Goal: Information Seeking & Learning: Compare options

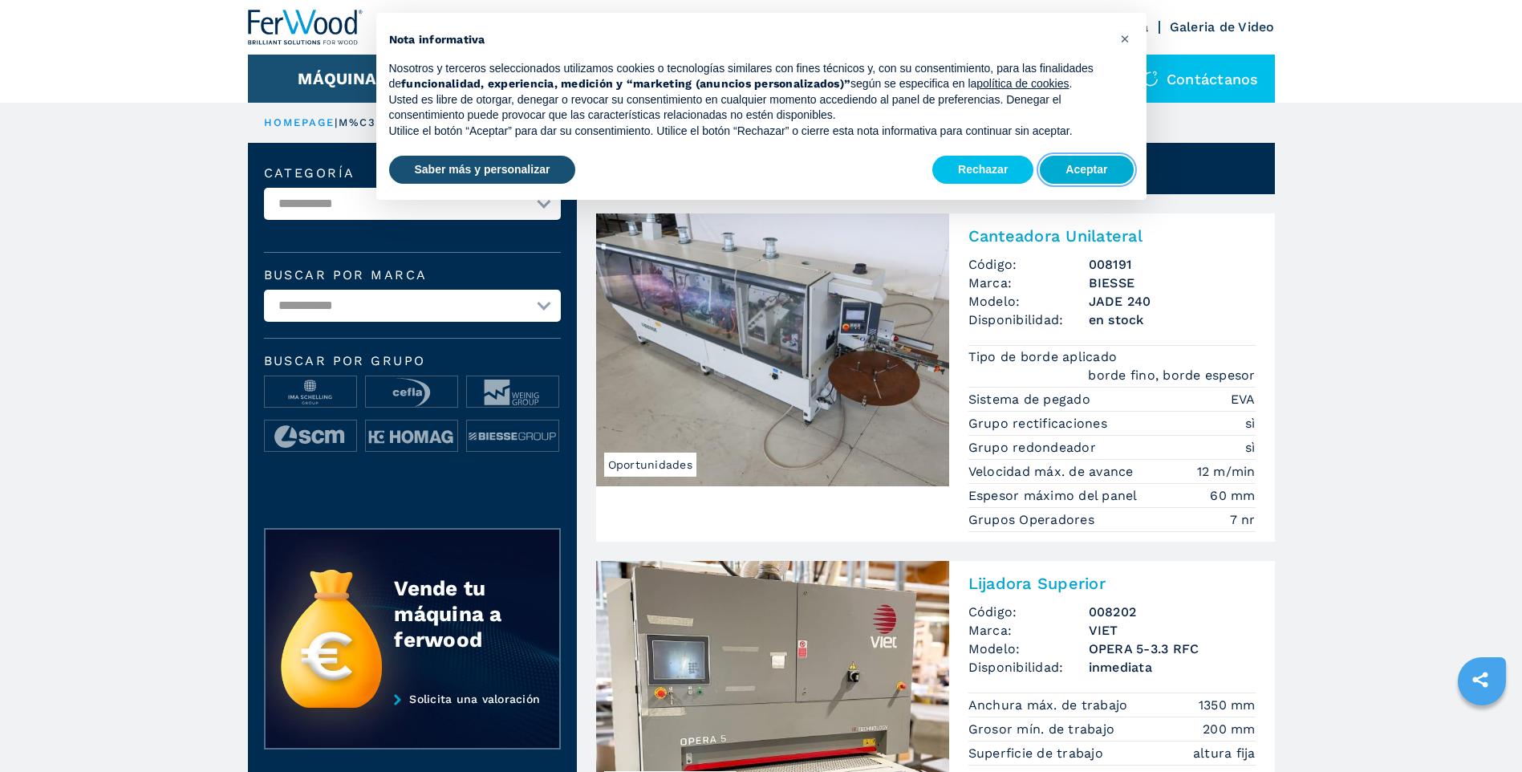
click at [1081, 172] on button "Aceptar" at bounding box center [1086, 170] width 93 height 29
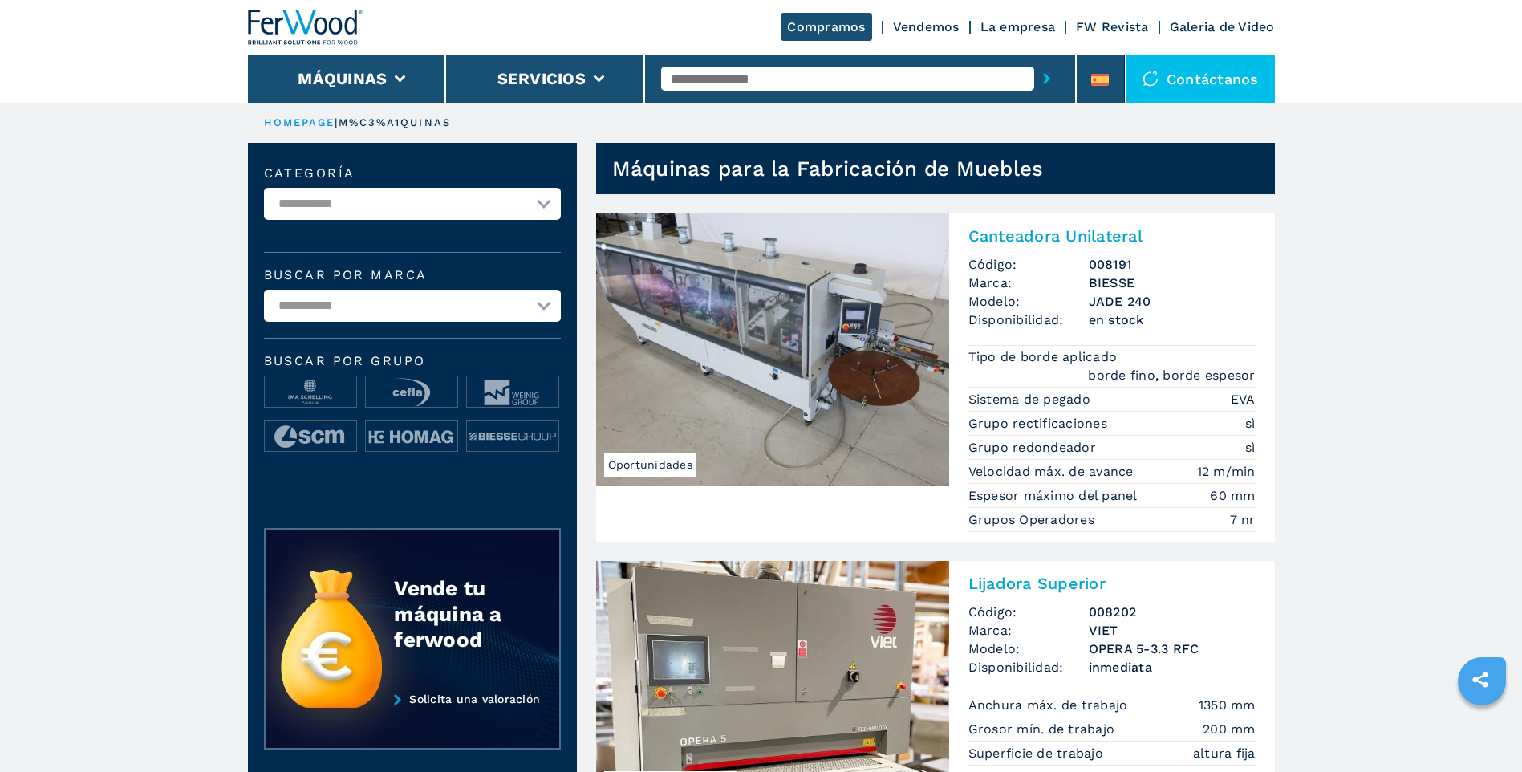
click at [819, 82] on input "text" at bounding box center [847, 79] width 373 height 24
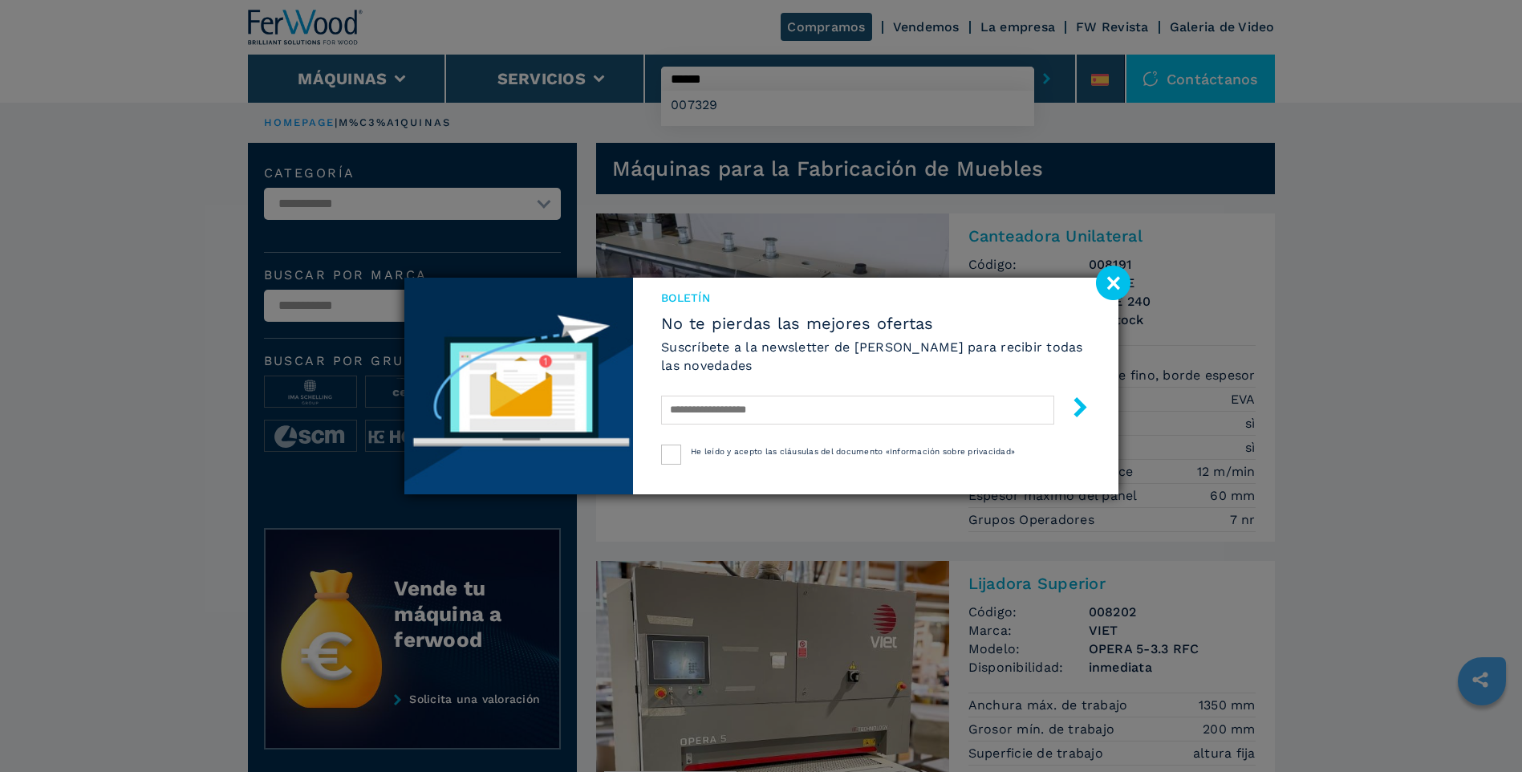
type input "******"
click at [1115, 284] on image at bounding box center [1113, 283] width 35 height 35
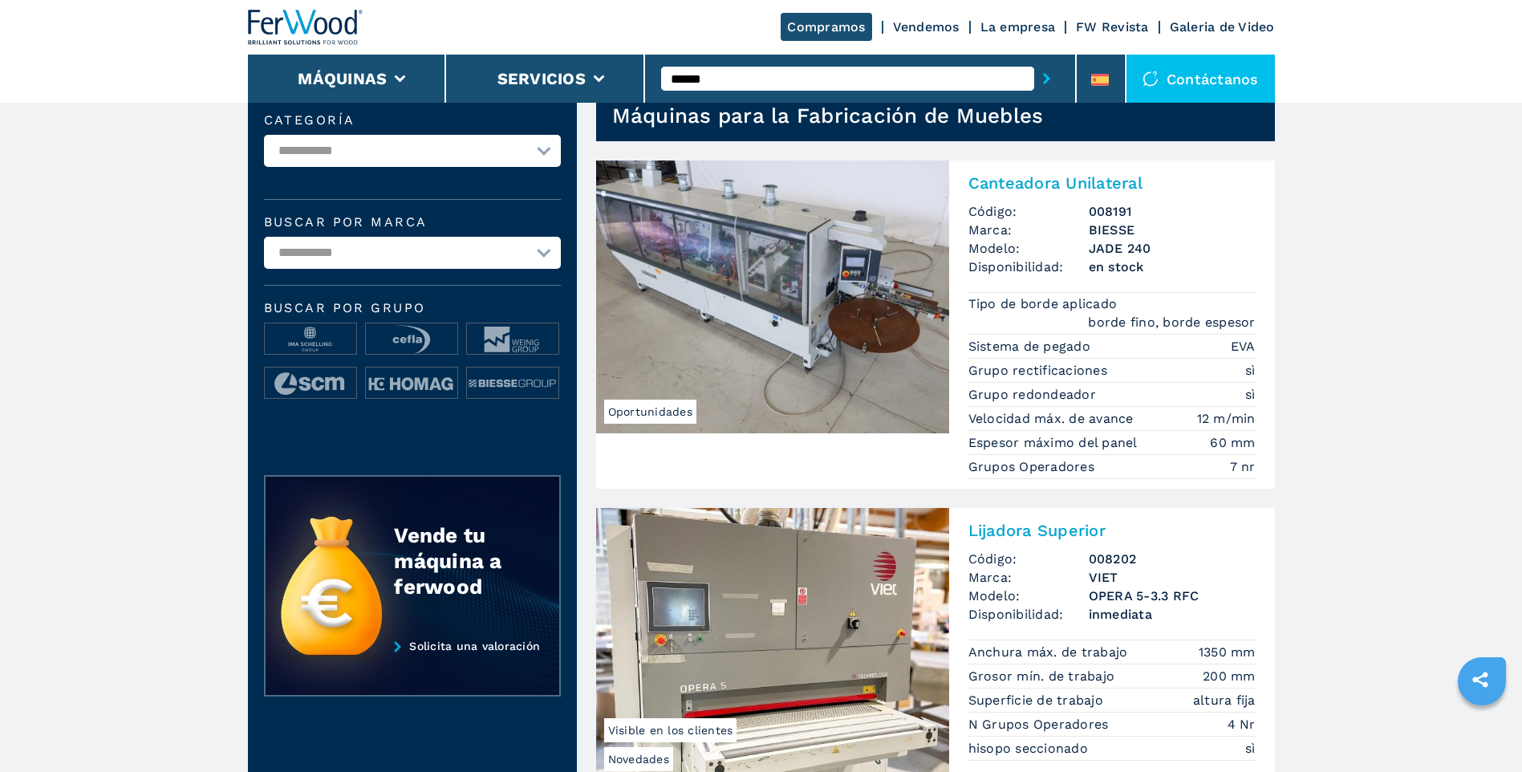
scroll to position [80, 0]
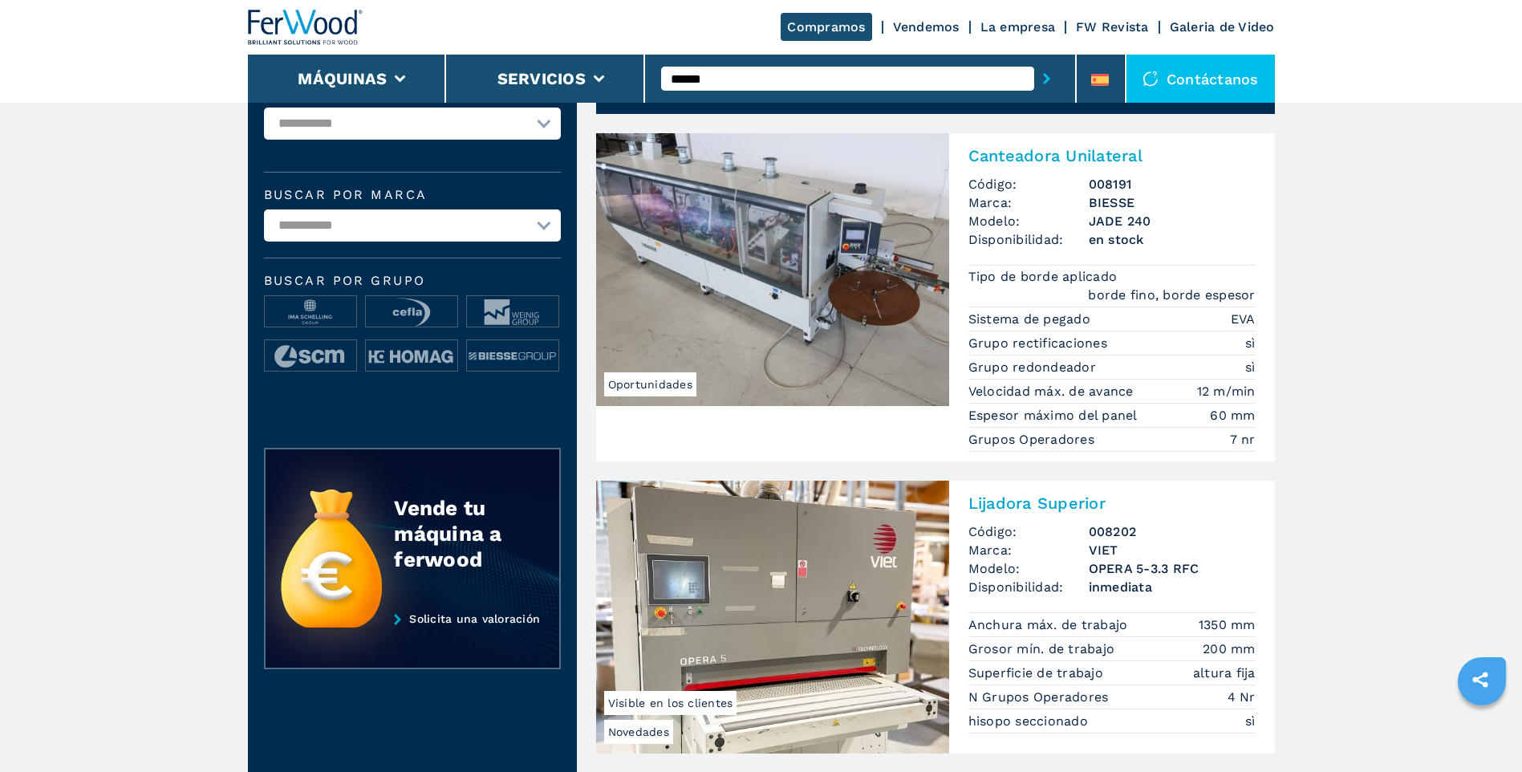
click at [751, 81] on input "******" at bounding box center [847, 79] width 373 height 24
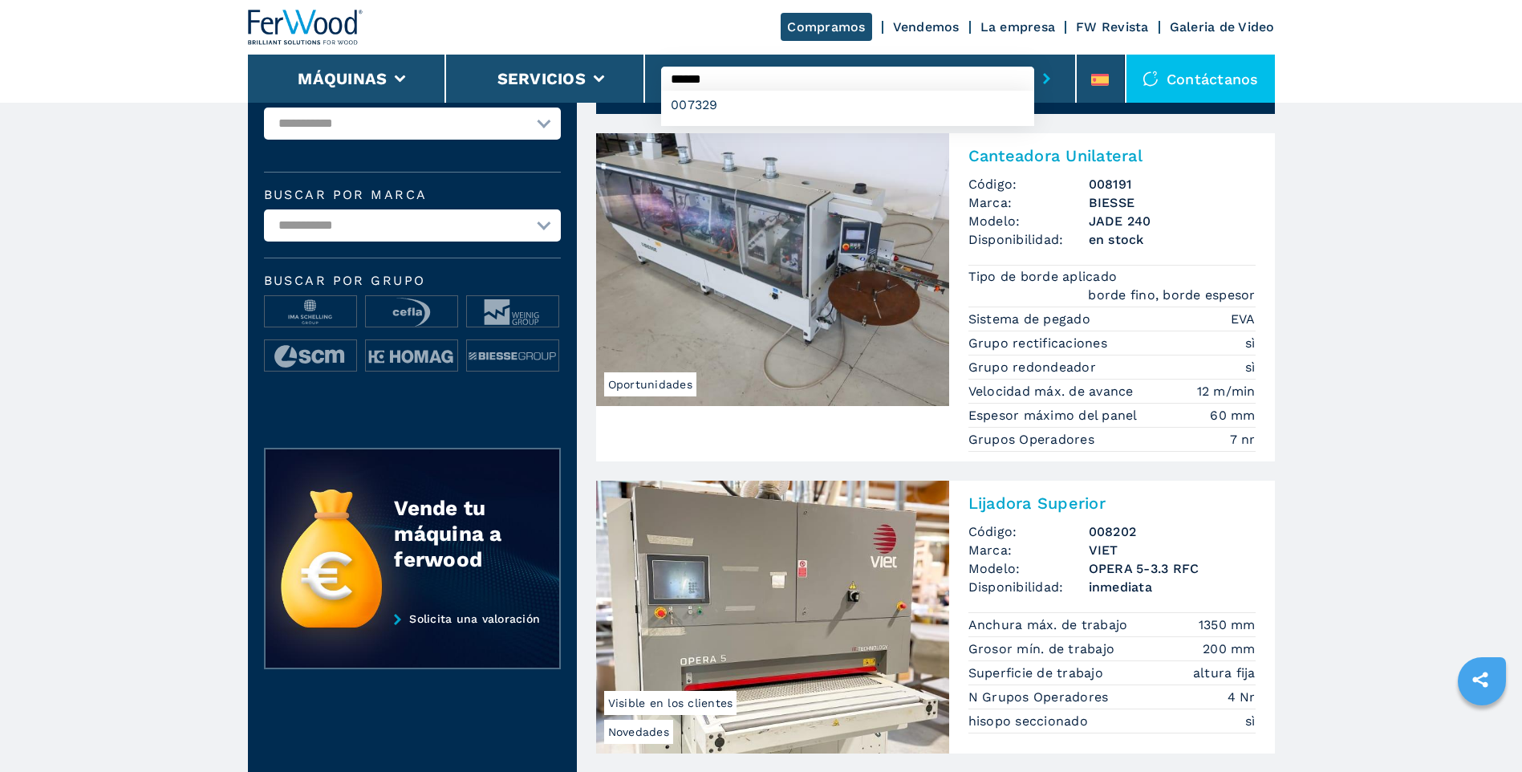
click at [751, 79] on input "******" at bounding box center [847, 79] width 373 height 24
click at [692, 107] on div "007329" at bounding box center [847, 105] width 373 height 29
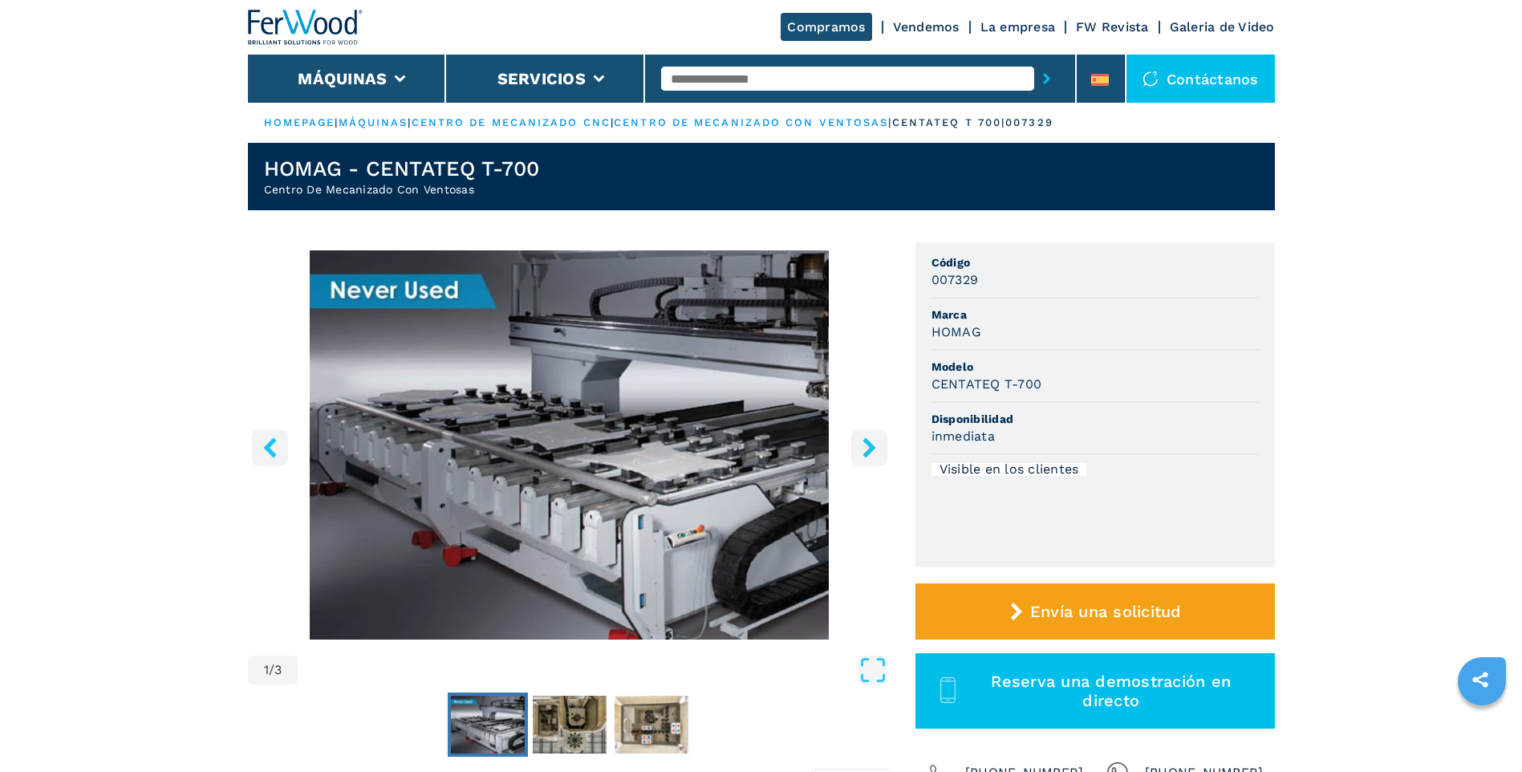
click at [752, 455] on img "Go to Slide 1" at bounding box center [570, 444] width 644 height 389
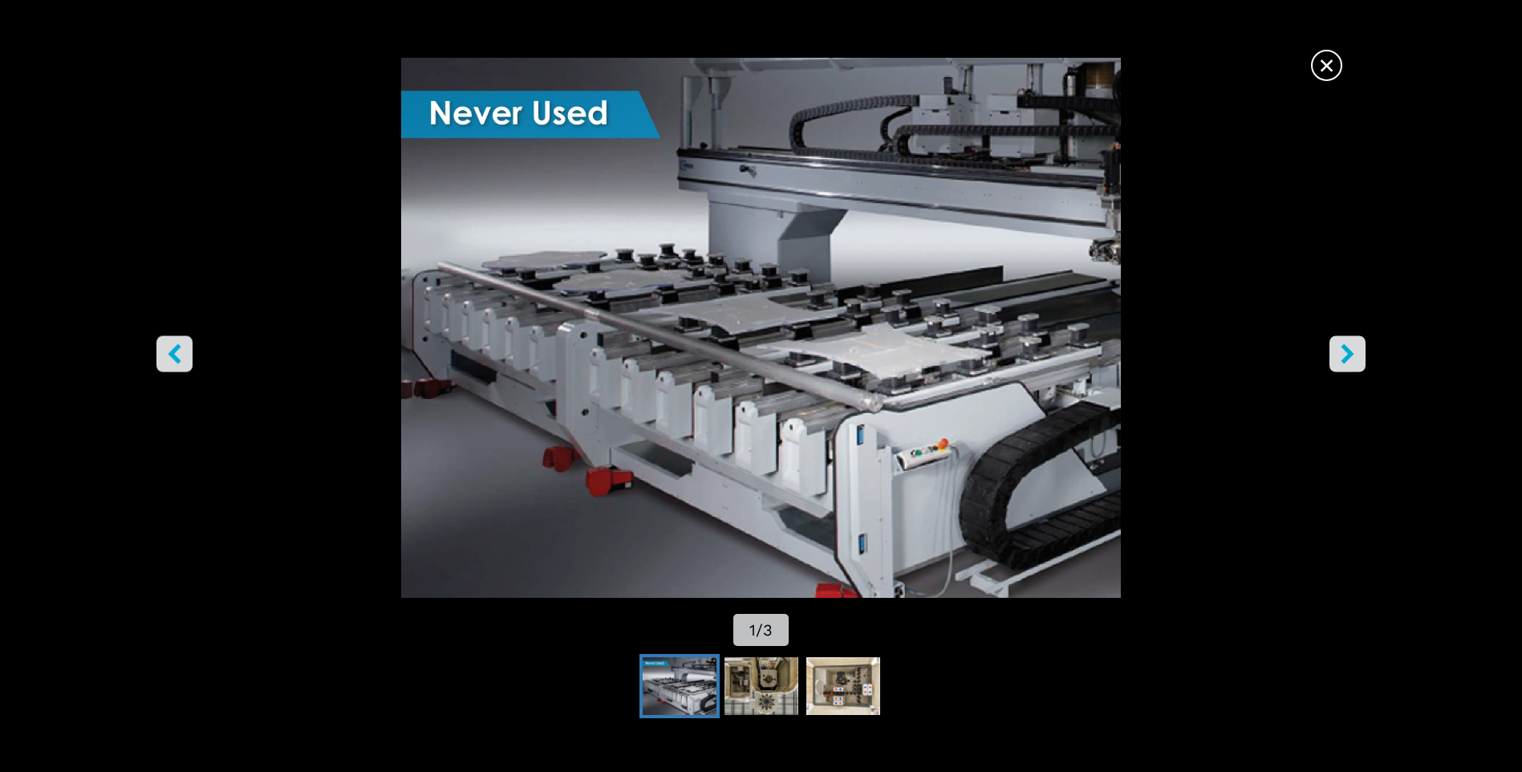
click at [1347, 352] on icon "right-button" at bounding box center [1348, 354] width 13 height 20
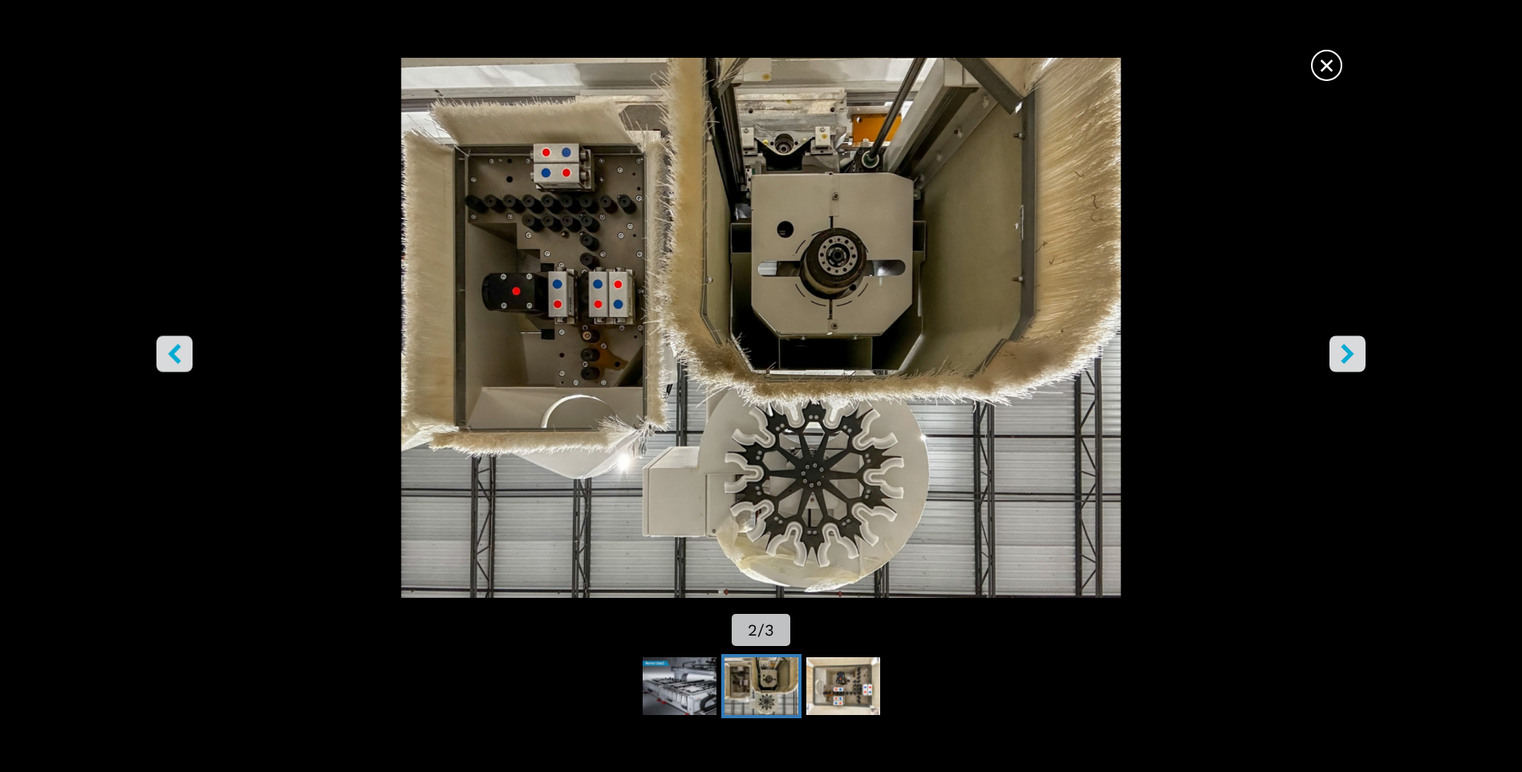
click at [1336, 345] on button "right-button" at bounding box center [1348, 354] width 36 height 36
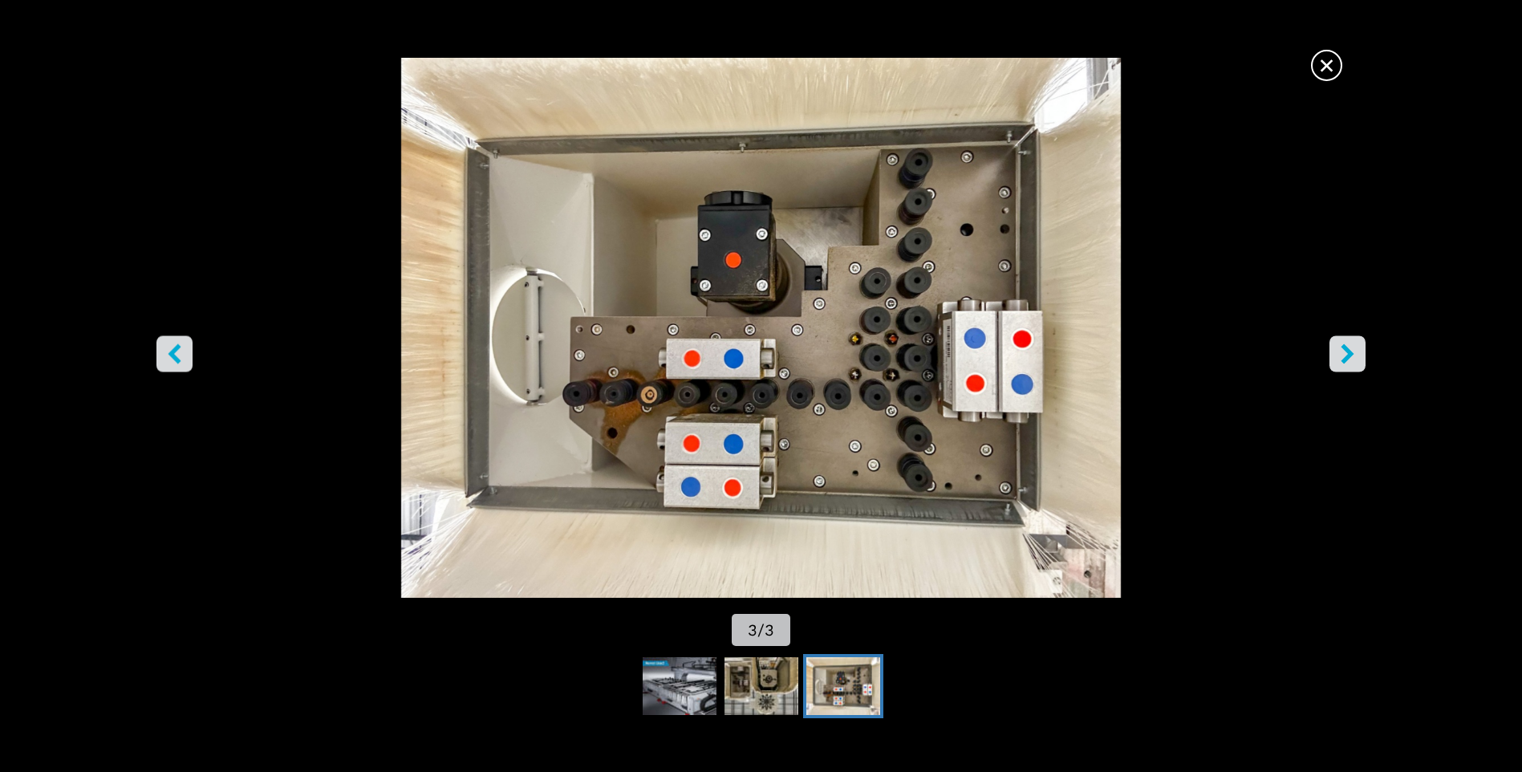
click at [1351, 355] on icon "right-button" at bounding box center [1348, 354] width 13 height 20
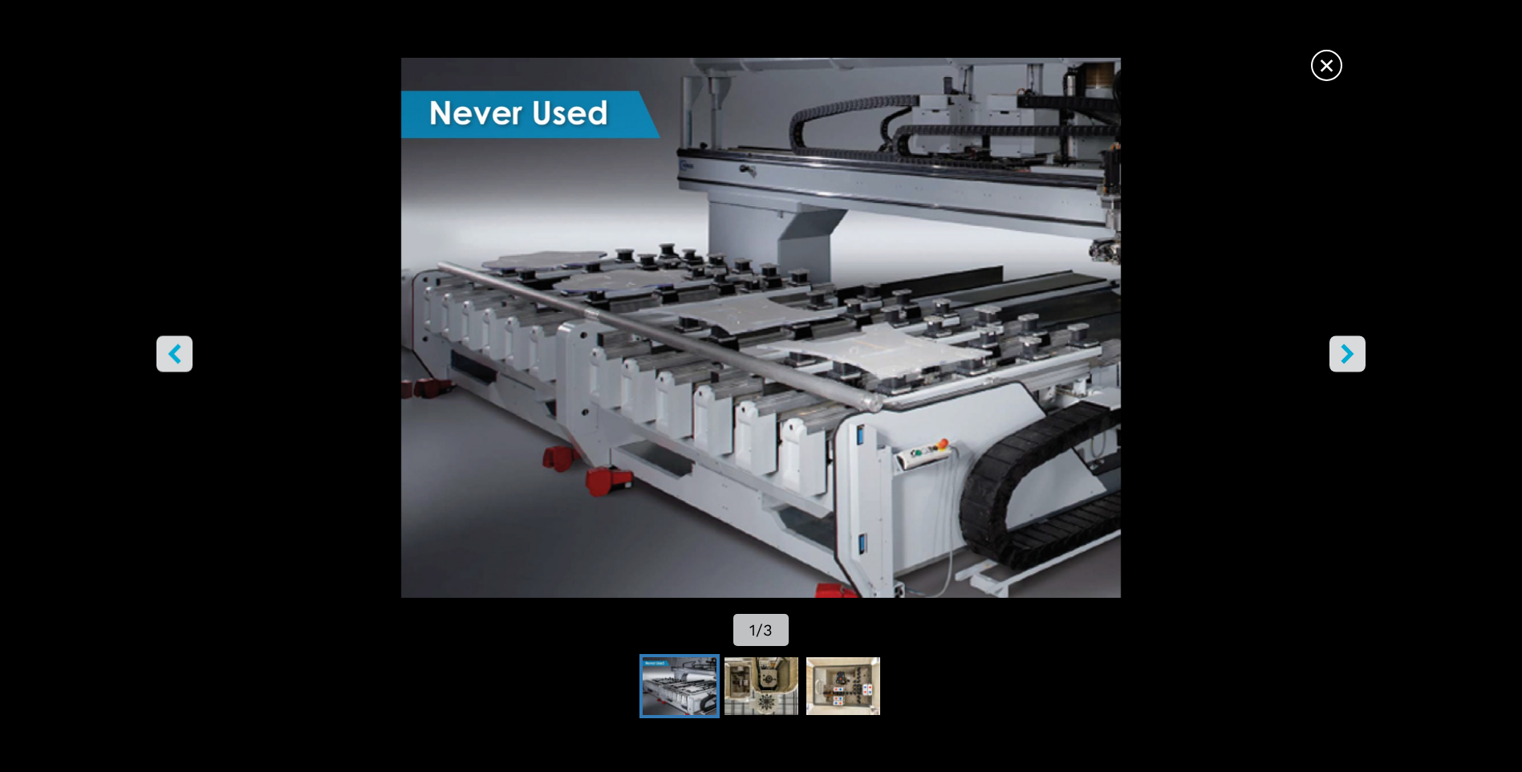
click at [1333, 64] on span "×" at bounding box center [1327, 62] width 28 height 28
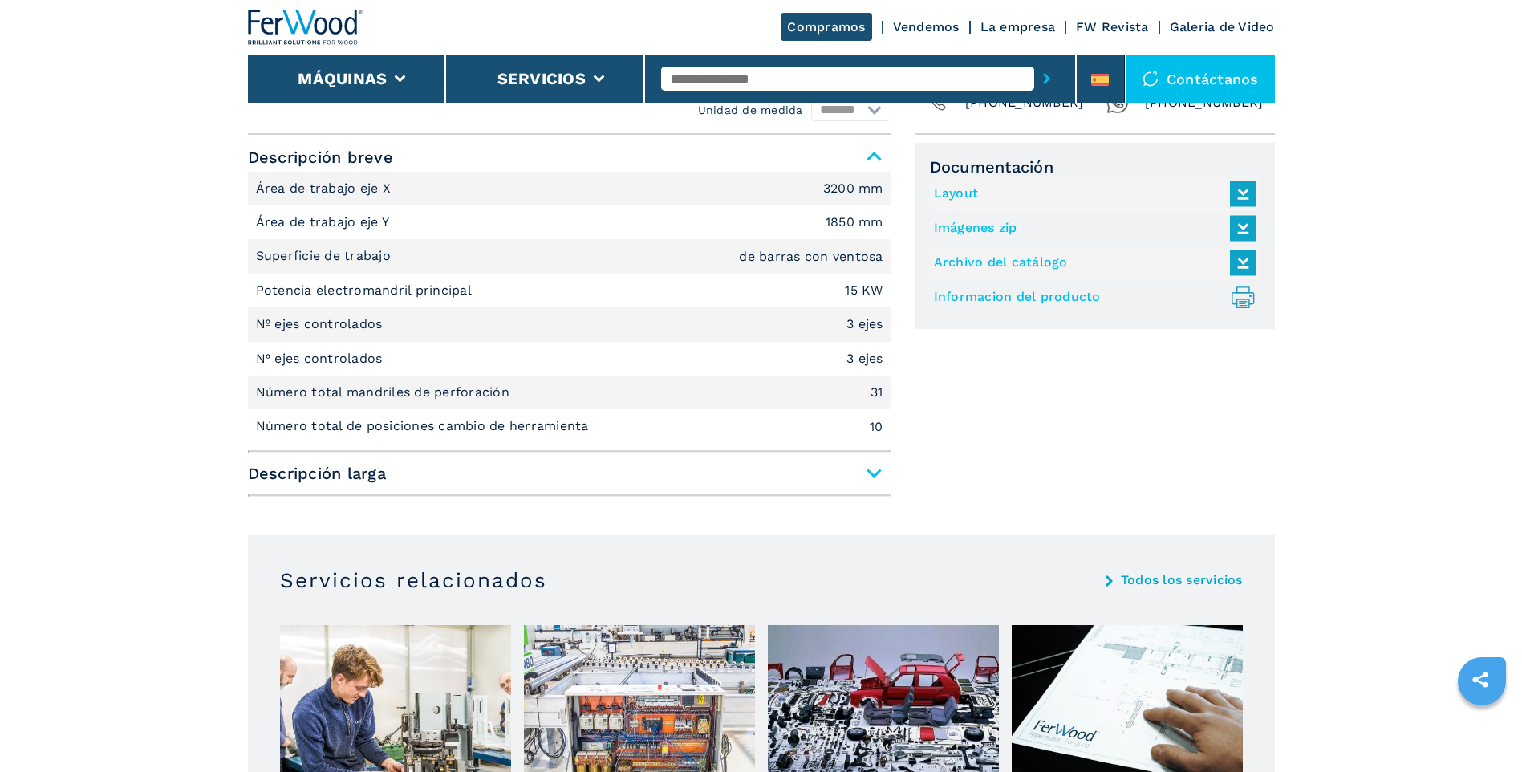
scroll to position [642, 0]
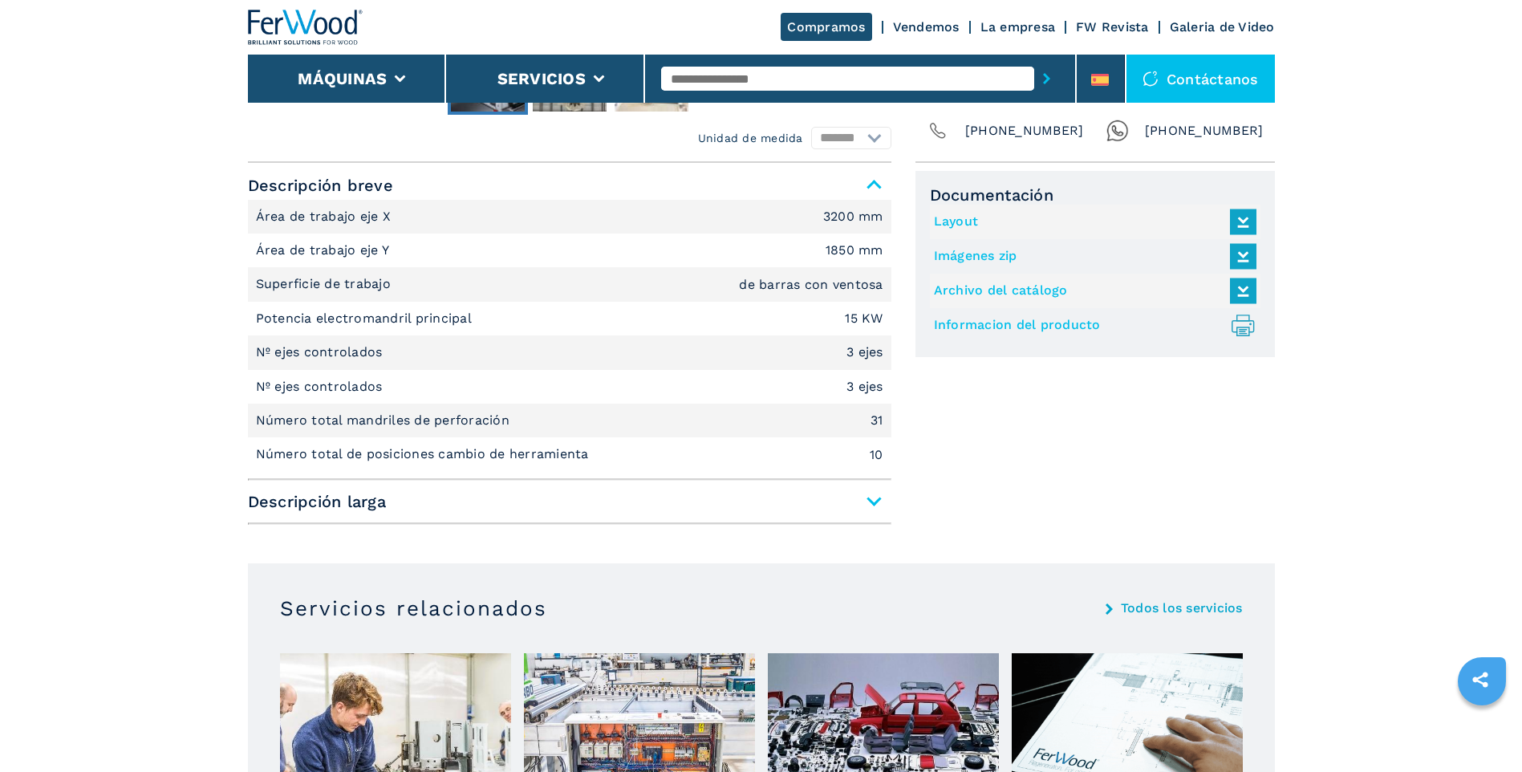
click at [1078, 287] on link "Archivo del catálogo" at bounding box center [1091, 291] width 315 height 26
click at [1245, 214] on icon at bounding box center [1243, 222] width 35 height 34
click at [1230, 331] on icon ".prefix__st0{stroke-linecap:round;stroke-linejoin:round}.prefix__st0,.prefix__s…" at bounding box center [1243, 325] width 26 height 26
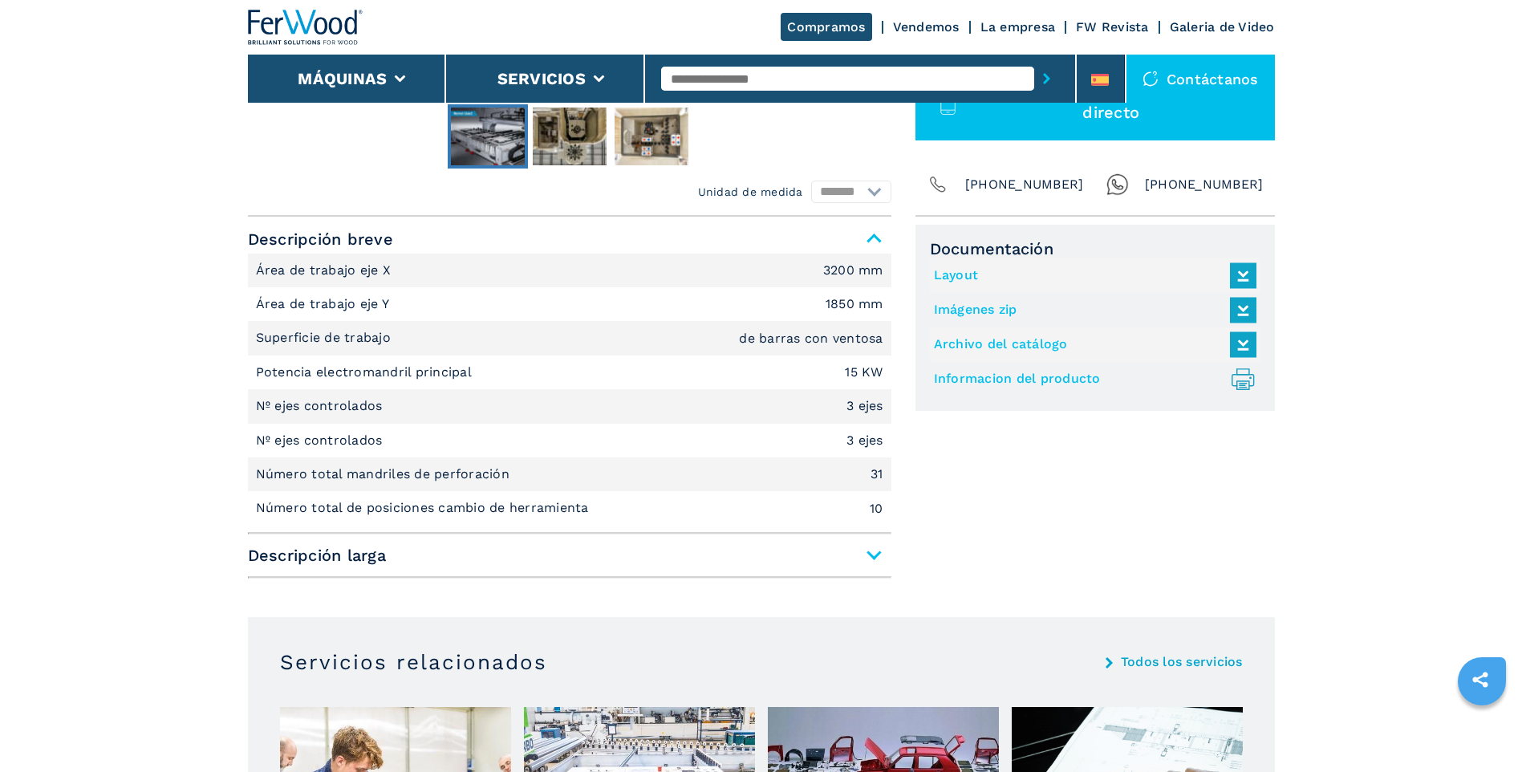
scroll to position [562, 0]
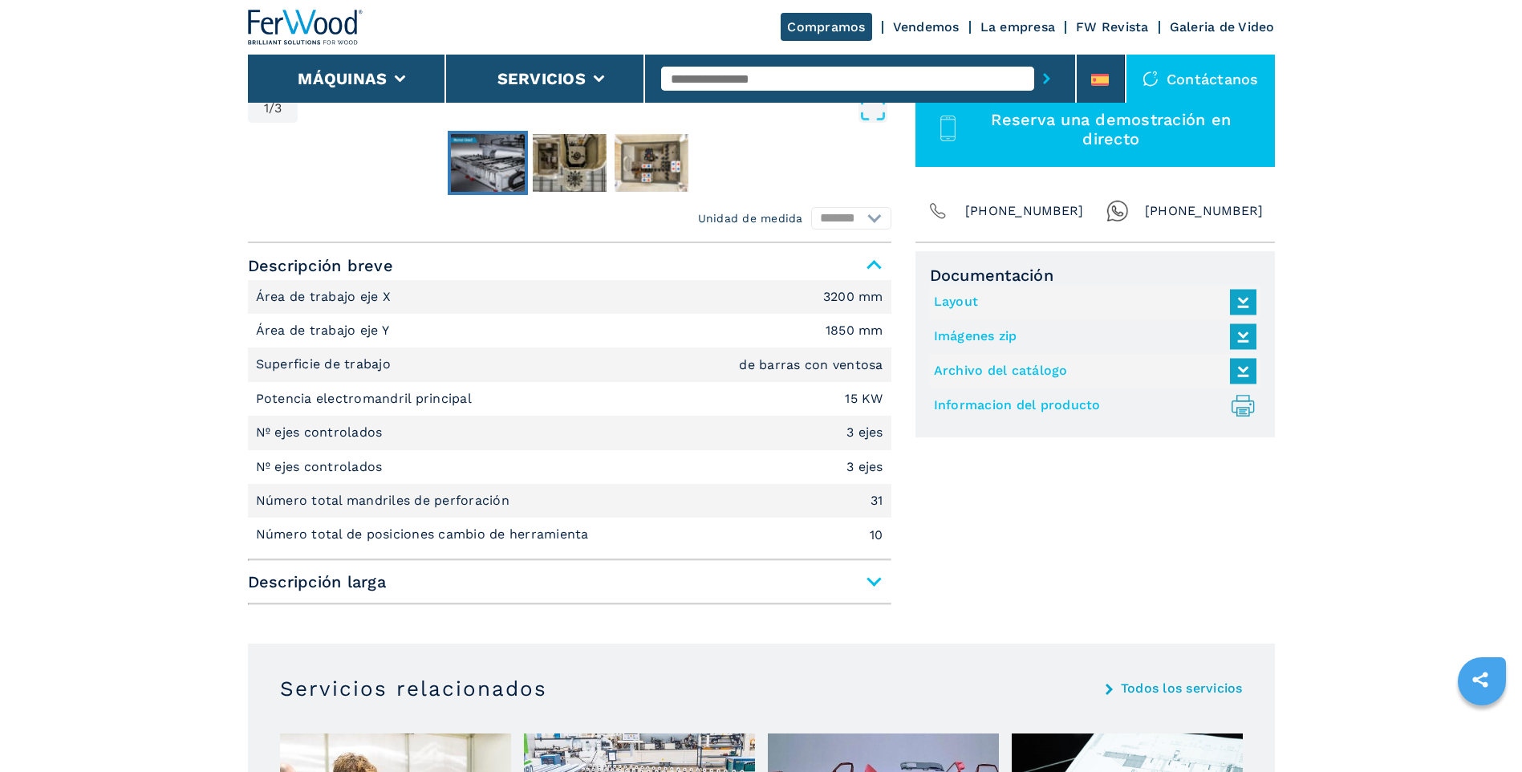
click at [1241, 300] on icon at bounding box center [1242, 300] width 18 height 14
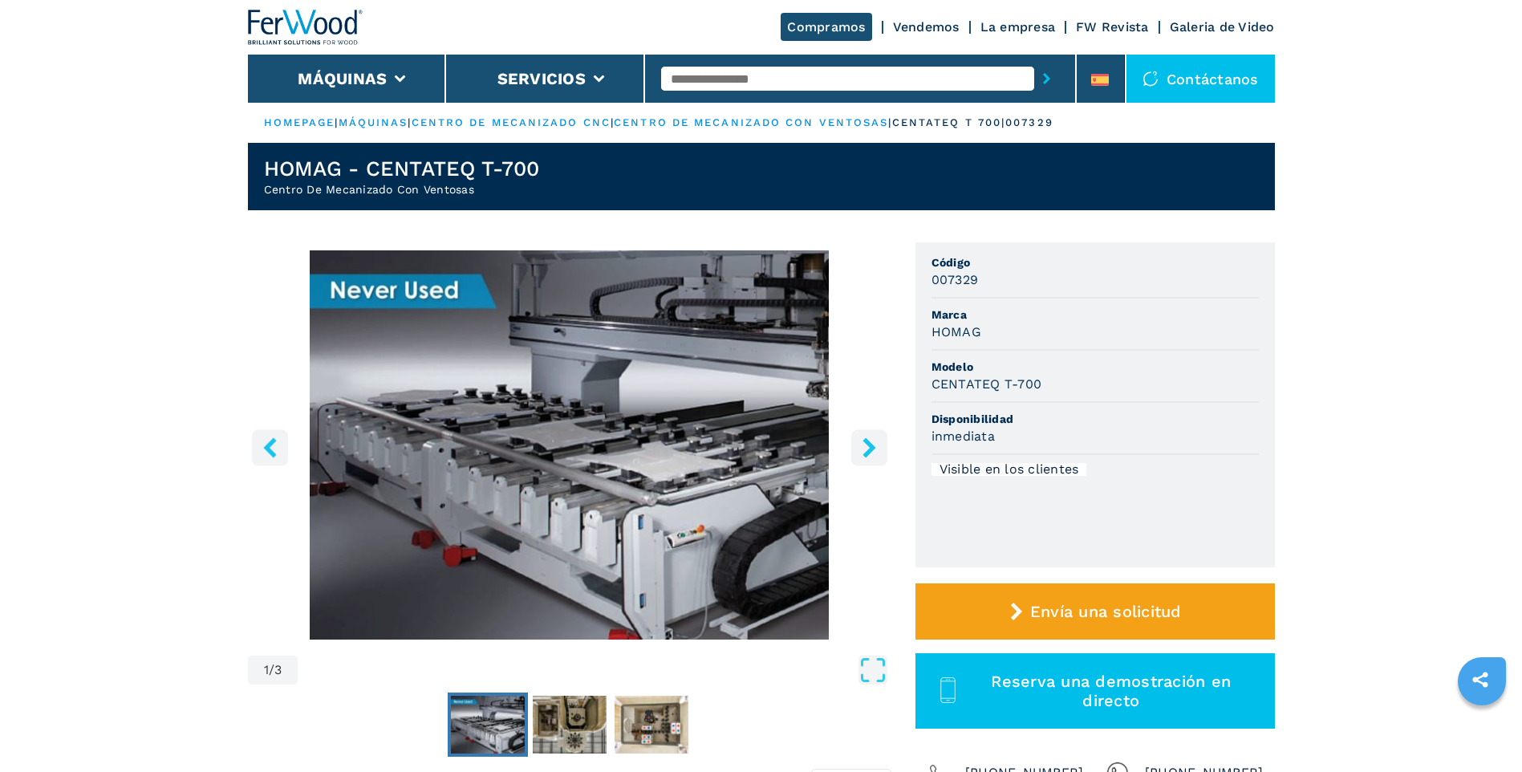
click at [612, 429] on img "Go to Slide 1" at bounding box center [570, 444] width 644 height 389
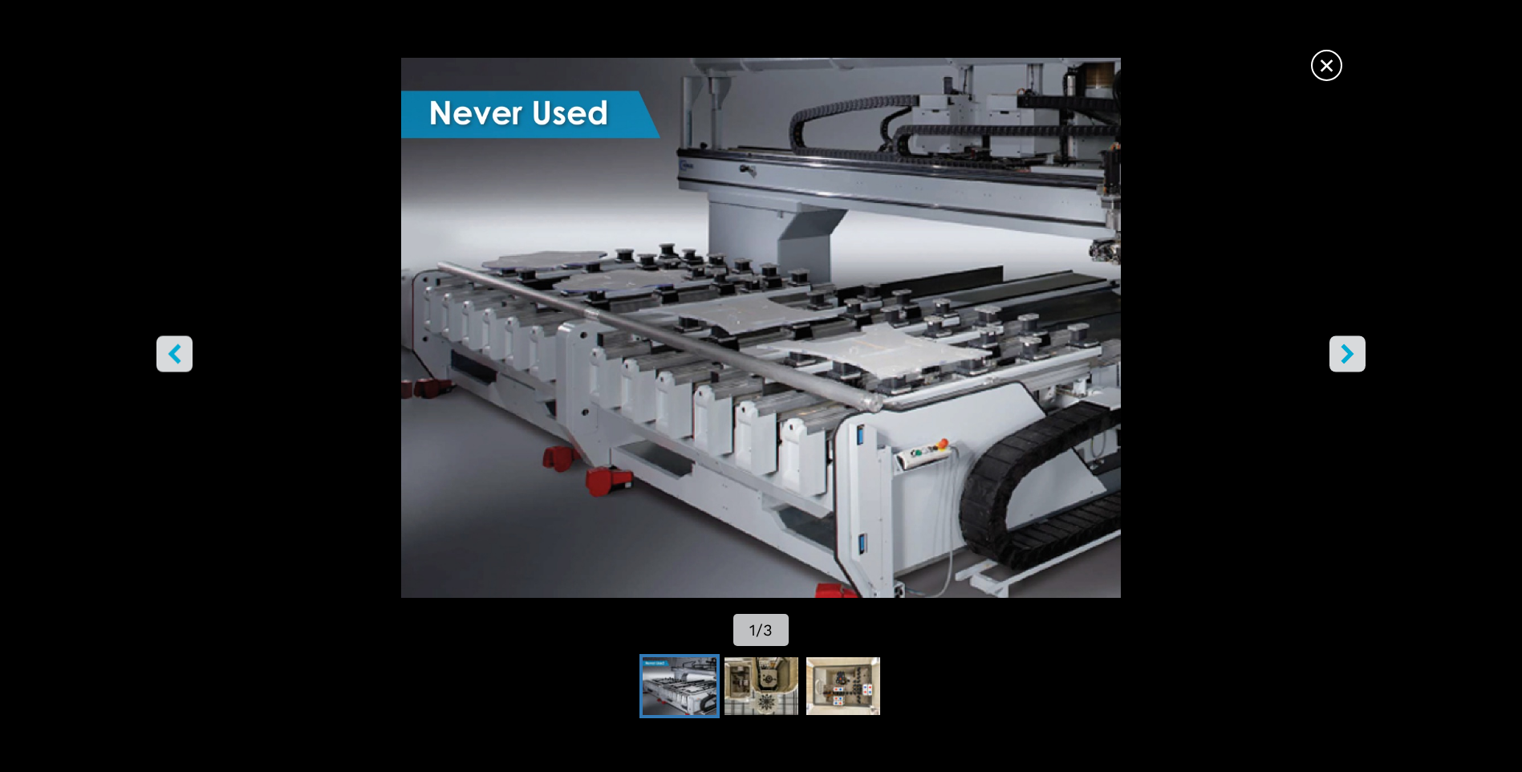
click at [1343, 353] on icon "right-button" at bounding box center [1348, 354] width 20 height 20
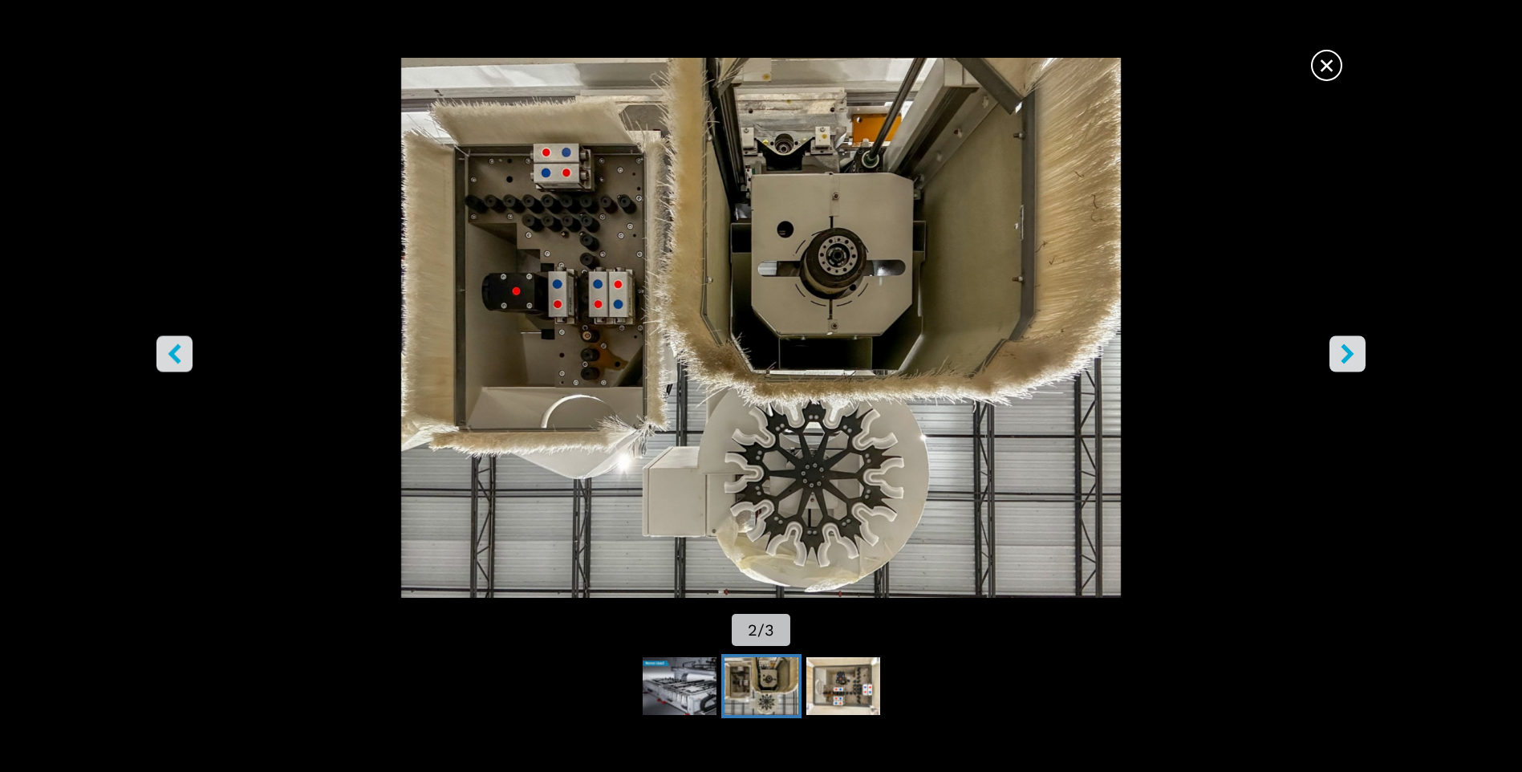
click at [1343, 353] on icon "right-button" at bounding box center [1348, 354] width 20 height 20
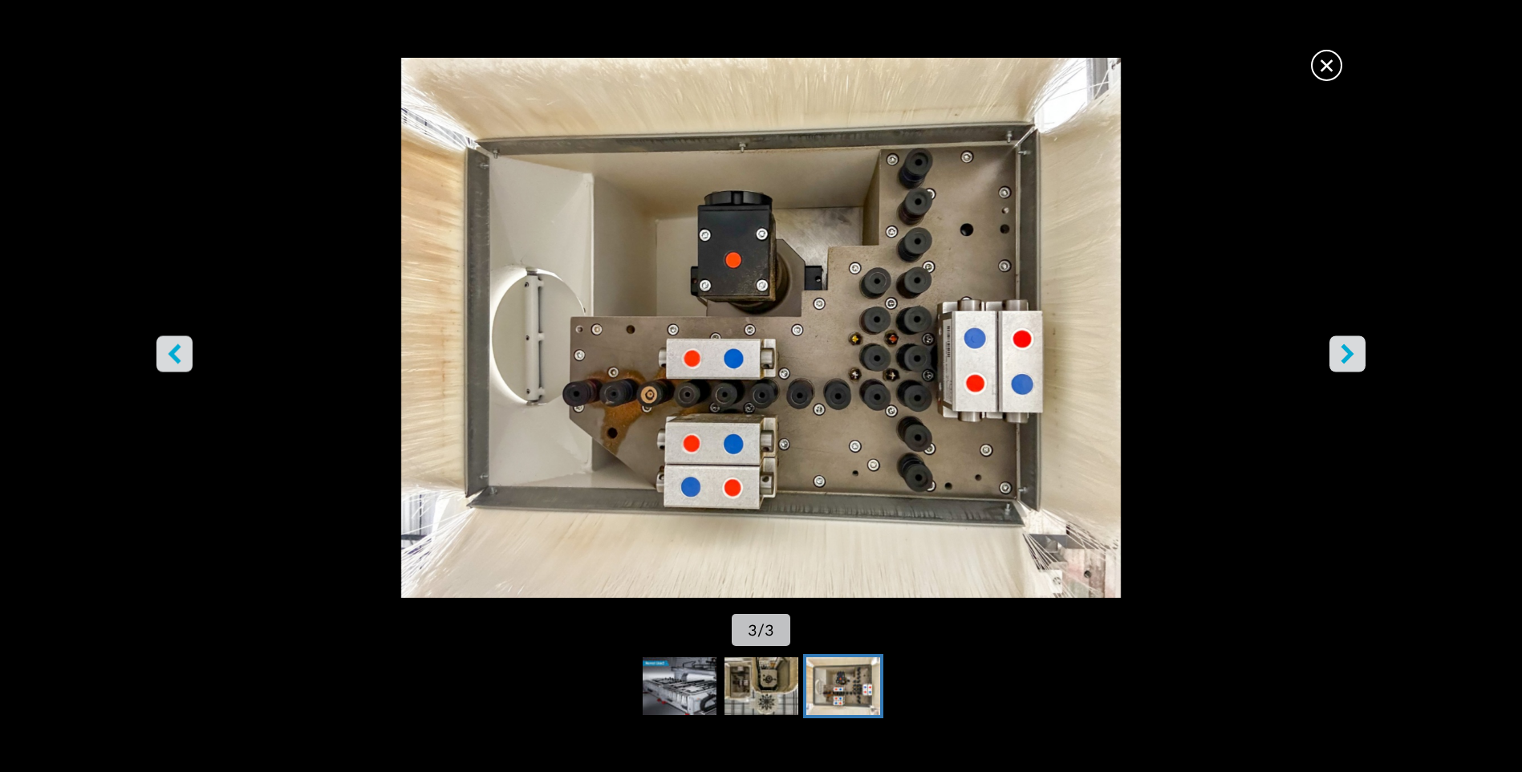
click at [185, 355] on button "left-button" at bounding box center [174, 354] width 36 height 36
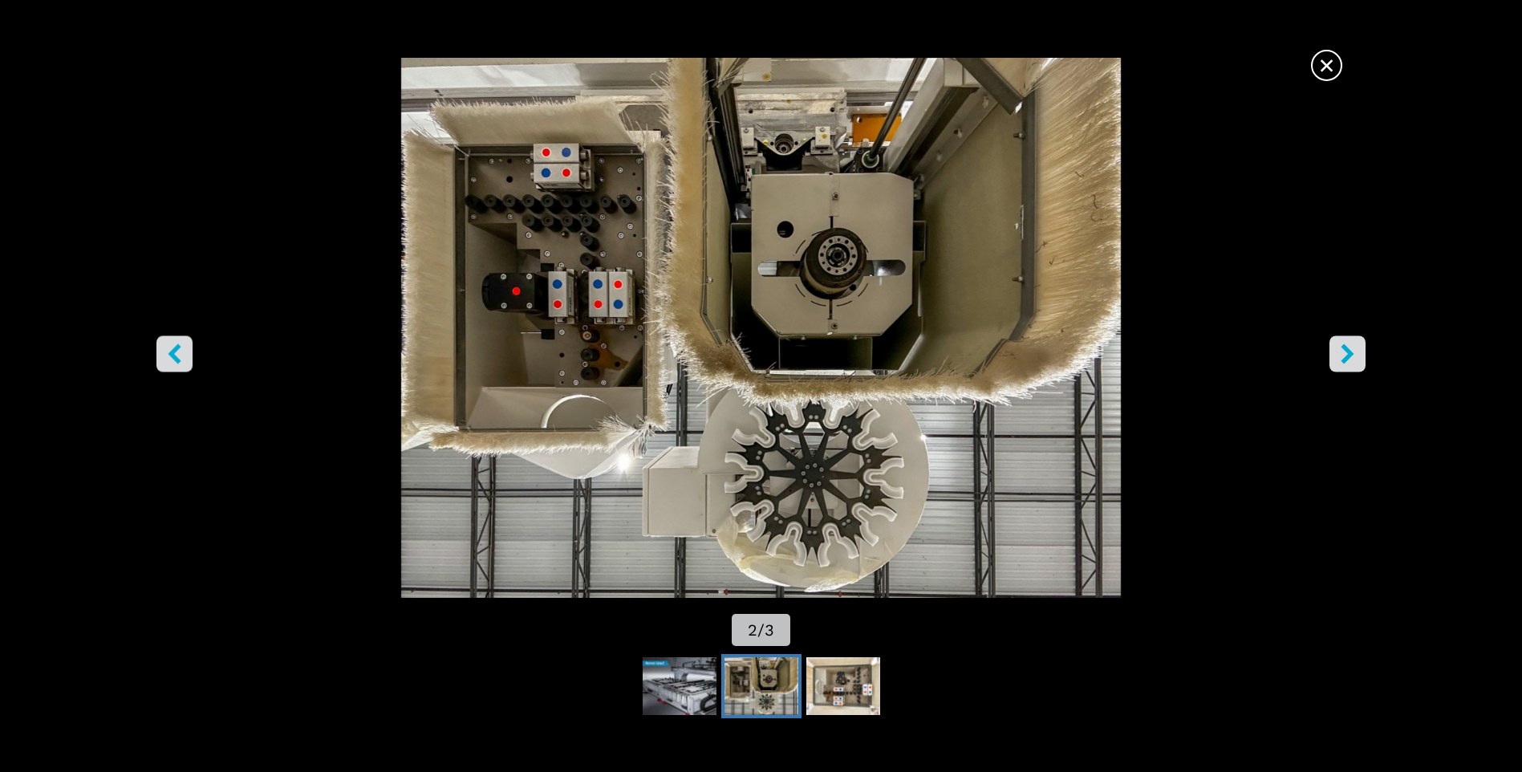
click at [1344, 350] on icon "right-button" at bounding box center [1348, 354] width 20 height 20
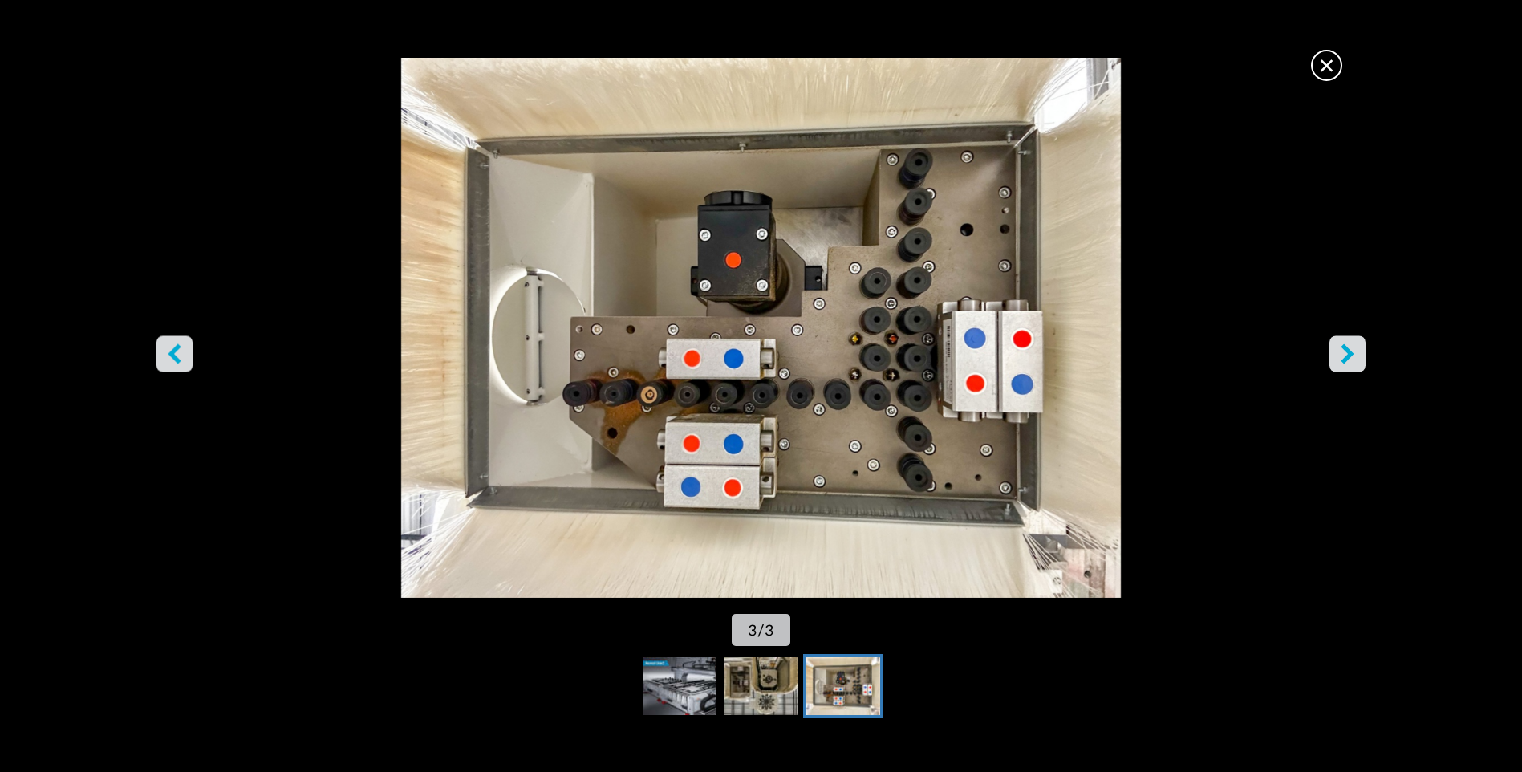
click at [181, 358] on icon "left-button" at bounding box center [174, 354] width 20 height 20
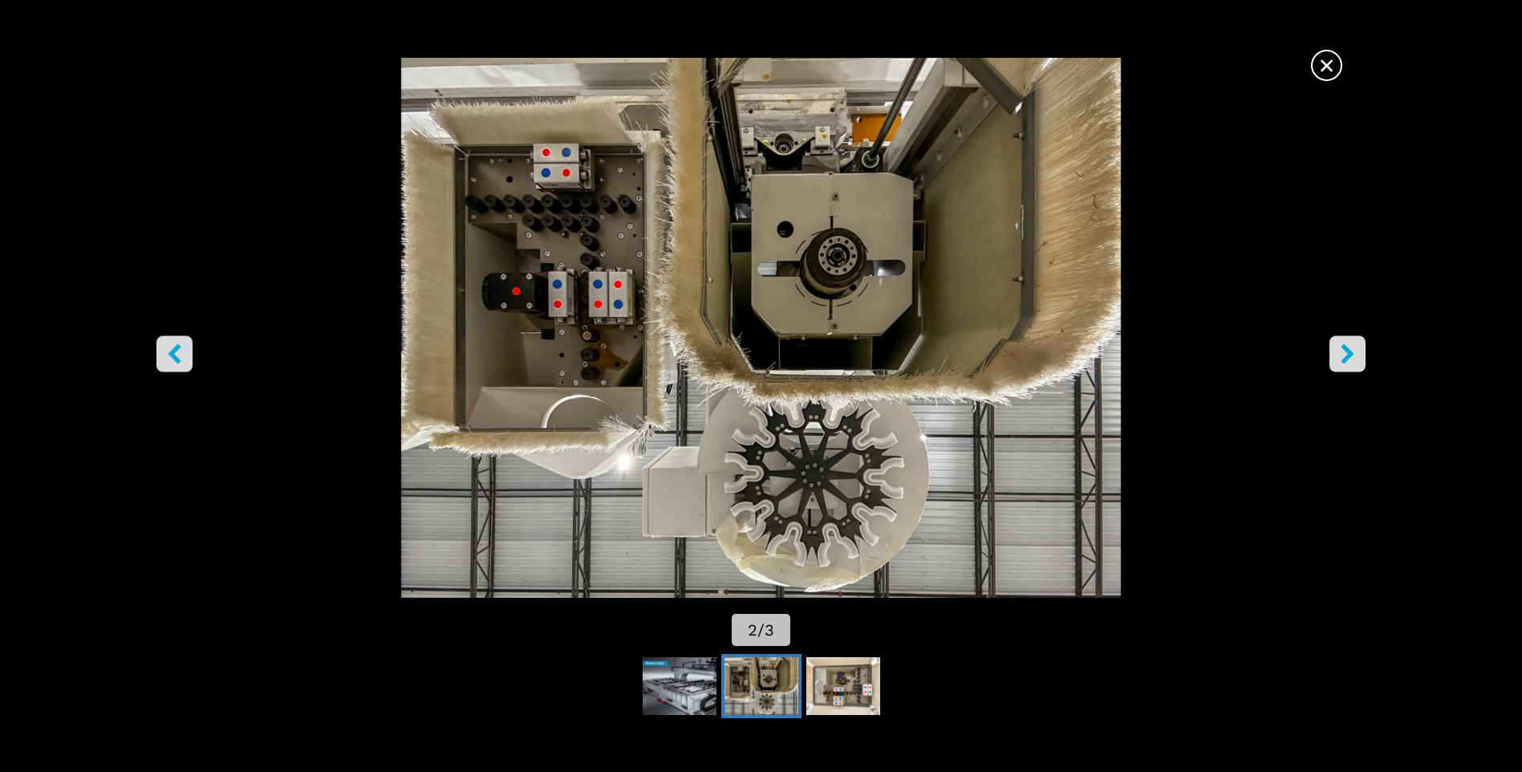
click at [1350, 345] on icon "right-button" at bounding box center [1348, 354] width 20 height 20
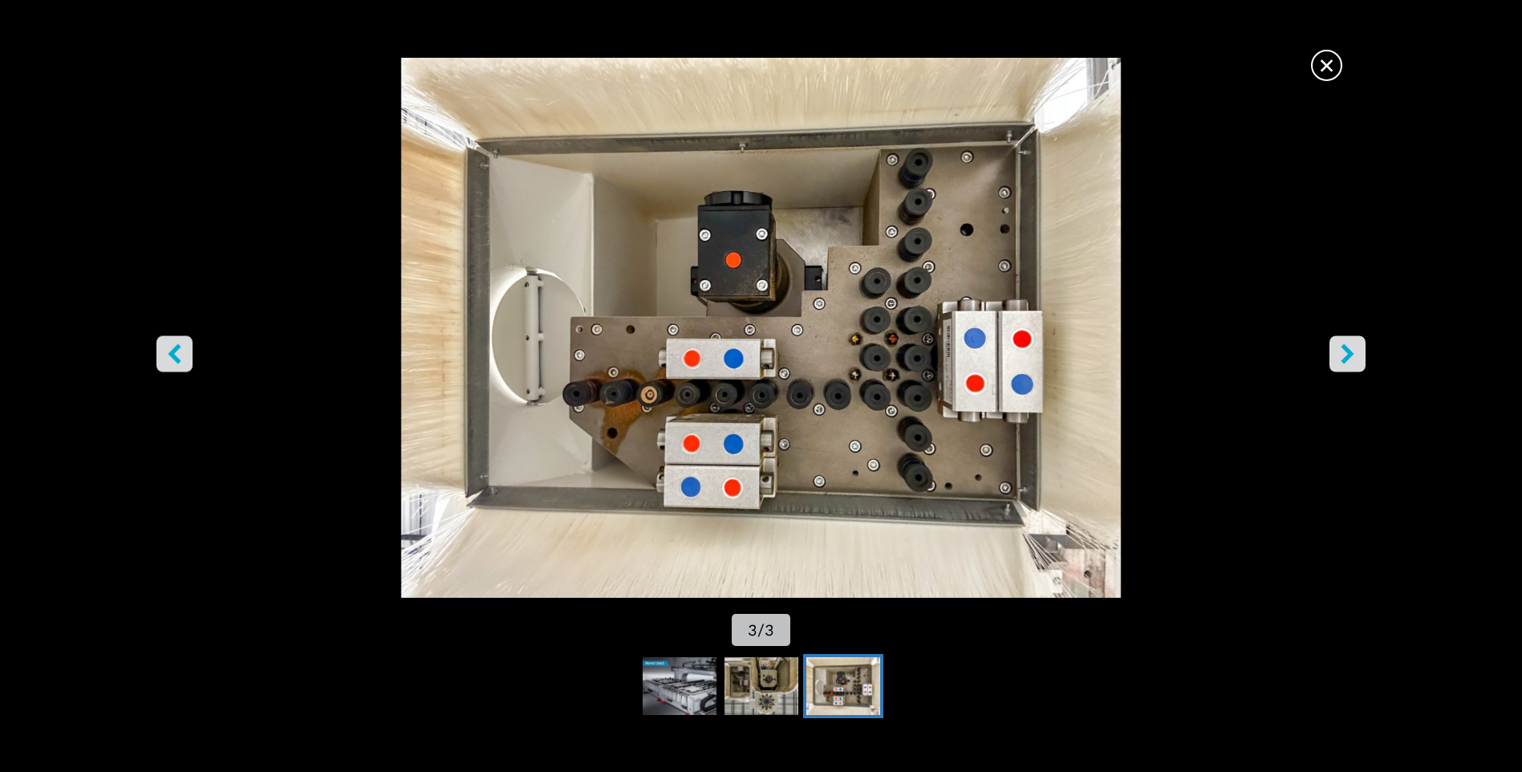
click at [176, 355] on icon "left-button" at bounding box center [174, 354] width 20 height 20
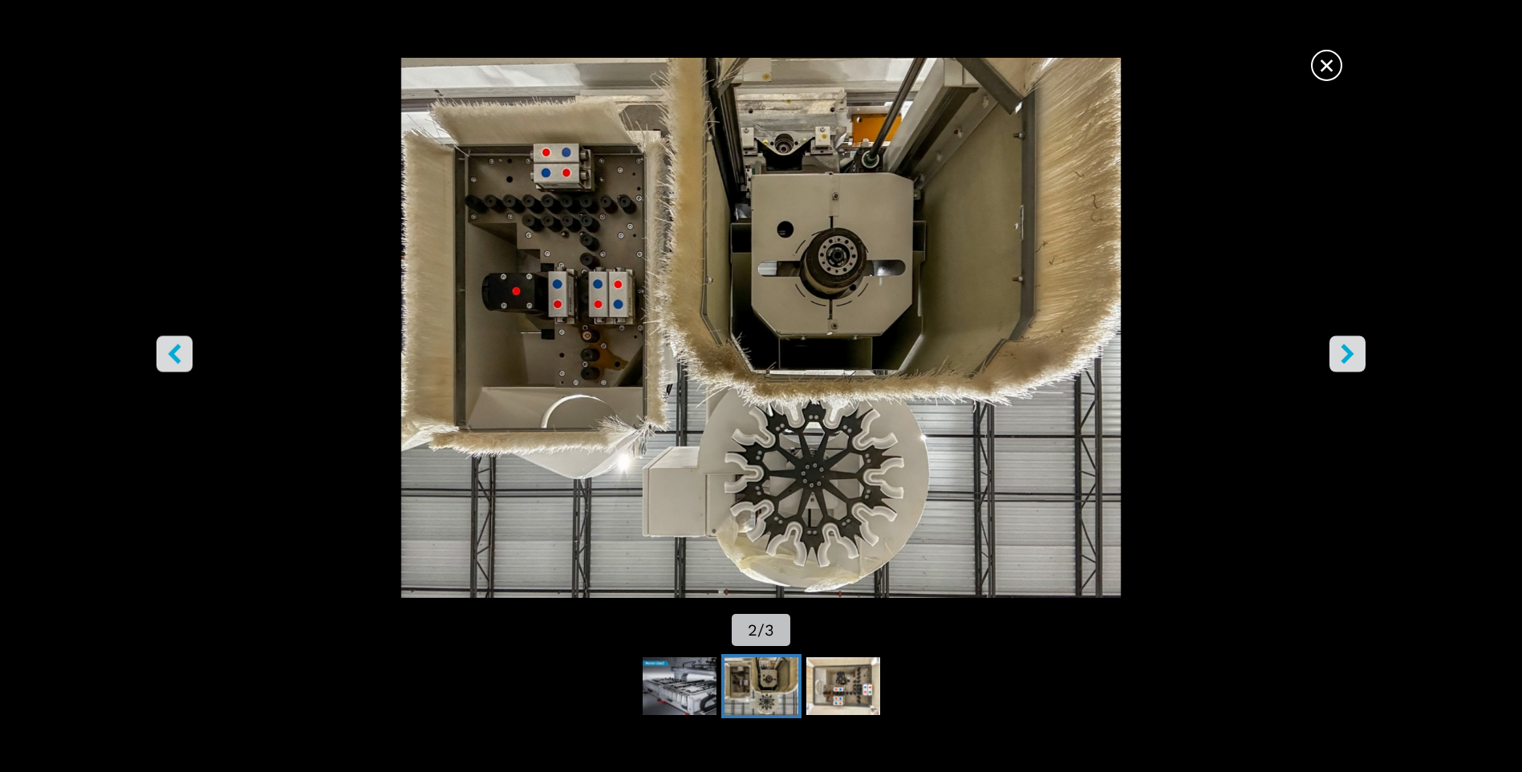
click at [1331, 71] on span "×" at bounding box center [1327, 62] width 28 height 28
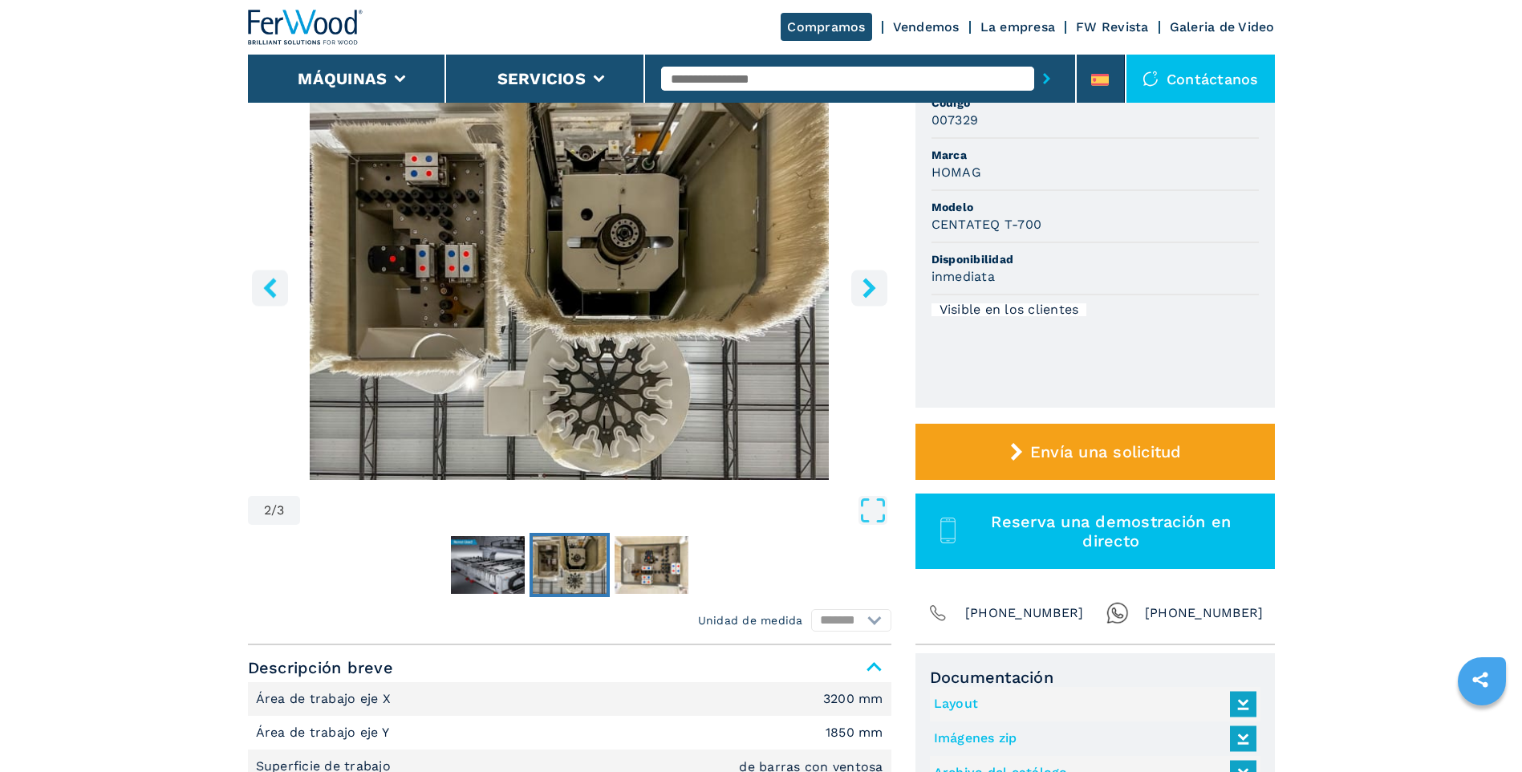
scroll to position [160, 0]
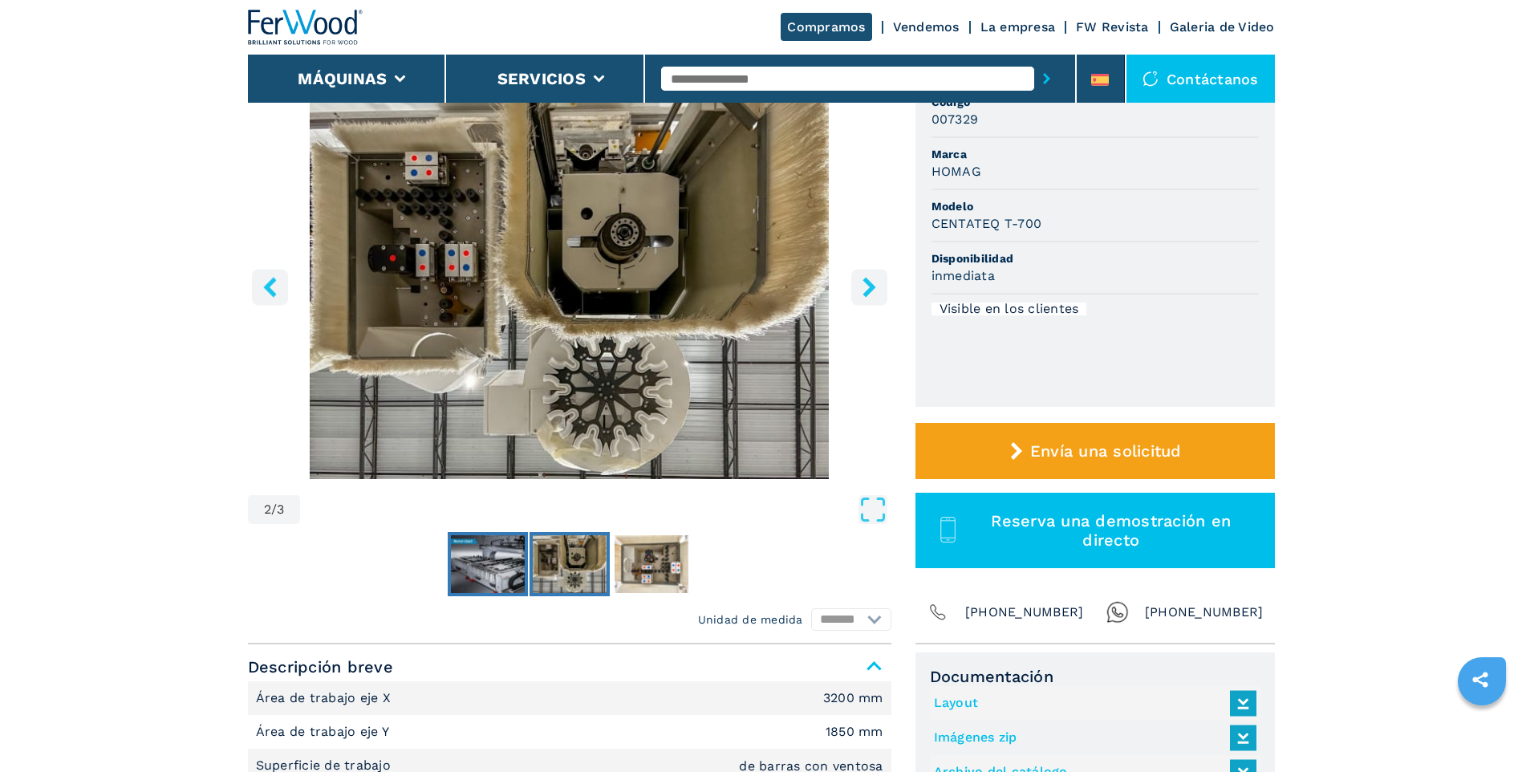
click at [509, 567] on img "Go to Slide 1" at bounding box center [488, 564] width 74 height 58
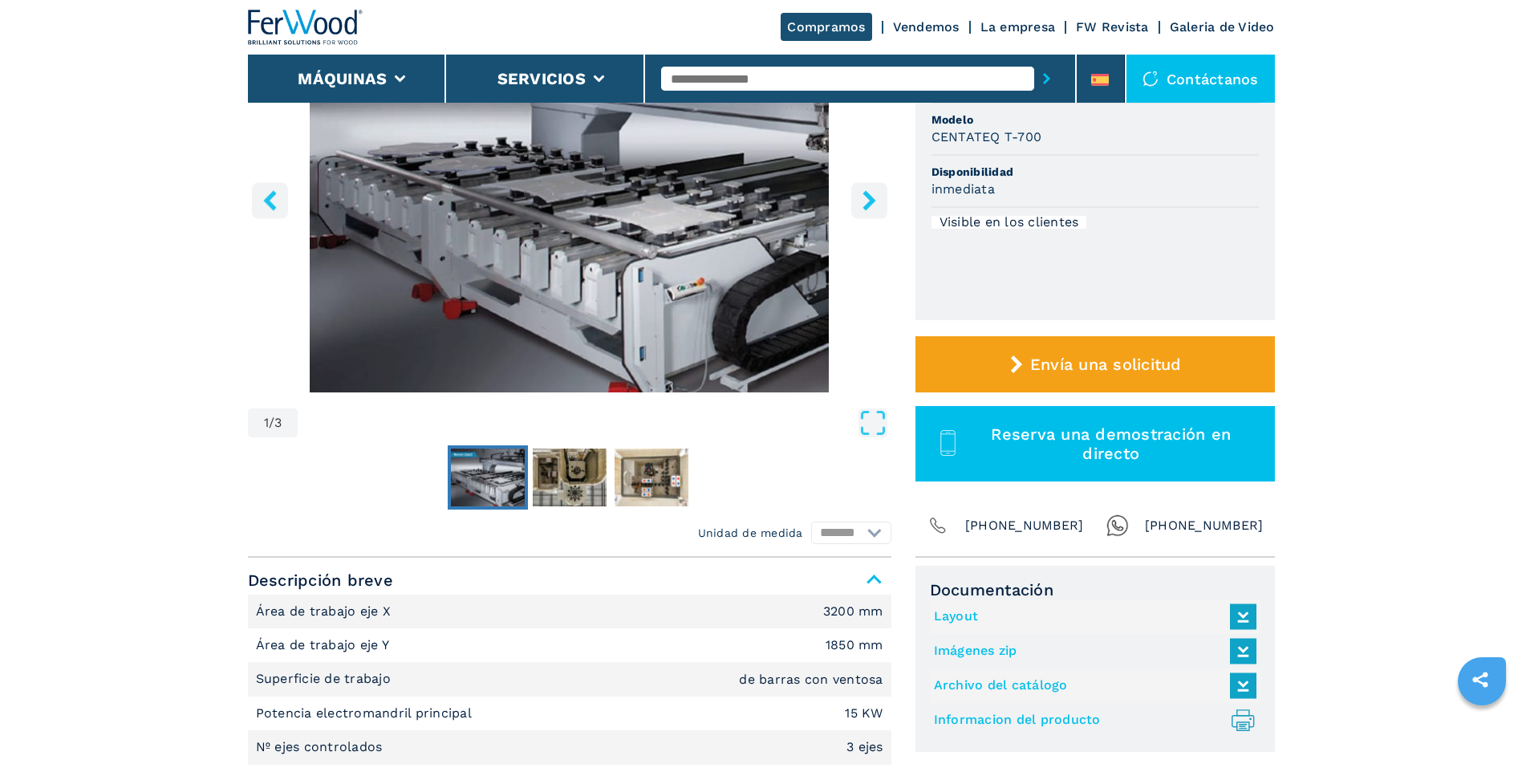
scroll to position [562, 0]
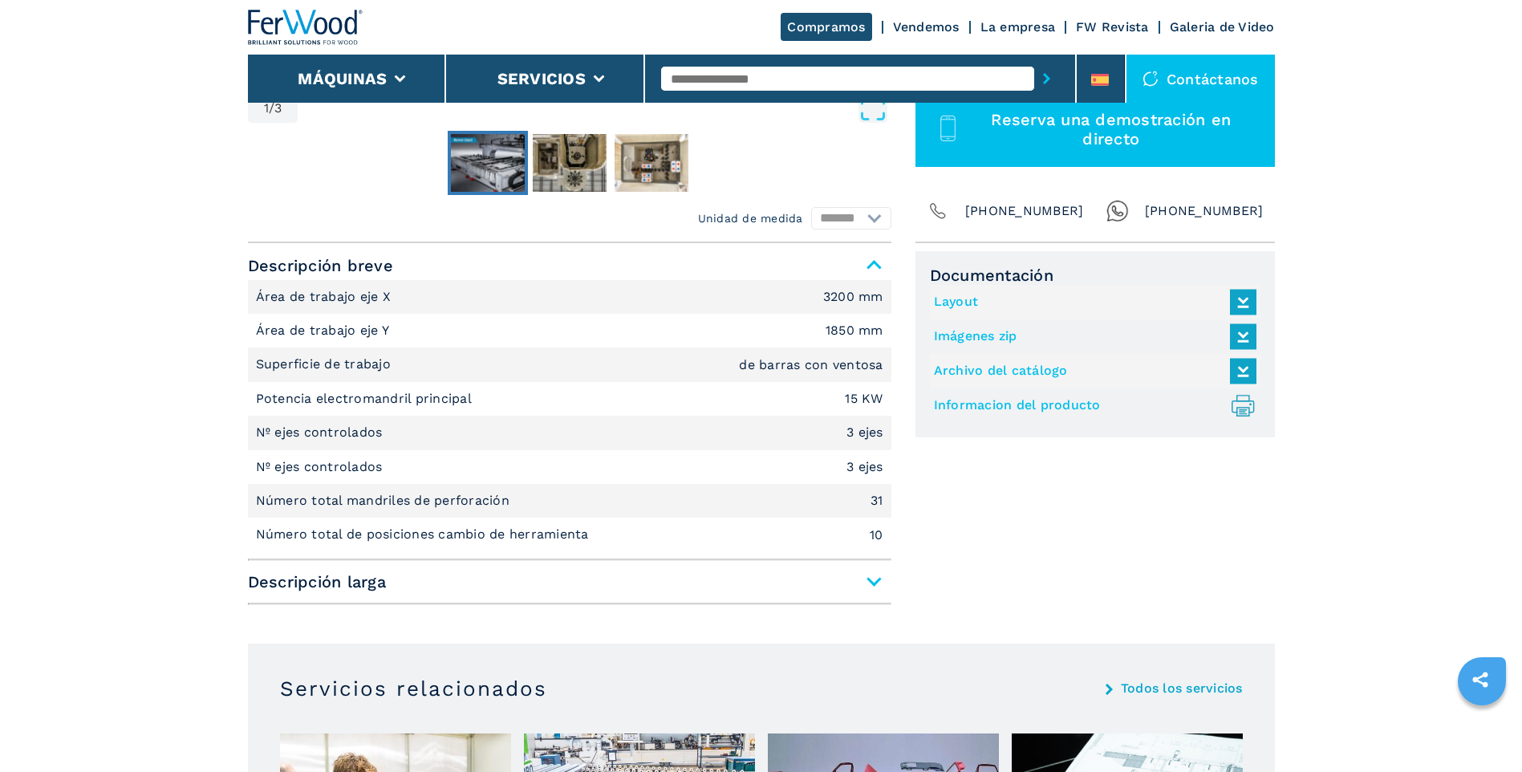
click at [1041, 411] on link "Informacion del producto .prefix__st0{stroke-linecap:round;stroke-linejoin:roun…" at bounding box center [1091, 405] width 315 height 26
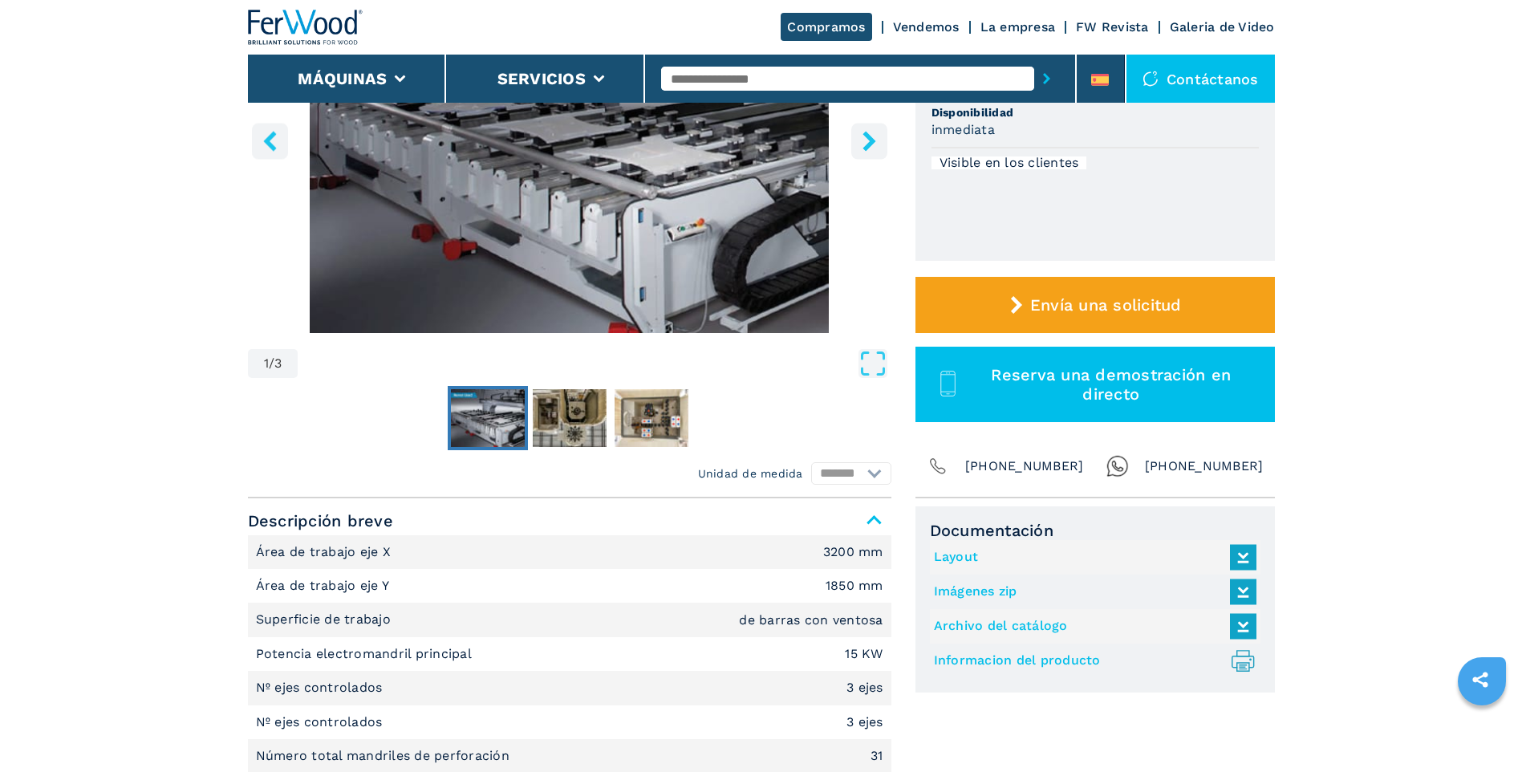
scroll to position [321, 0]
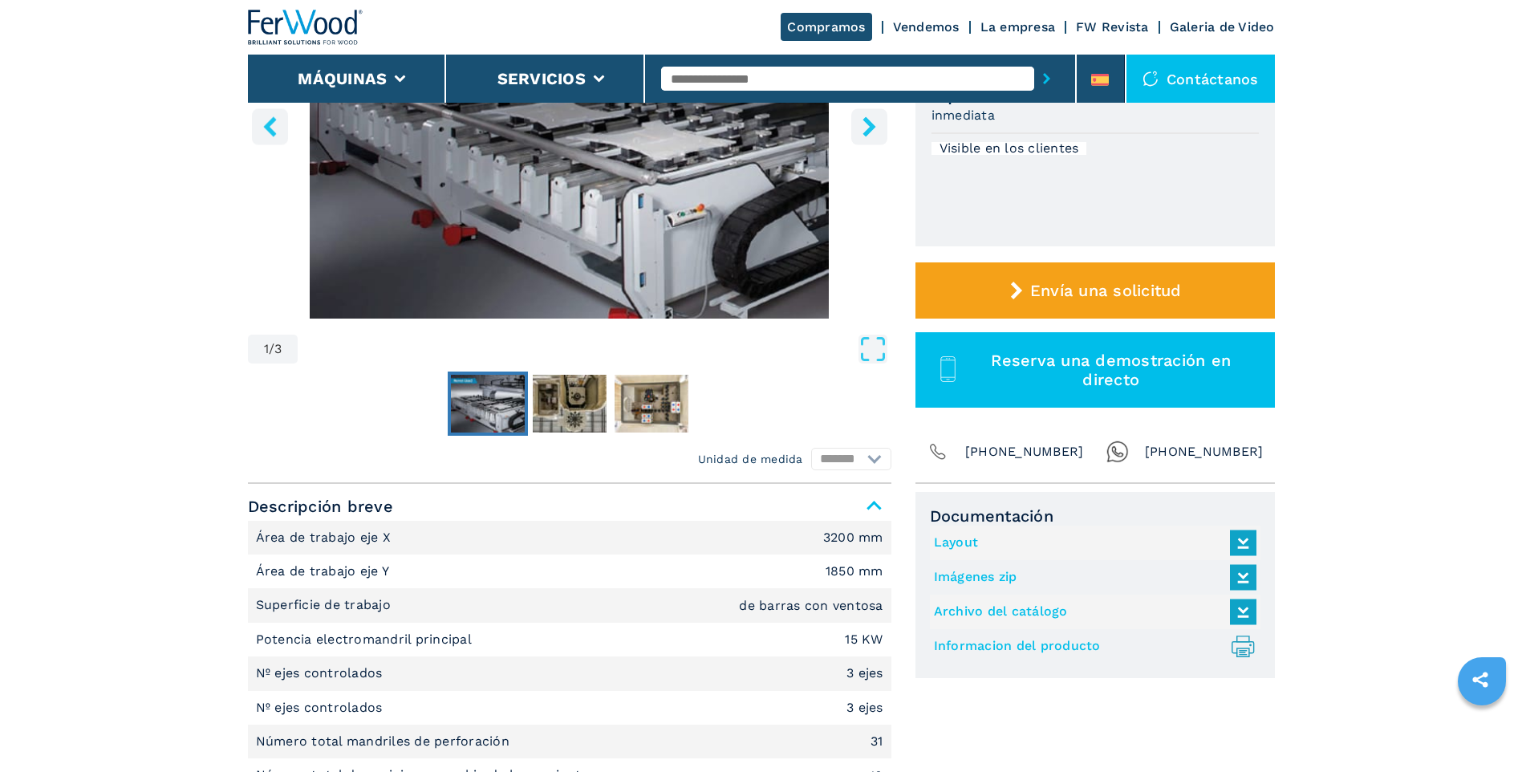
click at [970, 542] on link "Layout" at bounding box center [1091, 543] width 315 height 26
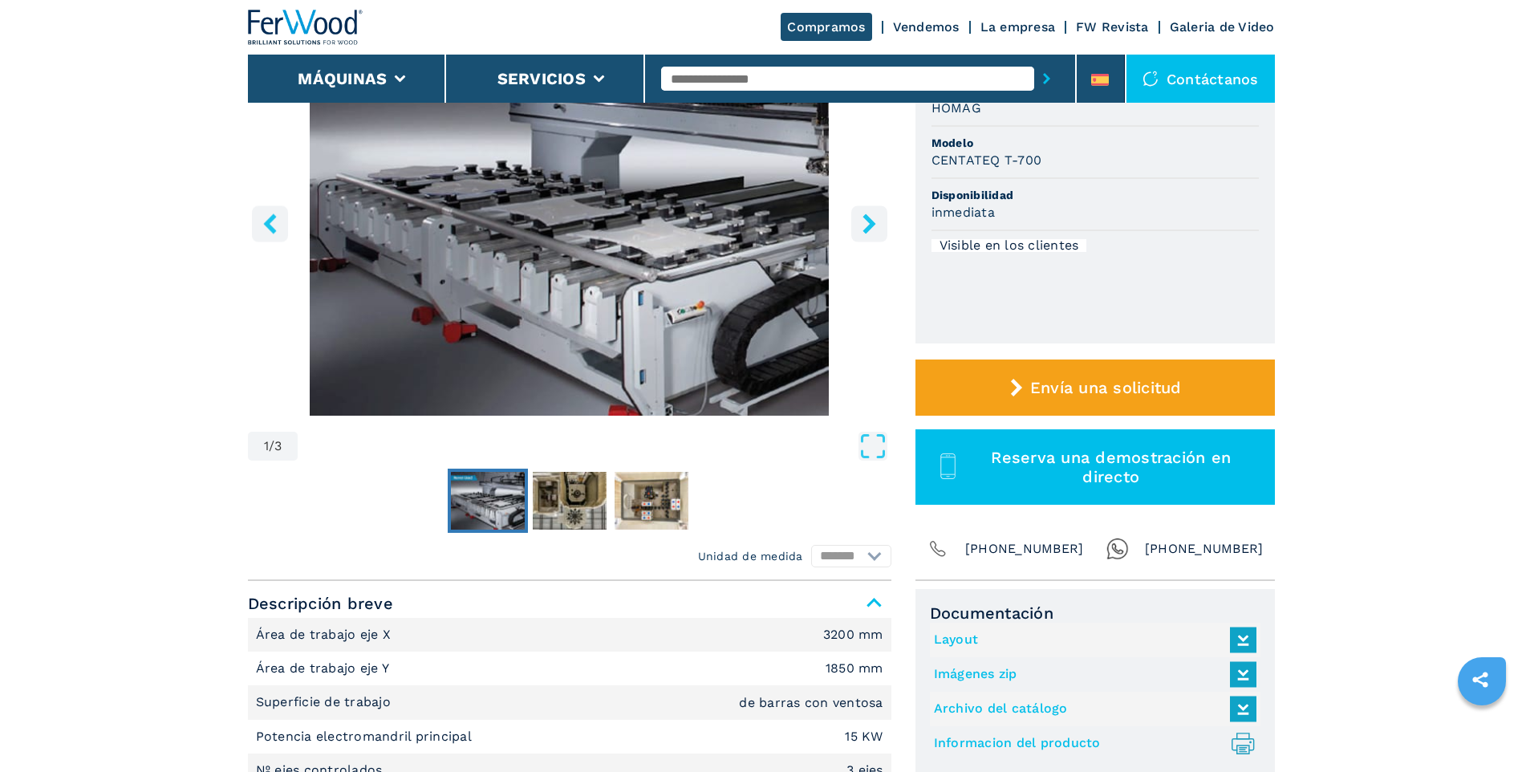
scroll to position [0, 0]
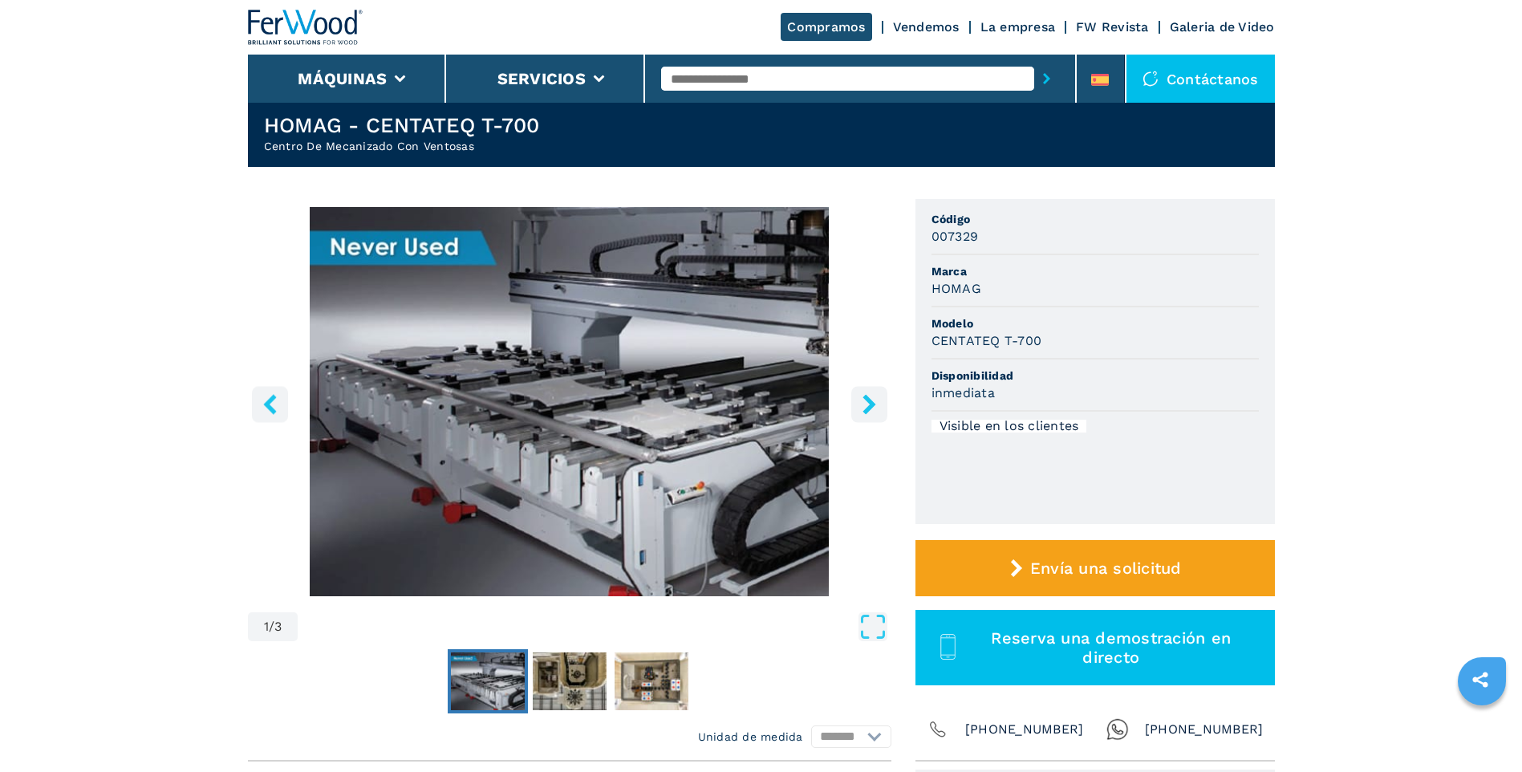
scroll to position [80, 0]
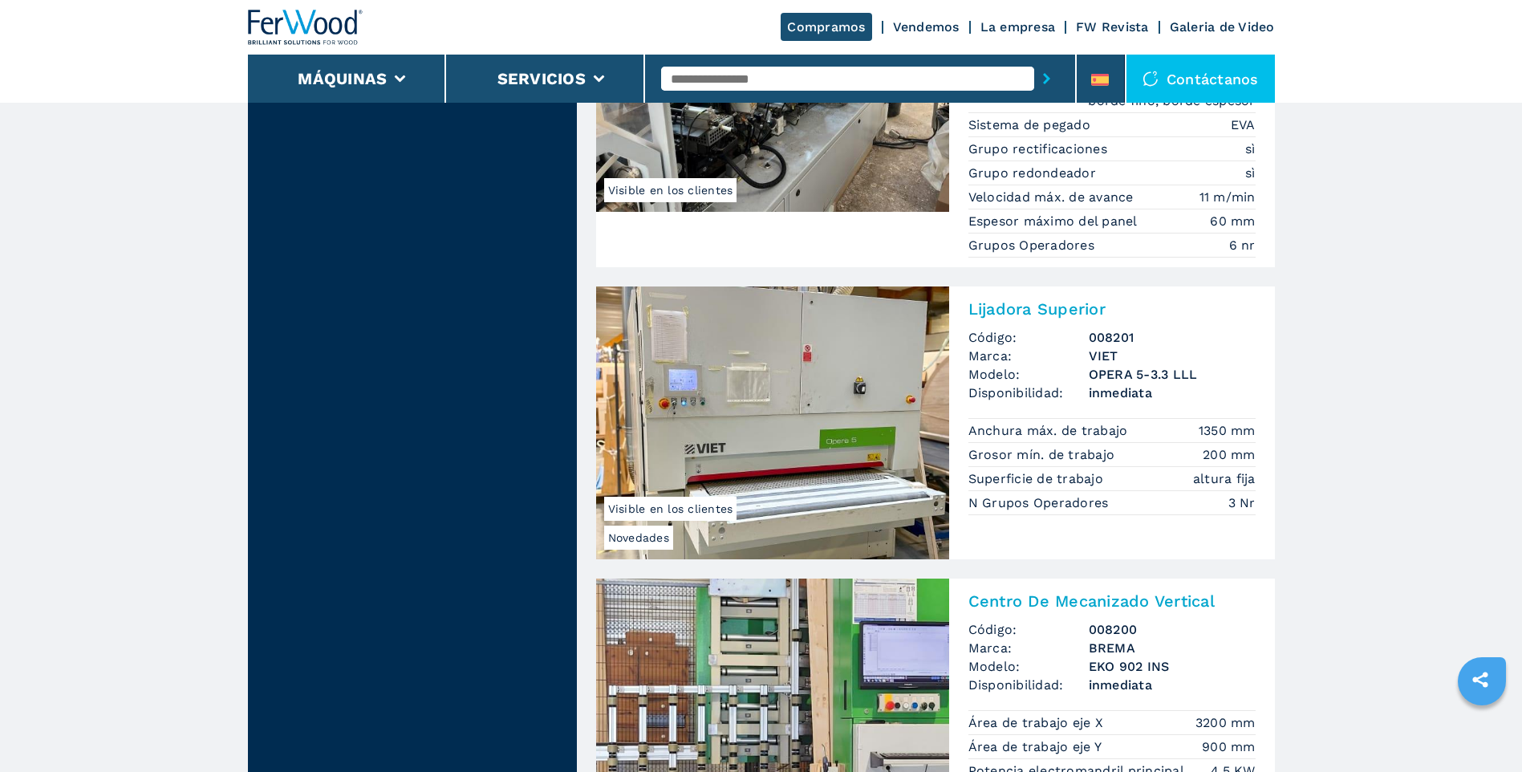
scroll to position [3370, 0]
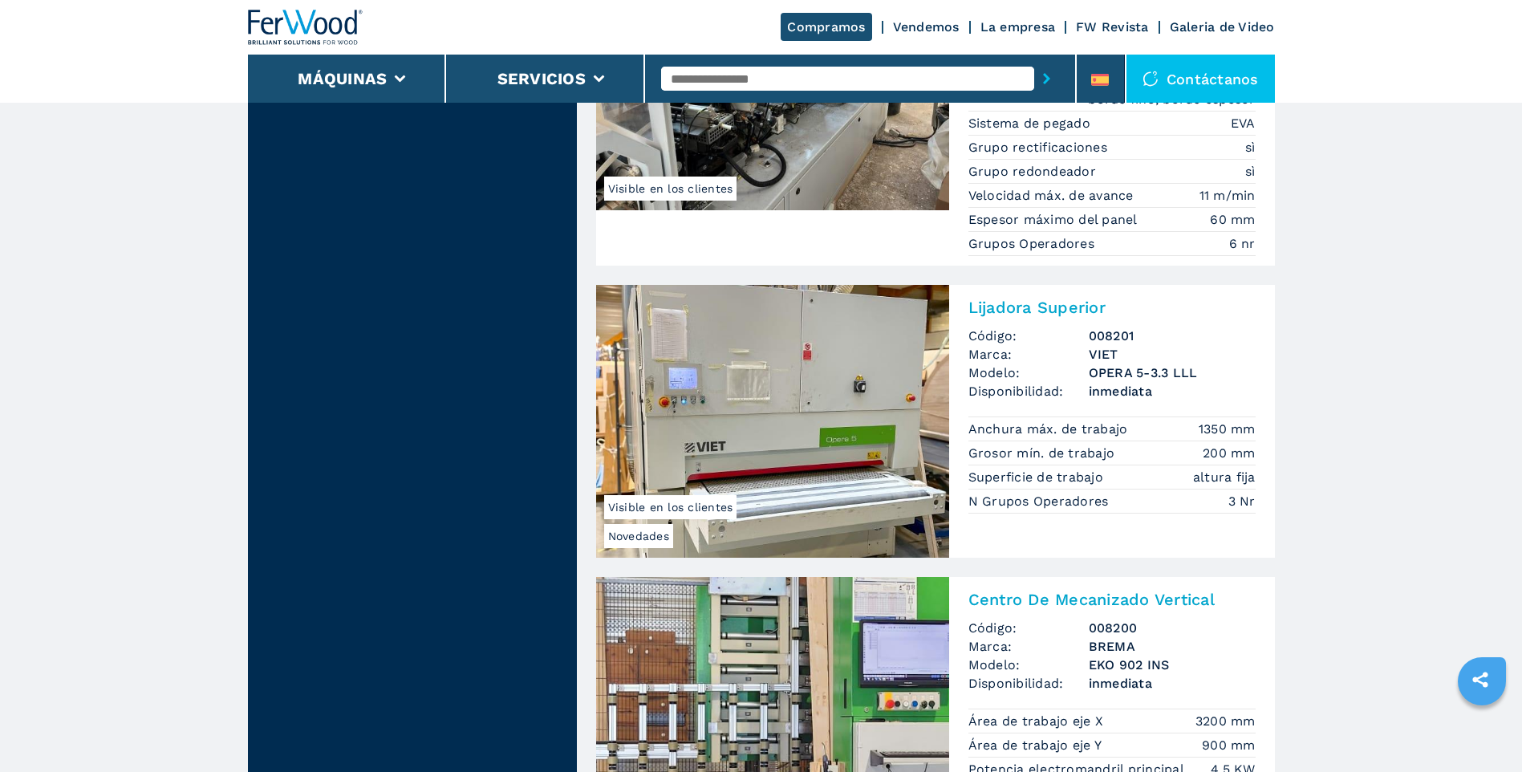
click at [791, 441] on img at bounding box center [772, 421] width 353 height 273
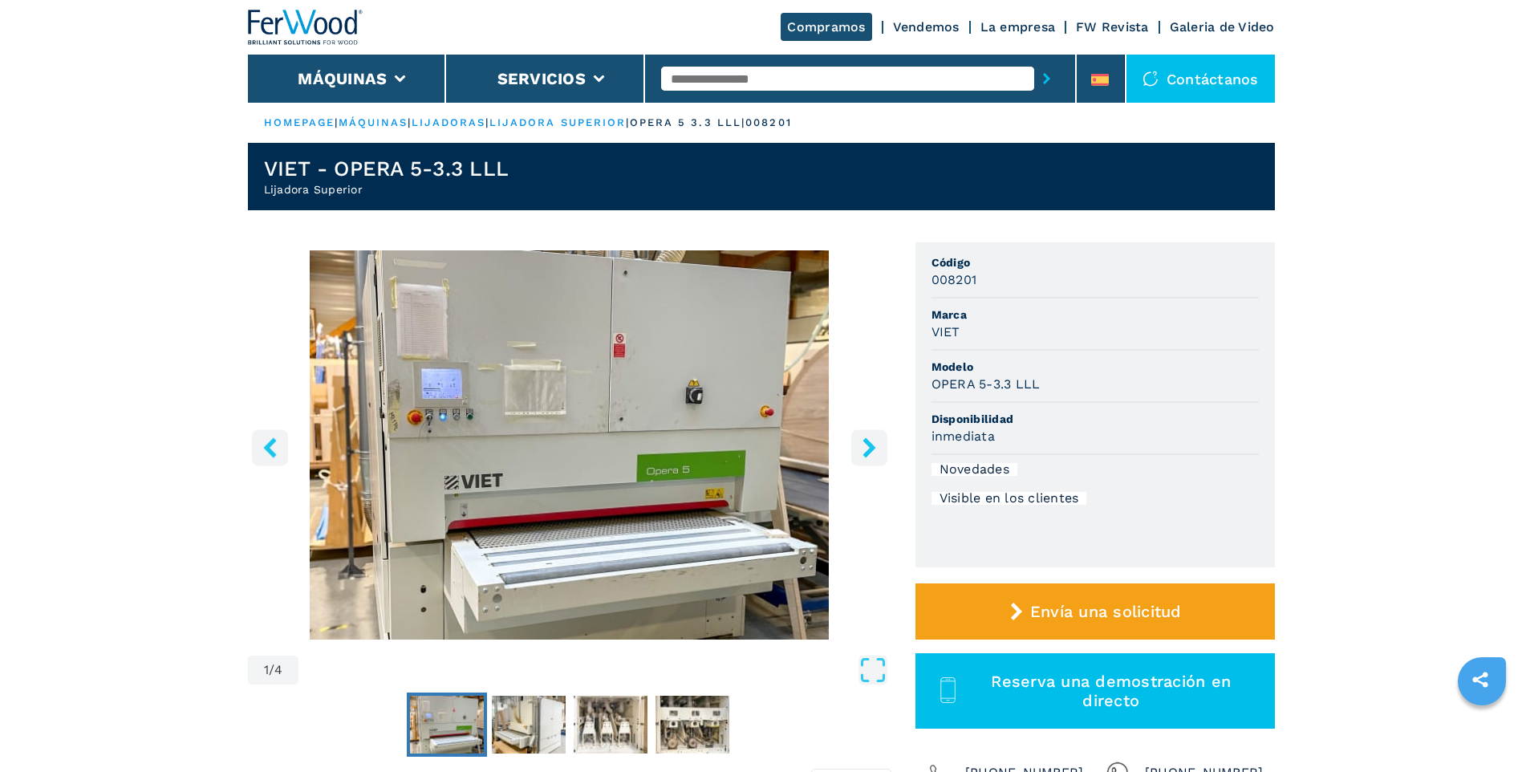
click at [863, 445] on icon "right-button" at bounding box center [869, 447] width 20 height 20
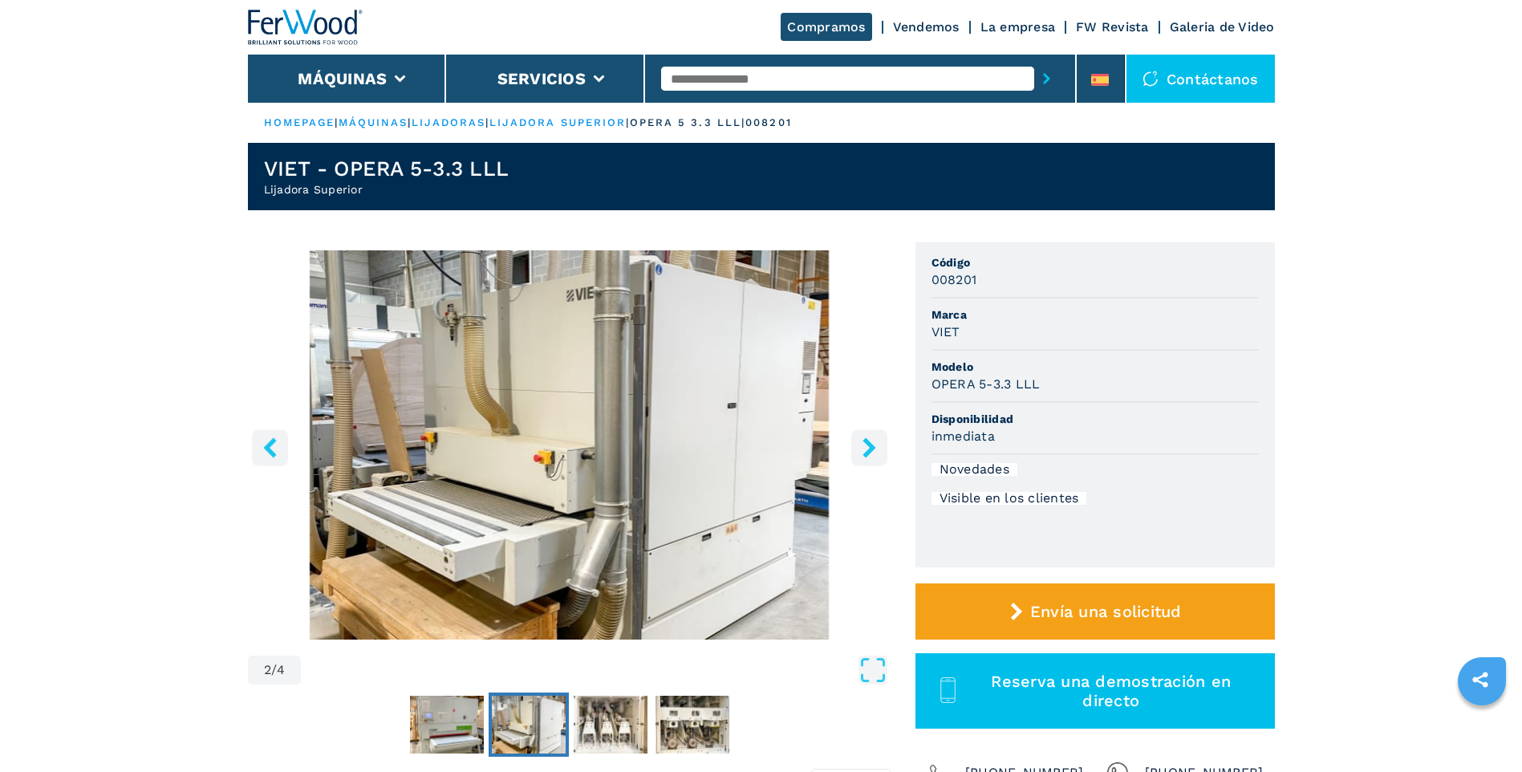
click at [863, 447] on icon "right-button" at bounding box center [869, 447] width 20 height 20
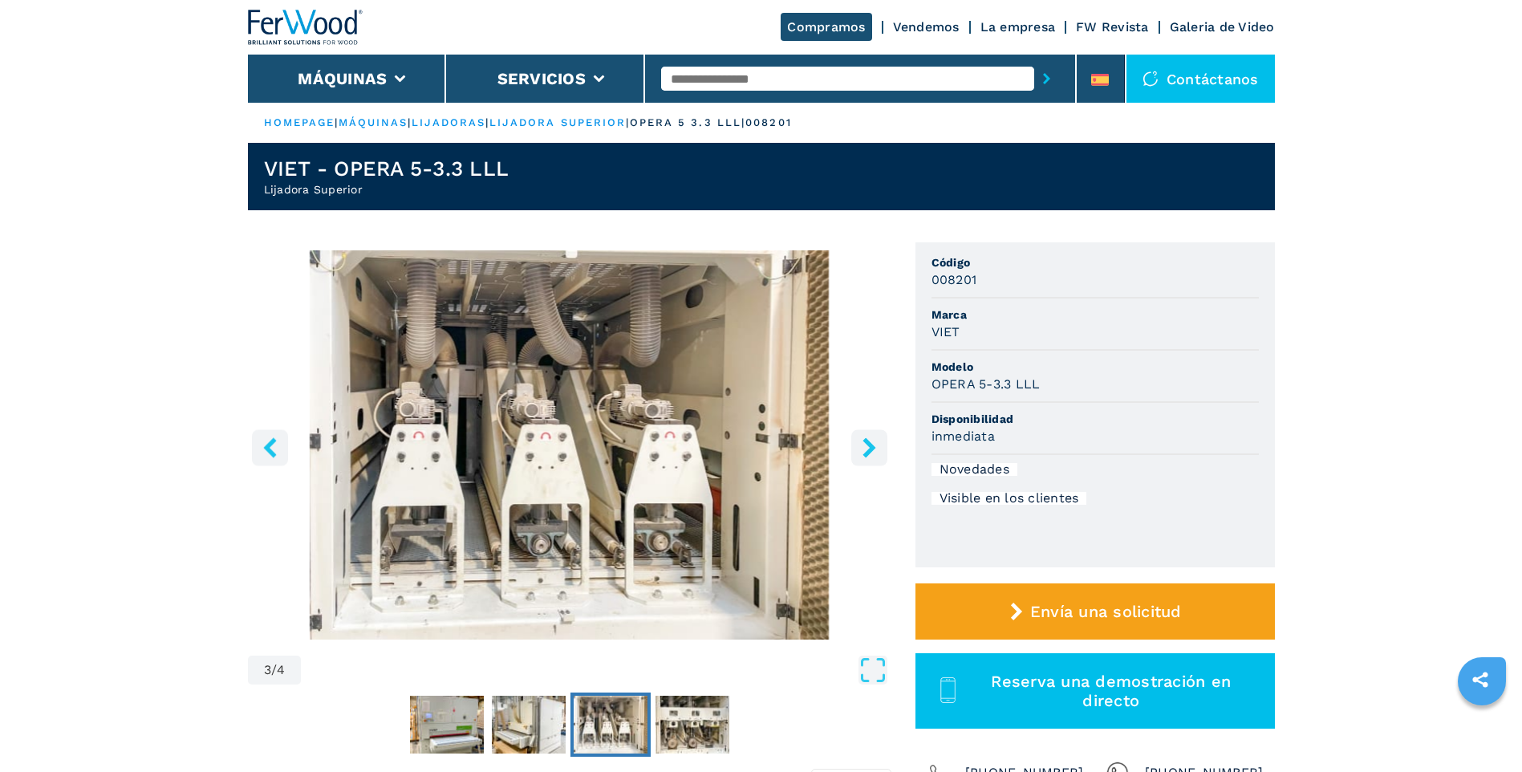
click at [863, 448] on icon "right-button" at bounding box center [869, 447] width 20 height 20
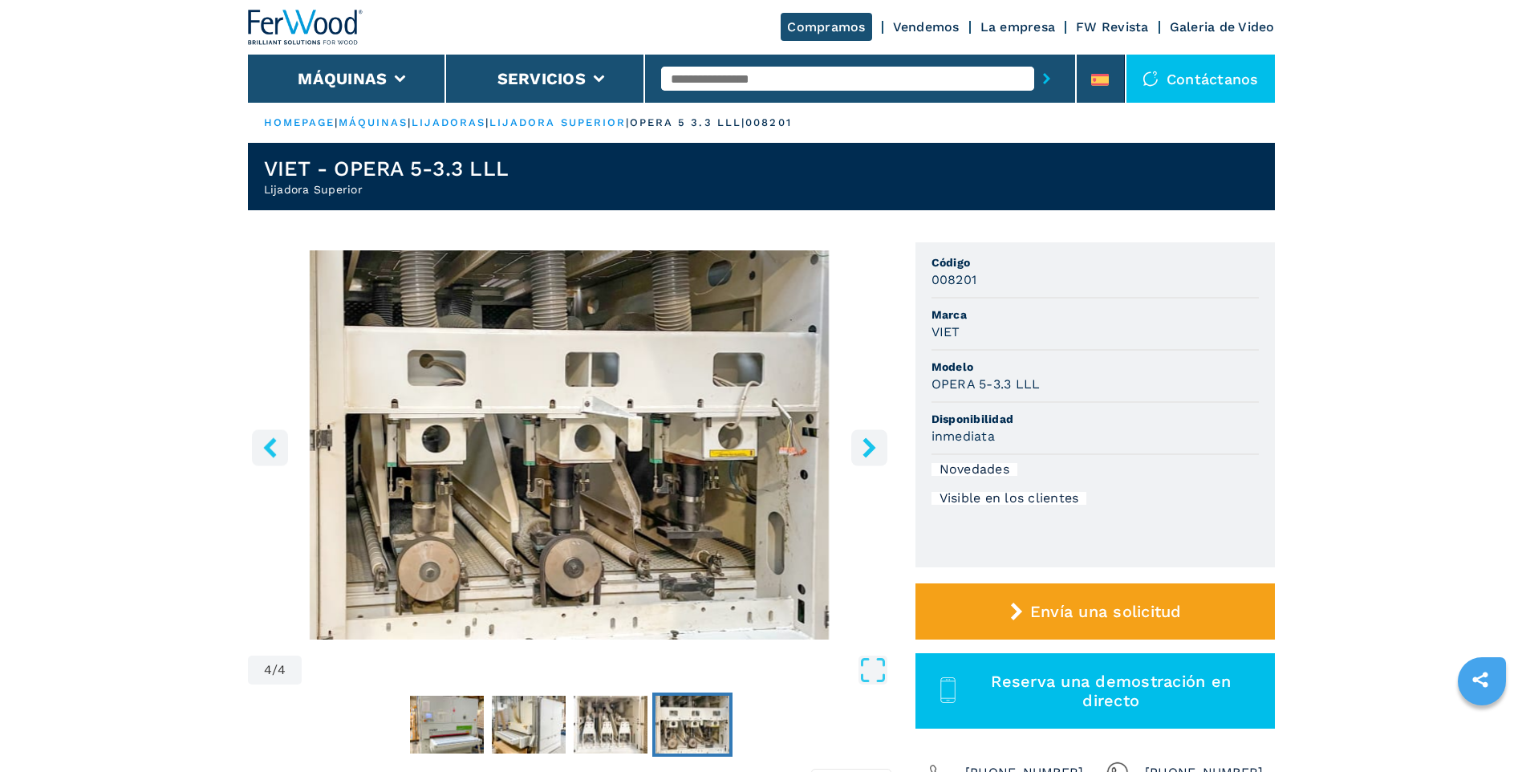
click at [863, 453] on icon "right-button" at bounding box center [869, 447] width 20 height 20
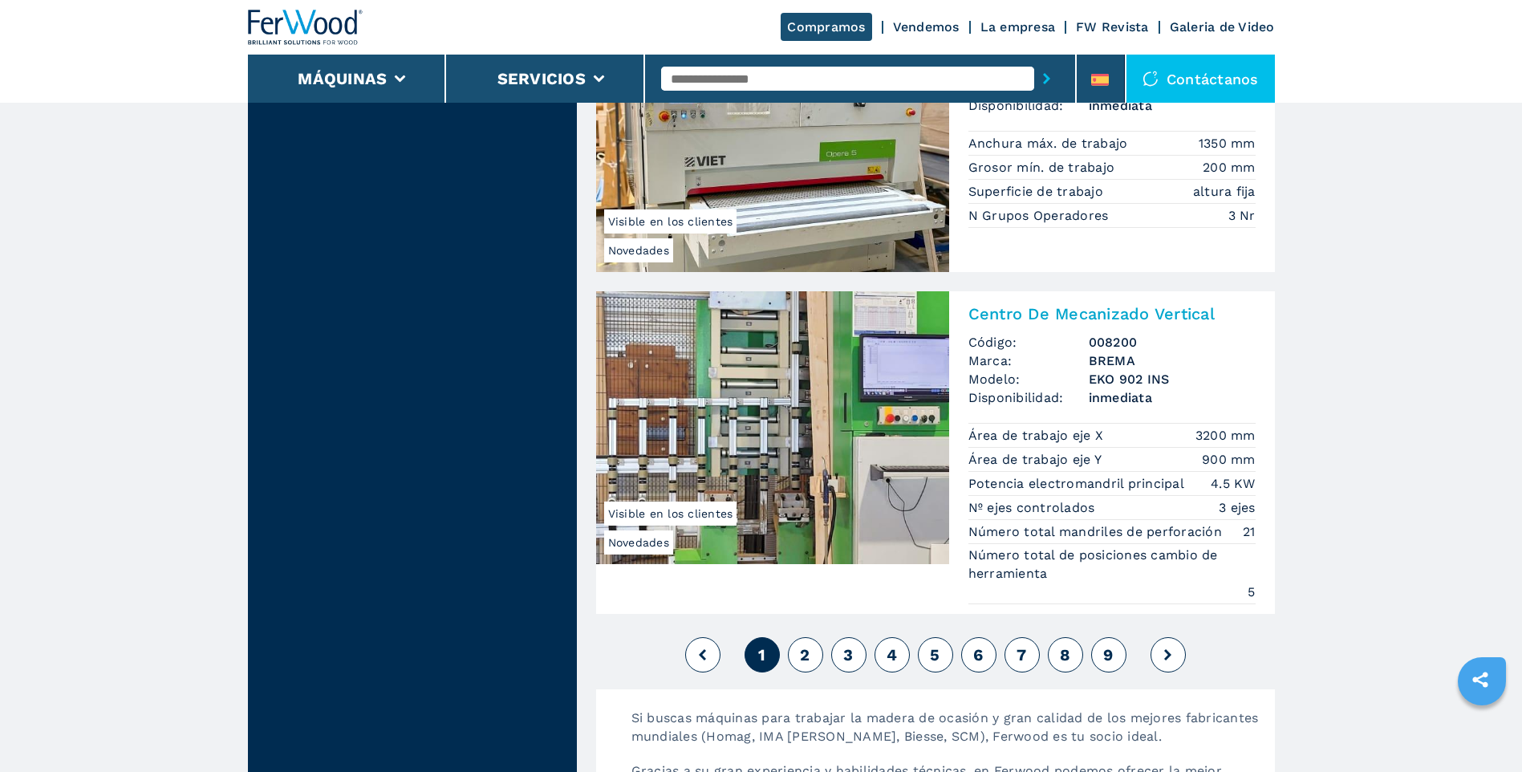
scroll to position [3907, 0]
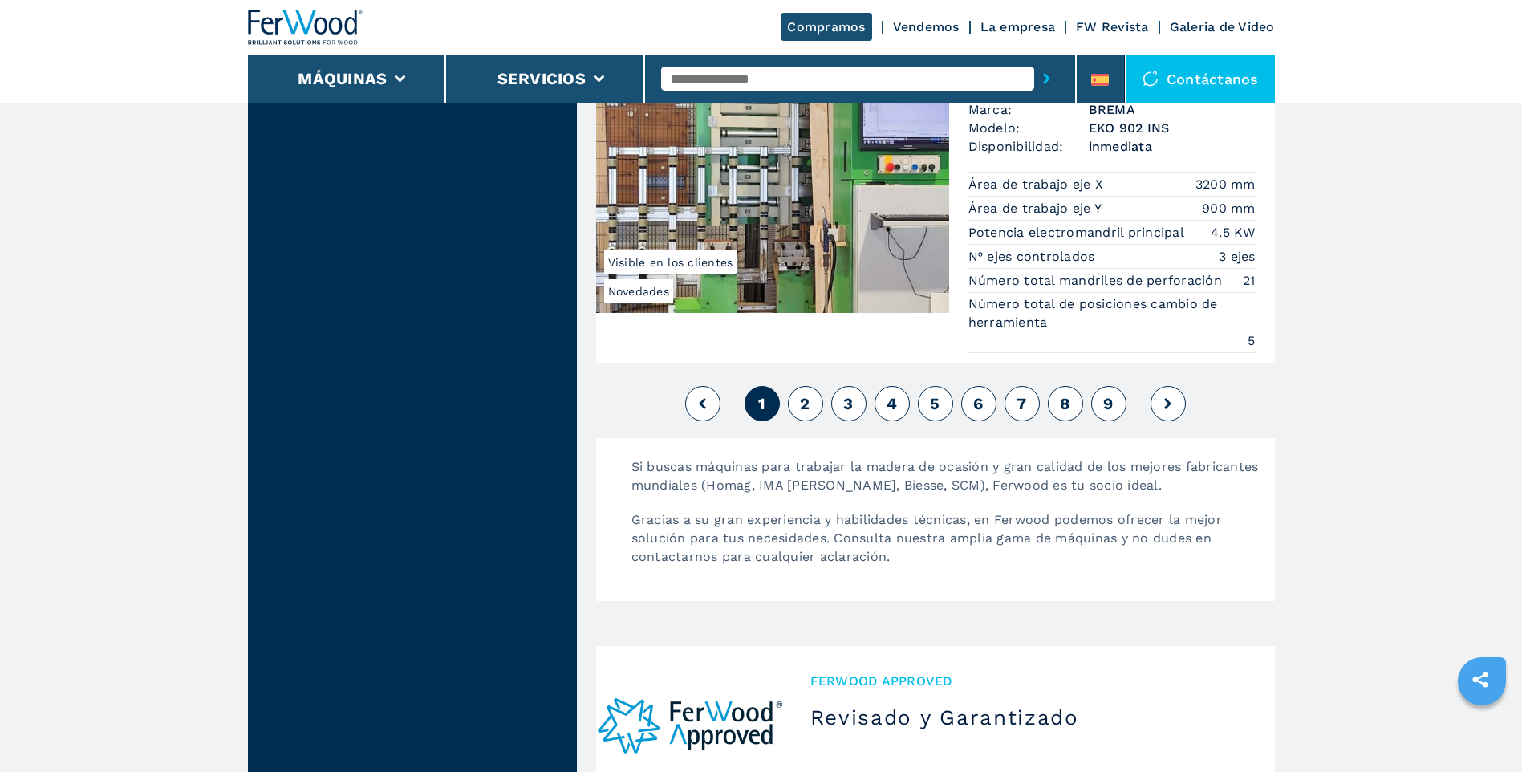
click at [813, 408] on button "2" at bounding box center [805, 403] width 35 height 35
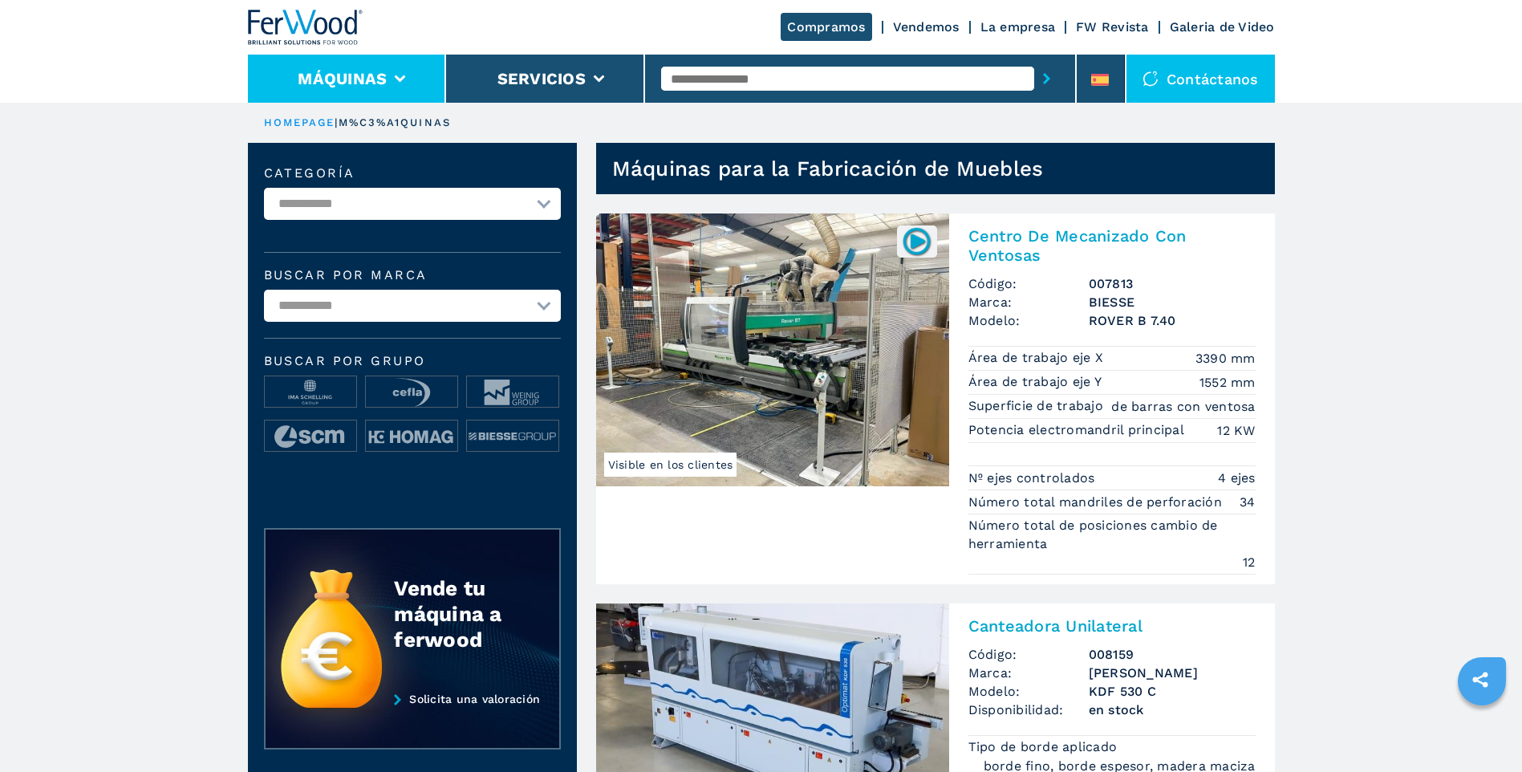
click at [436, 79] on li "Máquinas" at bounding box center [347, 79] width 199 height 48
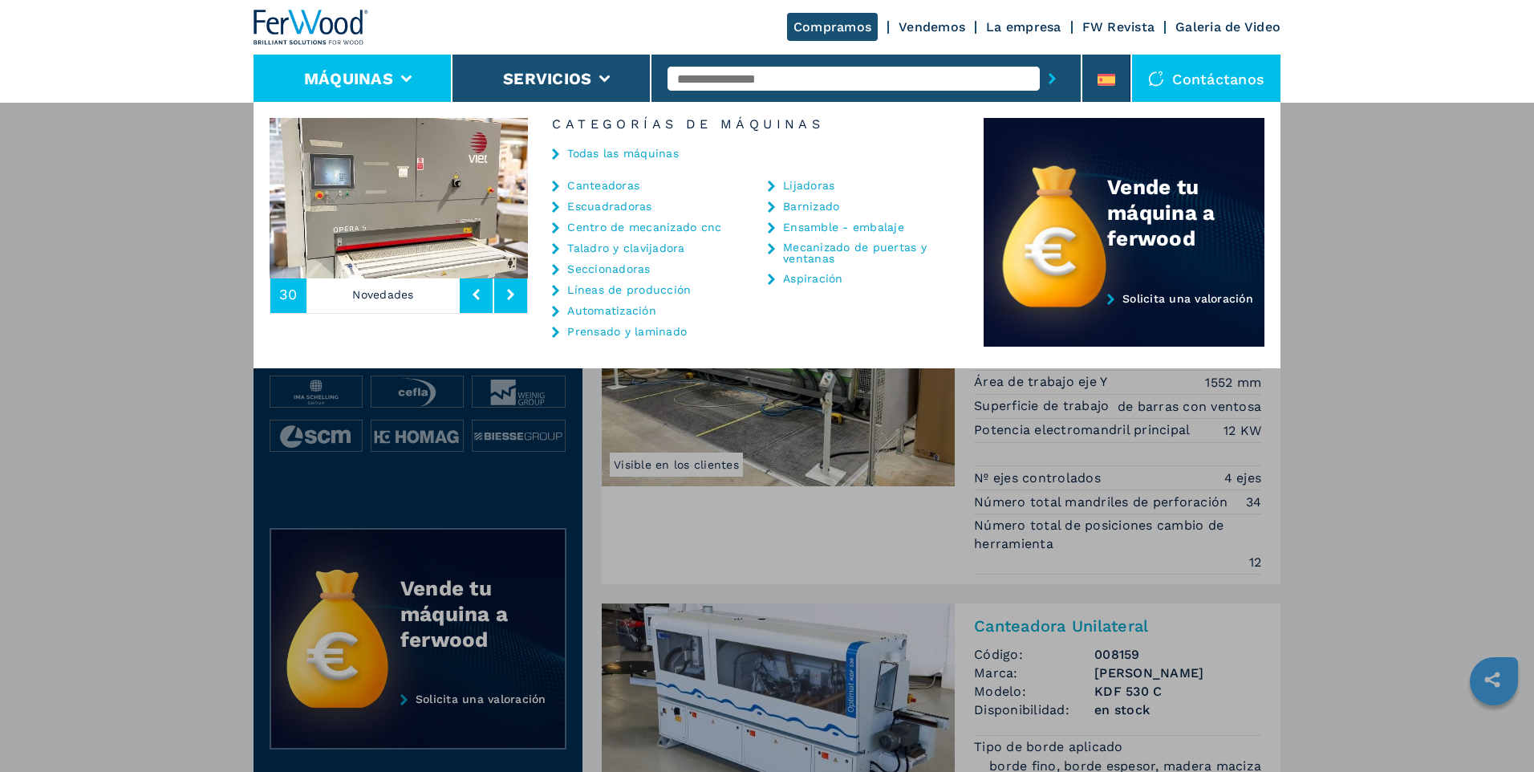
click at [622, 185] on link "Canteadoras" at bounding box center [603, 185] width 72 height 11
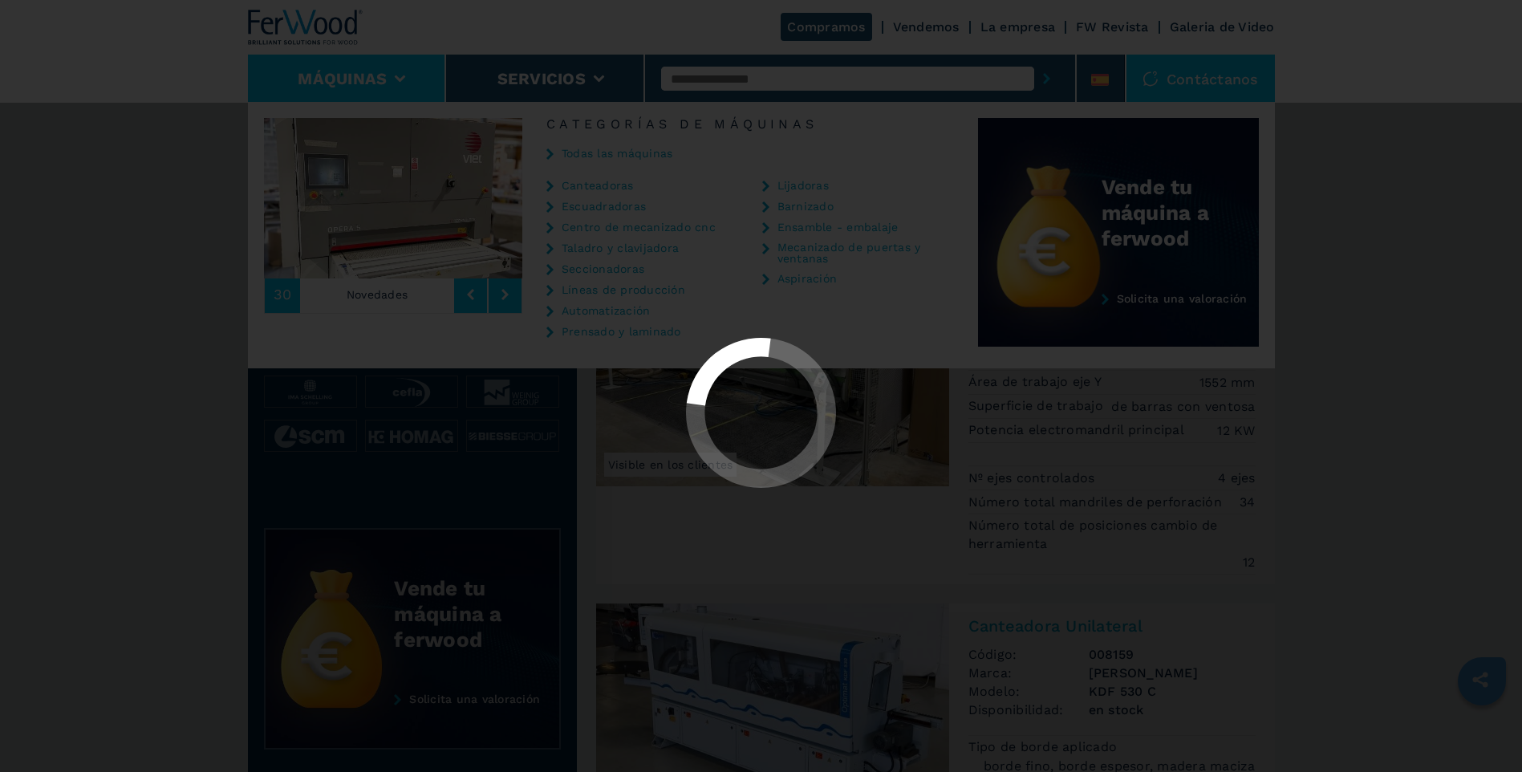
select select "**********"
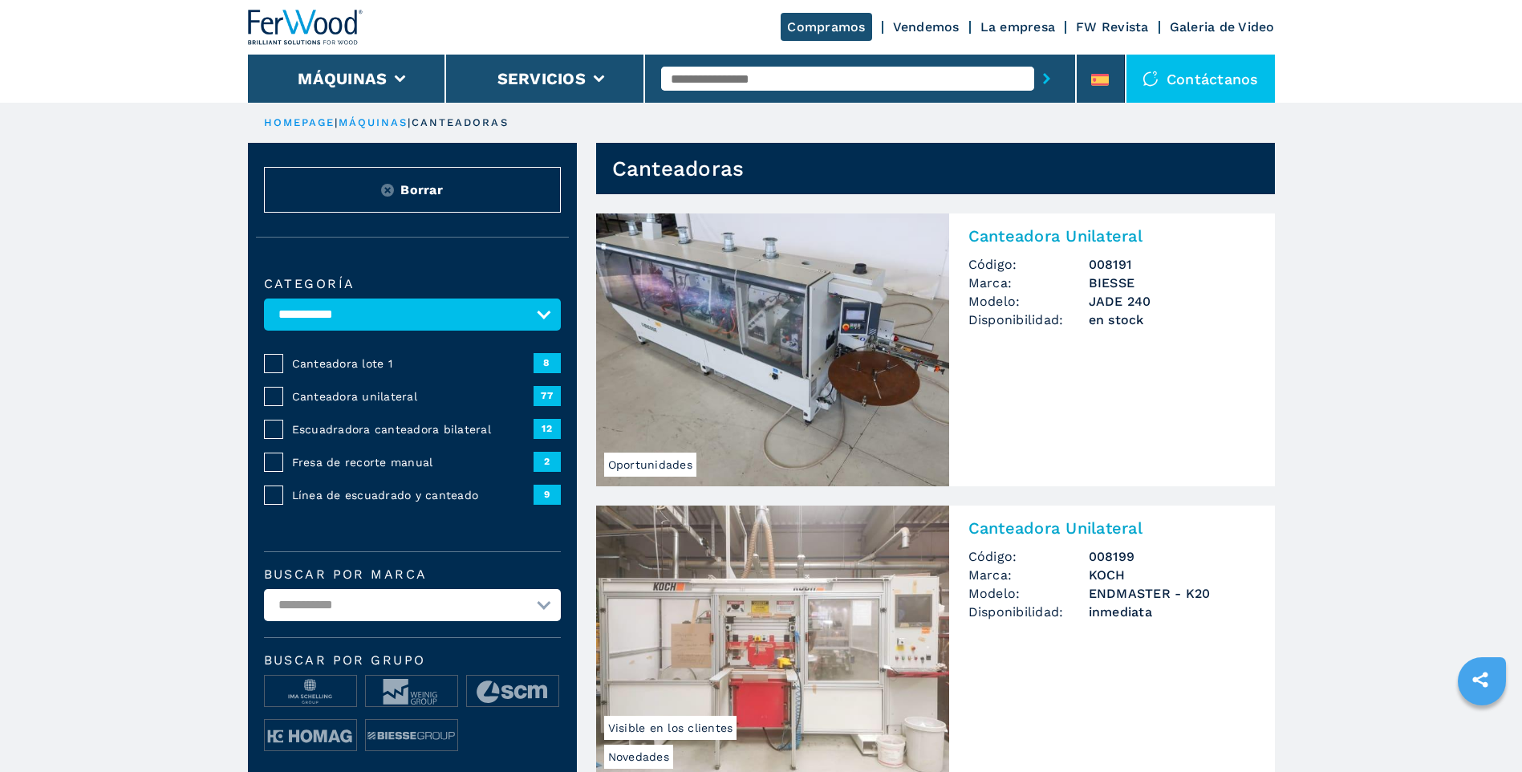
click at [752, 80] on input "text" at bounding box center [847, 79] width 373 height 24
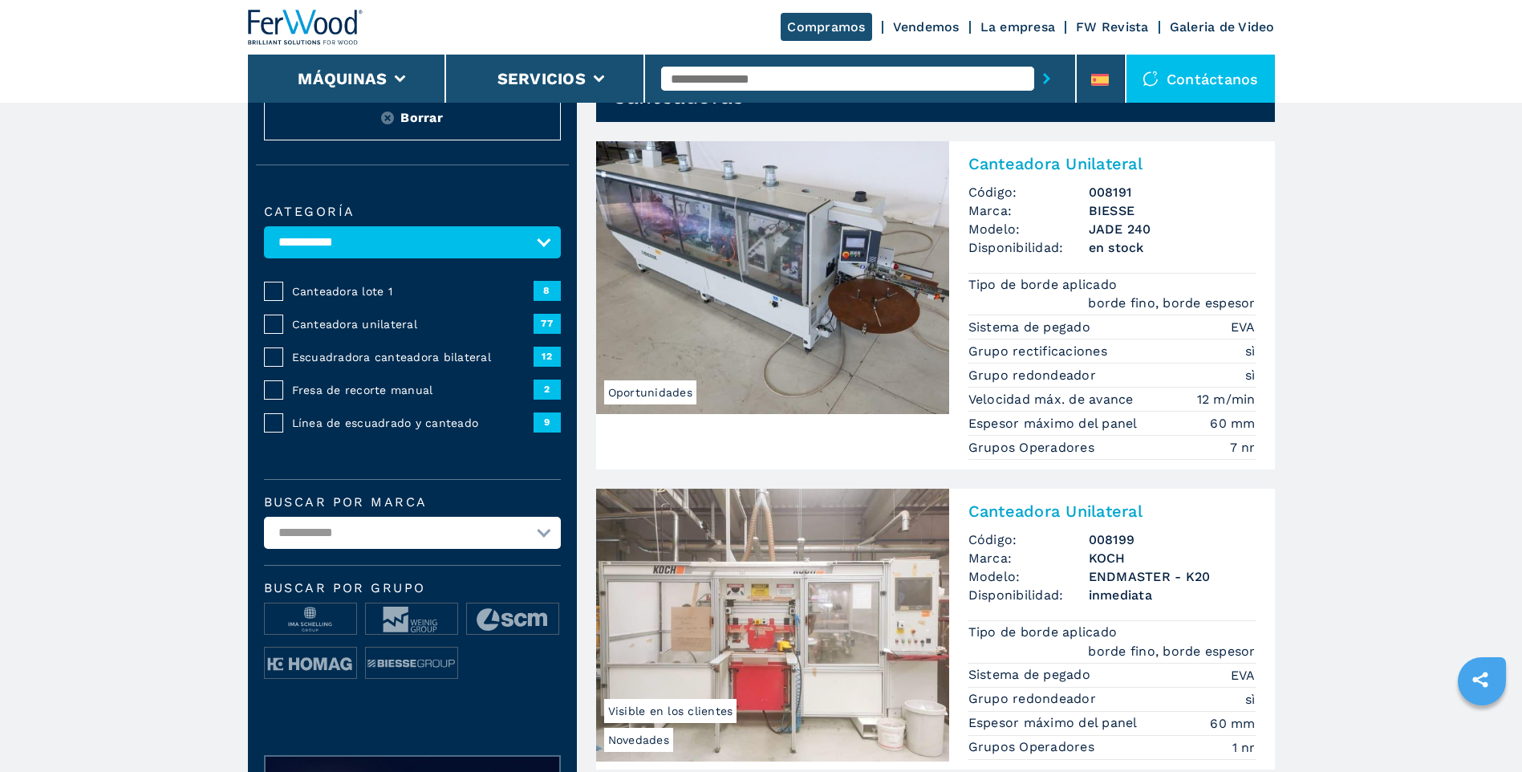
scroll to position [160, 0]
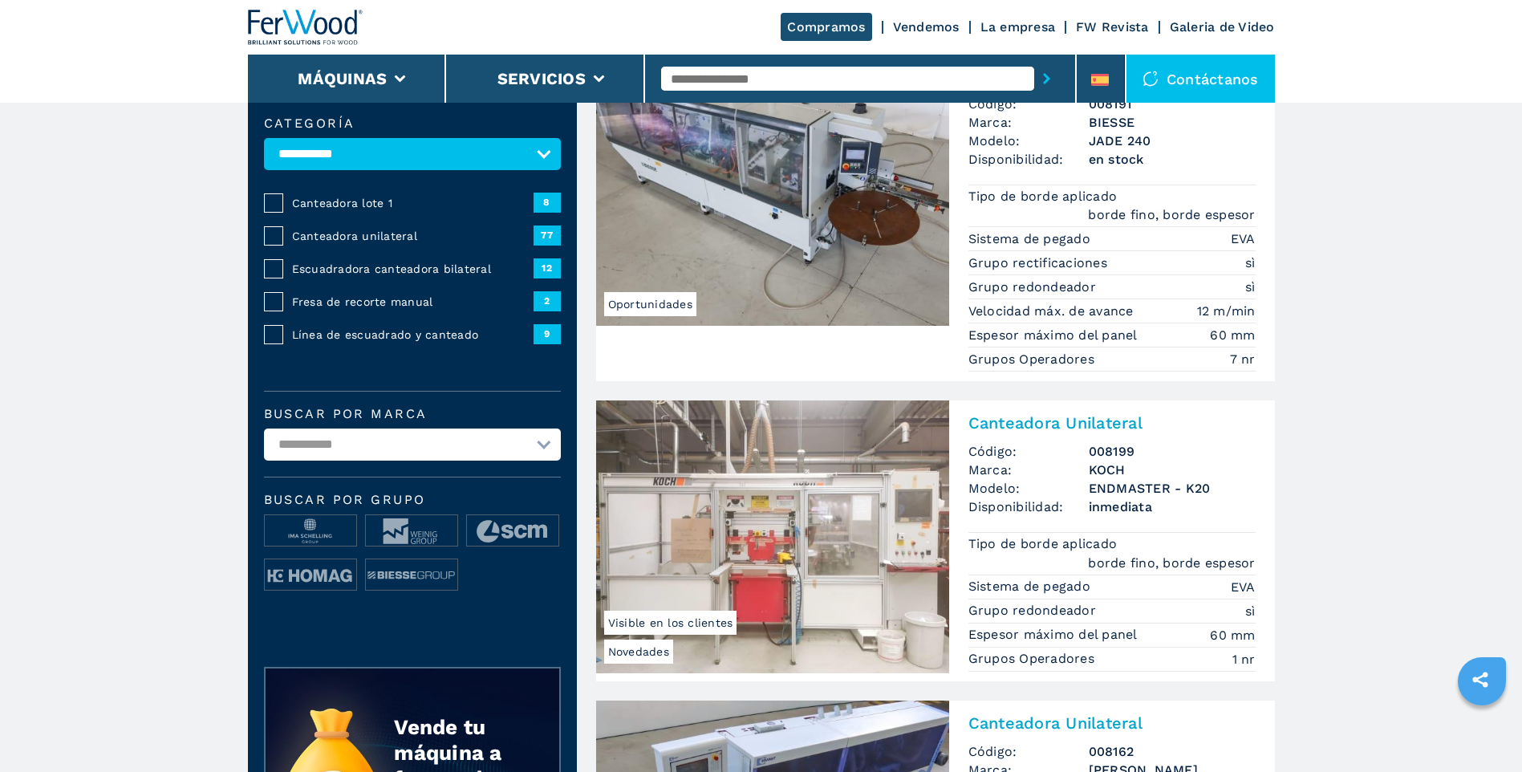
click at [384, 455] on select "**********" at bounding box center [412, 444] width 297 height 32
select select "******"
click at [264, 428] on select "**********" at bounding box center [412, 444] width 297 height 32
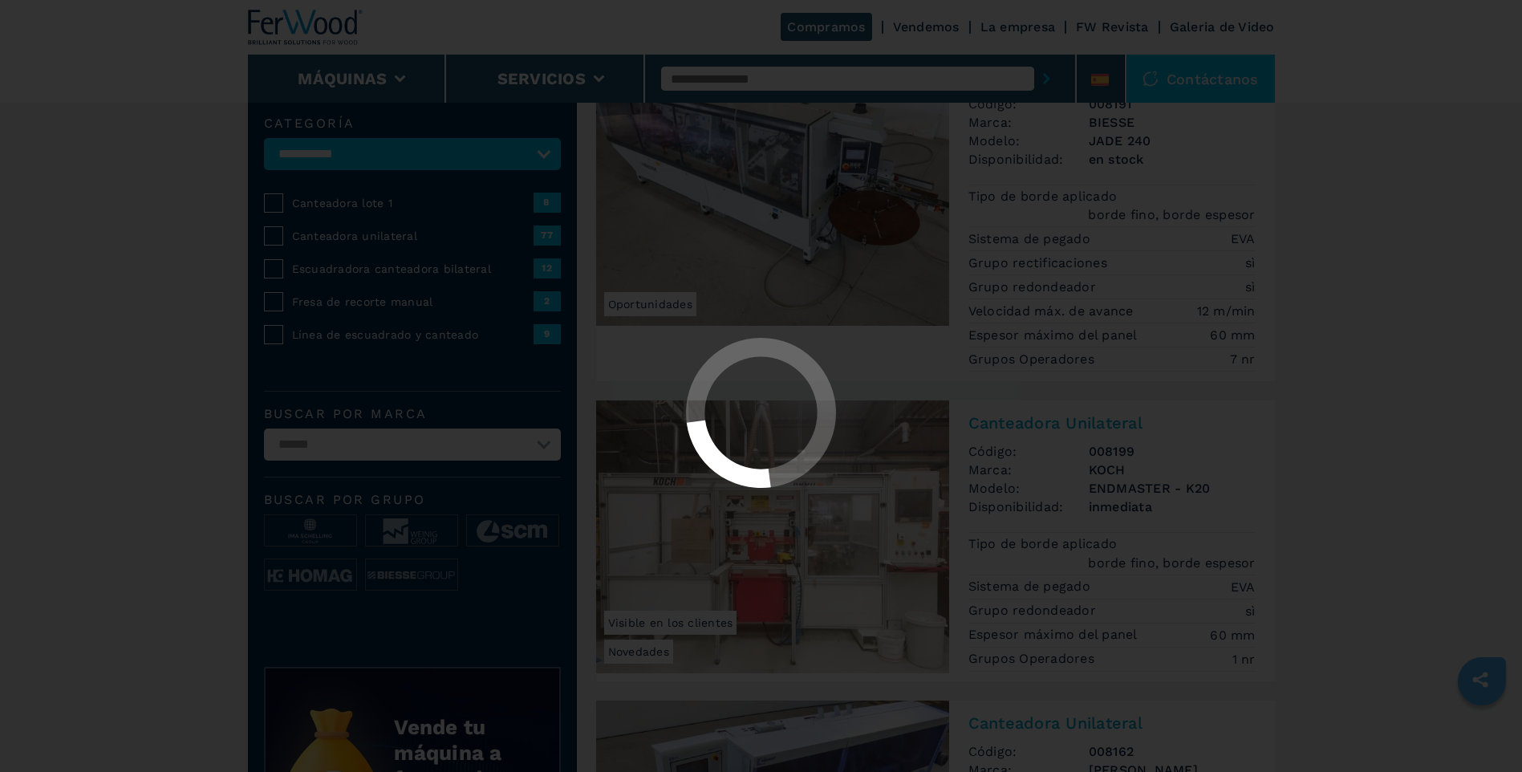
scroll to position [0, 0]
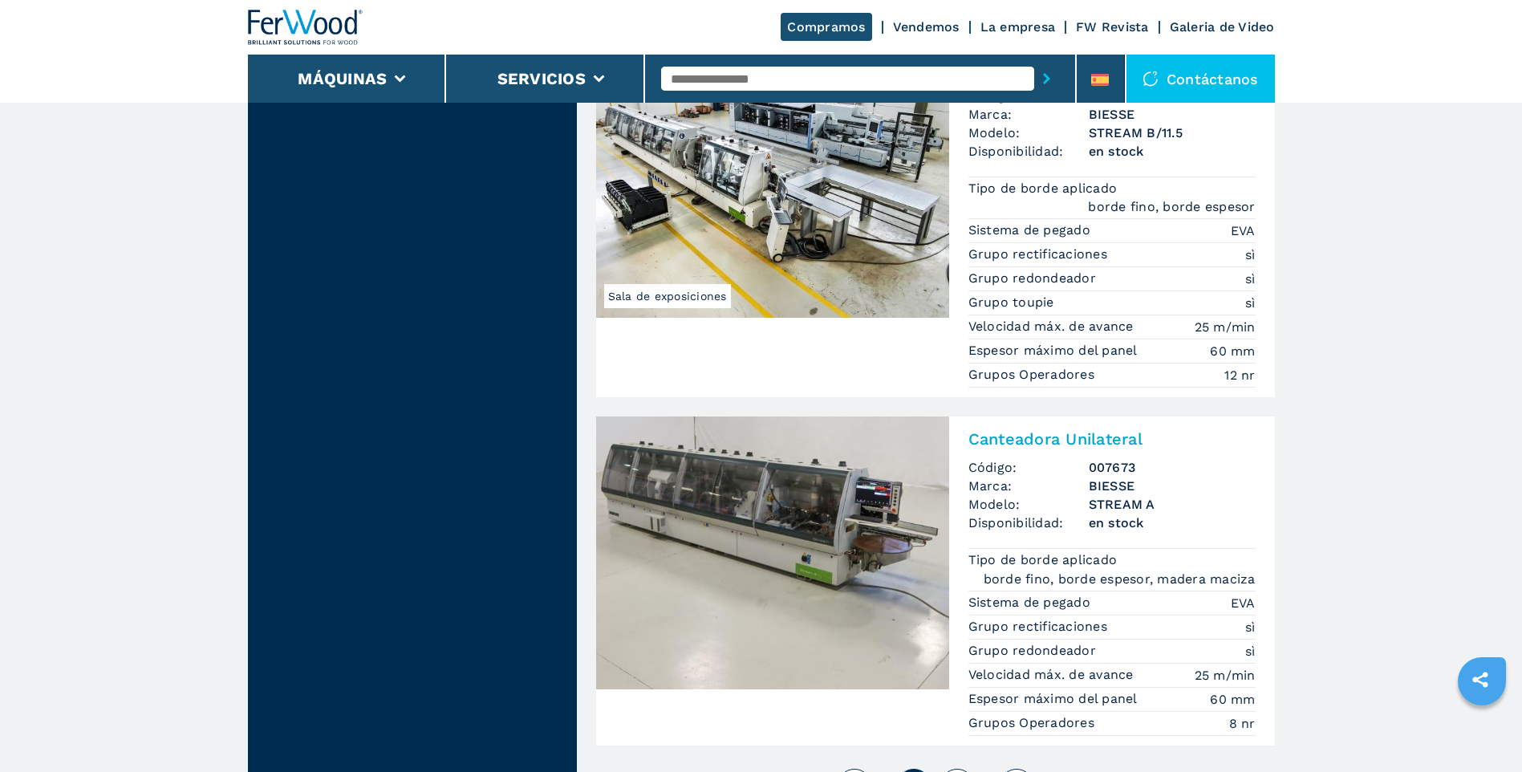
scroll to position [3852, 0]
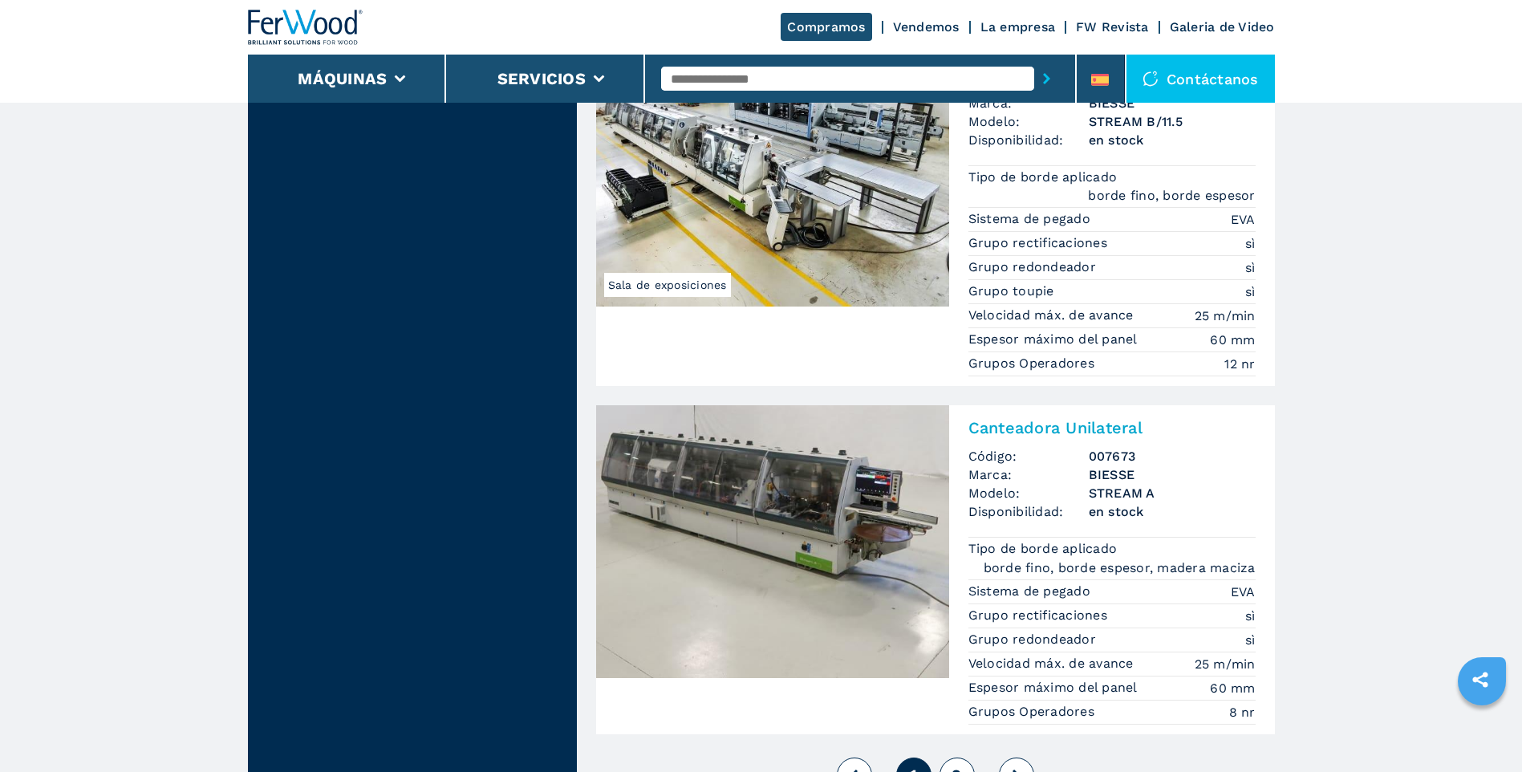
click at [953, 766] on span "2" at bounding box center [957, 775] width 10 height 19
select select
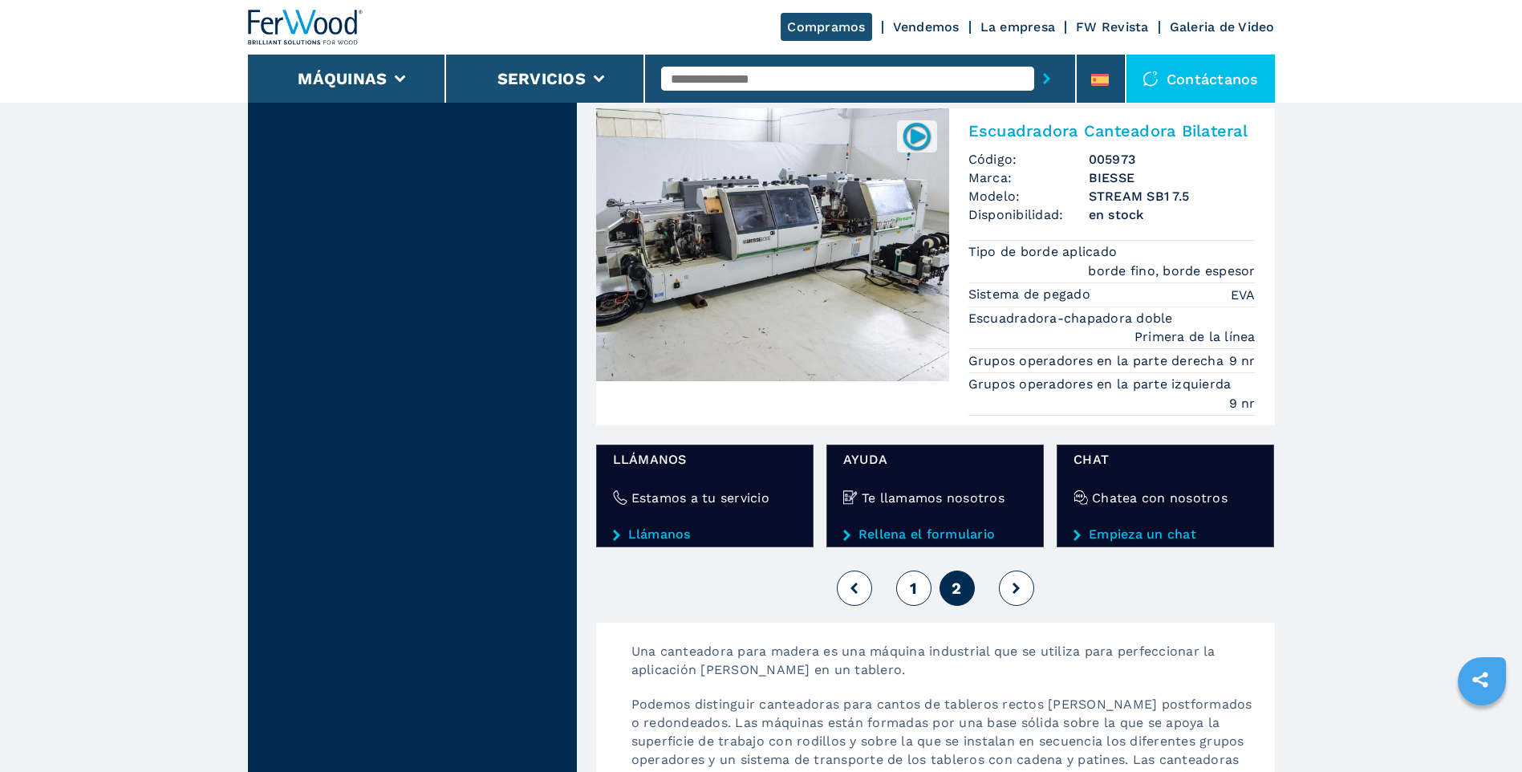
scroll to position [1685, 0]
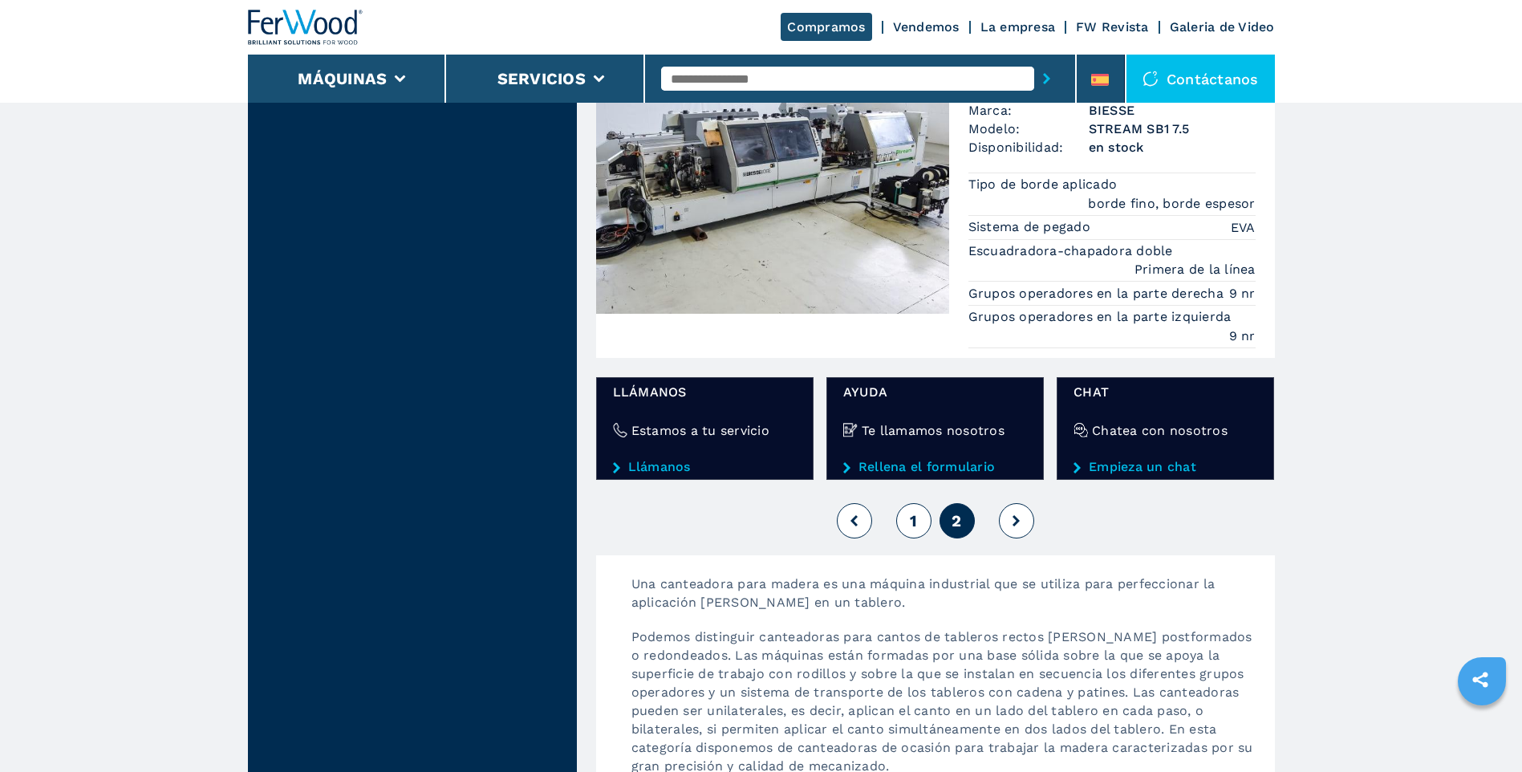
click at [909, 528] on button "1" at bounding box center [913, 520] width 35 height 35
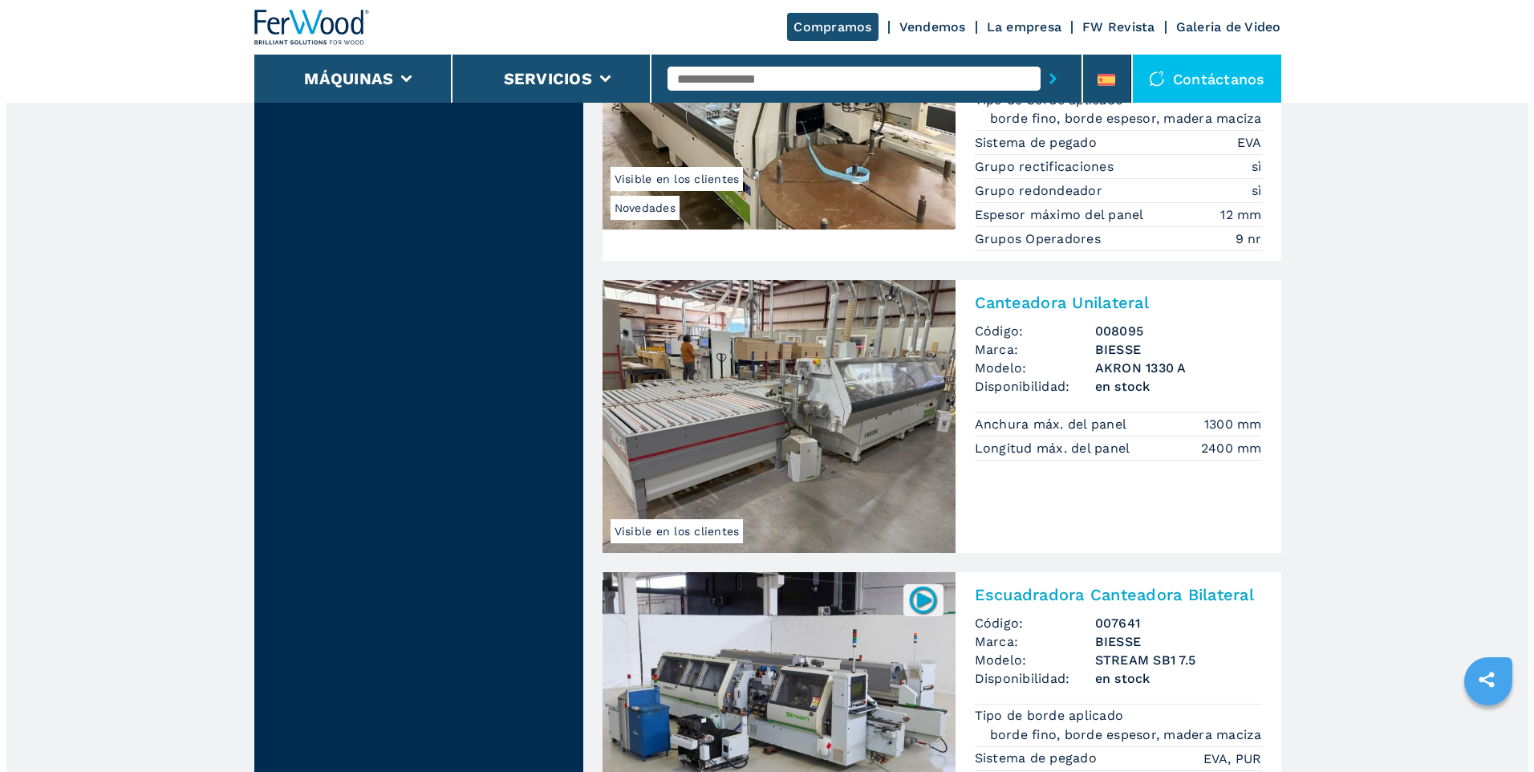
scroll to position [2488, 0]
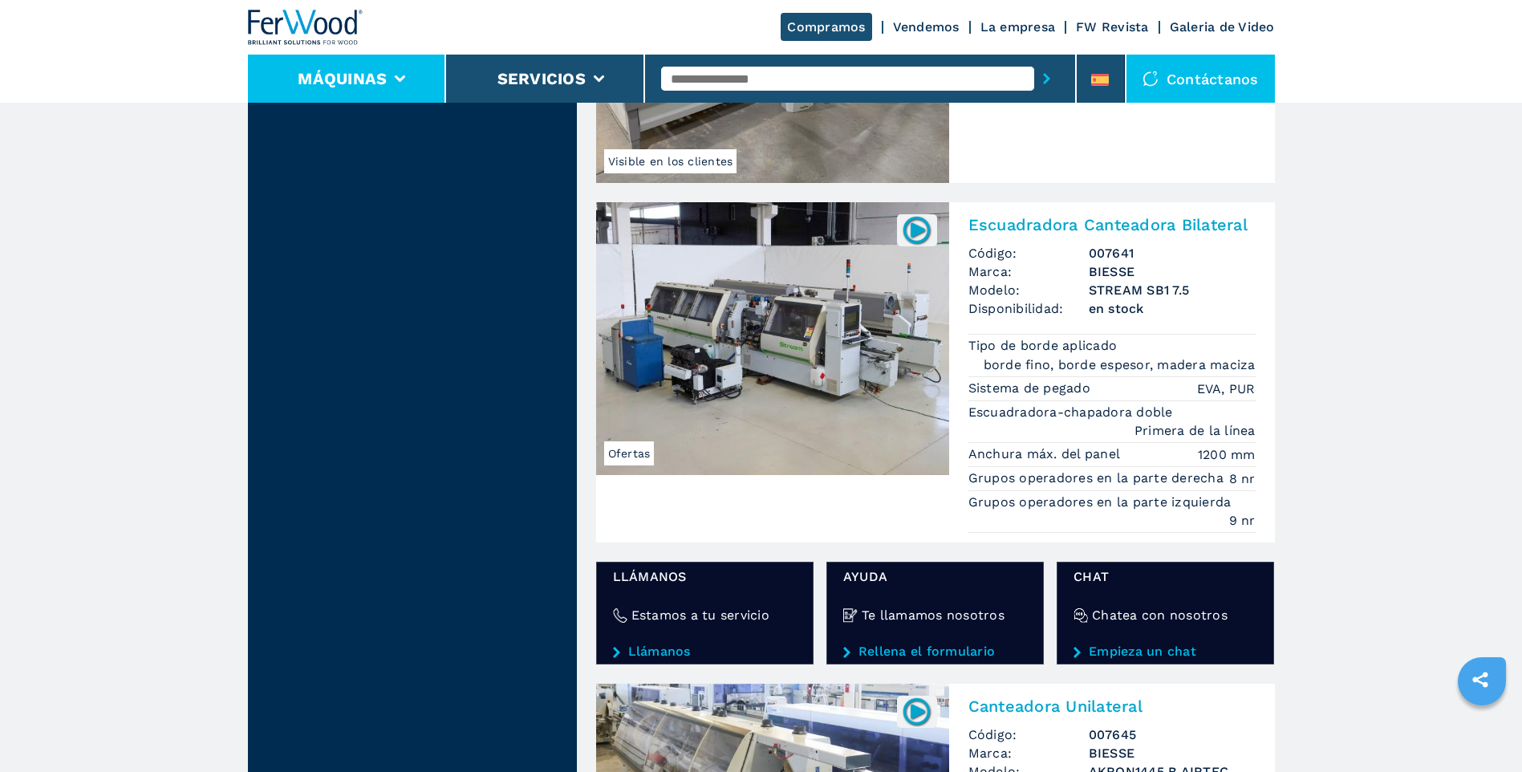
click at [409, 91] on li "Máquinas" at bounding box center [347, 79] width 199 height 48
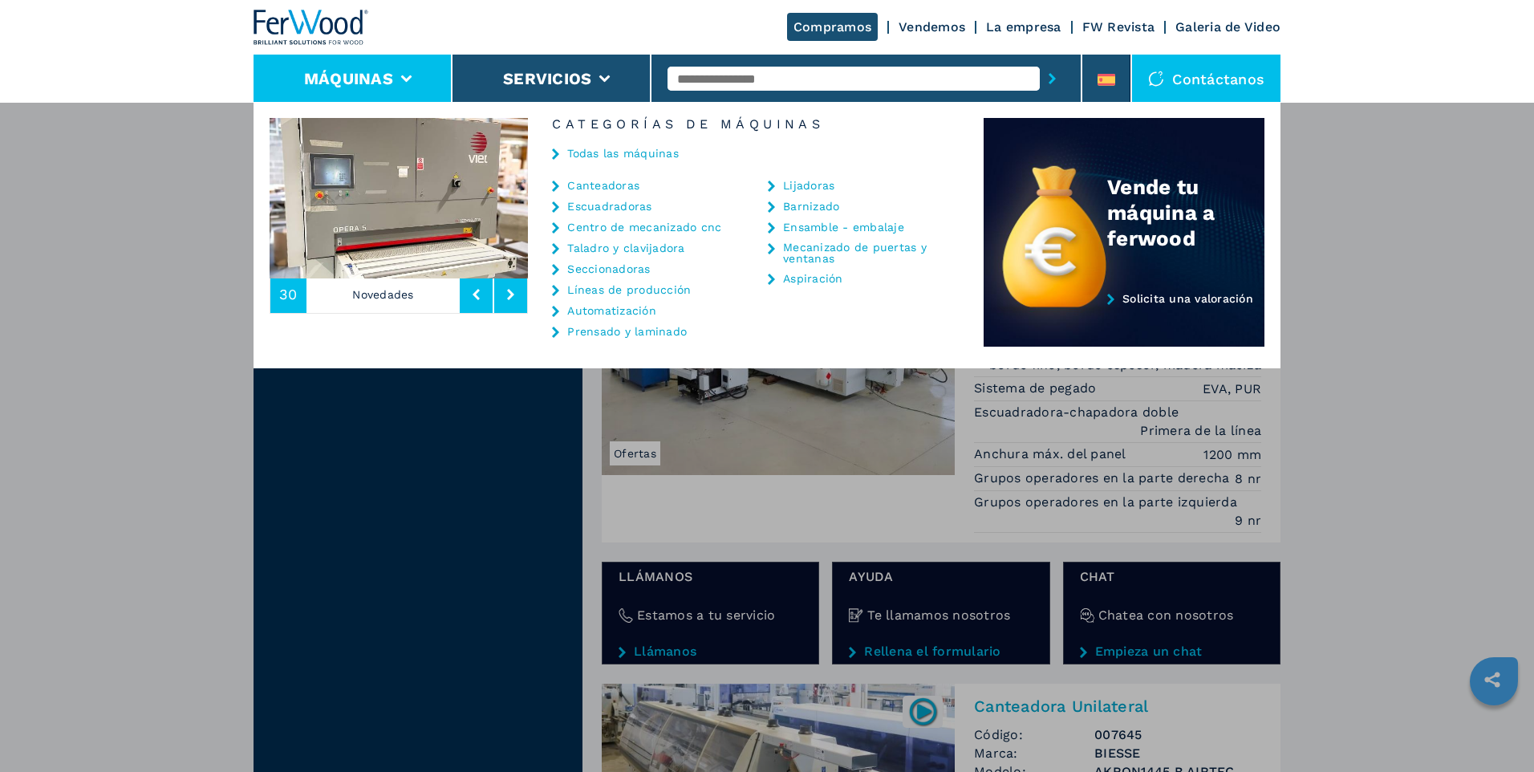
click at [799, 189] on link "Lijadoras" at bounding box center [808, 185] width 51 height 11
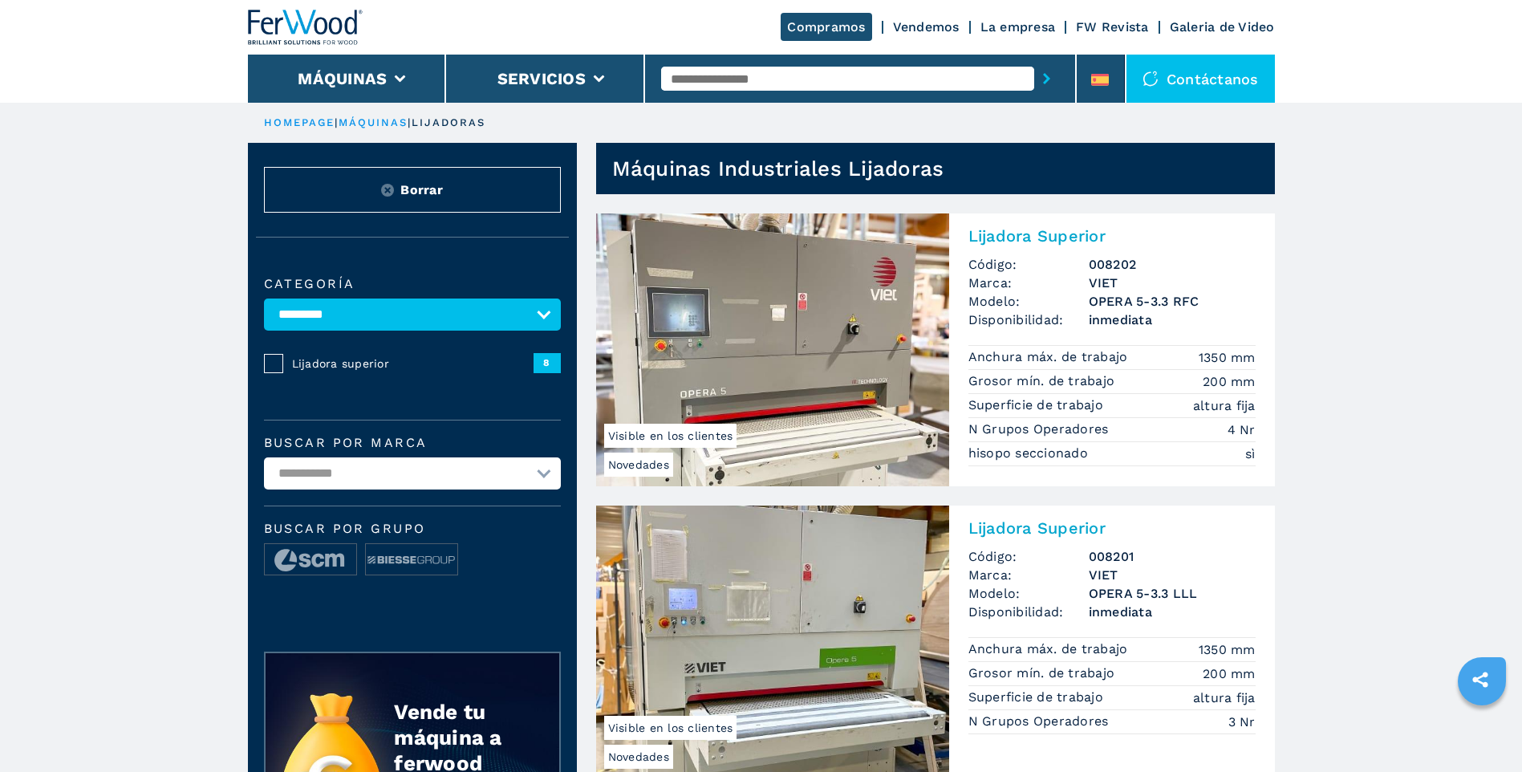
click at [829, 344] on img at bounding box center [772, 349] width 353 height 273
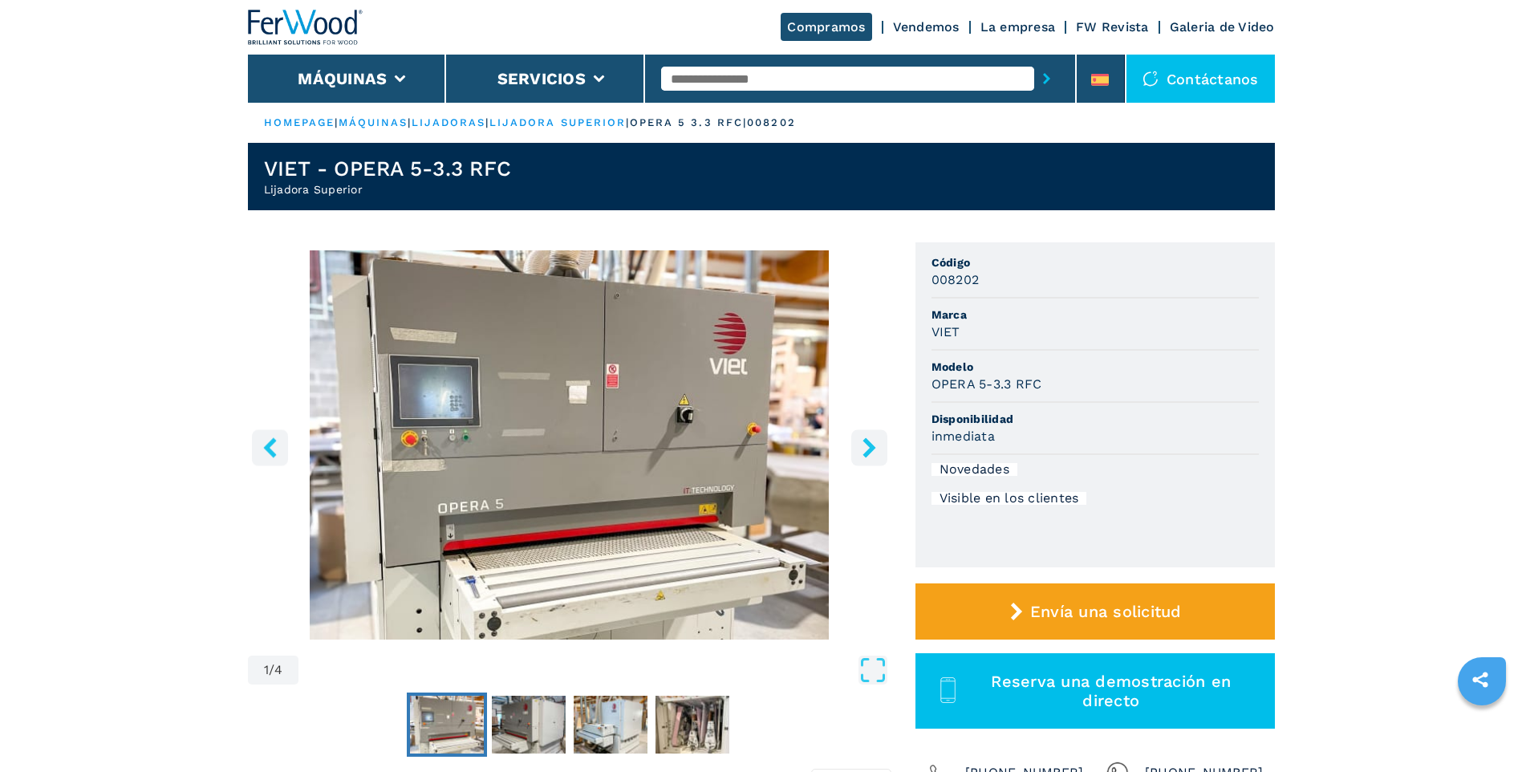
click at [874, 448] on icon "right-button" at bounding box center [869, 447] width 13 height 20
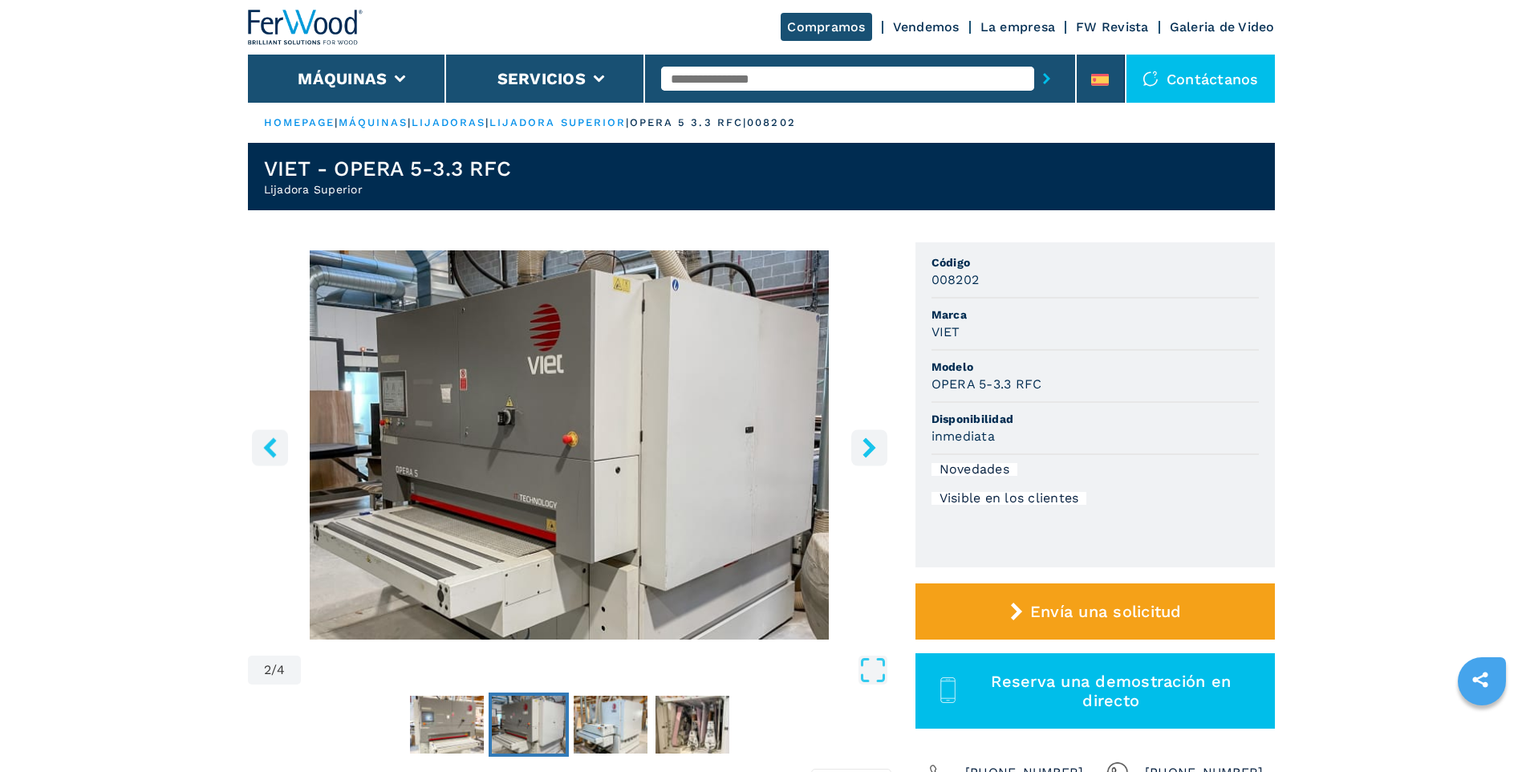
click at [874, 448] on icon "right-button" at bounding box center [869, 447] width 13 height 20
click at [873, 448] on icon "right-button" at bounding box center [869, 447] width 13 height 20
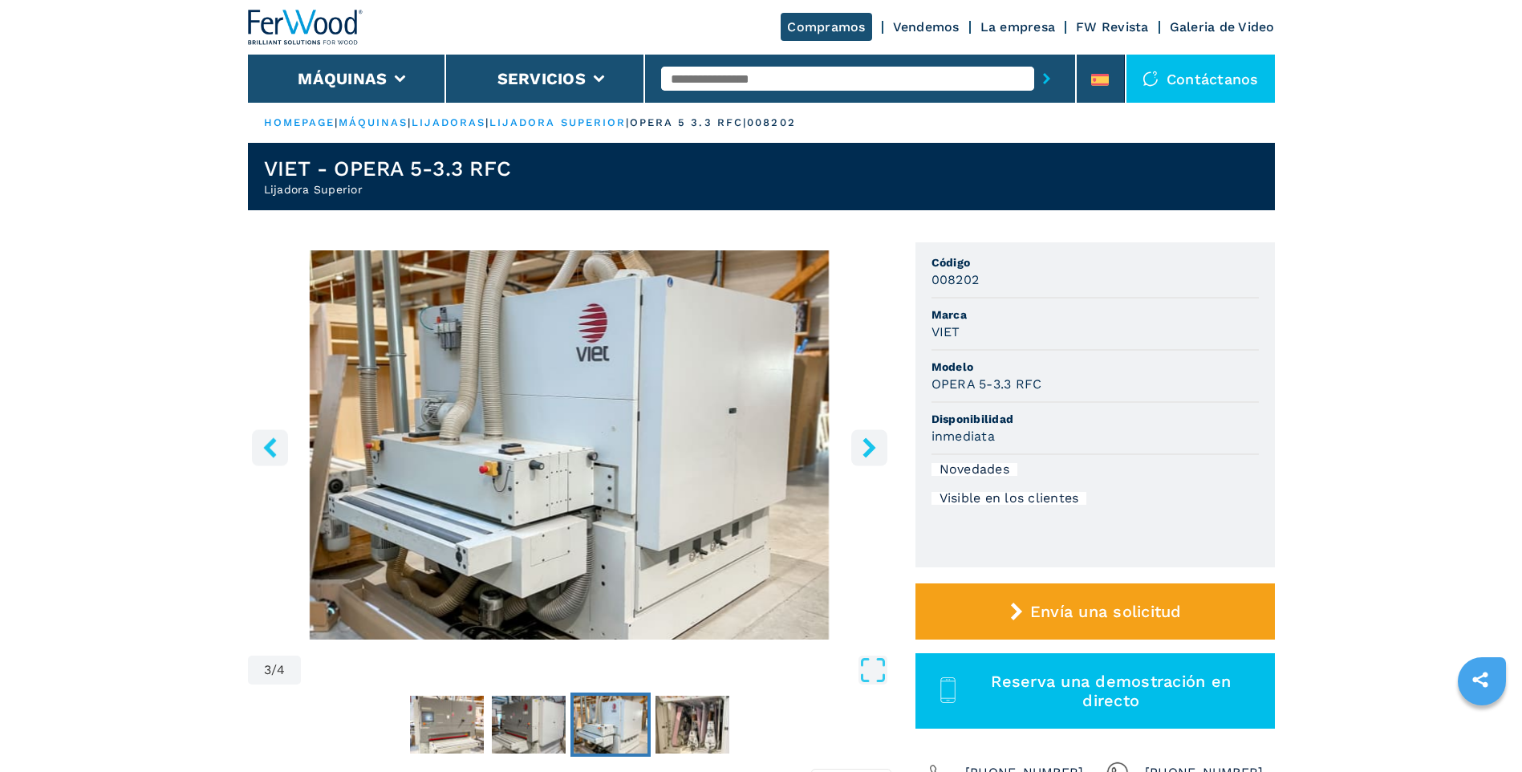
click at [871, 449] on icon "right-button" at bounding box center [869, 447] width 13 height 20
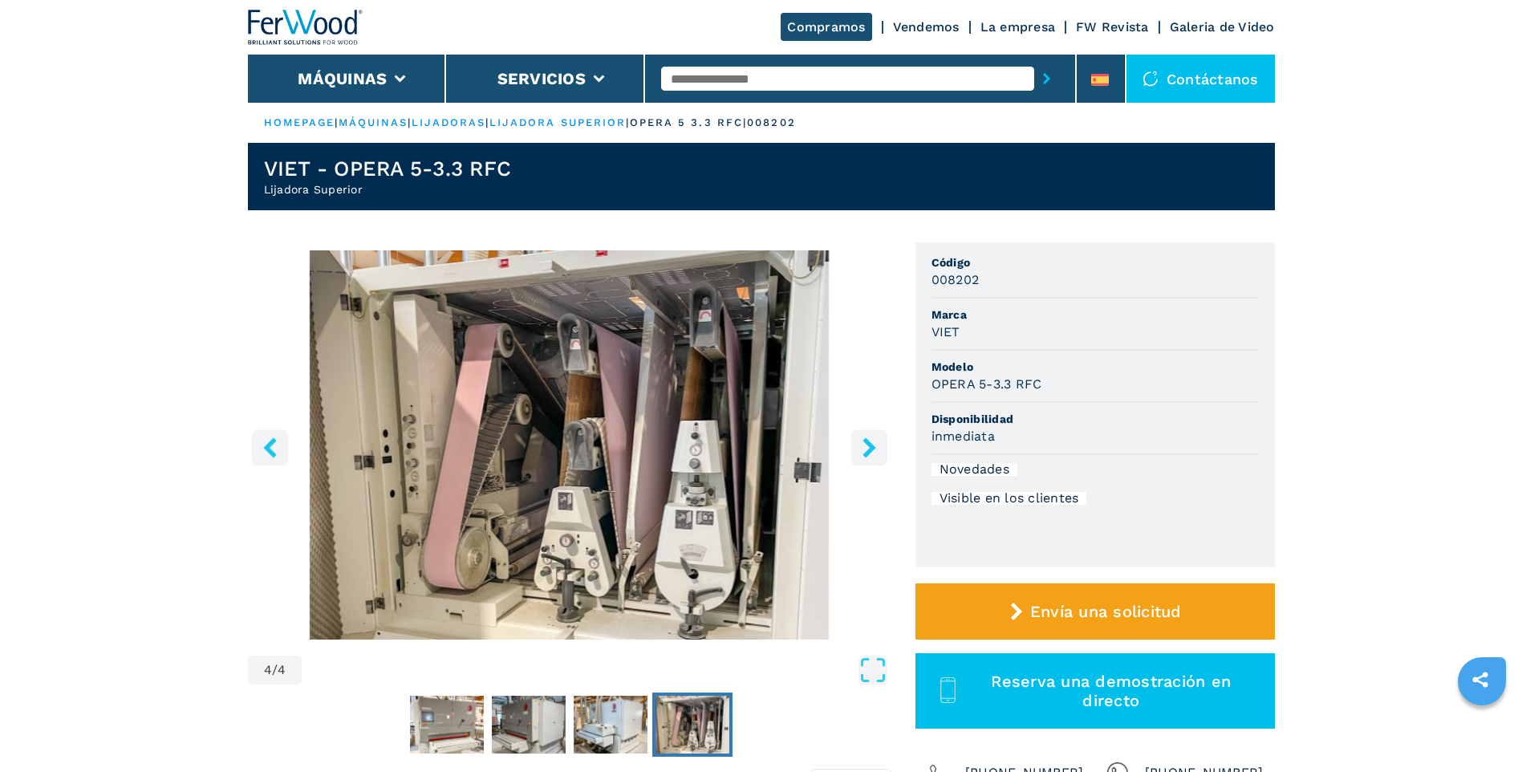
click at [871, 449] on icon "right-button" at bounding box center [869, 447] width 13 height 20
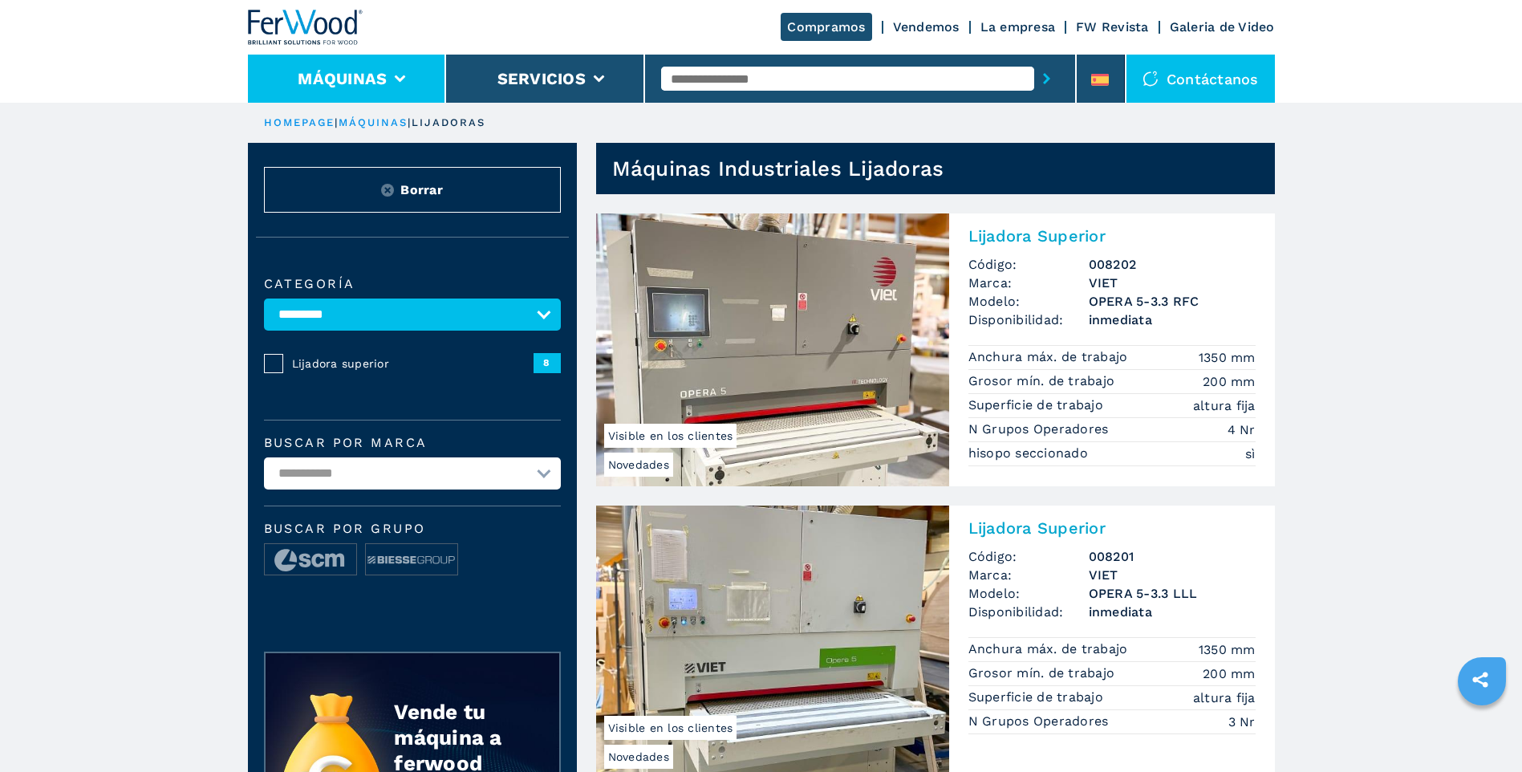
click at [399, 79] on icon at bounding box center [400, 78] width 11 height 7
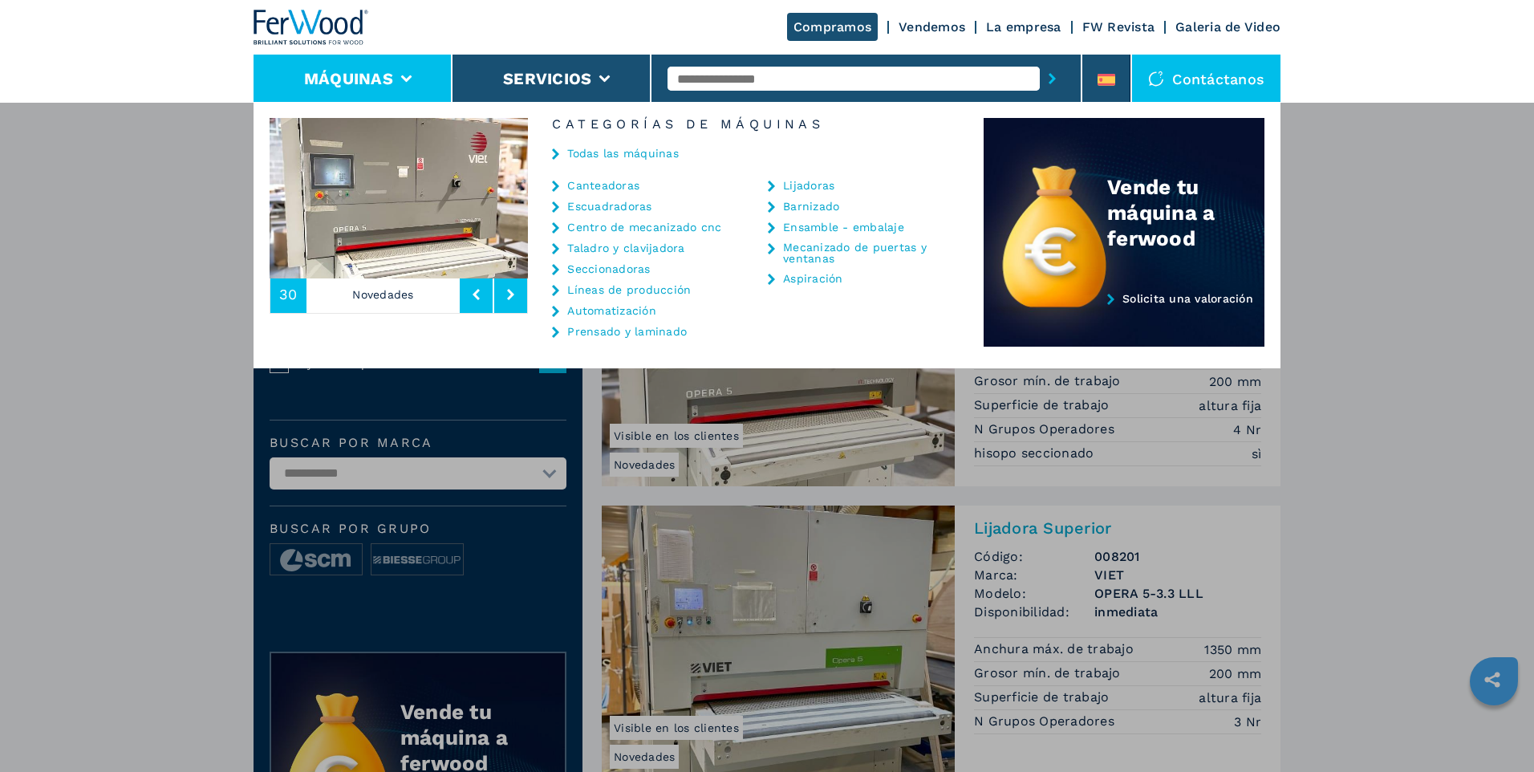
click at [599, 335] on link "Prensado y laminado" at bounding box center [627, 331] width 120 height 11
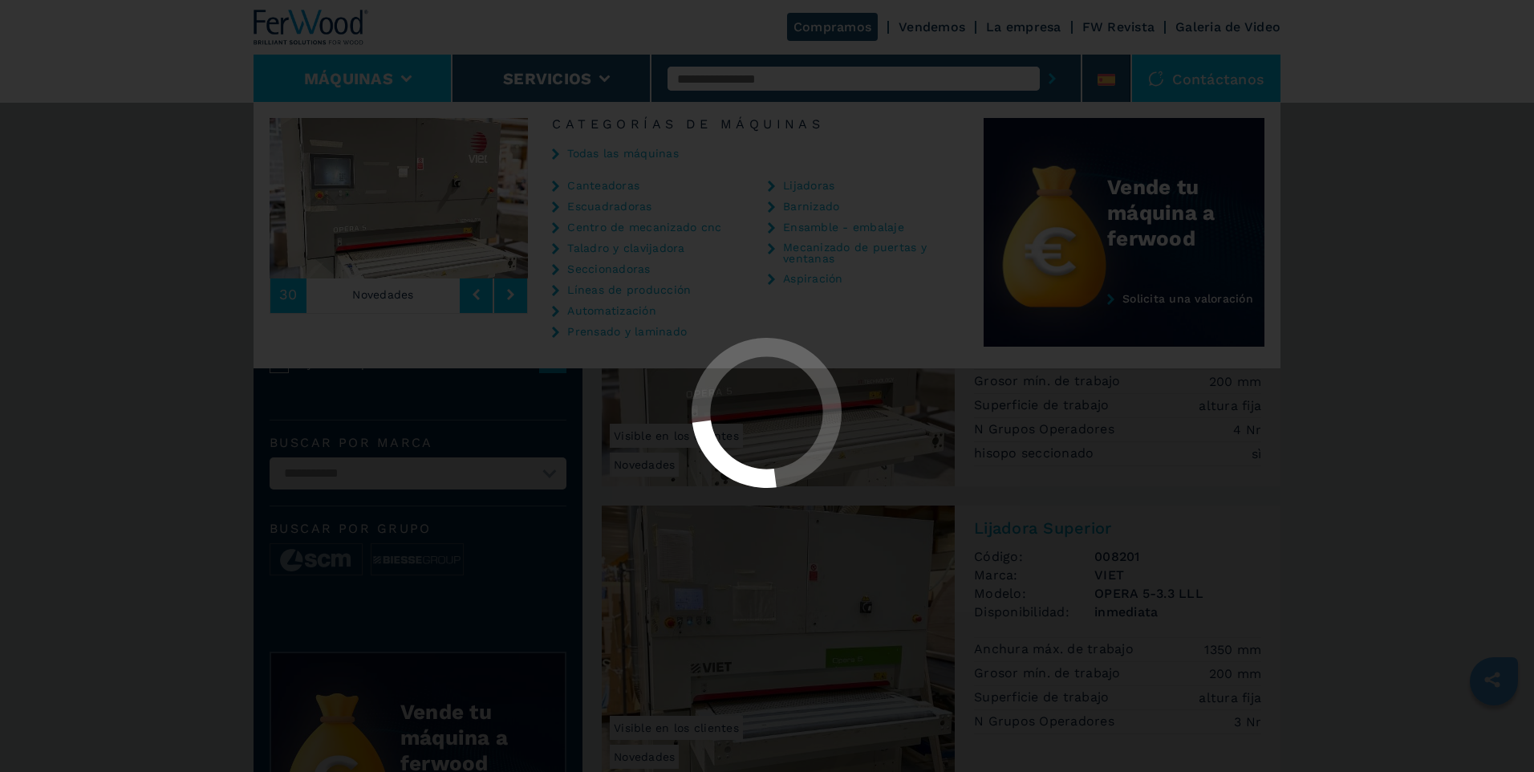
select select "**********"
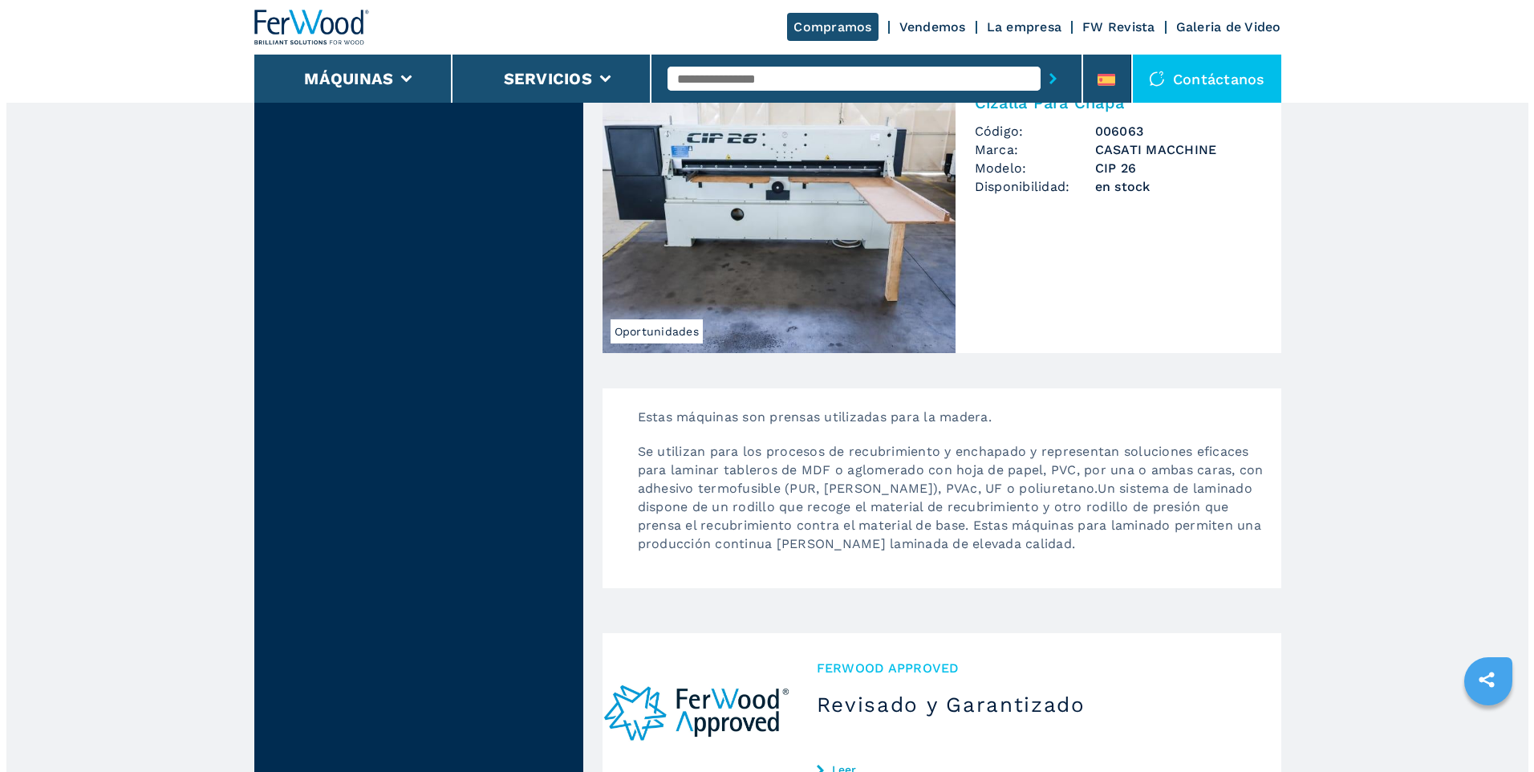
scroll to position [2167, 0]
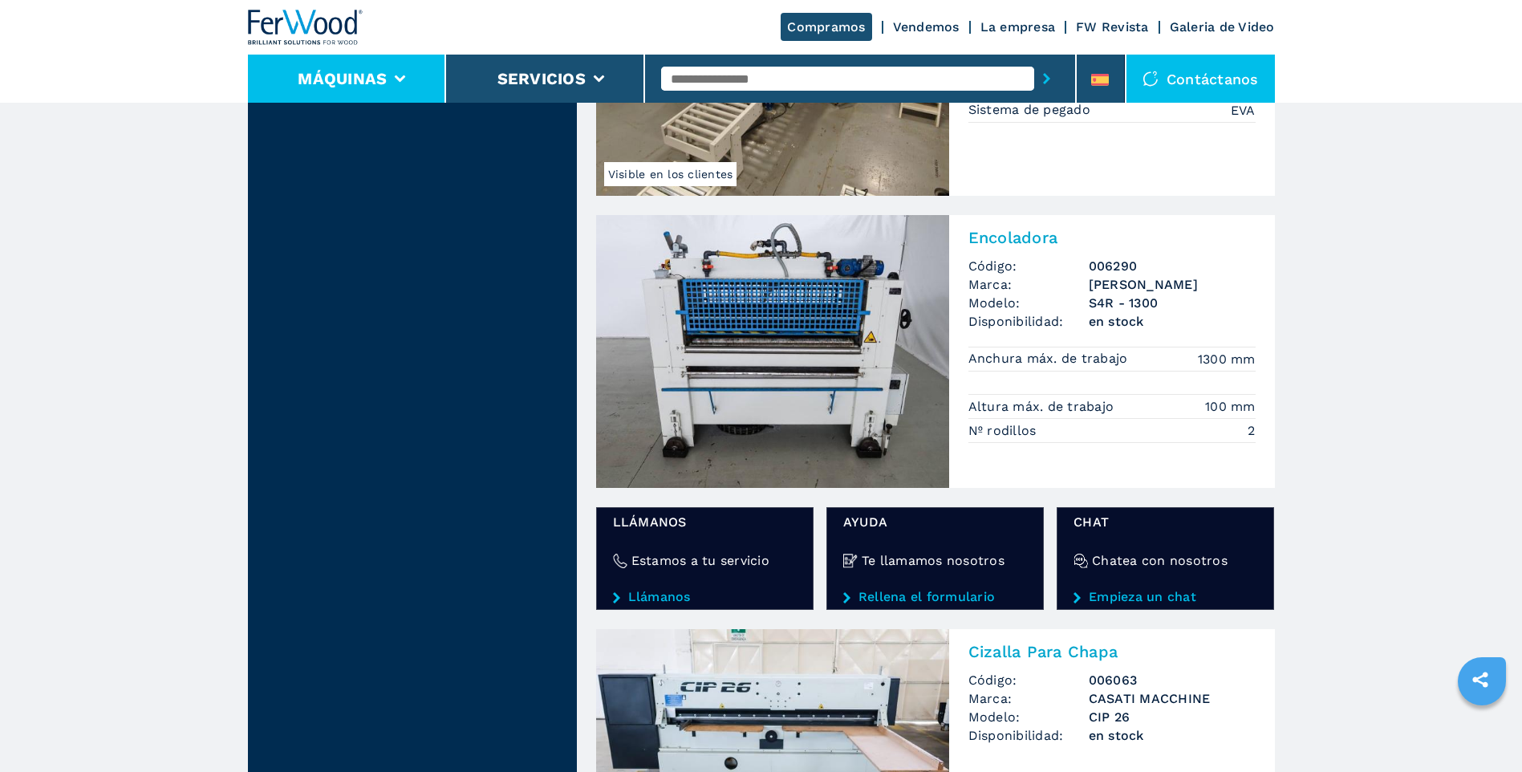
click at [324, 69] on li "Máquinas" at bounding box center [347, 79] width 199 height 48
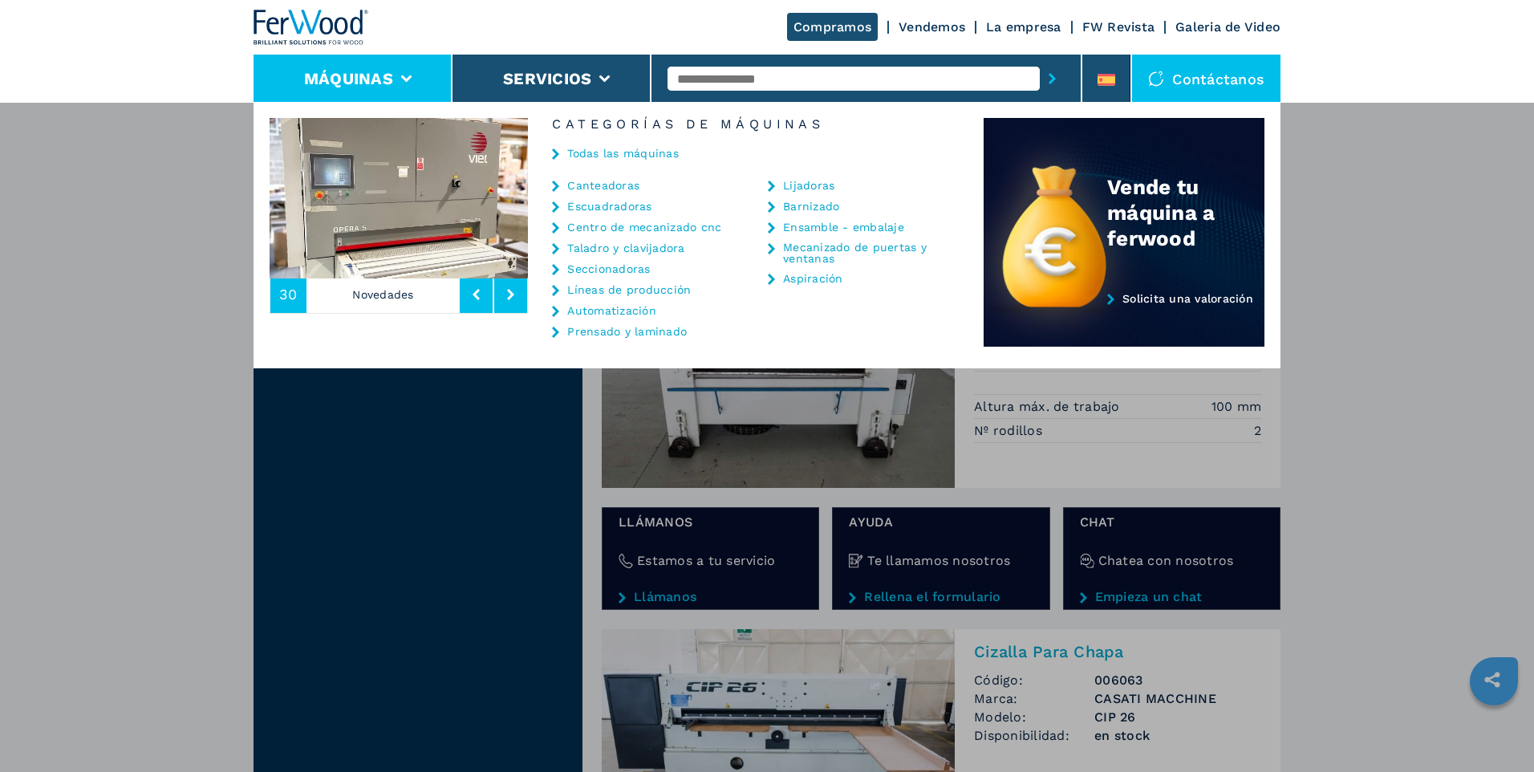
click at [624, 225] on link "Centro de mecanizado cnc" at bounding box center [644, 226] width 154 height 11
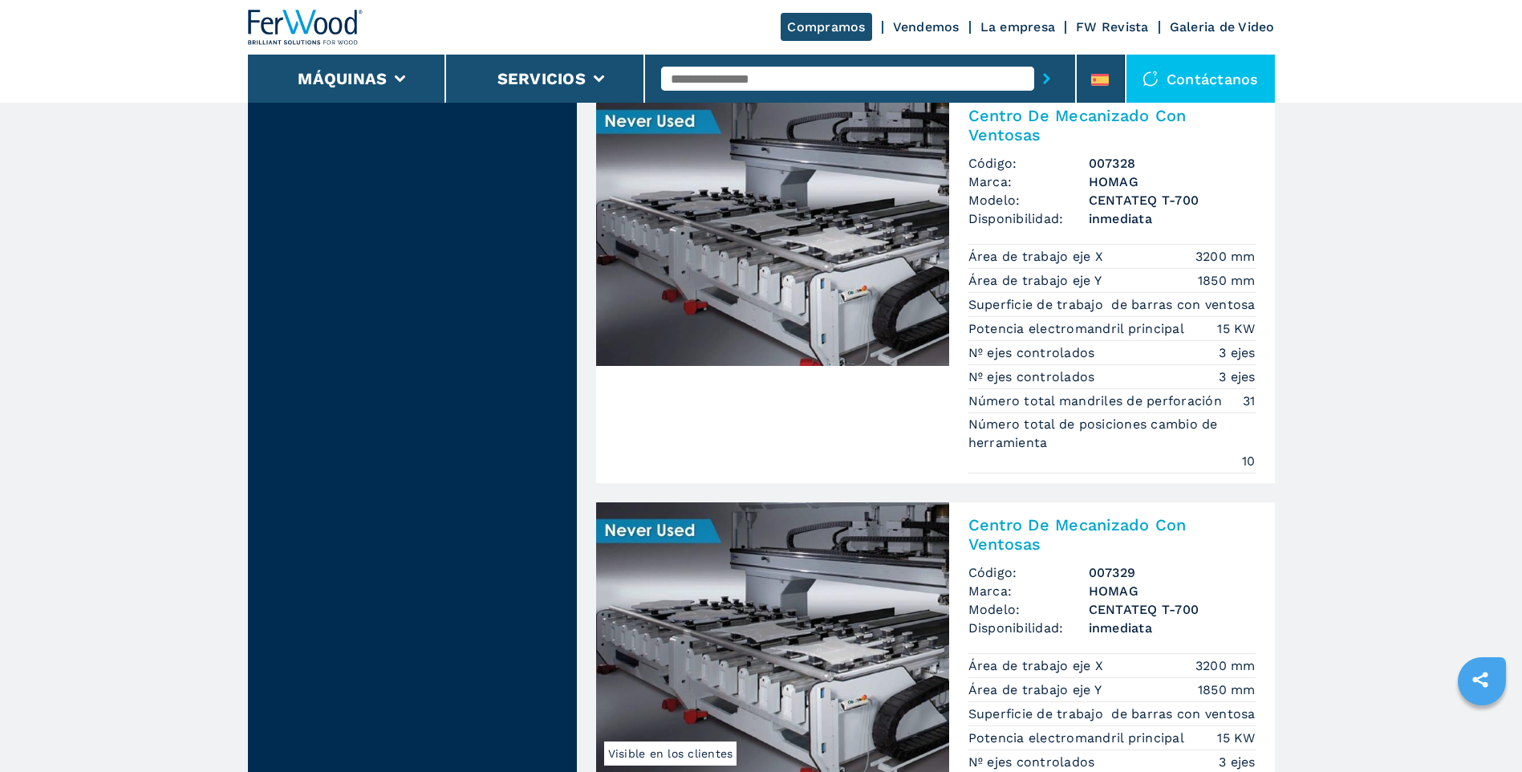
scroll to position [2049, 0]
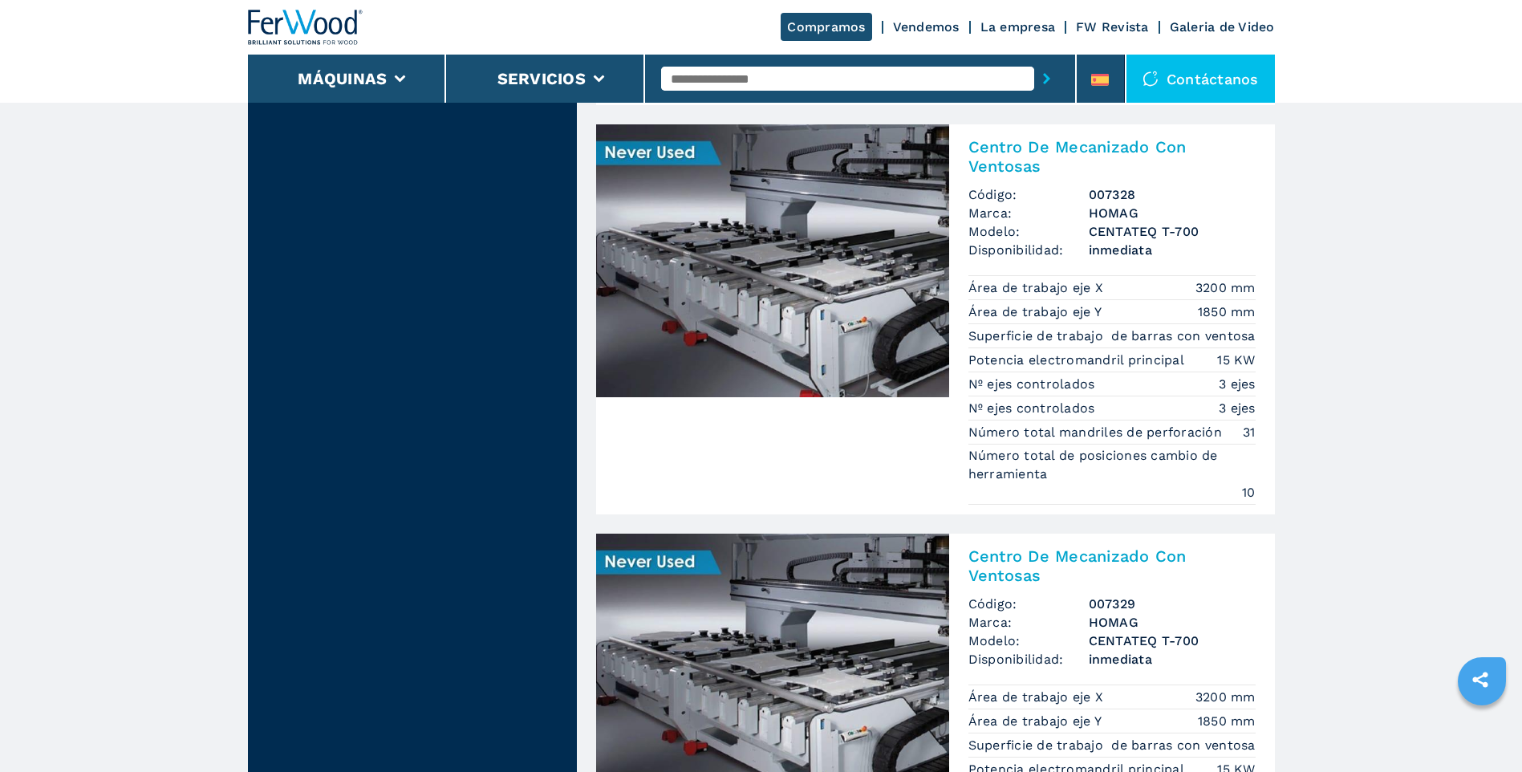
click at [1170, 558] on h2 "Centro De Mecanizado Con Ventosas" at bounding box center [1112, 565] width 287 height 39
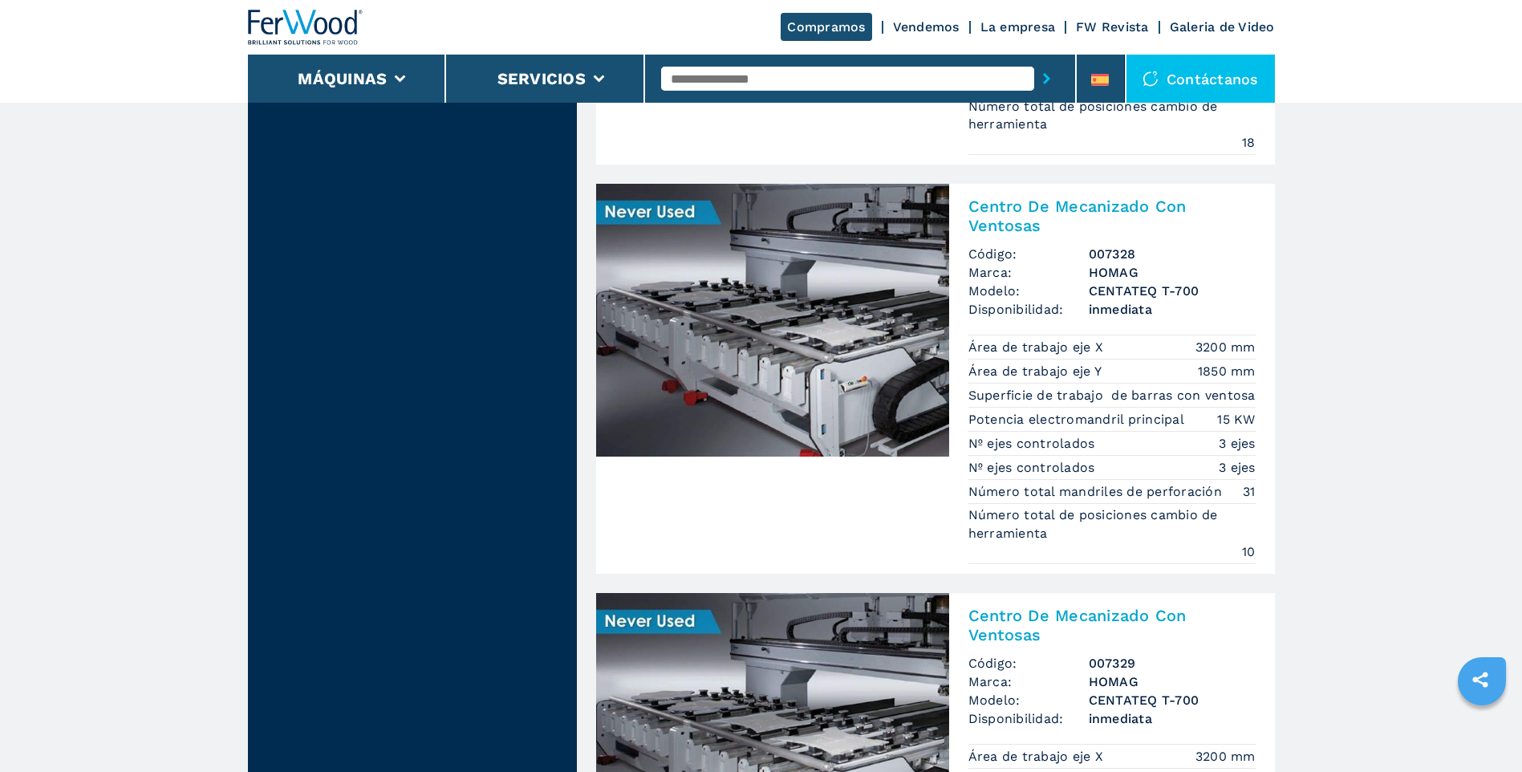
scroll to position [1987, 0]
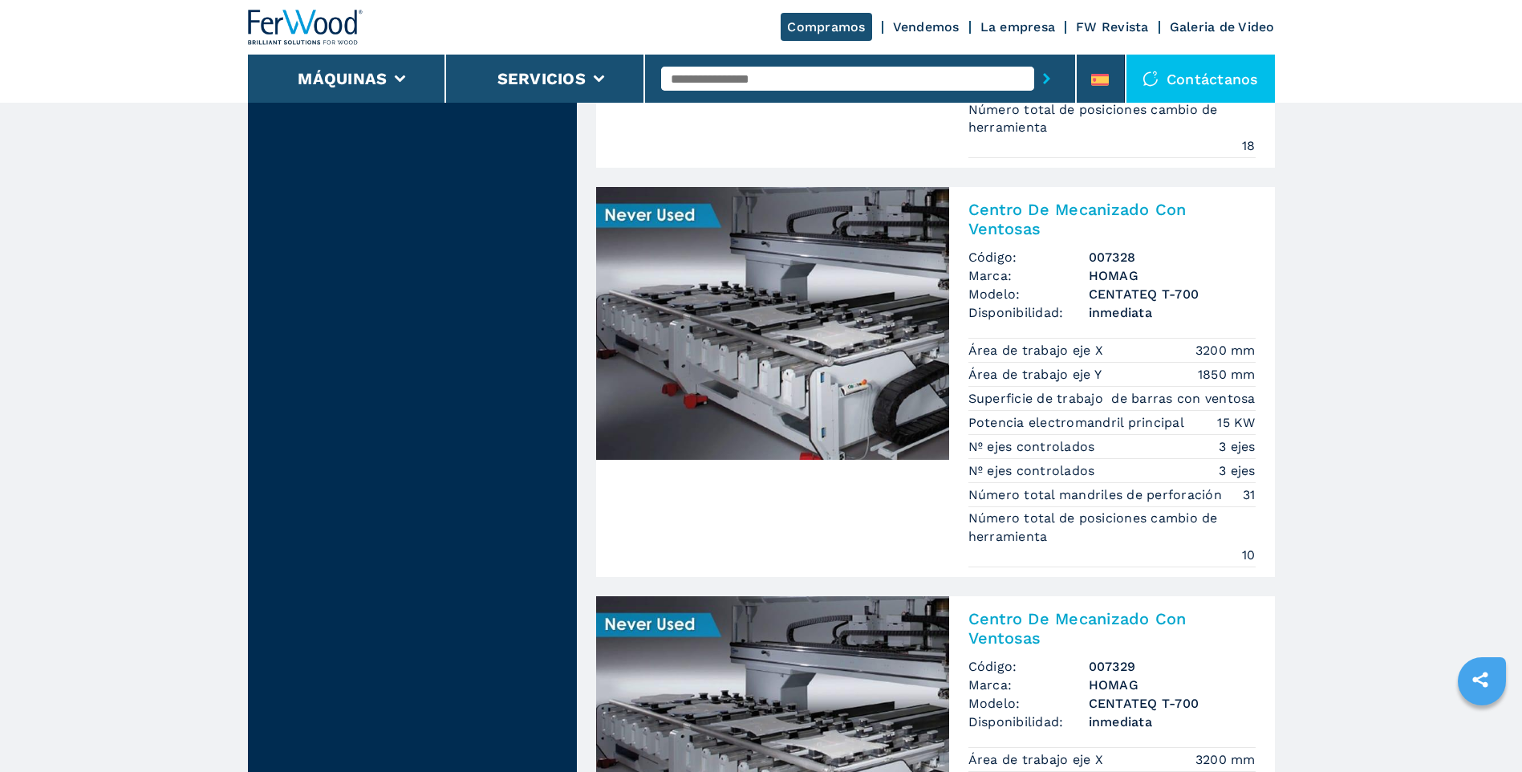
click at [1001, 219] on h2 "Centro De Mecanizado Con Ventosas" at bounding box center [1112, 219] width 287 height 39
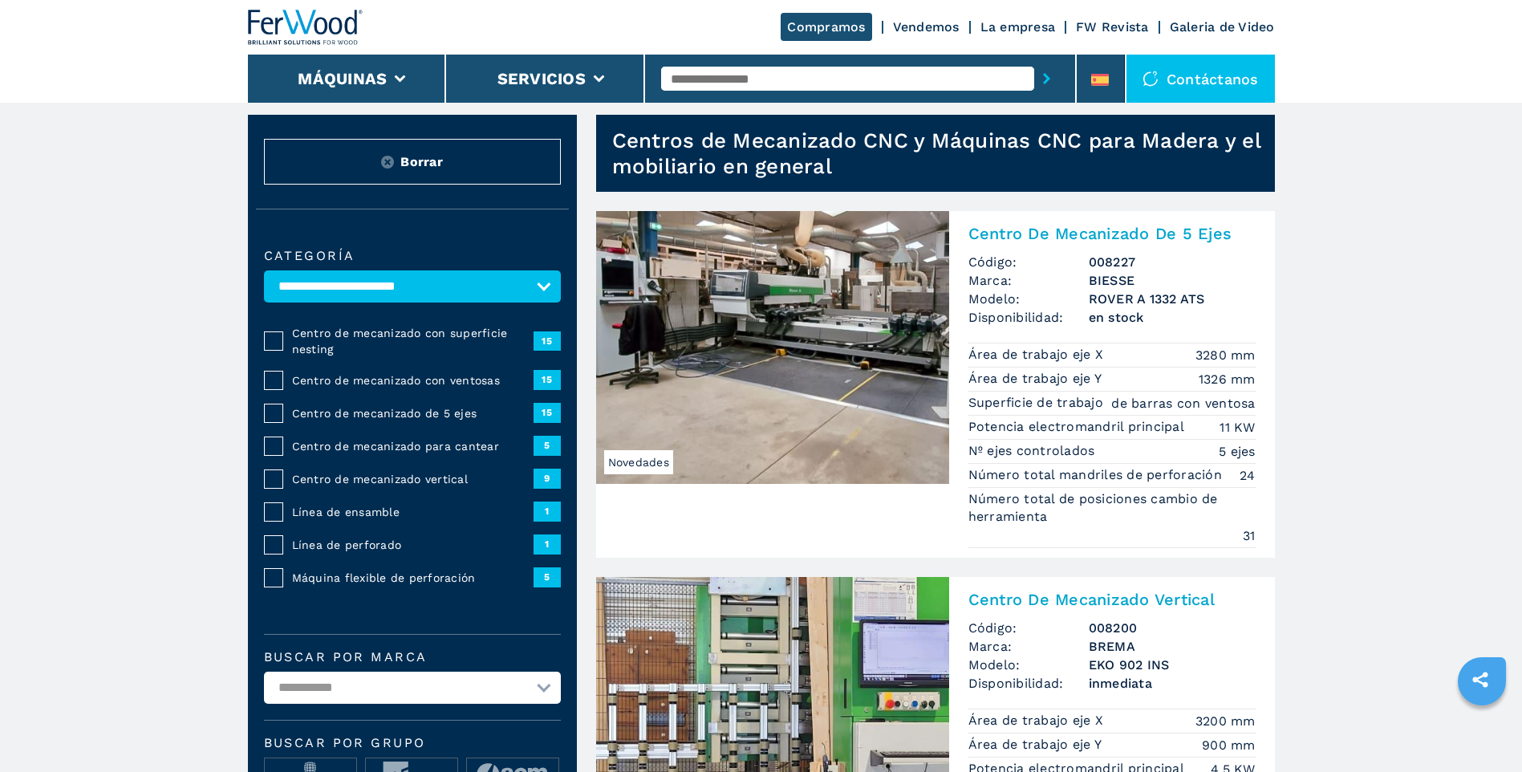
scroll to position [0, 0]
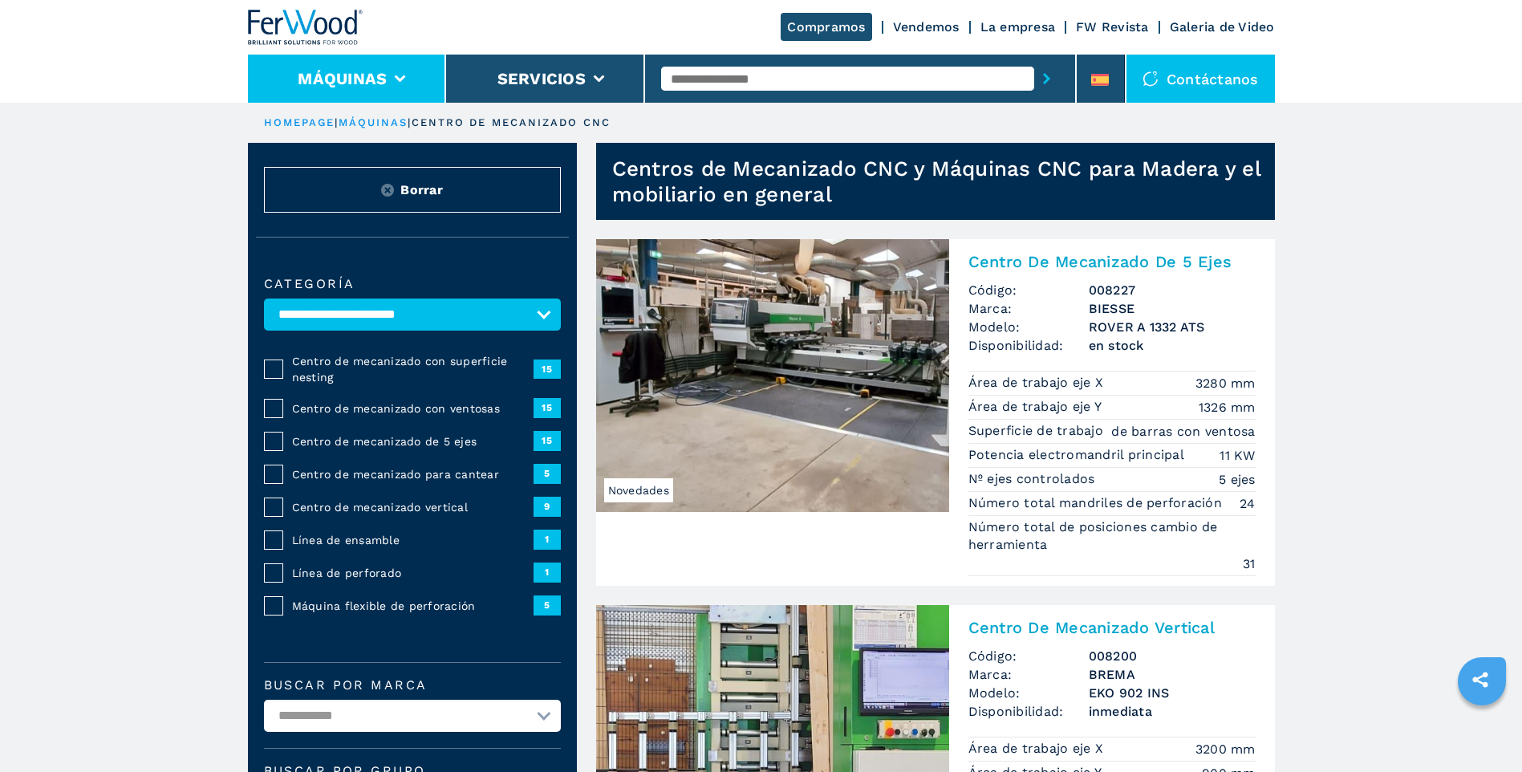
click at [348, 86] on button "Máquinas" at bounding box center [342, 78] width 89 height 19
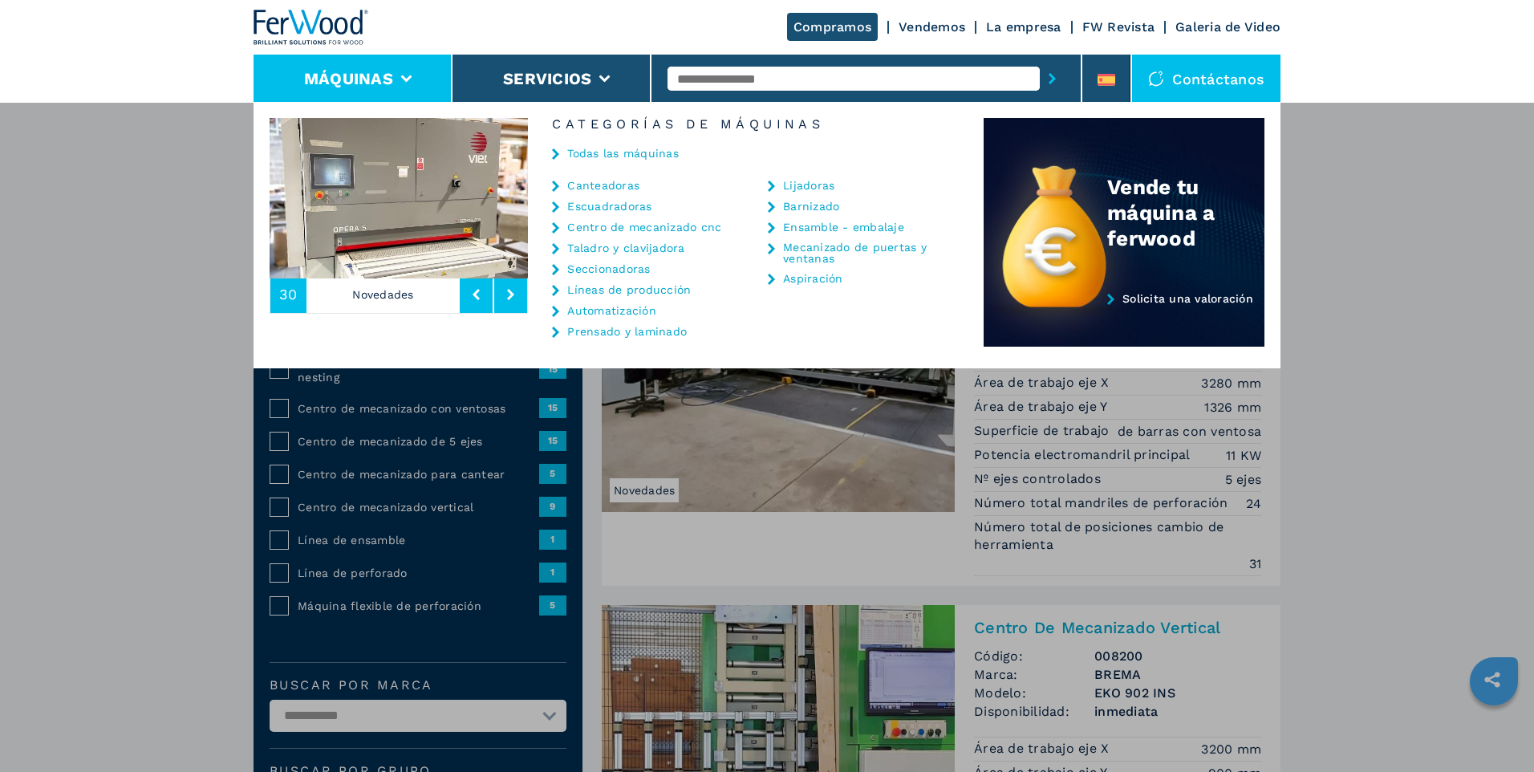
click at [619, 315] on link "Automatización" at bounding box center [611, 310] width 89 height 11
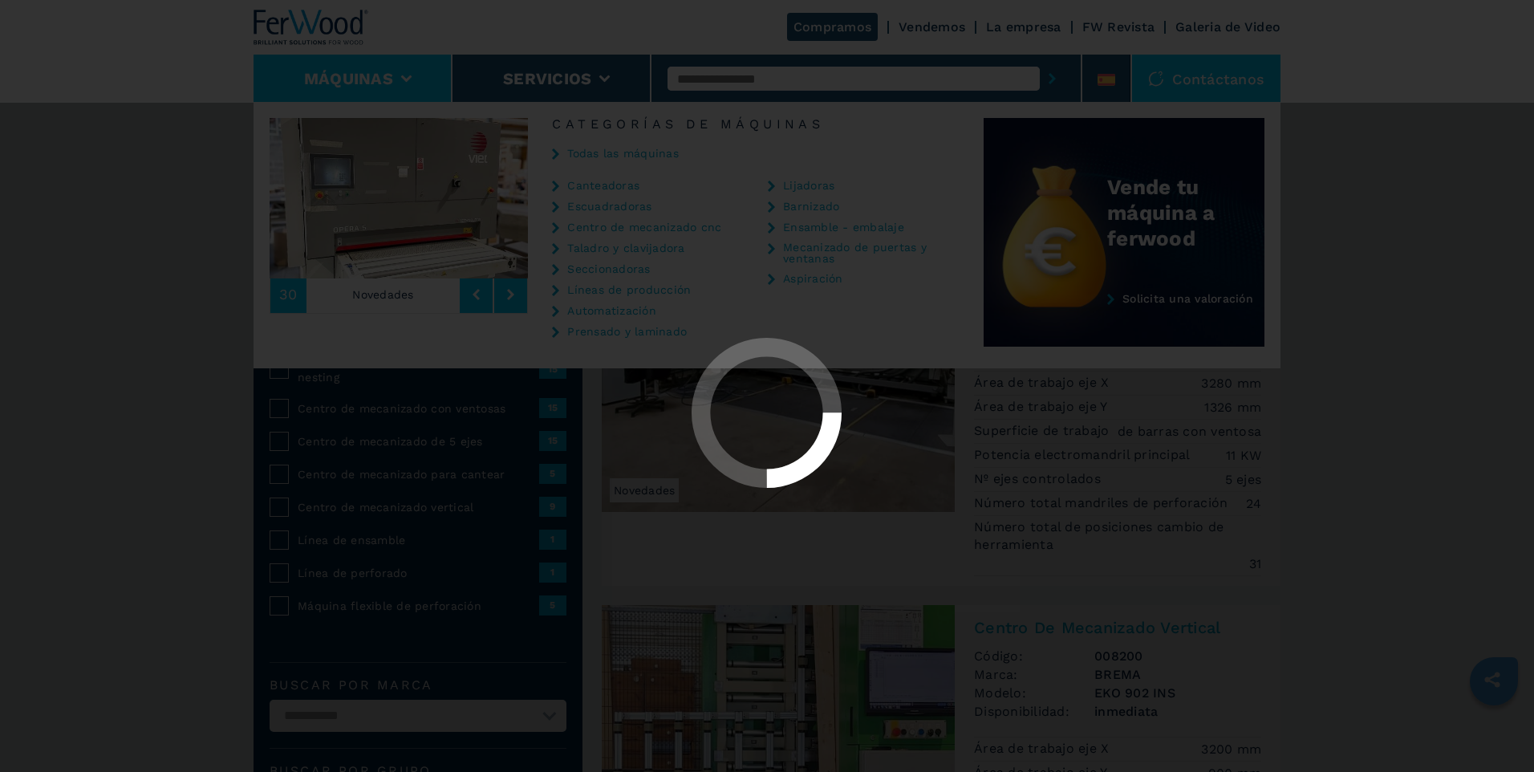
select select "**********"
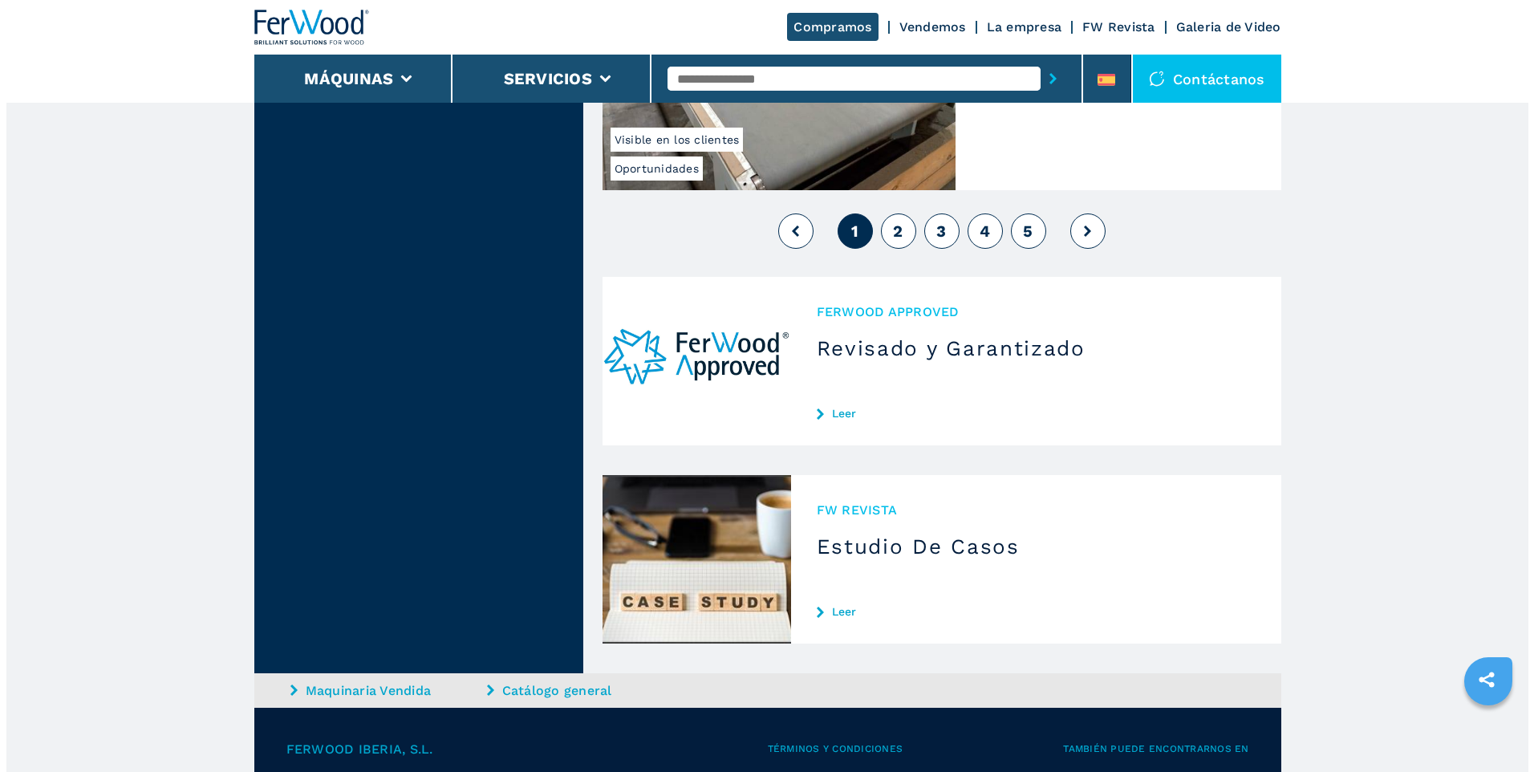
scroll to position [3852, 0]
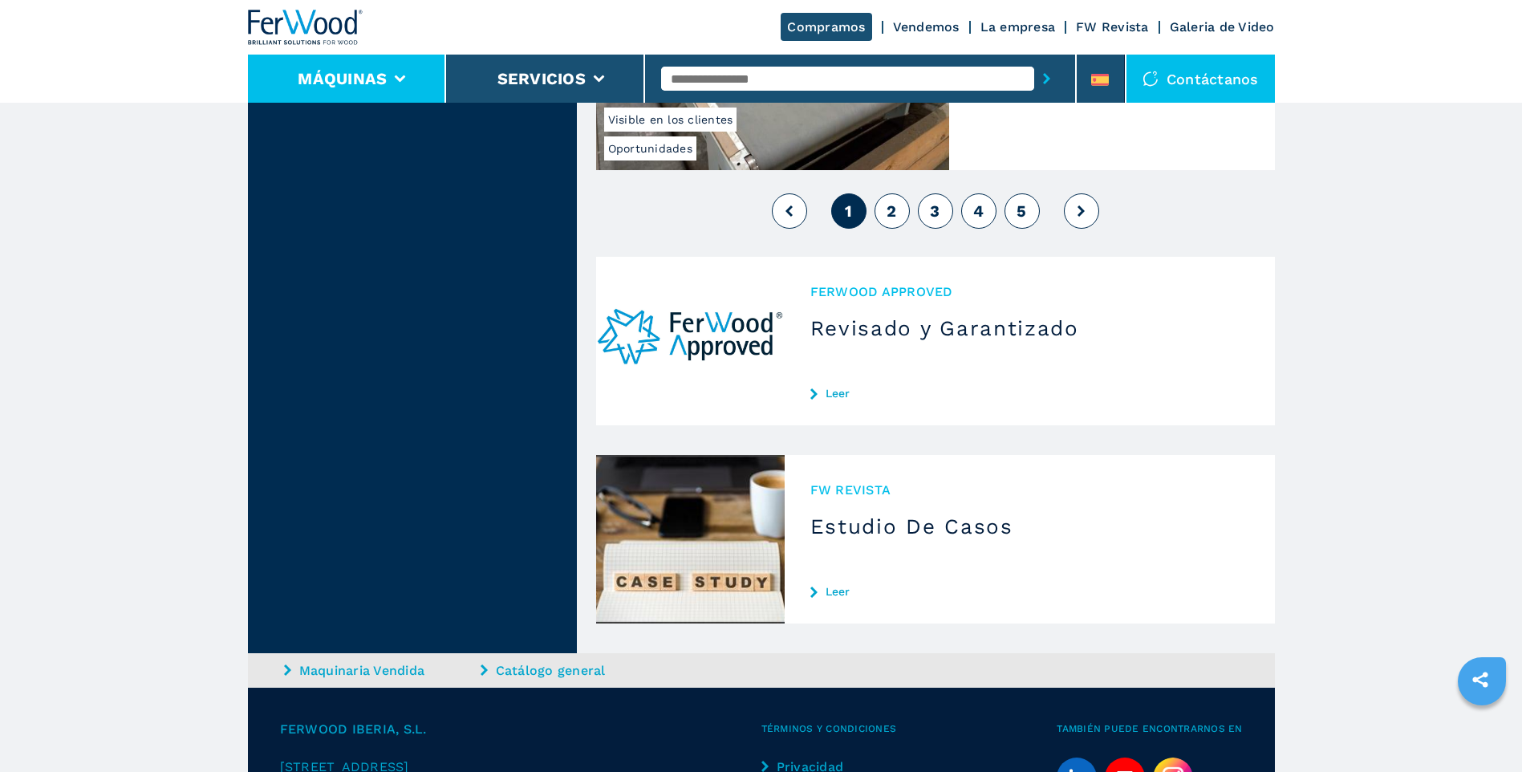
click at [356, 86] on button "Máquinas" at bounding box center [342, 78] width 89 height 19
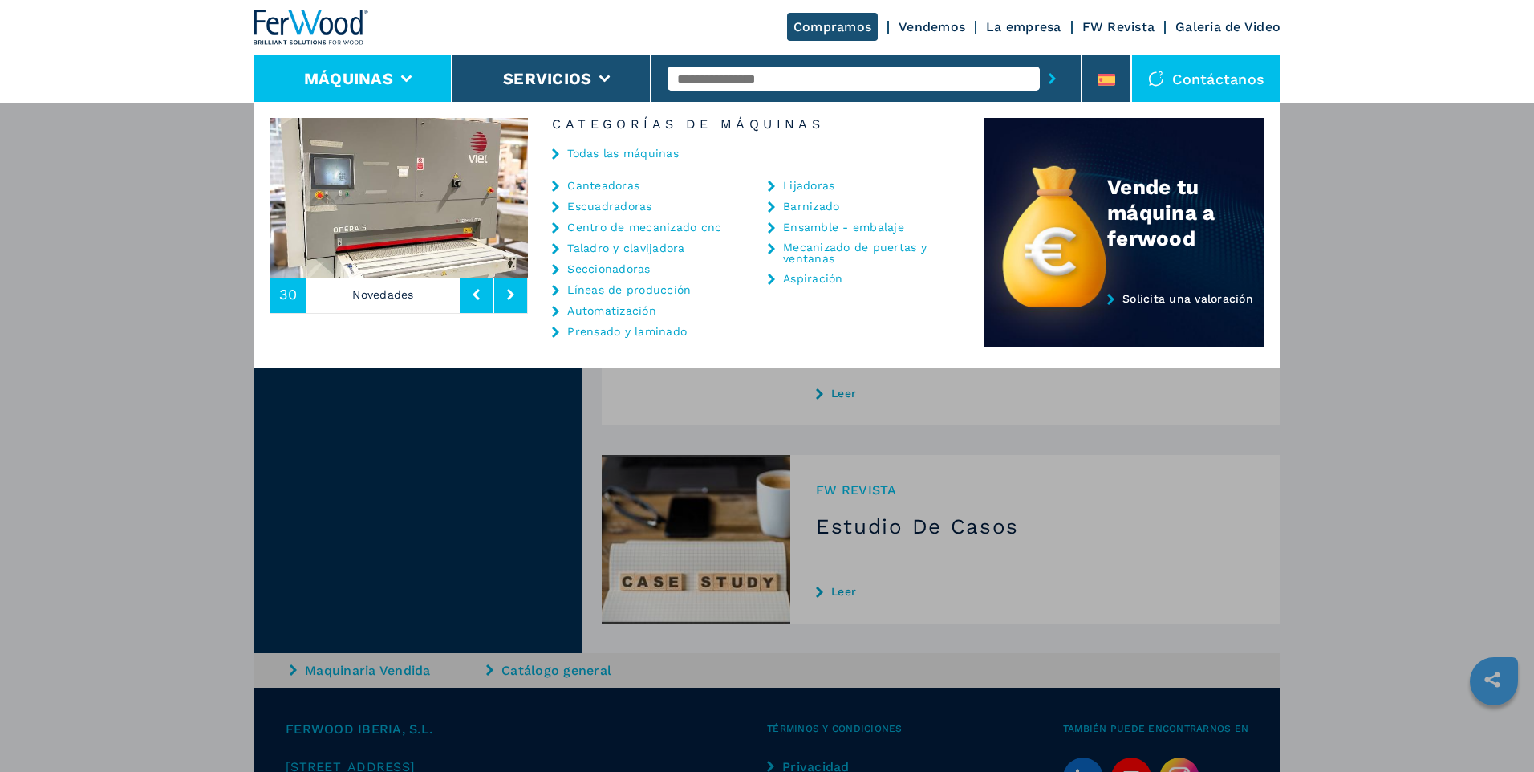
click at [827, 207] on link "Barnizado" at bounding box center [811, 206] width 56 height 11
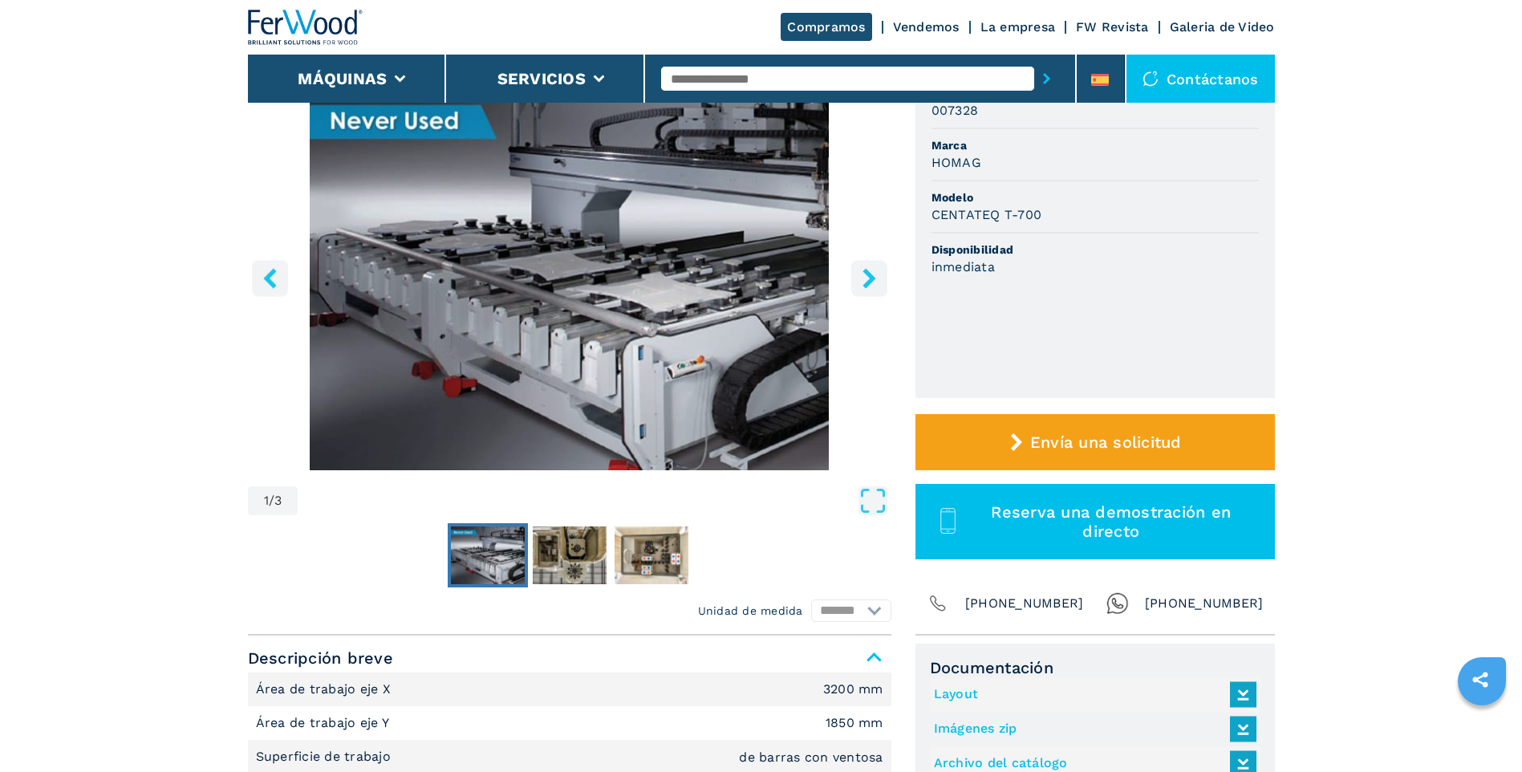
scroll to position [160, 0]
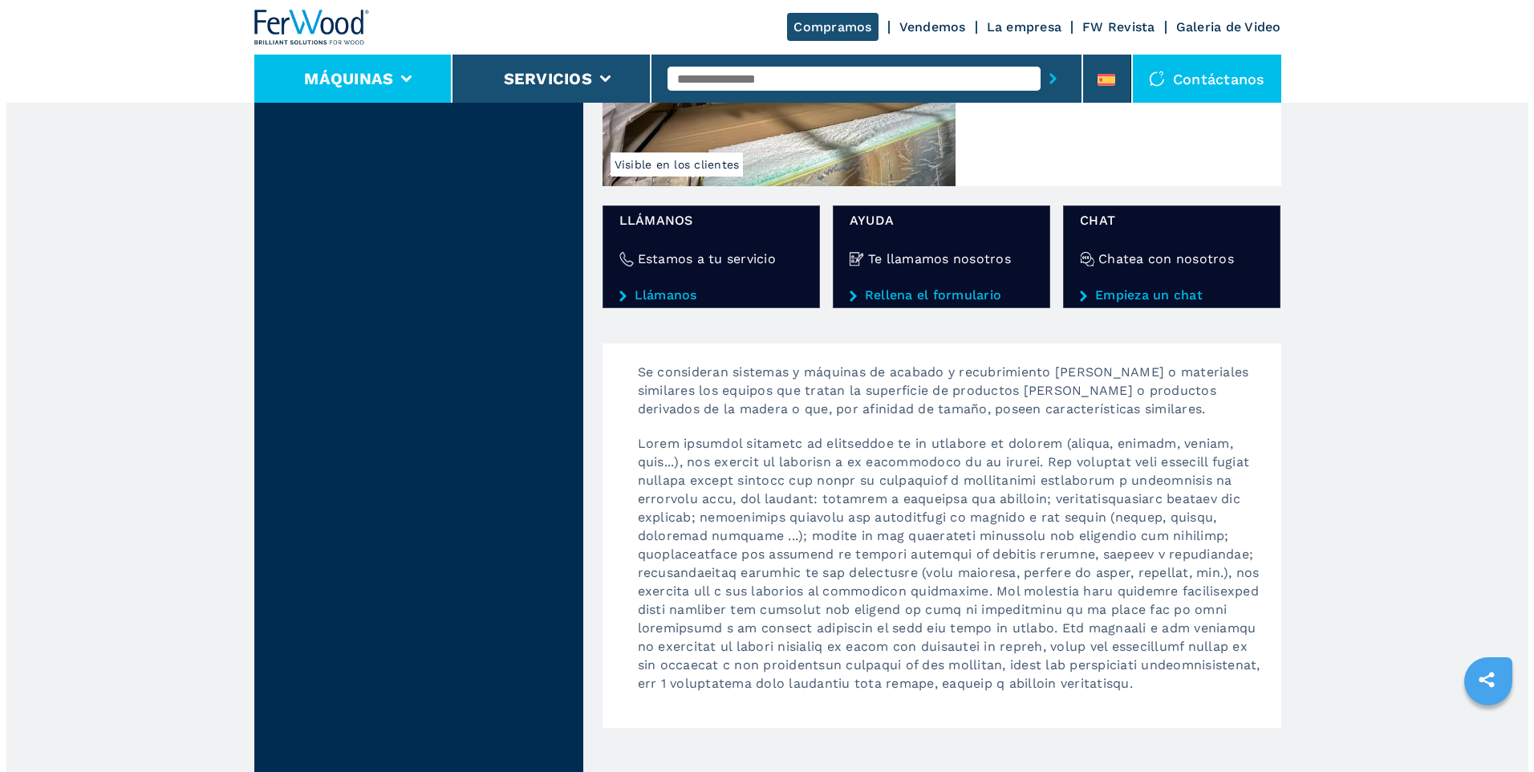
scroll to position [1846, 0]
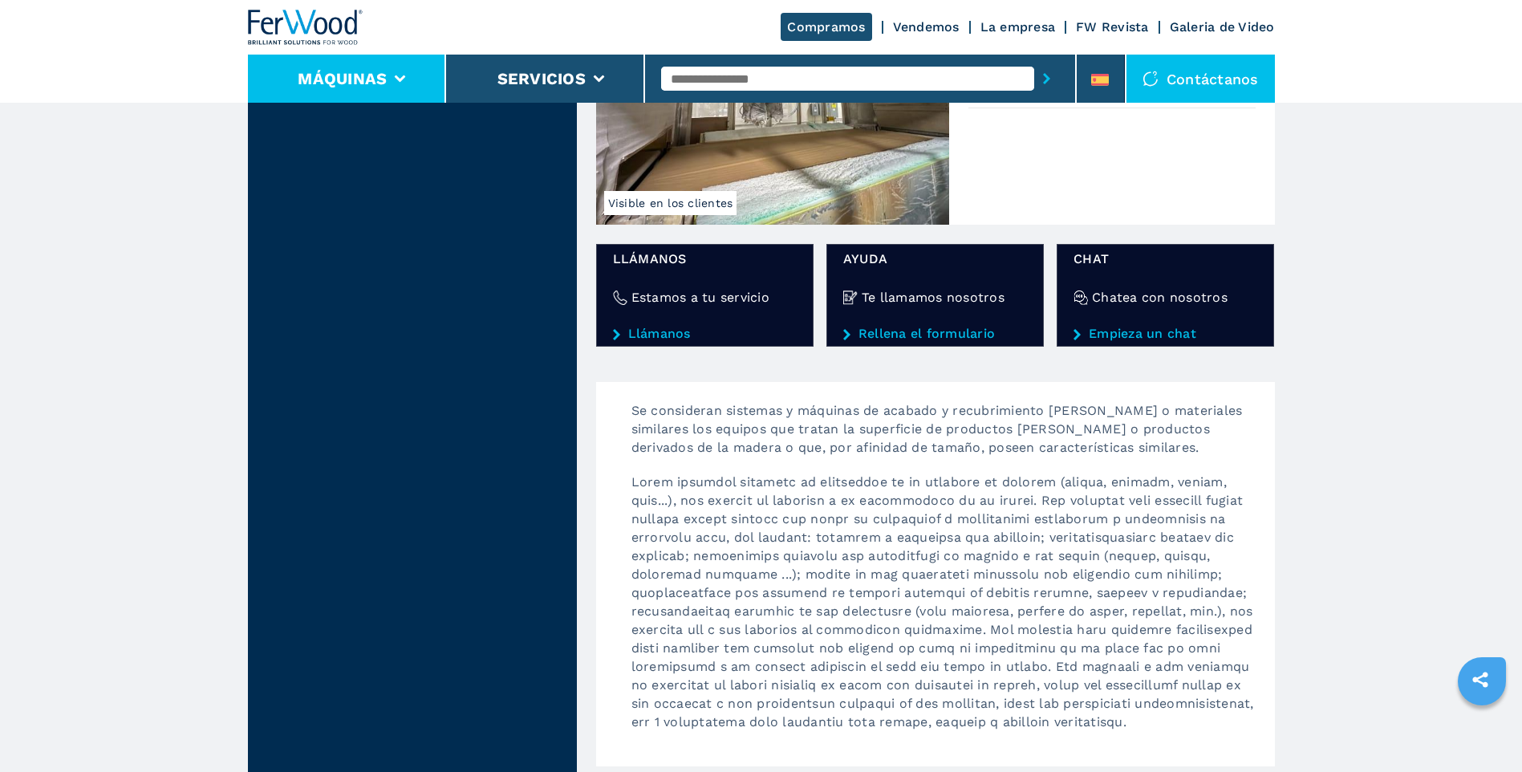
click at [351, 67] on li "Máquinas" at bounding box center [347, 79] width 199 height 48
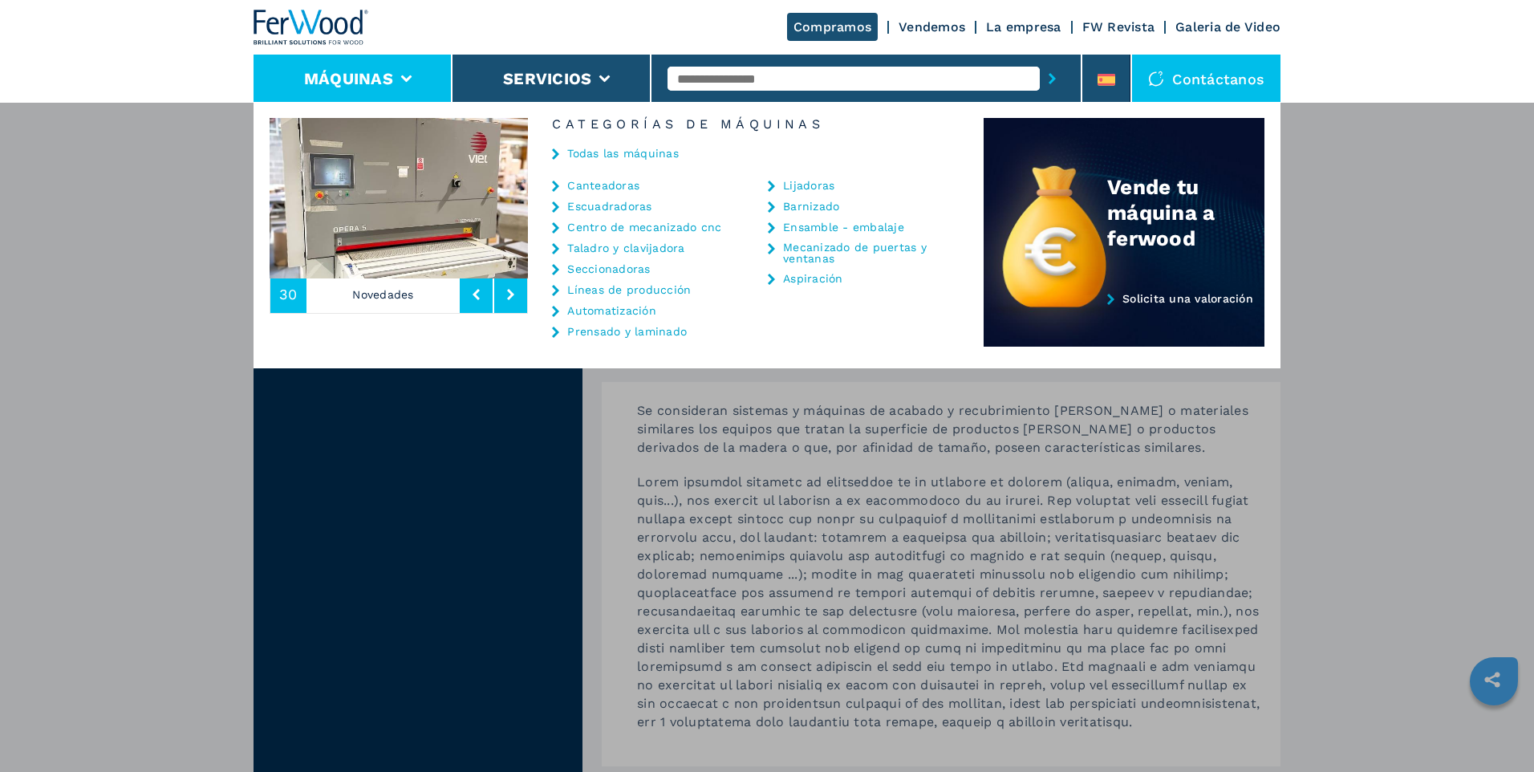
click at [827, 254] on link "Mecanizado de puertas y ventanas" at bounding box center [863, 253] width 160 height 22
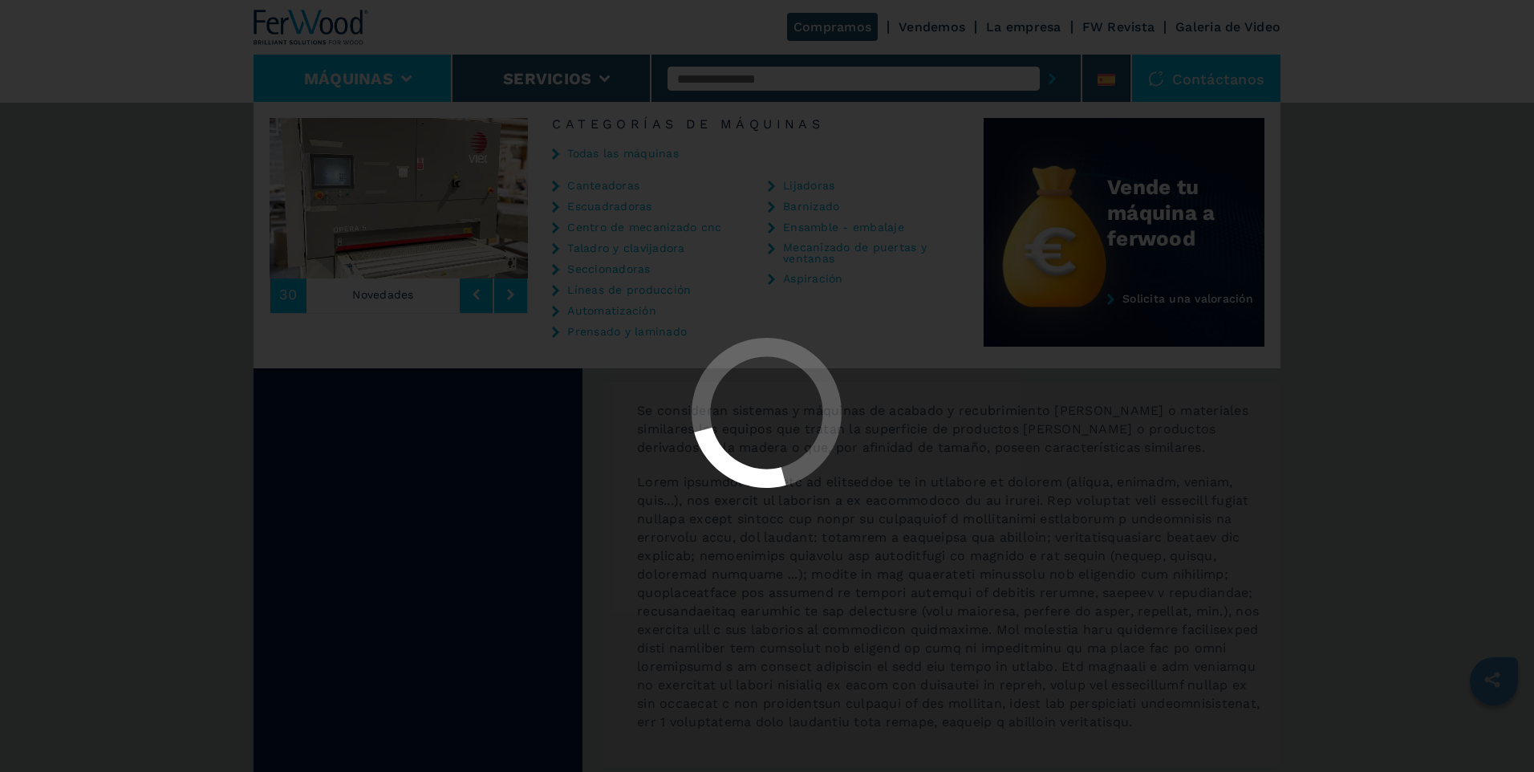
select select "**********"
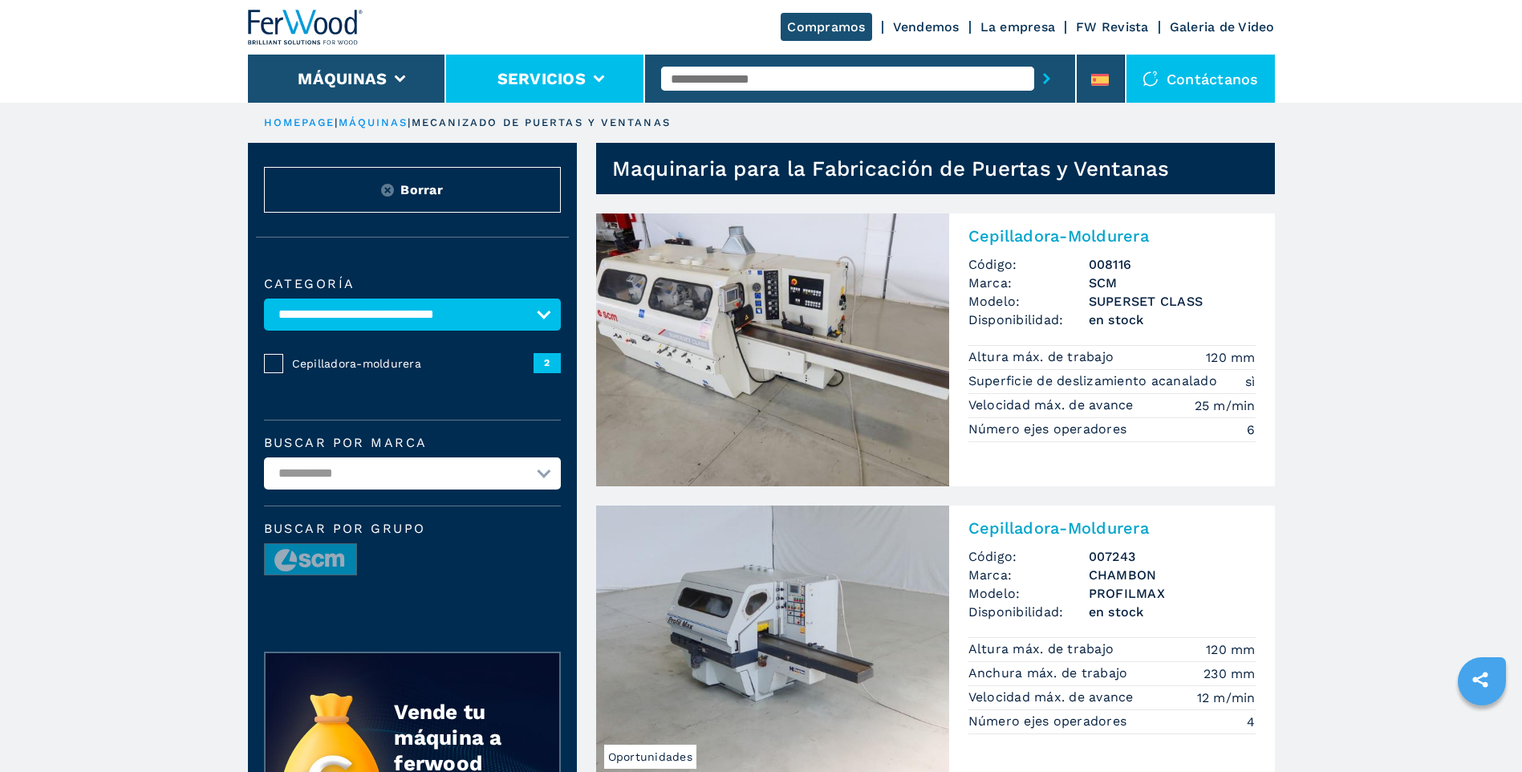
click at [542, 85] on button "Servicios" at bounding box center [542, 78] width 88 height 19
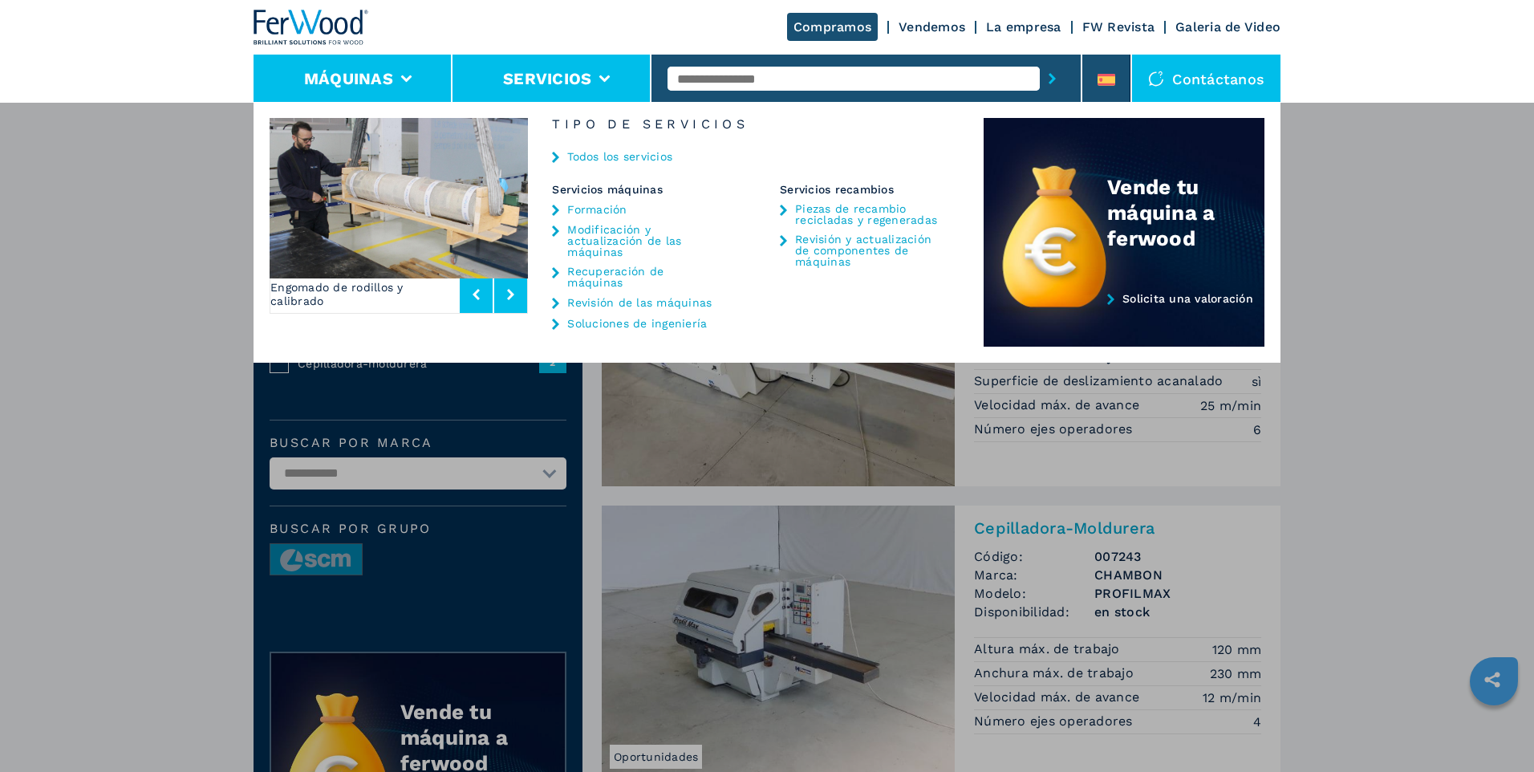
click at [384, 83] on button "Máquinas" at bounding box center [348, 78] width 89 height 19
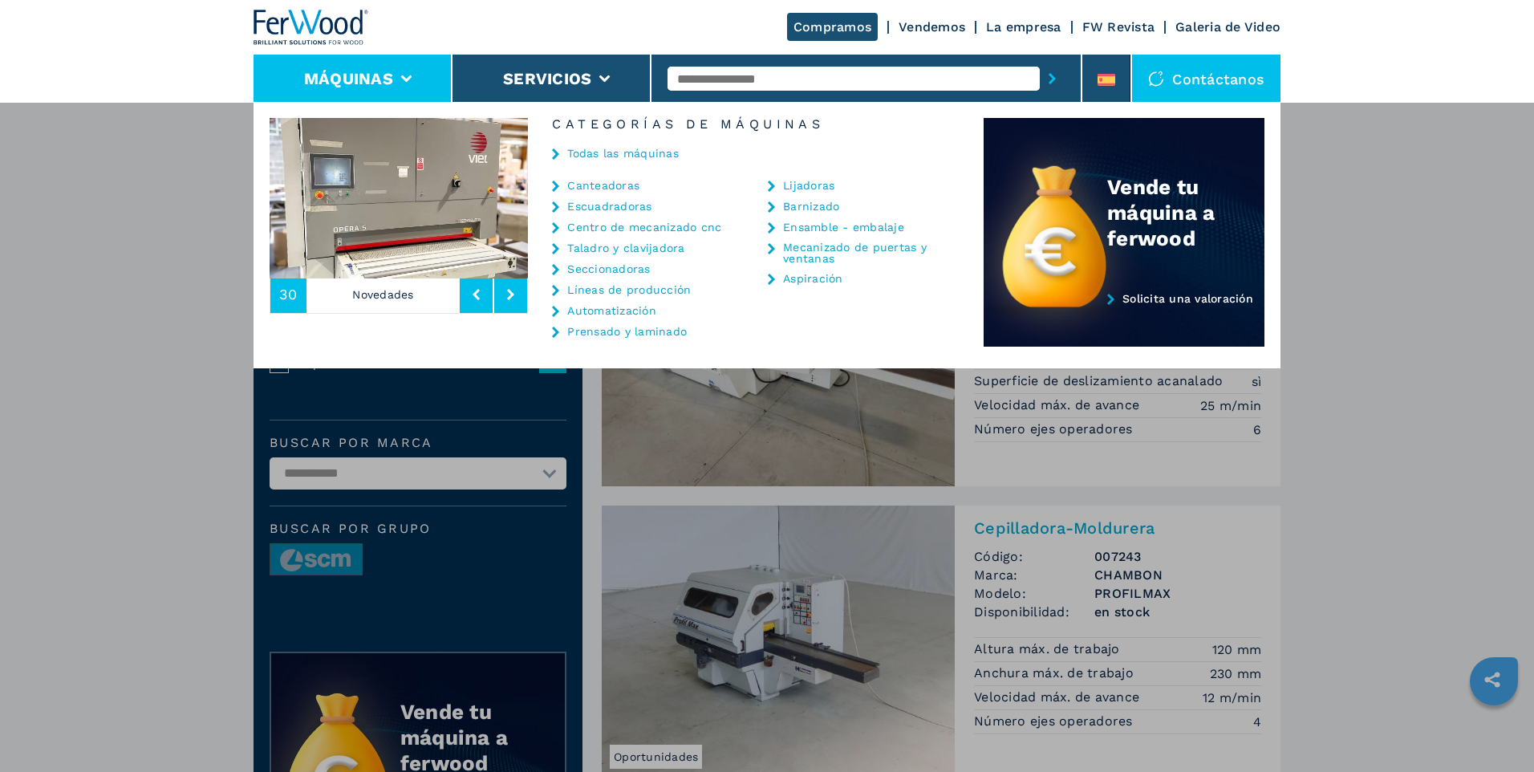
click at [620, 205] on link "Escuadradoras" at bounding box center [609, 206] width 84 height 11
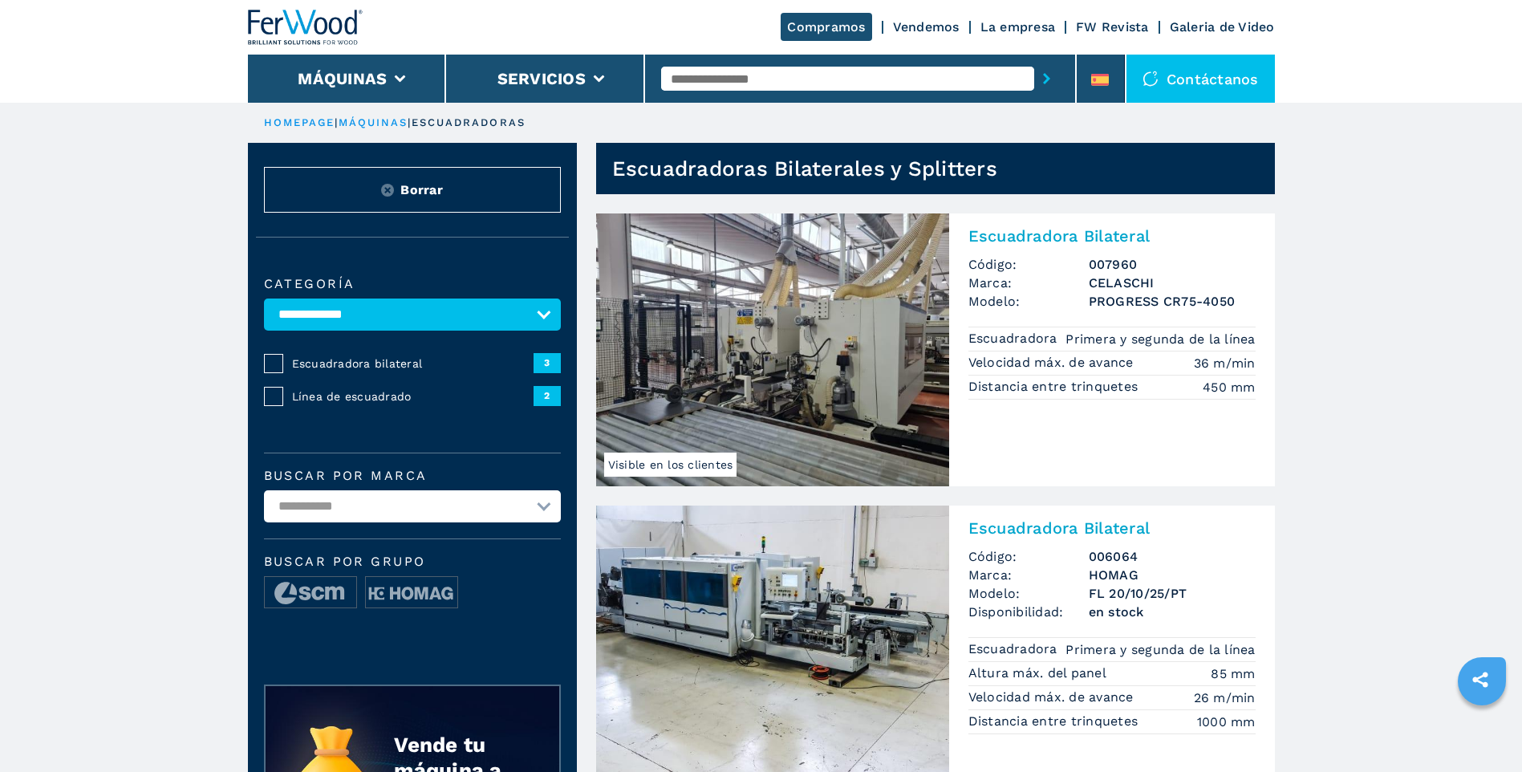
click at [851, 379] on img at bounding box center [772, 349] width 353 height 273
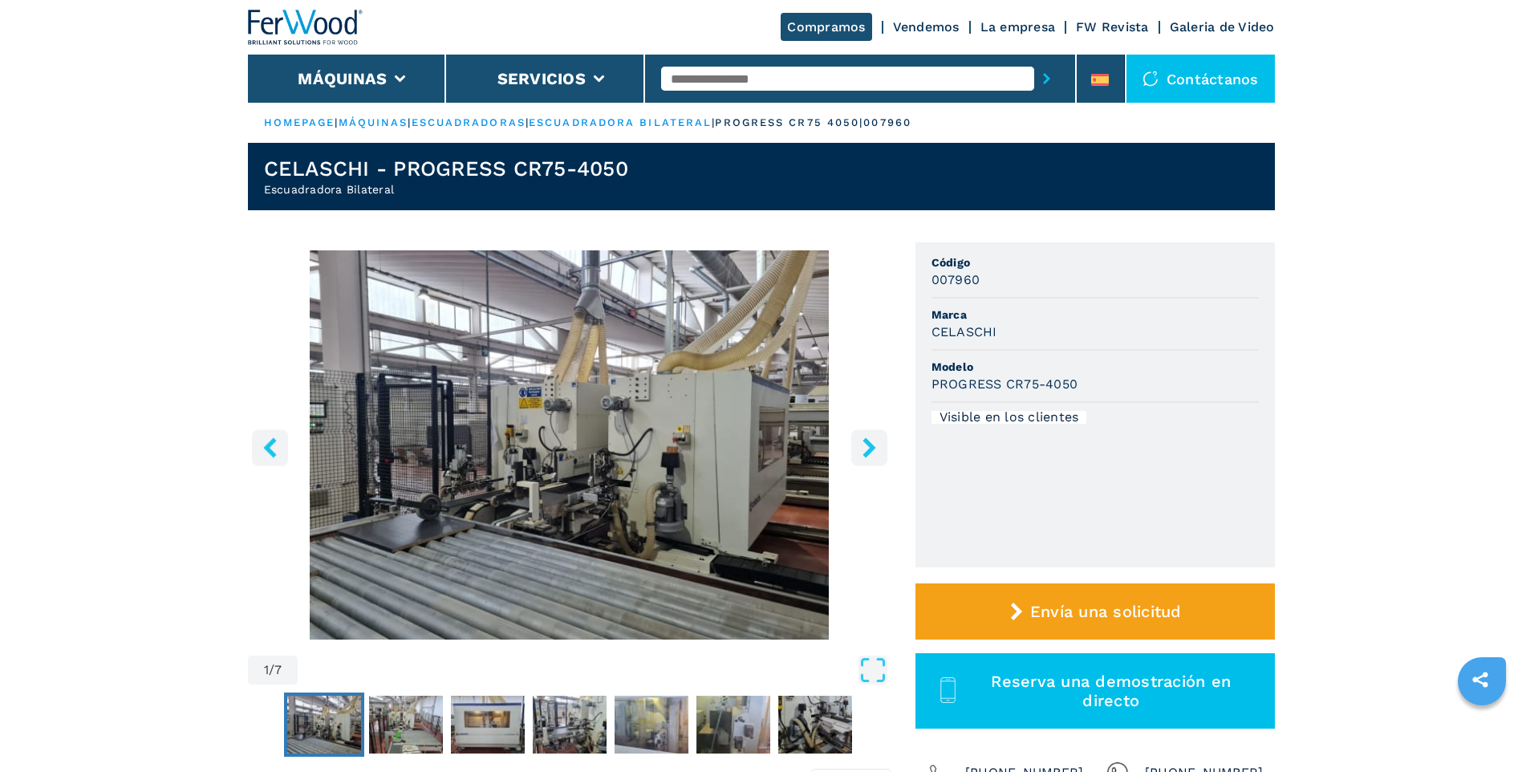
click at [865, 444] on icon "right-button" at bounding box center [869, 447] width 20 height 20
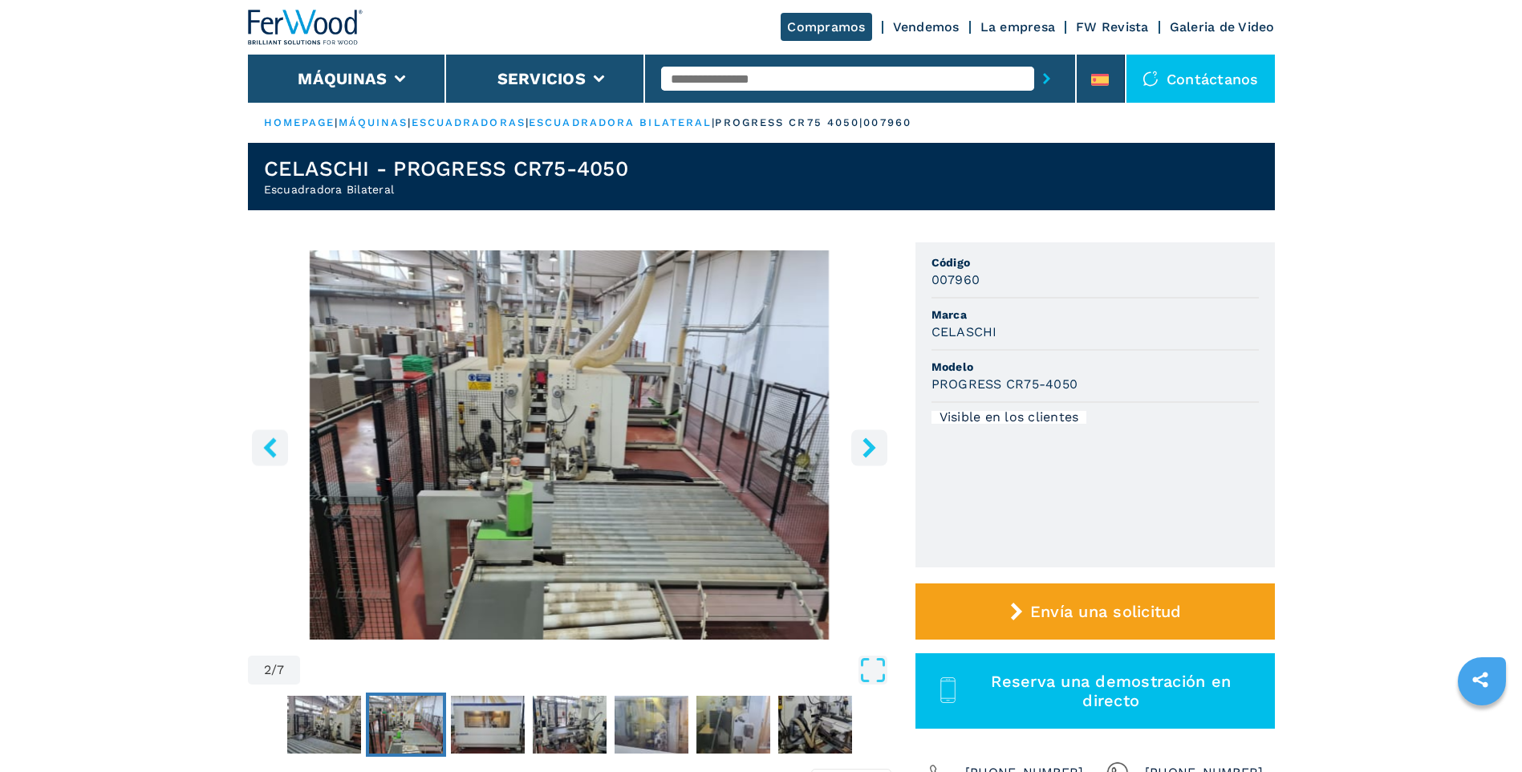
click at [865, 444] on icon "right-button" at bounding box center [869, 447] width 20 height 20
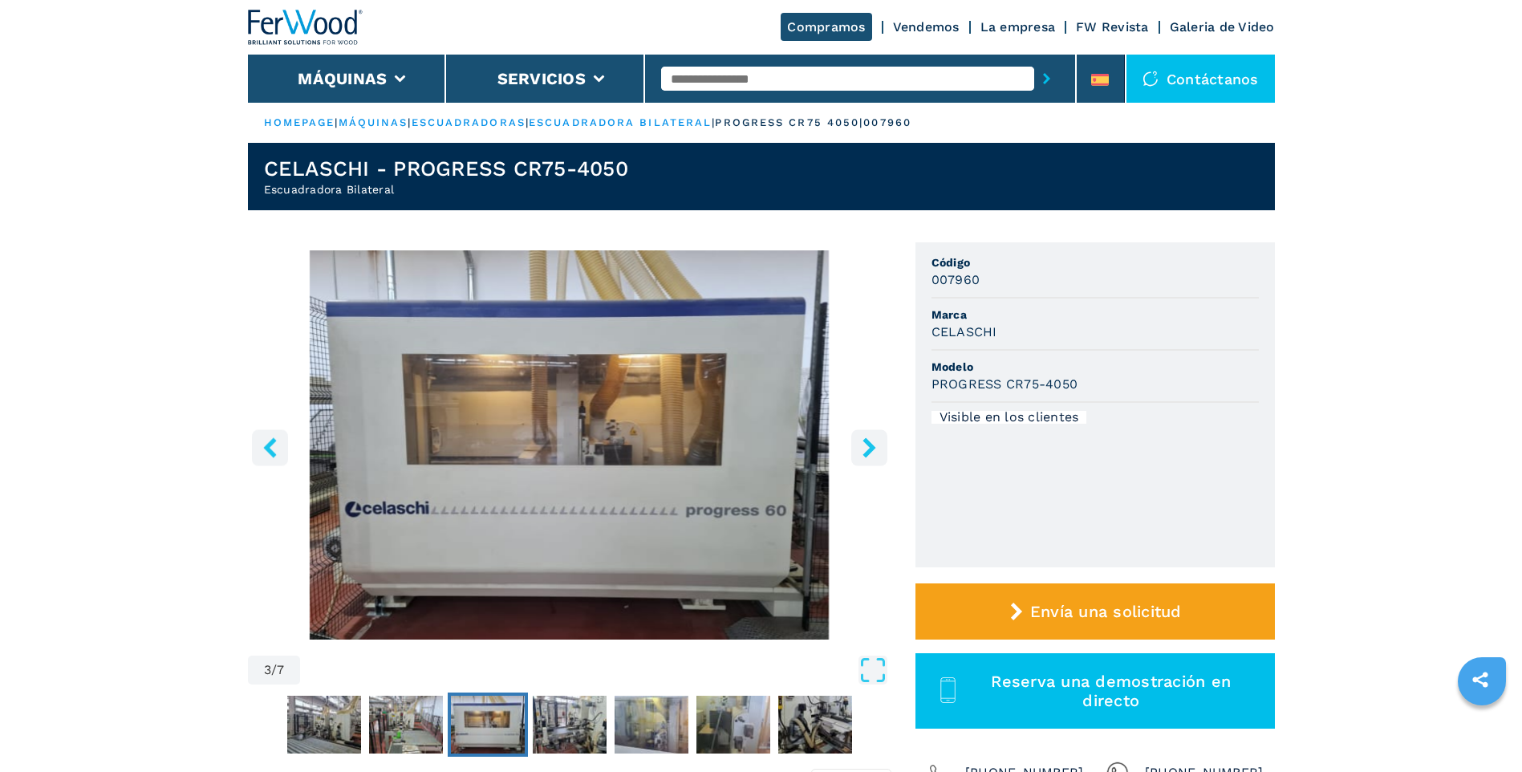
click at [865, 444] on icon "right-button" at bounding box center [869, 447] width 20 height 20
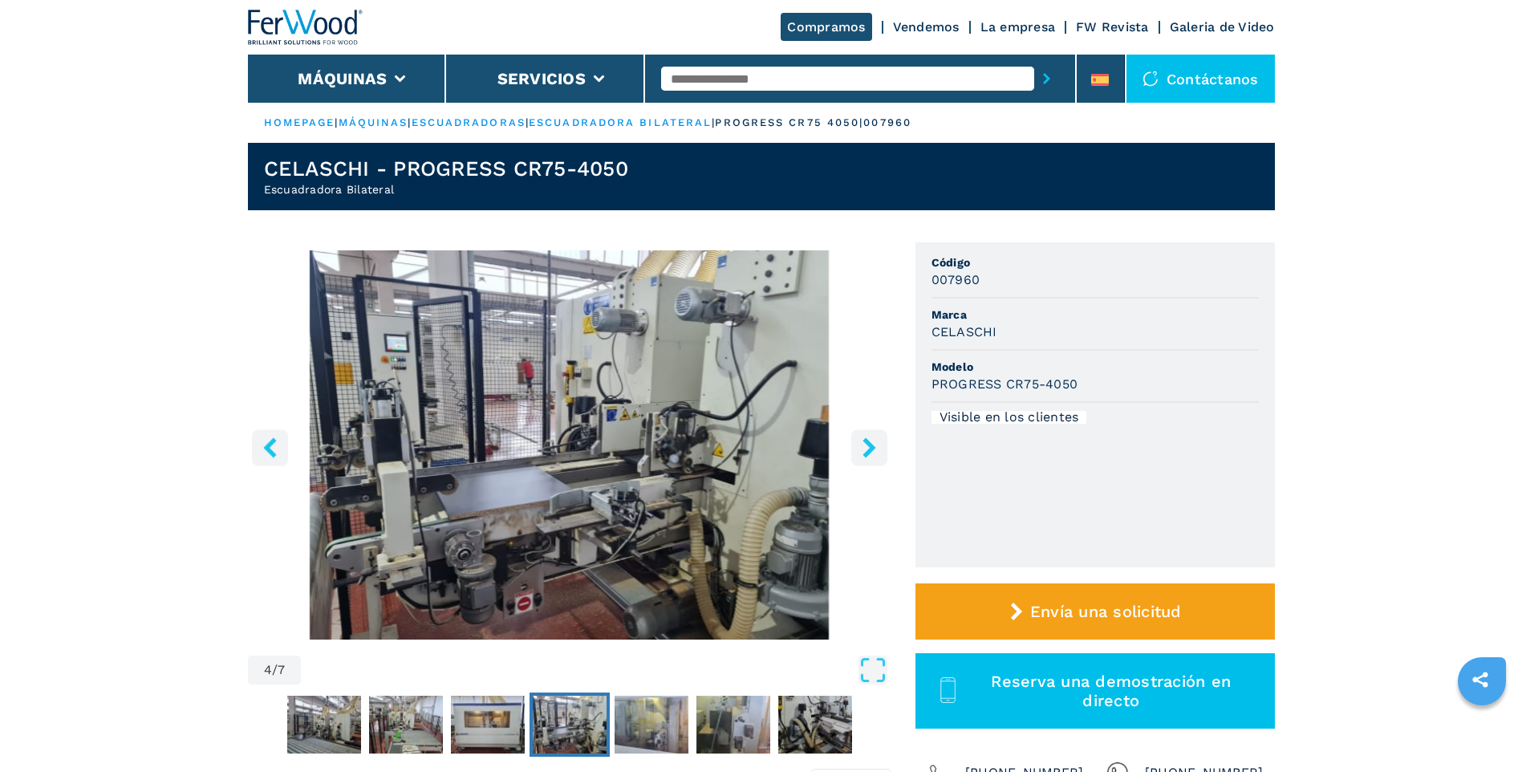
click at [865, 444] on icon "right-button" at bounding box center [869, 447] width 20 height 20
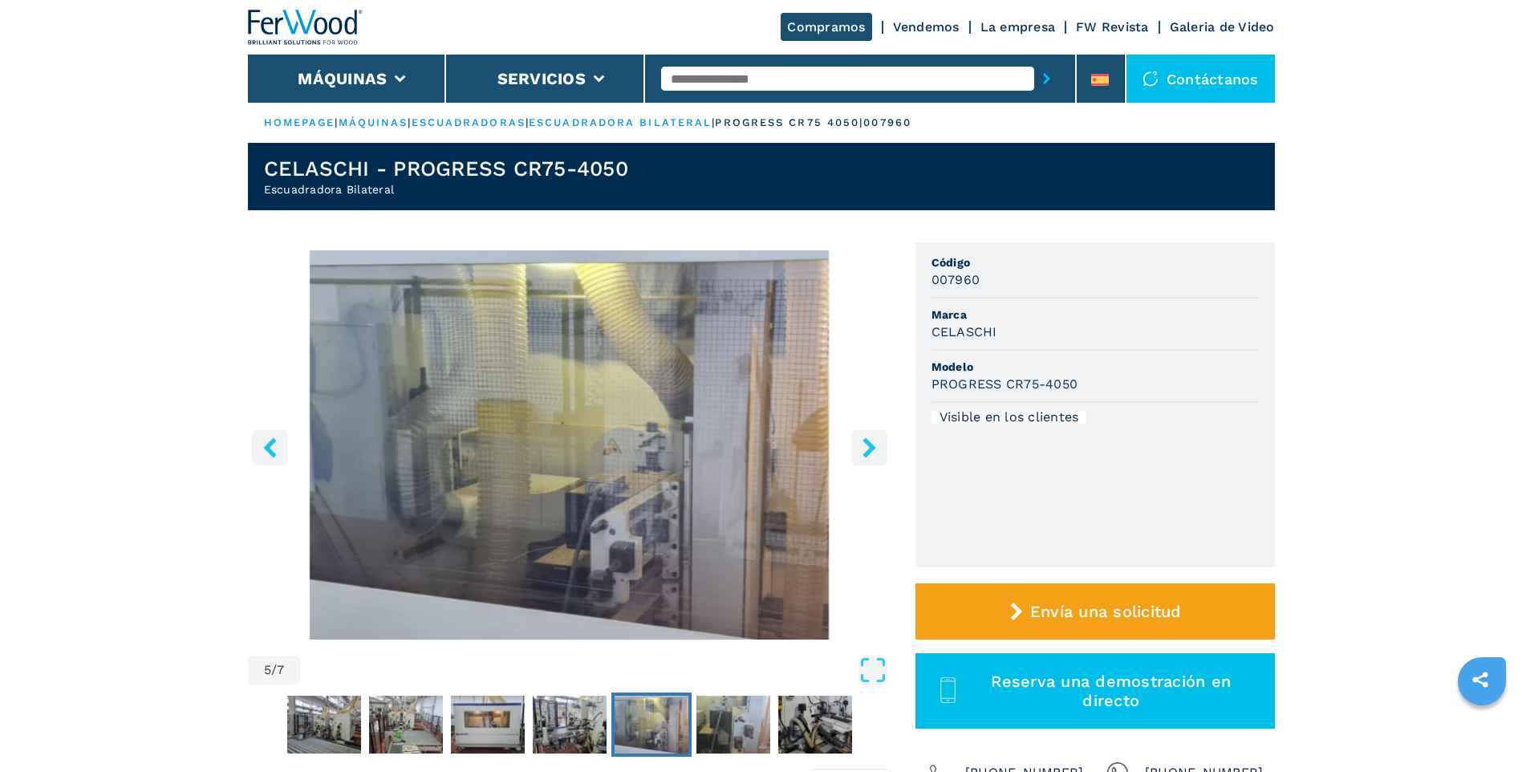
click at [865, 444] on icon "right-button" at bounding box center [869, 447] width 20 height 20
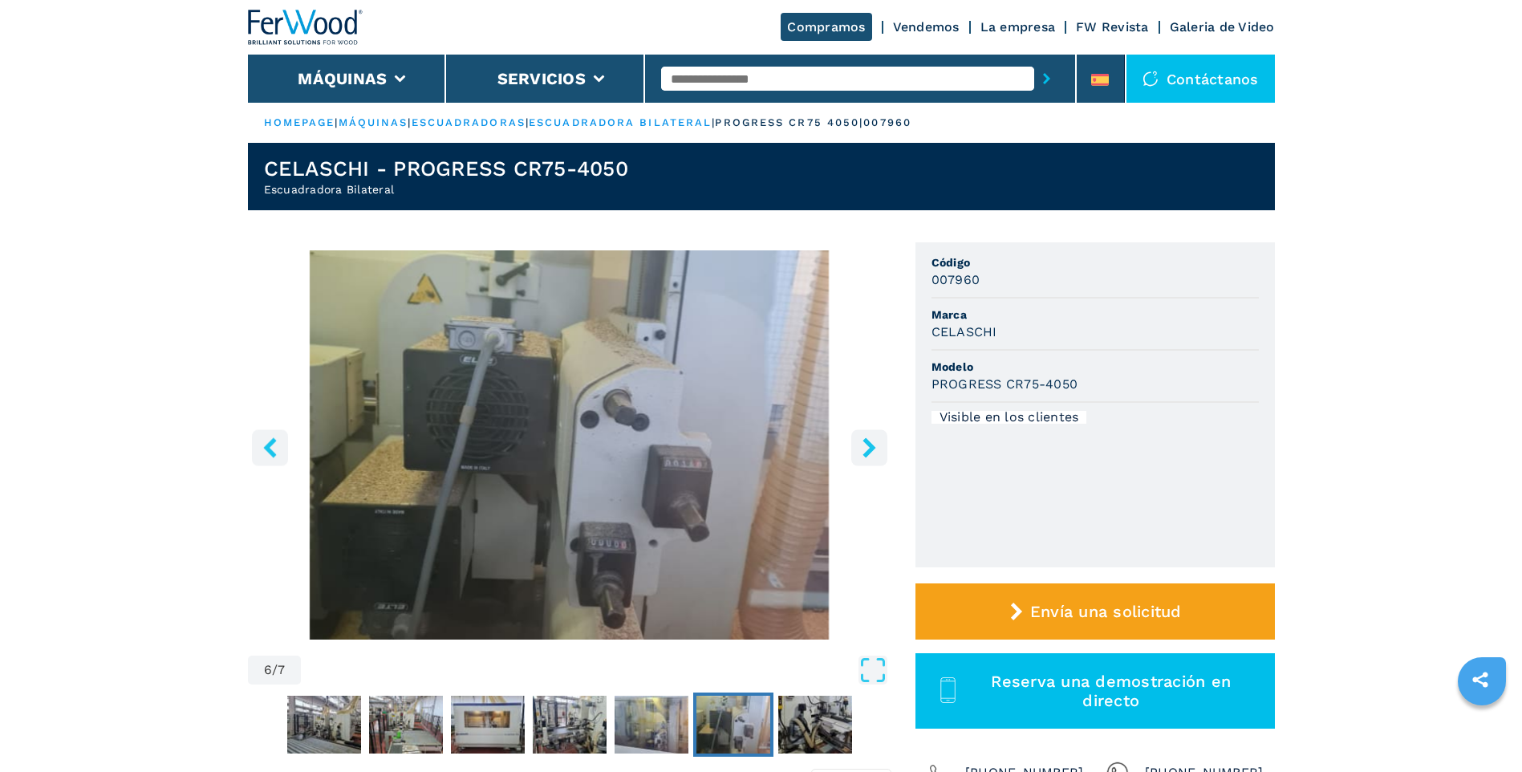
click at [865, 444] on icon "right-button" at bounding box center [869, 447] width 20 height 20
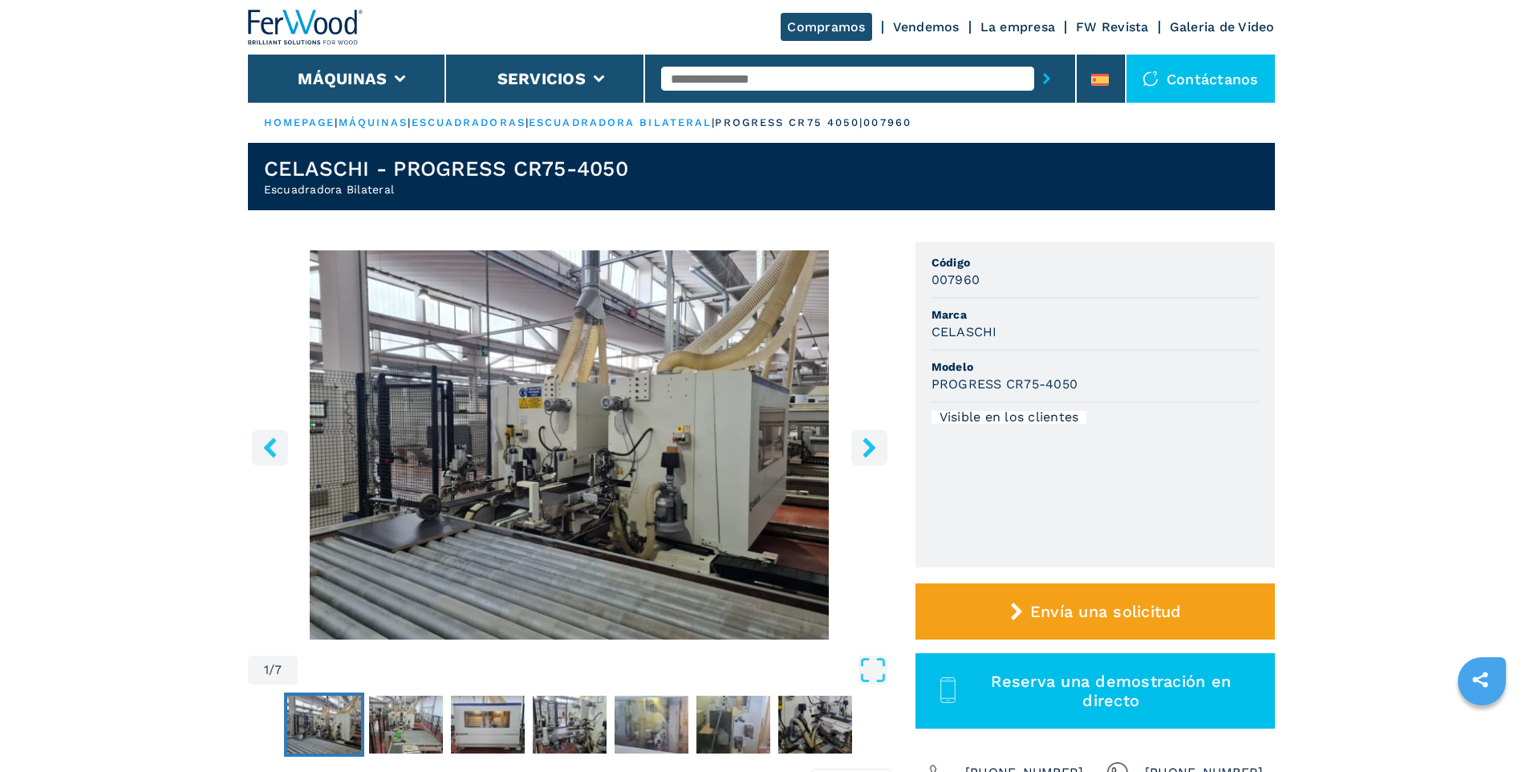
select select "**********"
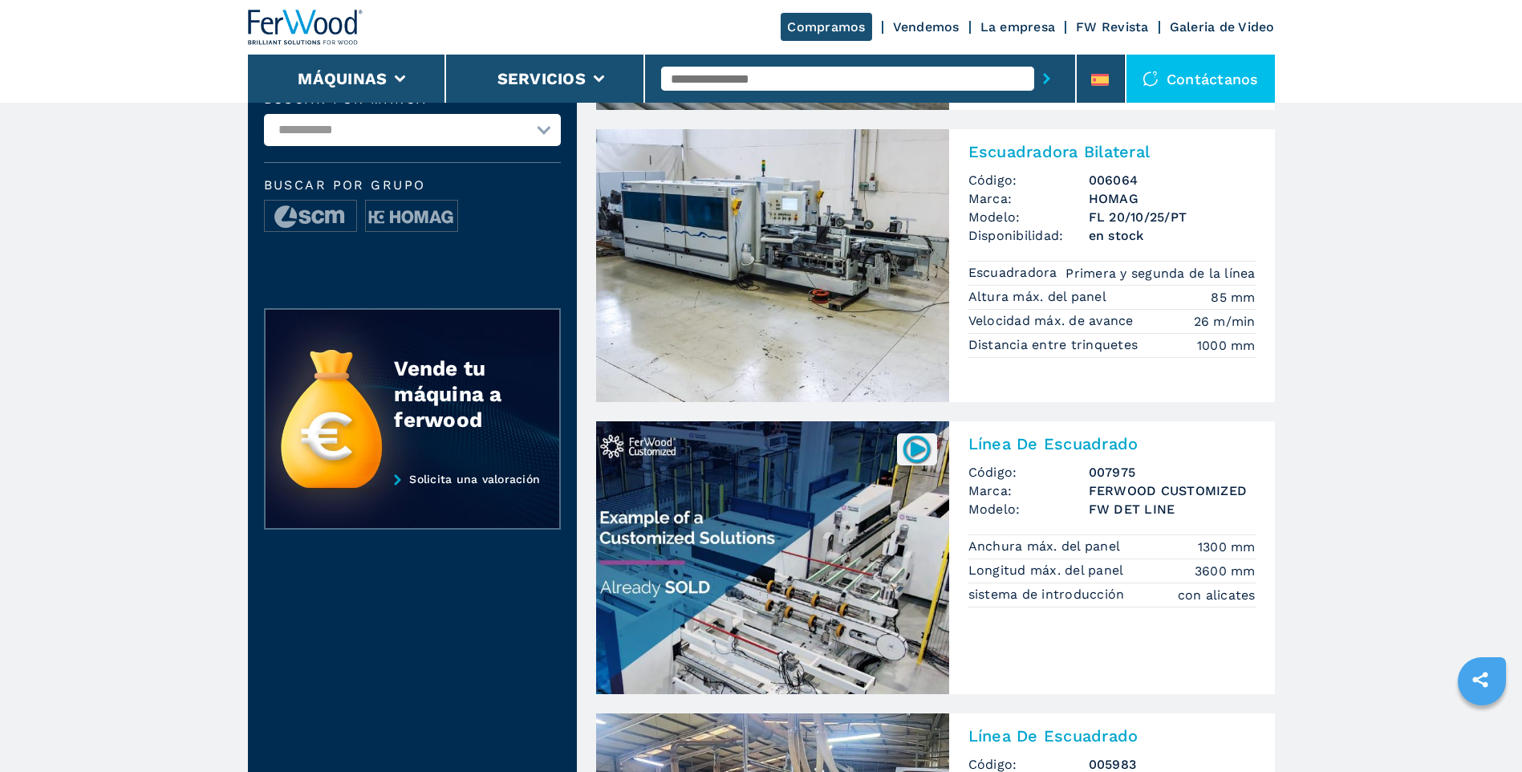
scroll to position [481, 0]
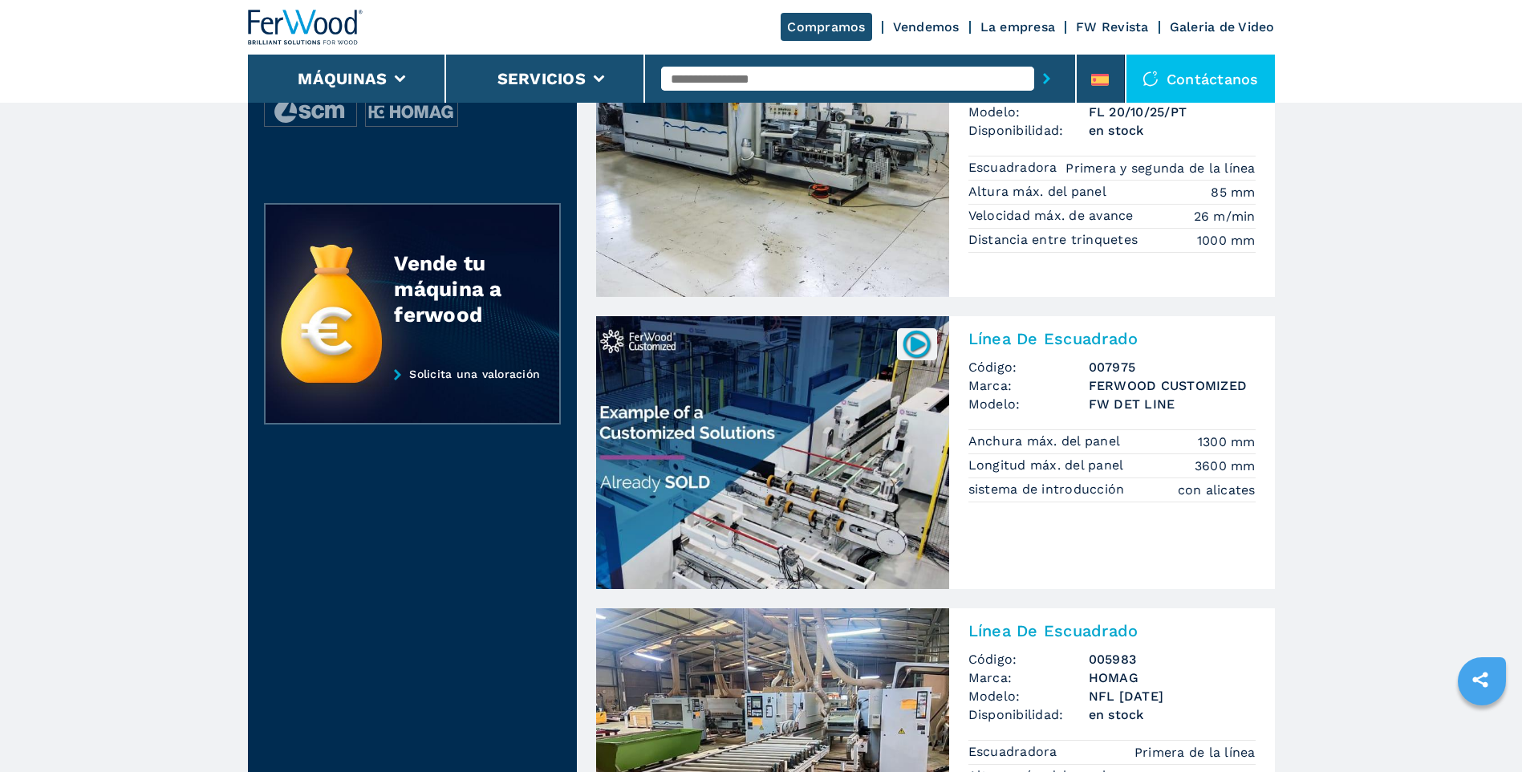
click at [866, 449] on img at bounding box center [772, 452] width 353 height 273
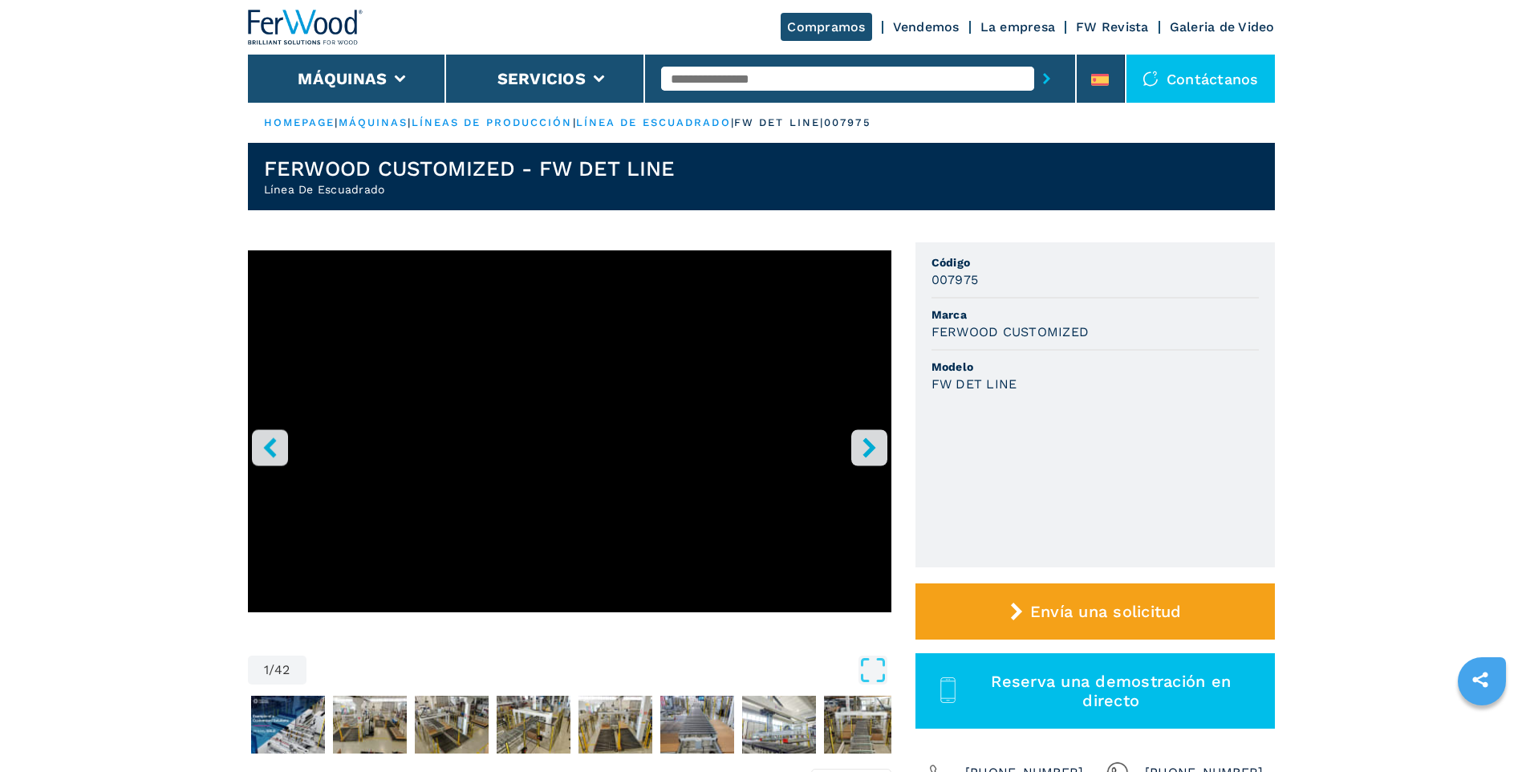
click at [871, 454] on icon "right-button" at bounding box center [869, 447] width 20 height 20
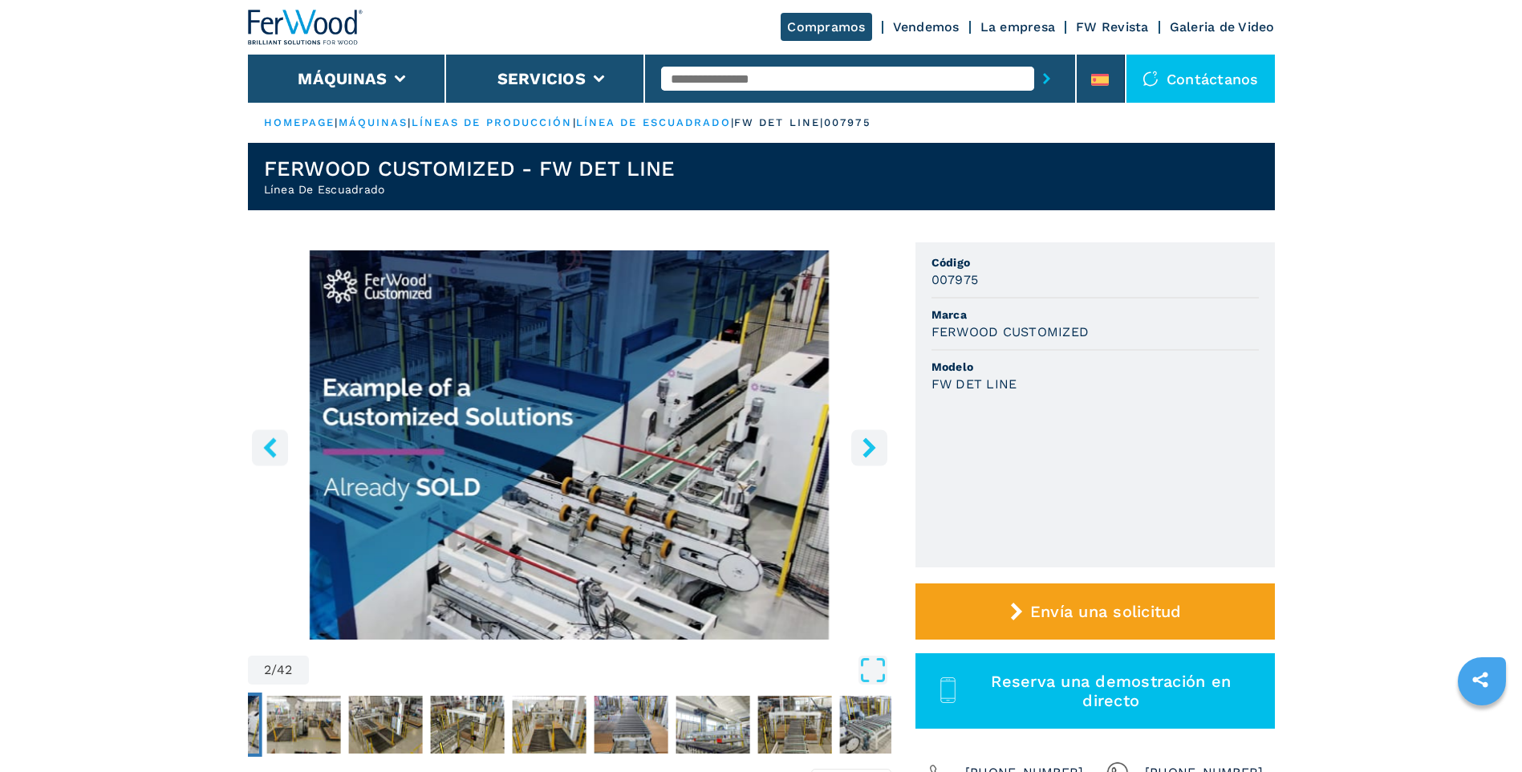
click at [871, 454] on icon "right-button" at bounding box center [869, 447] width 20 height 20
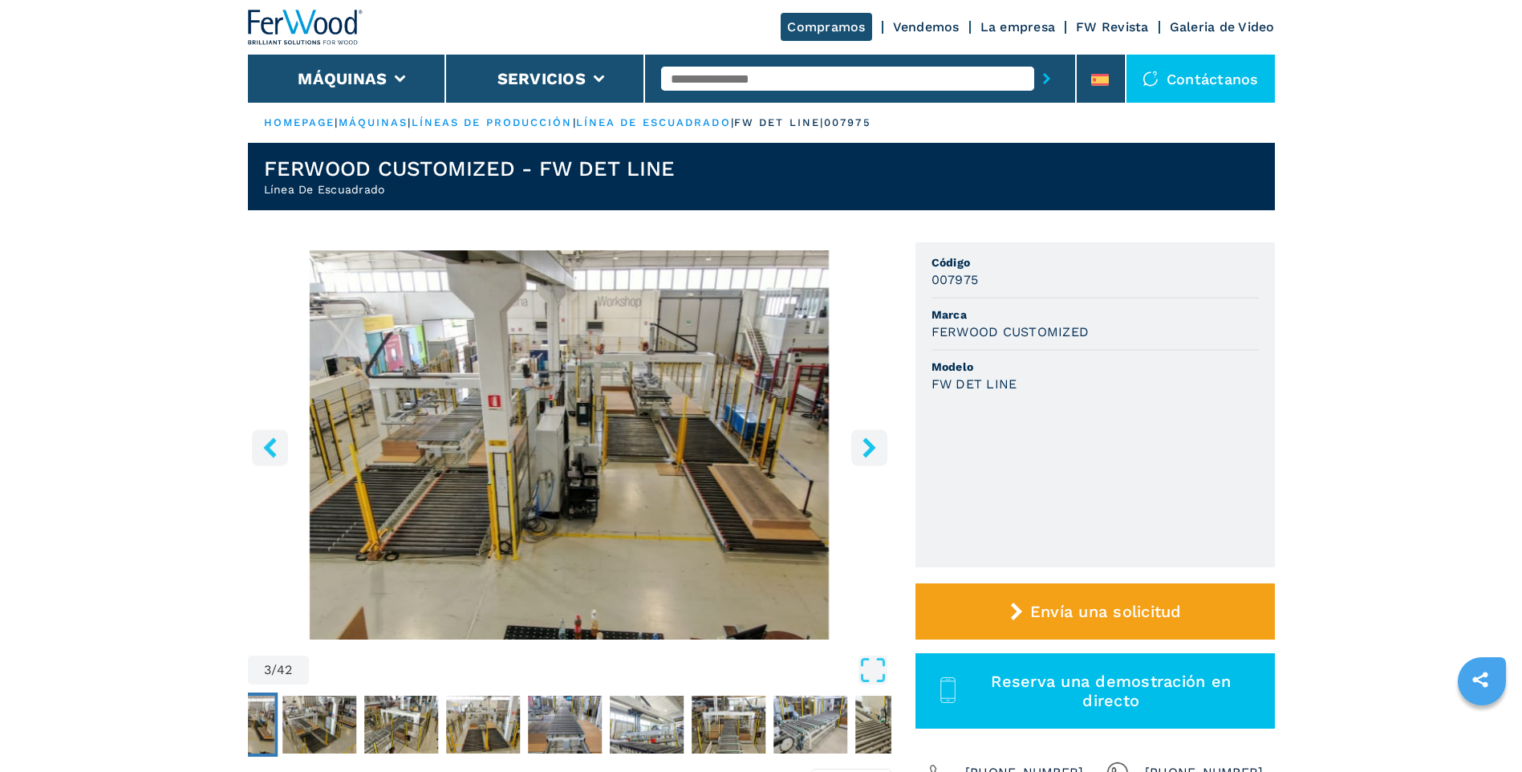
click at [871, 454] on icon "right-button" at bounding box center [869, 447] width 20 height 20
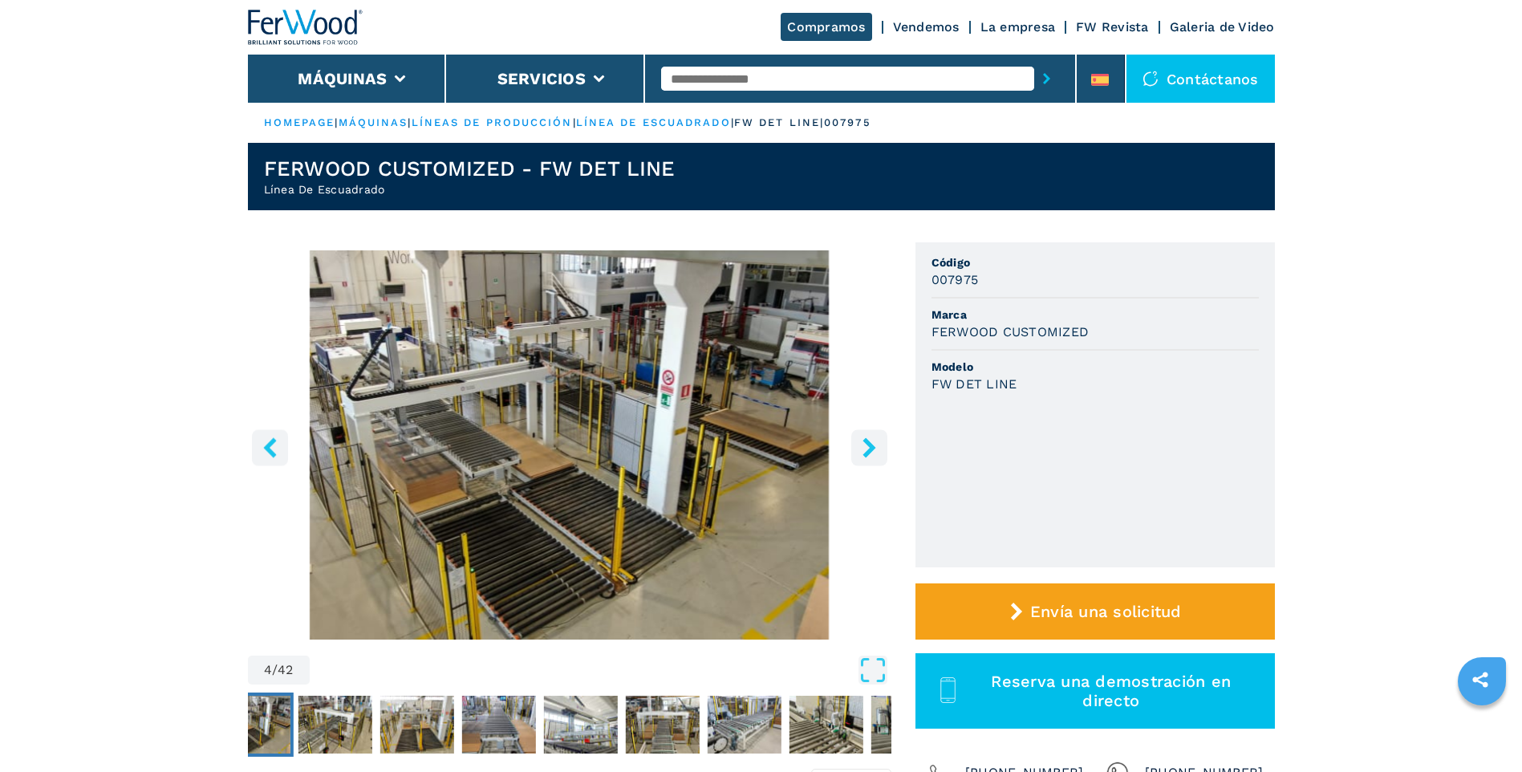
click at [871, 454] on icon "right-button" at bounding box center [869, 447] width 20 height 20
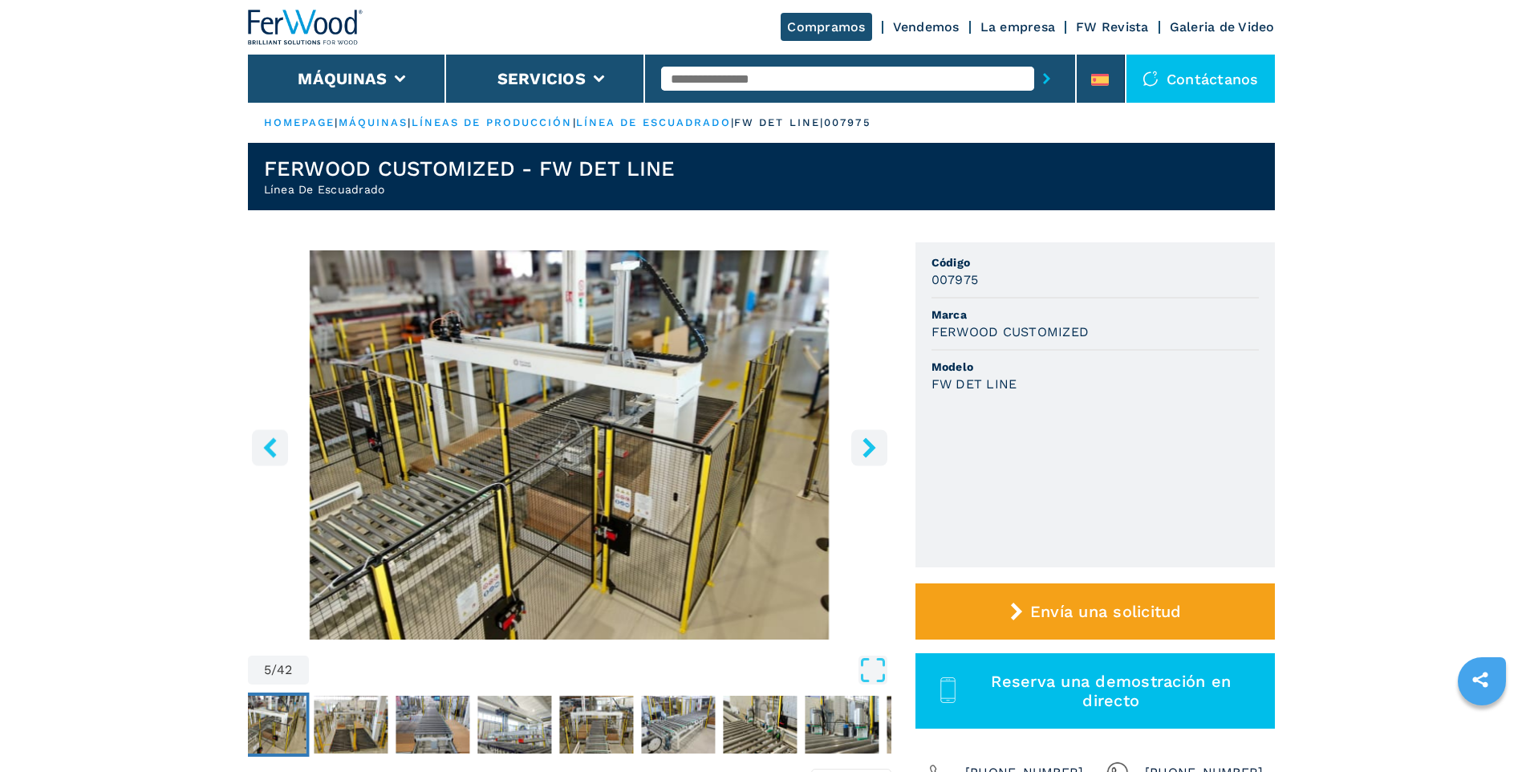
click at [871, 454] on icon "right-button" at bounding box center [869, 447] width 20 height 20
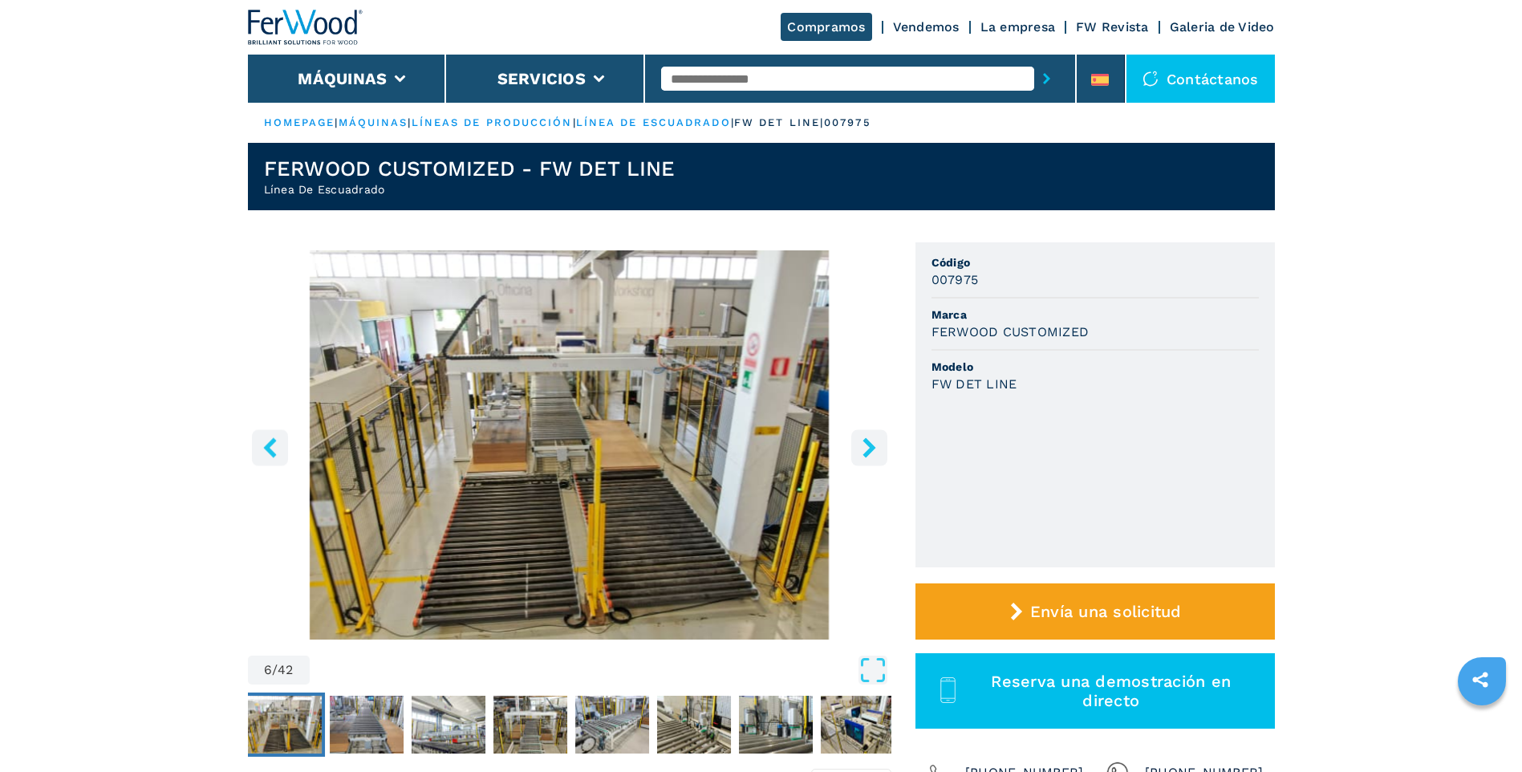
click at [871, 454] on icon "right-button" at bounding box center [869, 447] width 20 height 20
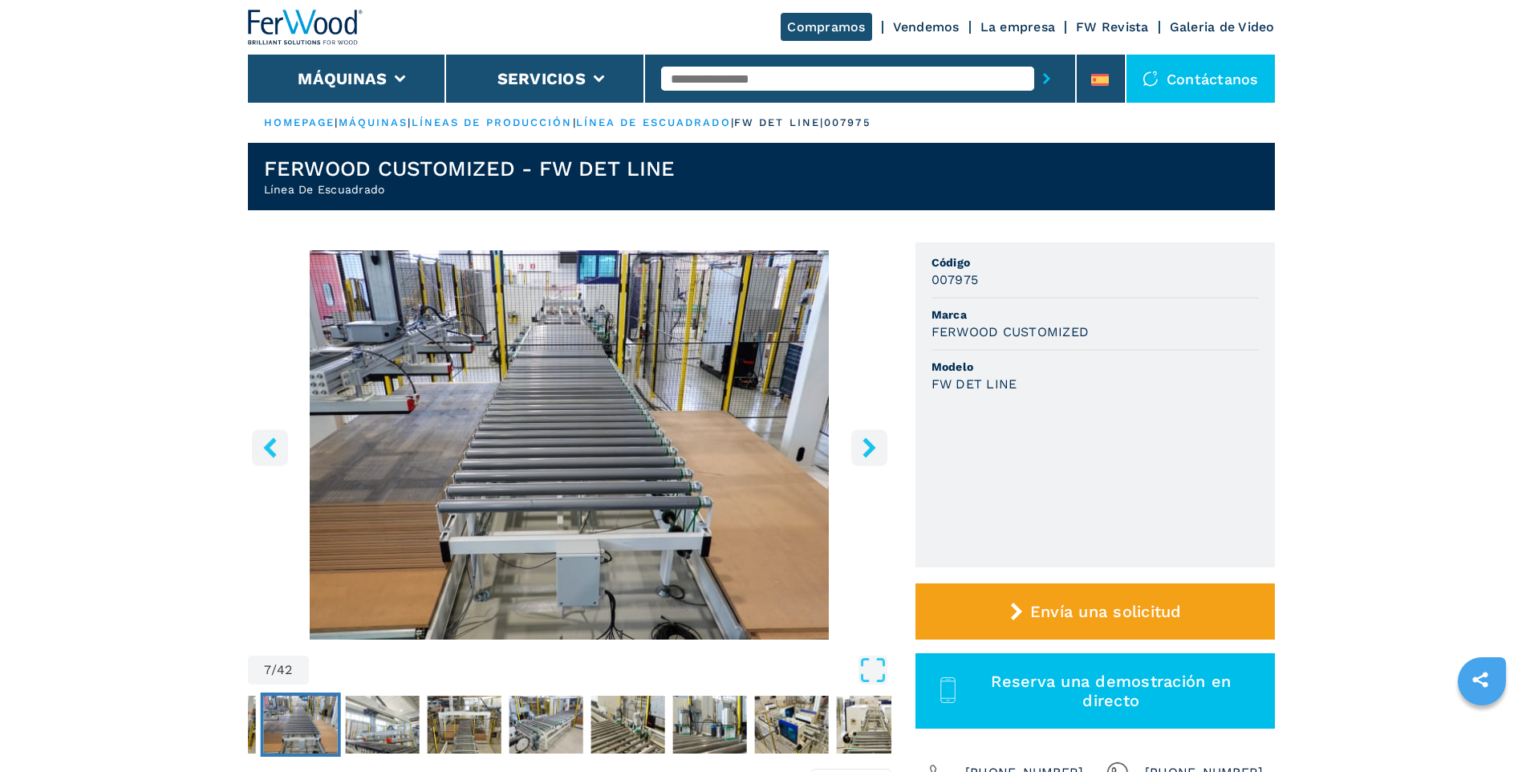
click at [871, 455] on icon "right-button" at bounding box center [869, 447] width 20 height 20
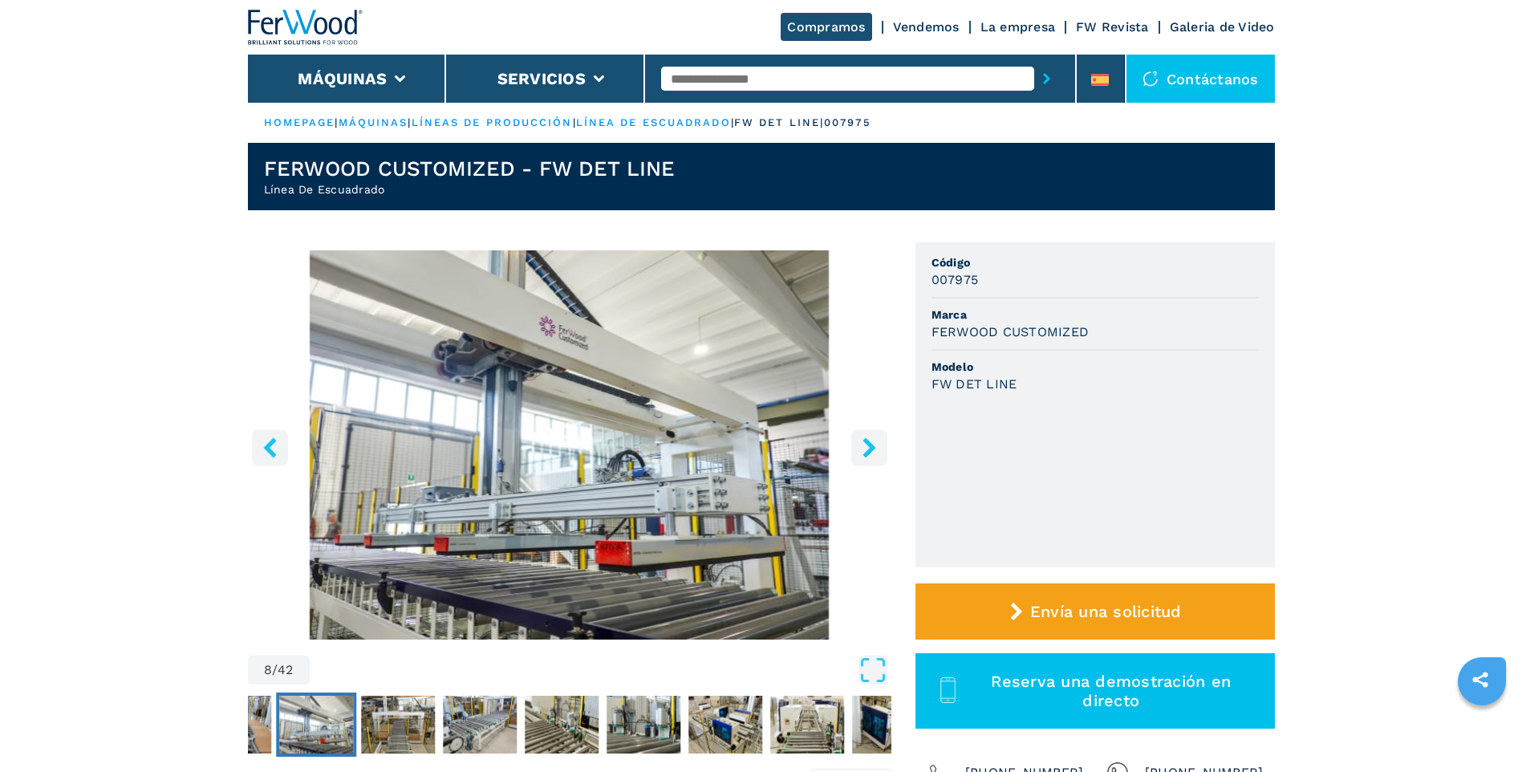
click at [870, 455] on icon "right-button" at bounding box center [869, 447] width 20 height 20
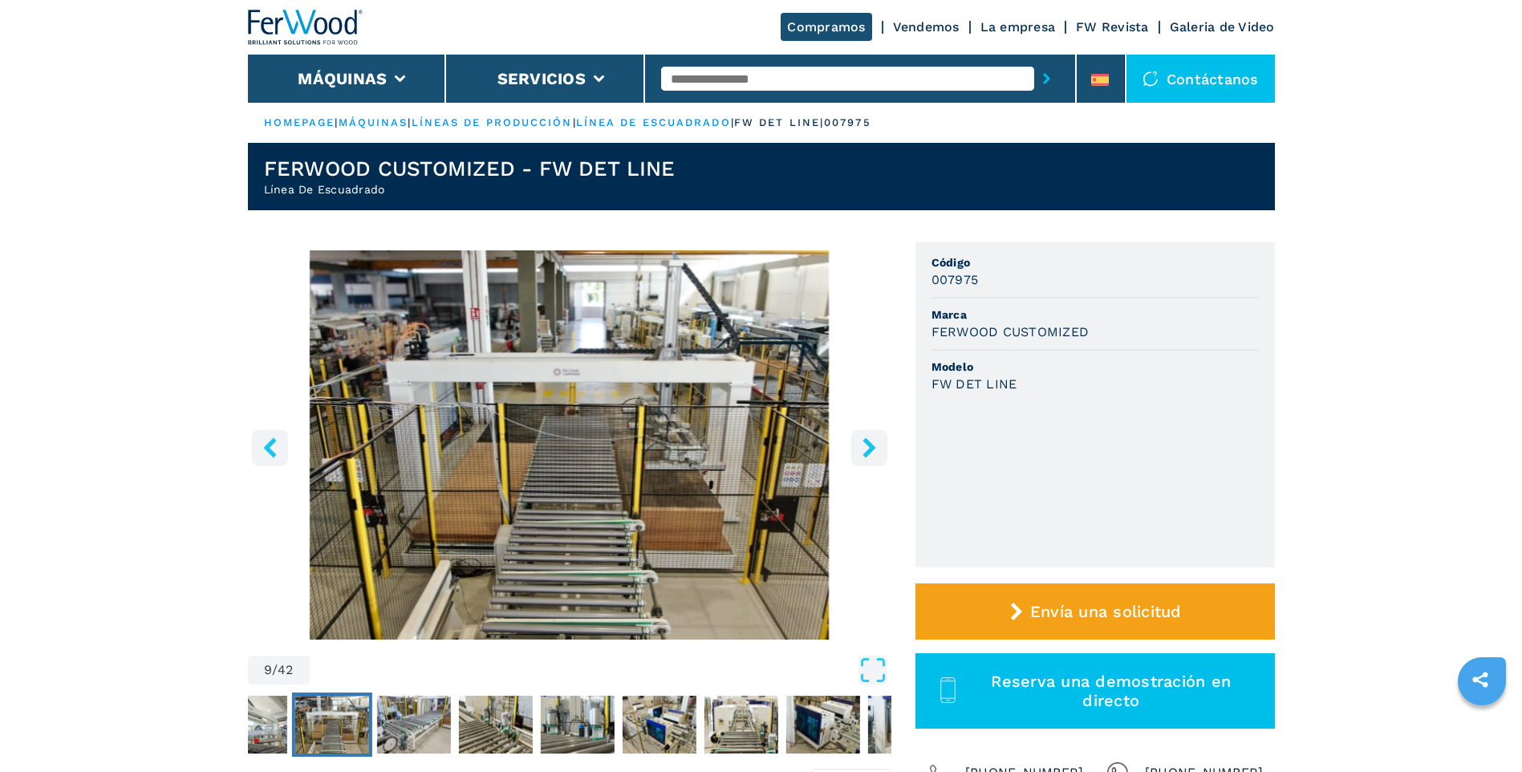
click at [869, 449] on icon "right-button" at bounding box center [869, 447] width 13 height 20
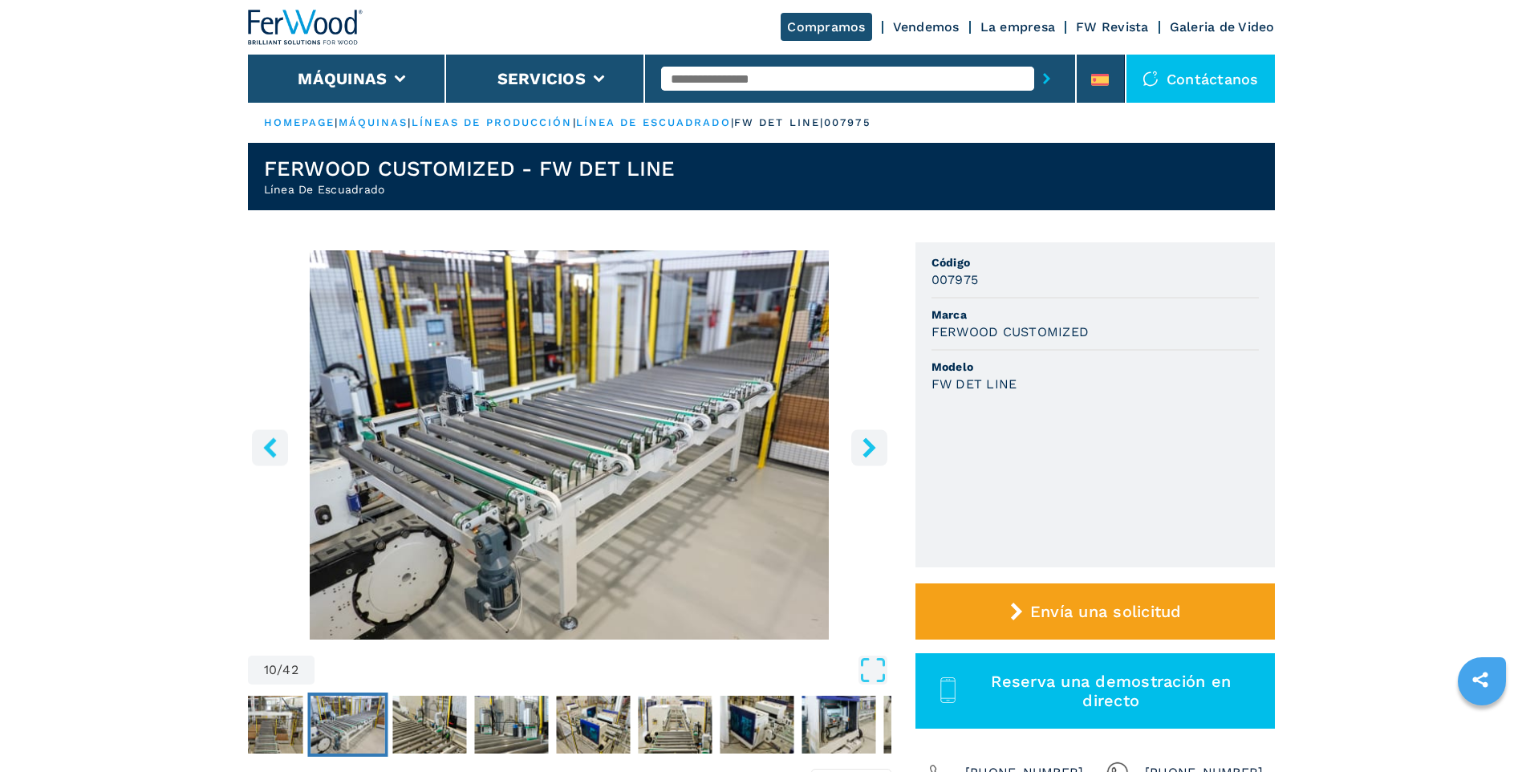
click at [867, 445] on icon "right-button" at bounding box center [869, 447] width 13 height 20
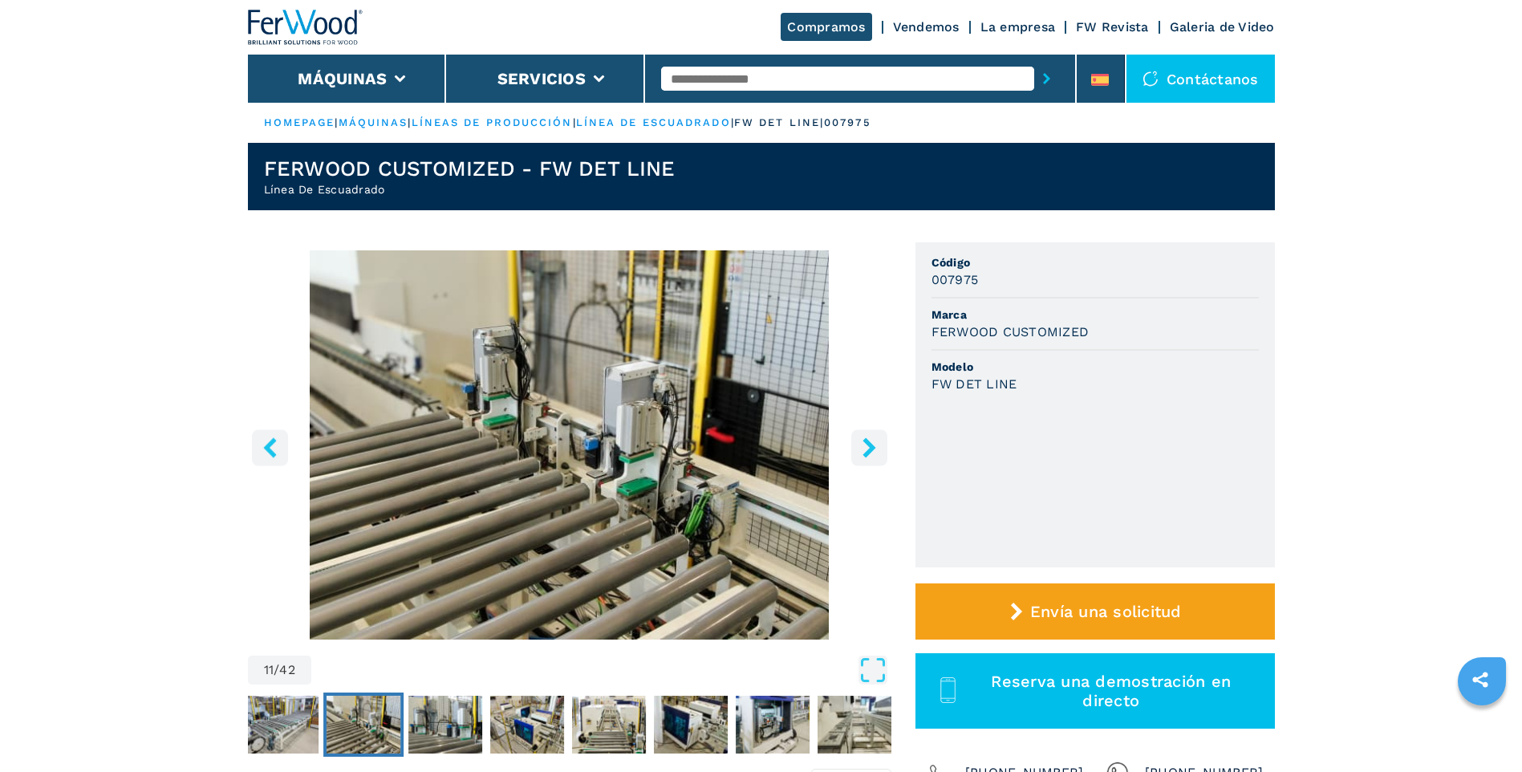
click at [869, 446] on icon "right-button" at bounding box center [869, 447] width 13 height 20
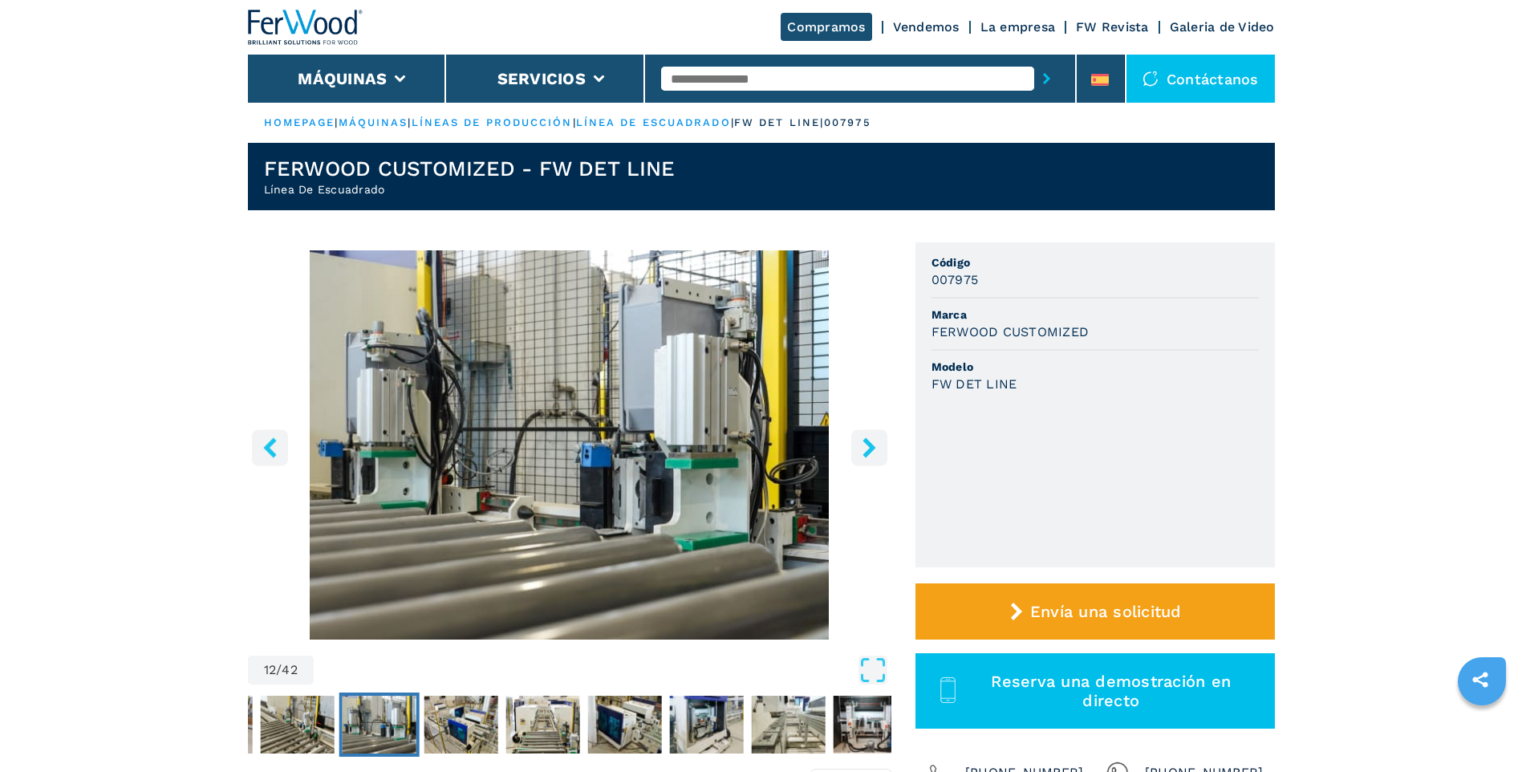
click at [869, 446] on icon "right-button" at bounding box center [869, 447] width 13 height 20
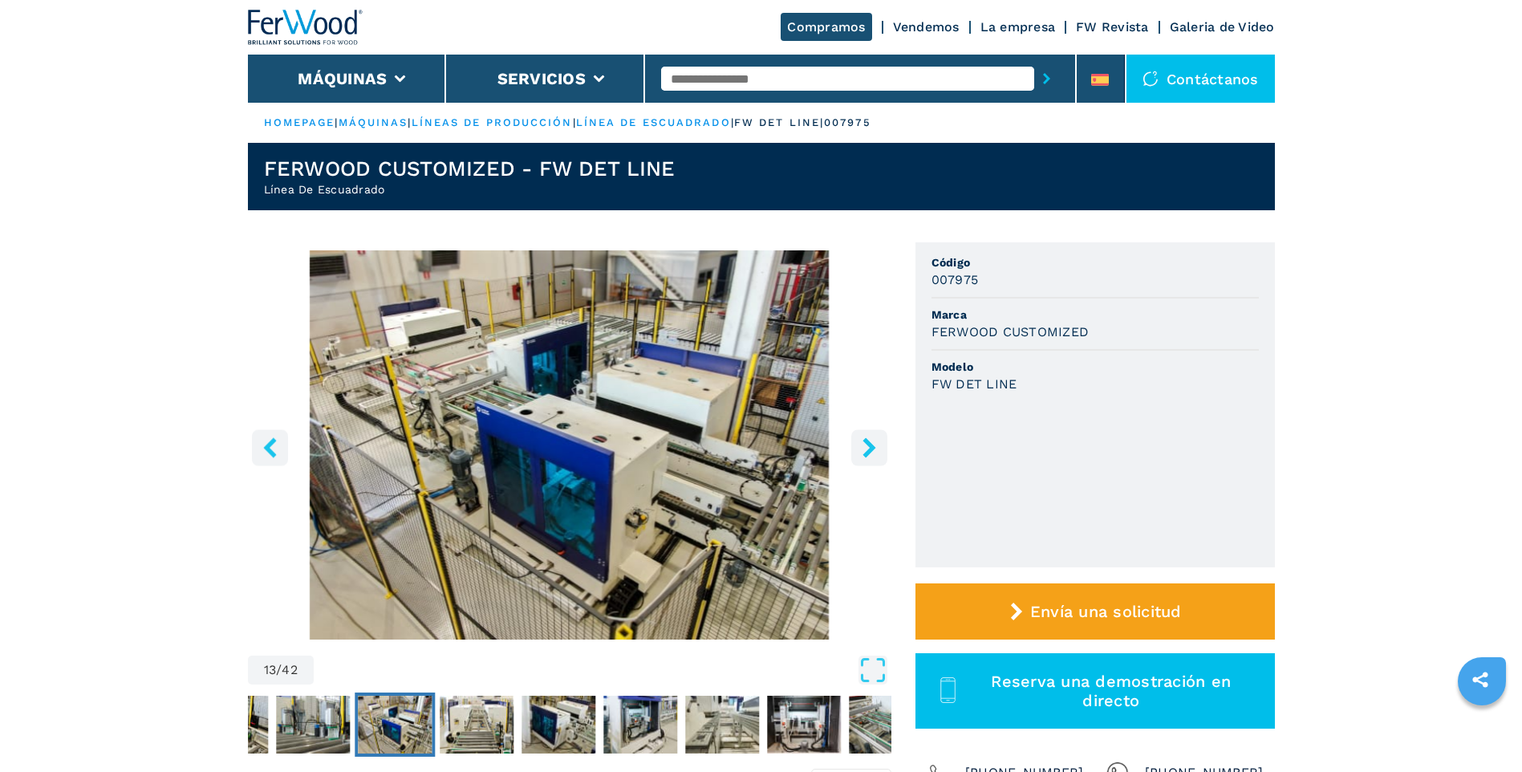
click at [866, 453] on icon "right-button" at bounding box center [869, 447] width 13 height 20
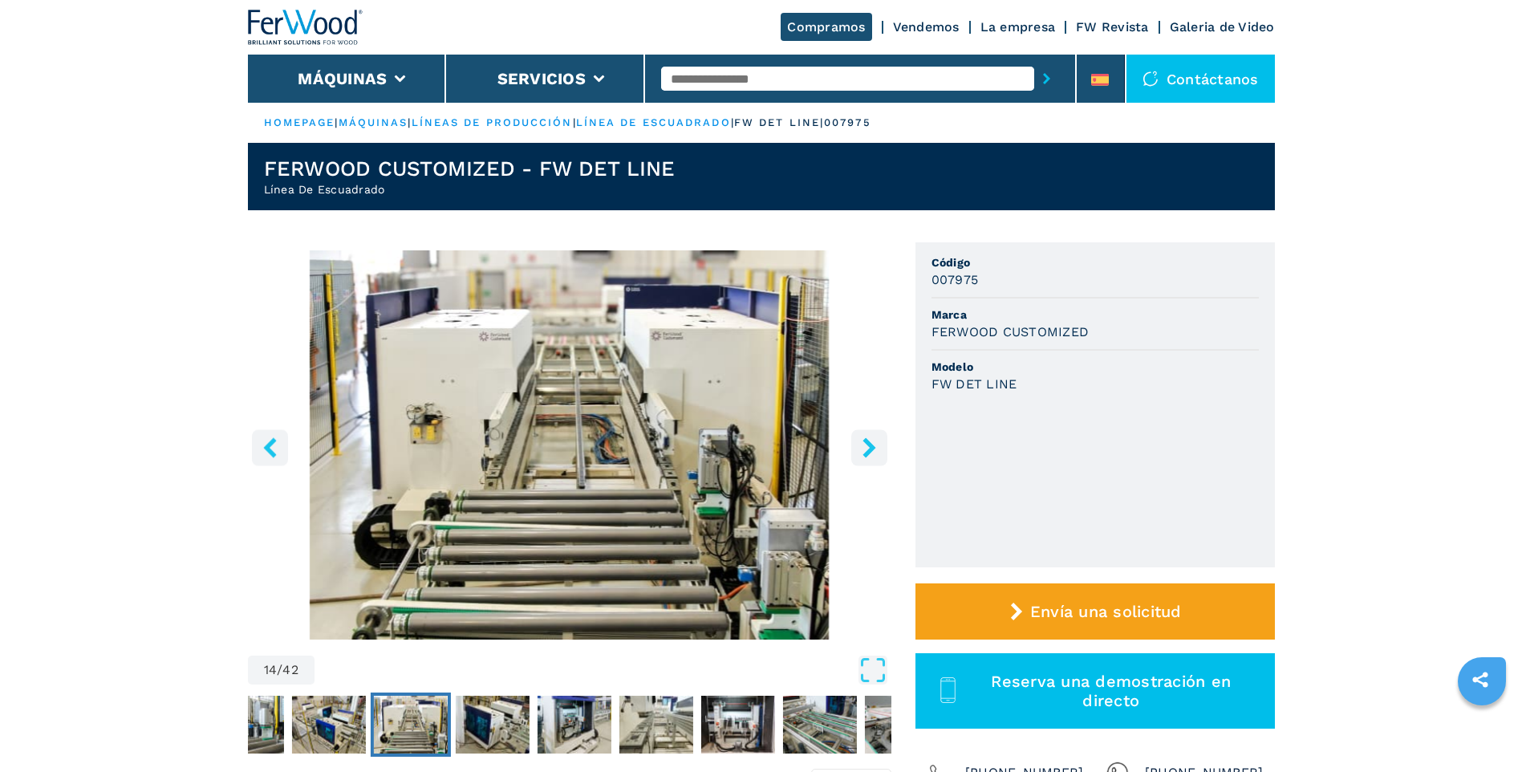
click at [866, 453] on icon "right-button" at bounding box center [869, 447] width 13 height 20
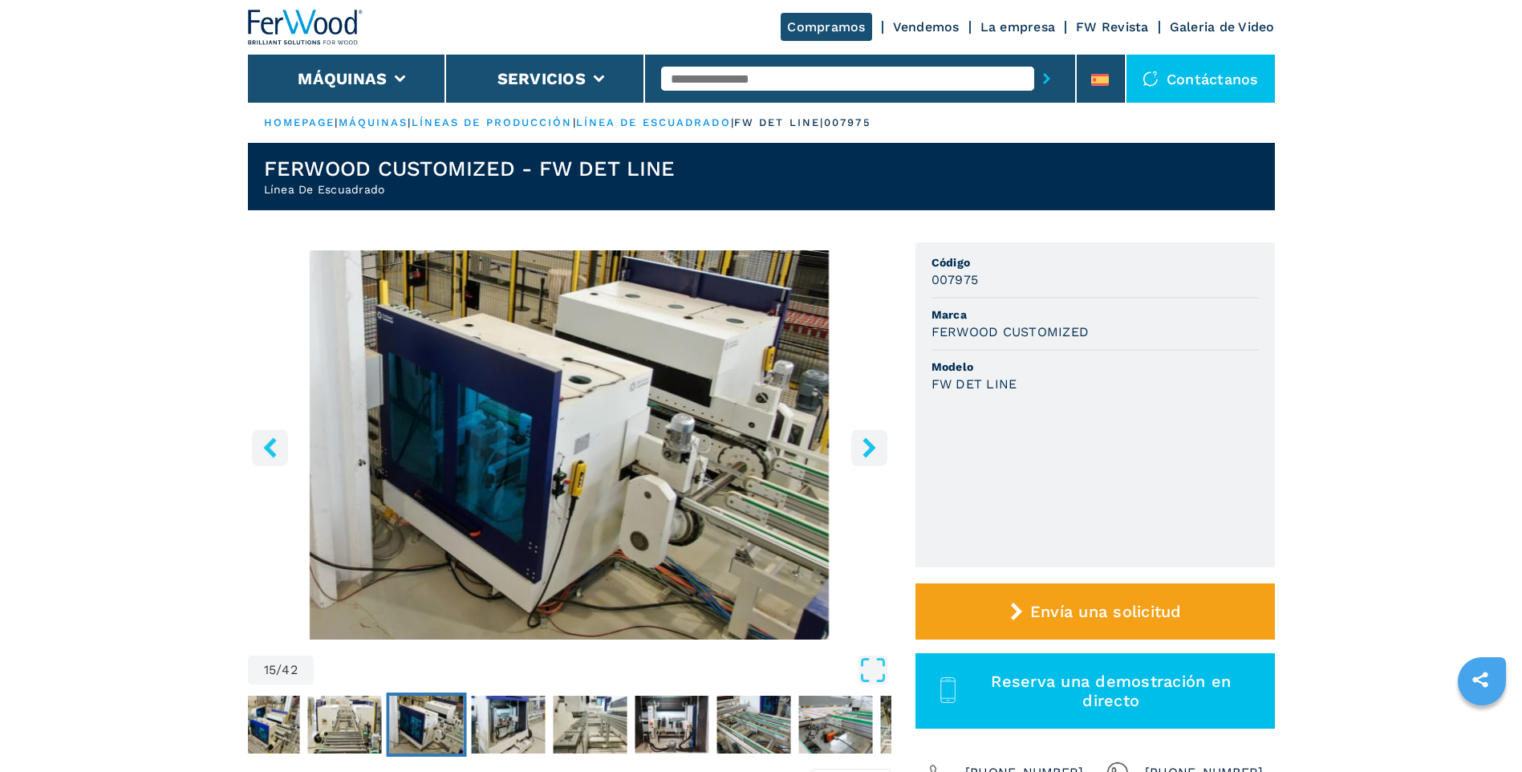
click at [866, 453] on icon "right-button" at bounding box center [869, 447] width 13 height 20
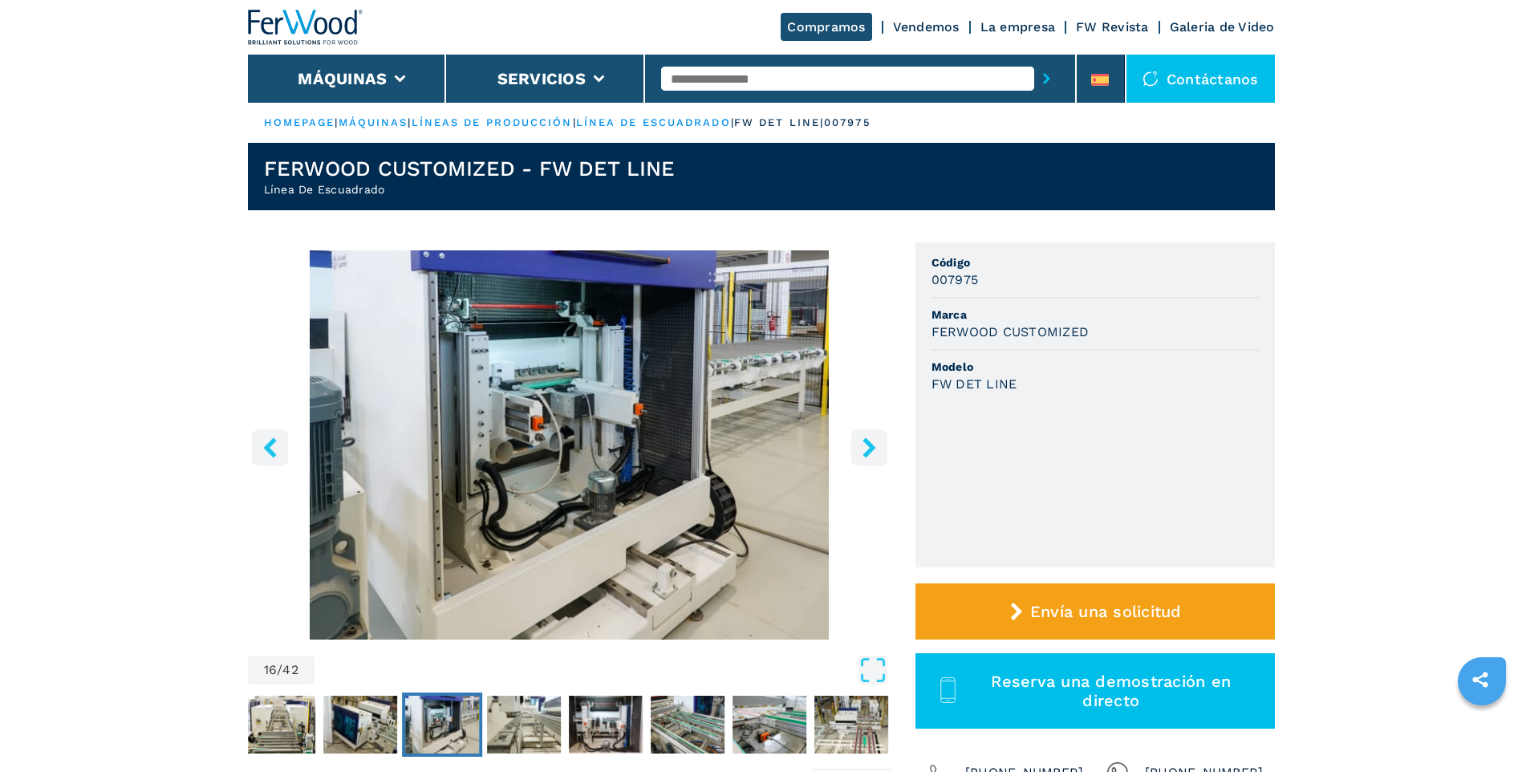
click at [275, 439] on icon "left-button" at bounding box center [270, 447] width 20 height 20
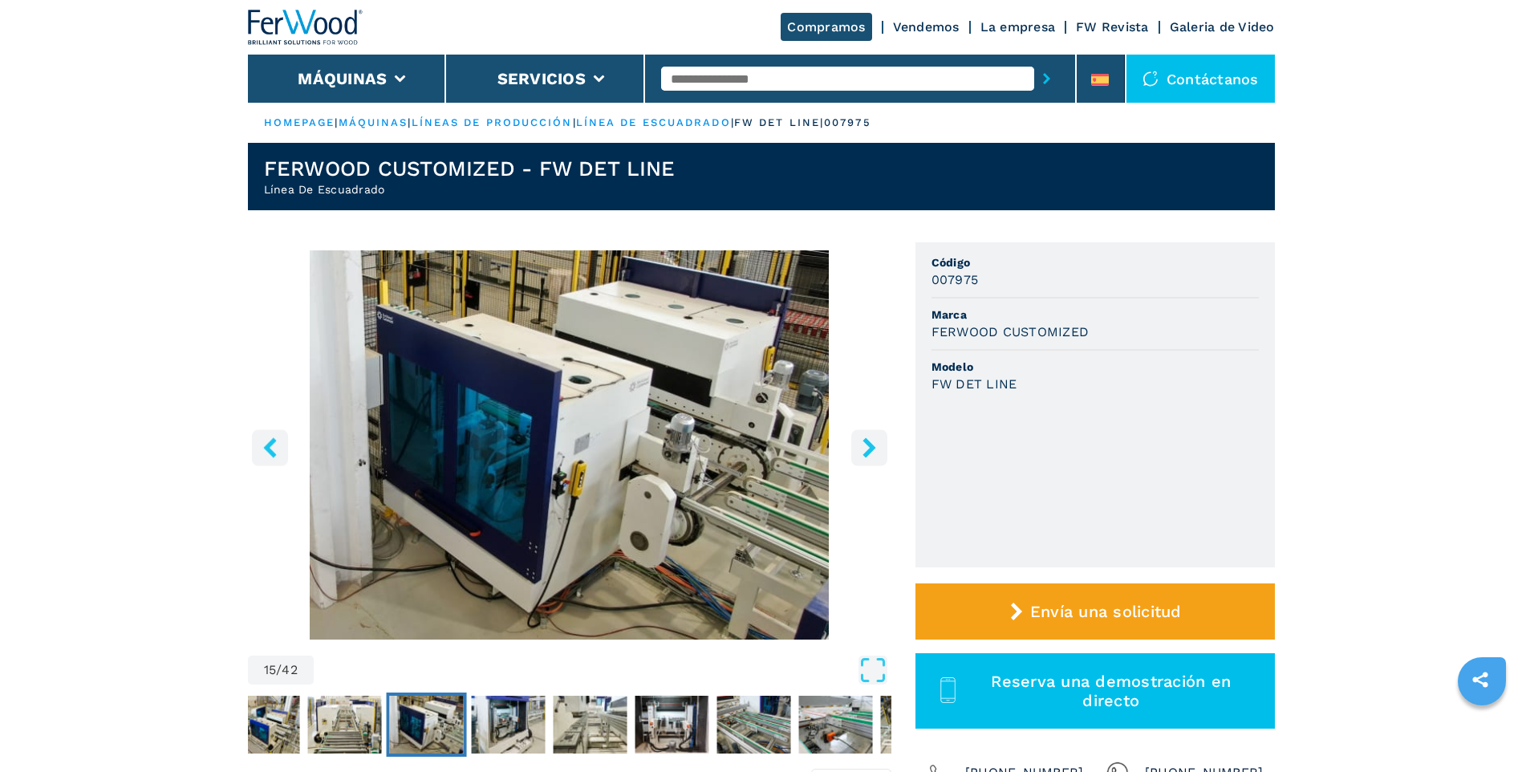
click at [275, 439] on icon "left-button" at bounding box center [270, 447] width 20 height 20
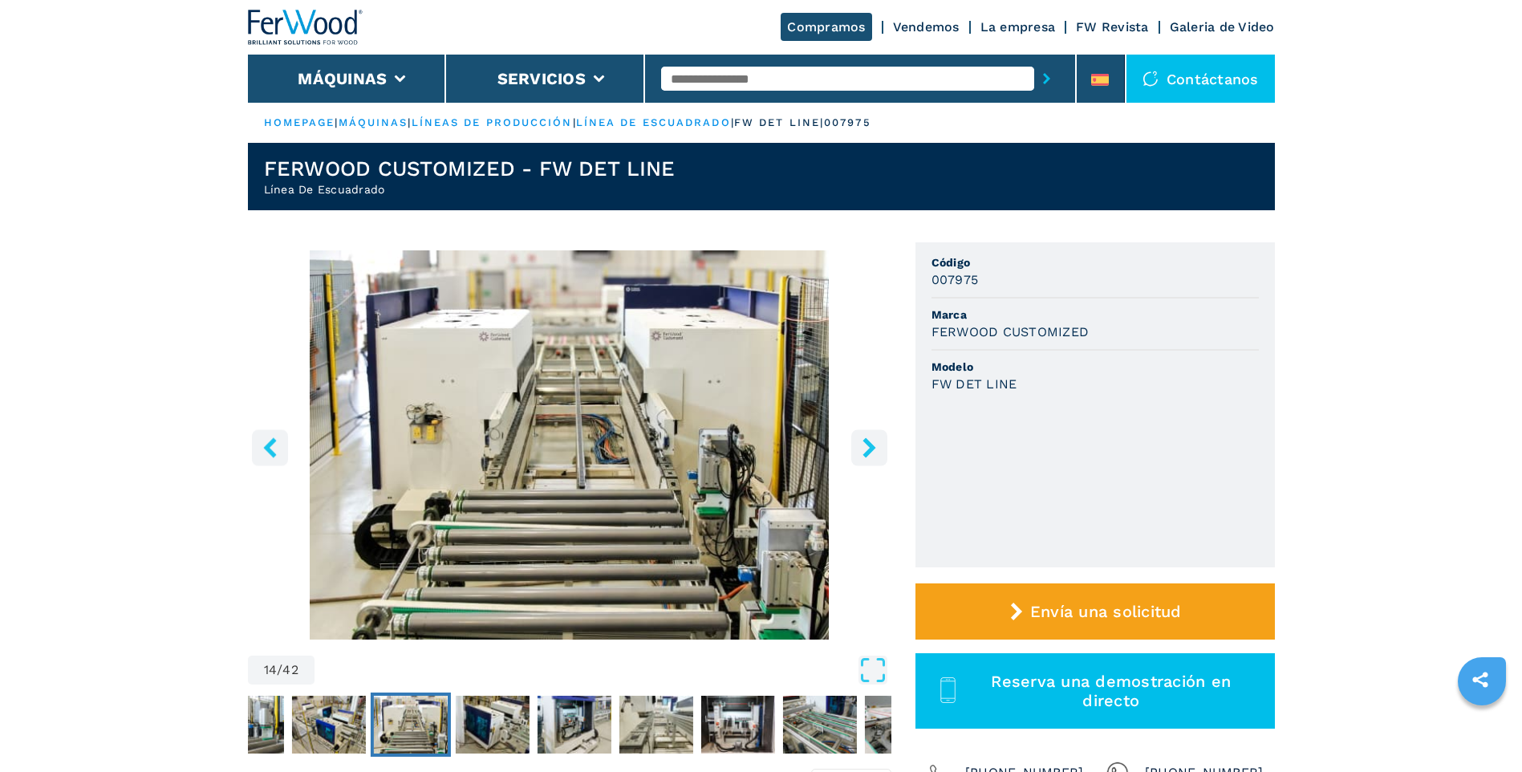
click at [275, 439] on icon "left-button" at bounding box center [270, 447] width 20 height 20
click at [273, 440] on icon "left-button" at bounding box center [269, 447] width 13 height 20
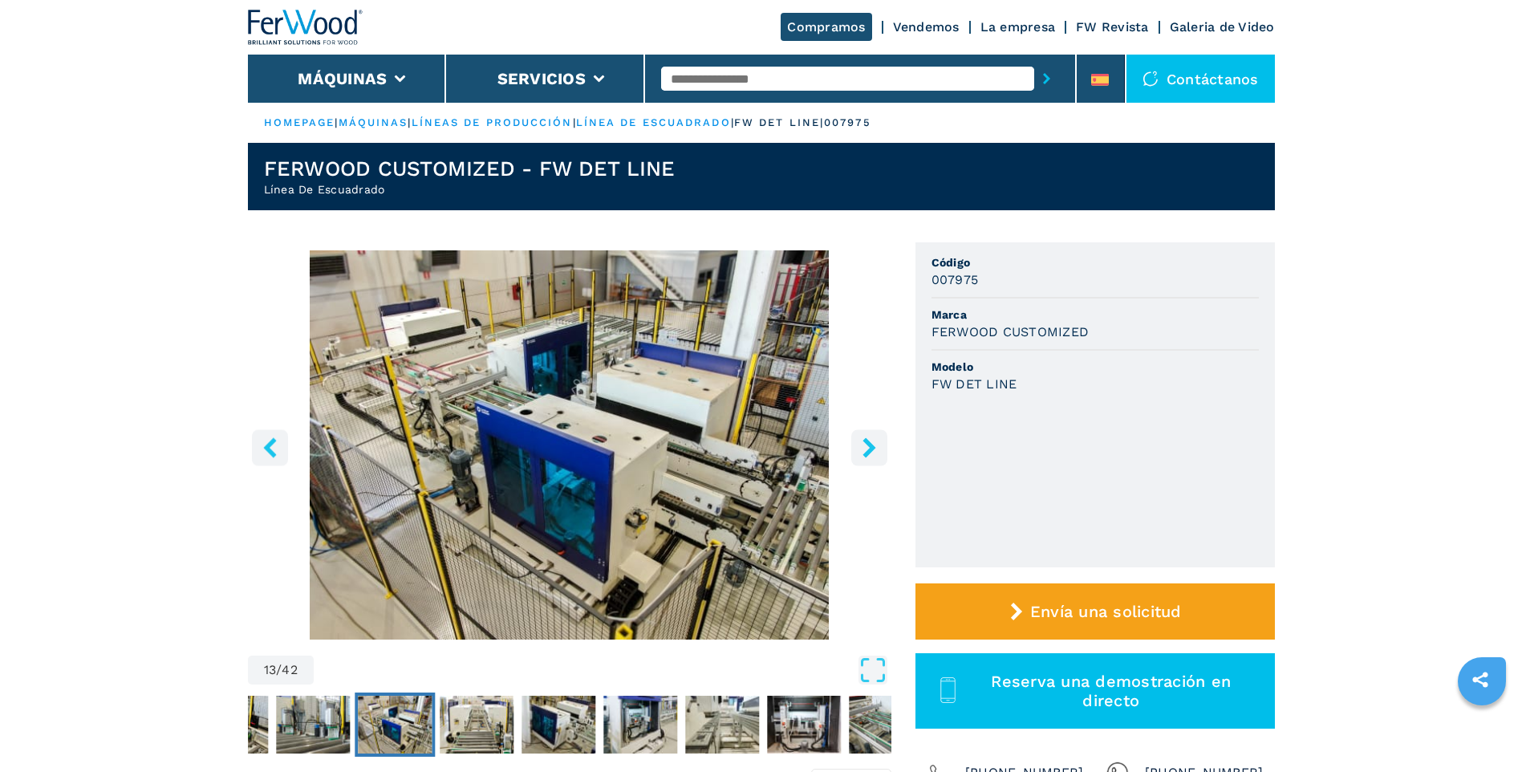
click at [273, 440] on icon "left-button" at bounding box center [269, 447] width 13 height 20
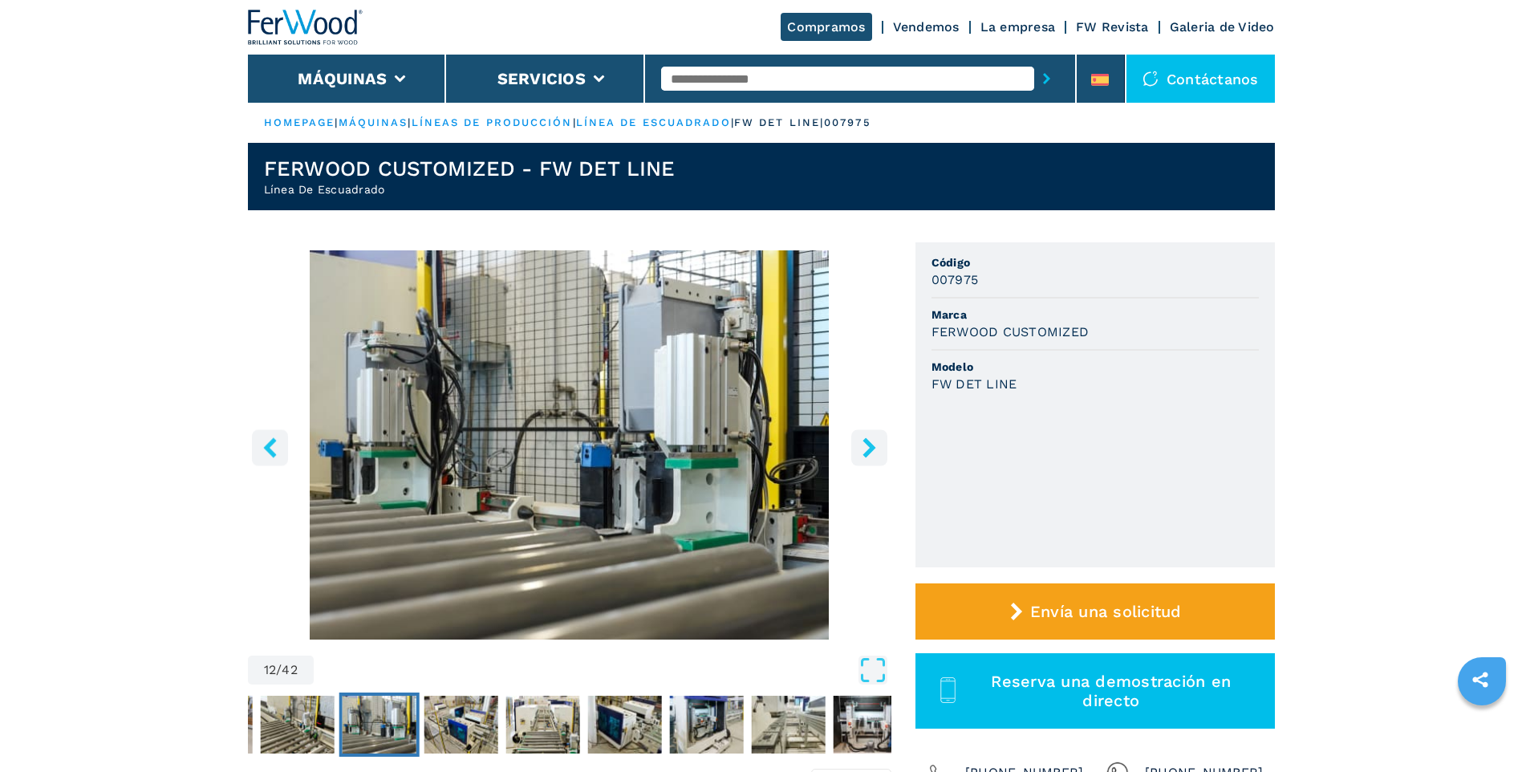
click at [273, 440] on icon "left-button" at bounding box center [269, 447] width 13 height 20
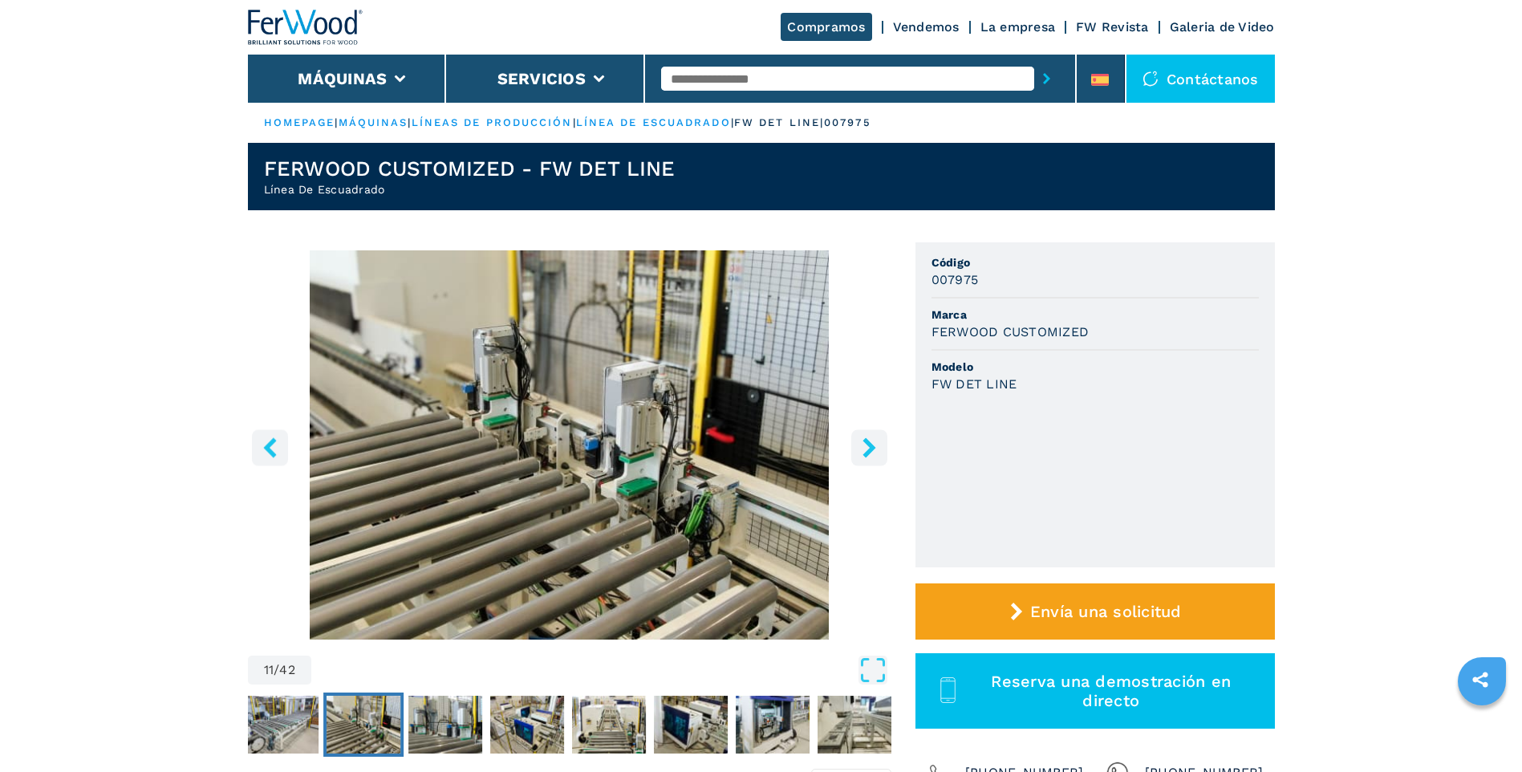
click at [273, 440] on icon "left-button" at bounding box center [269, 447] width 13 height 20
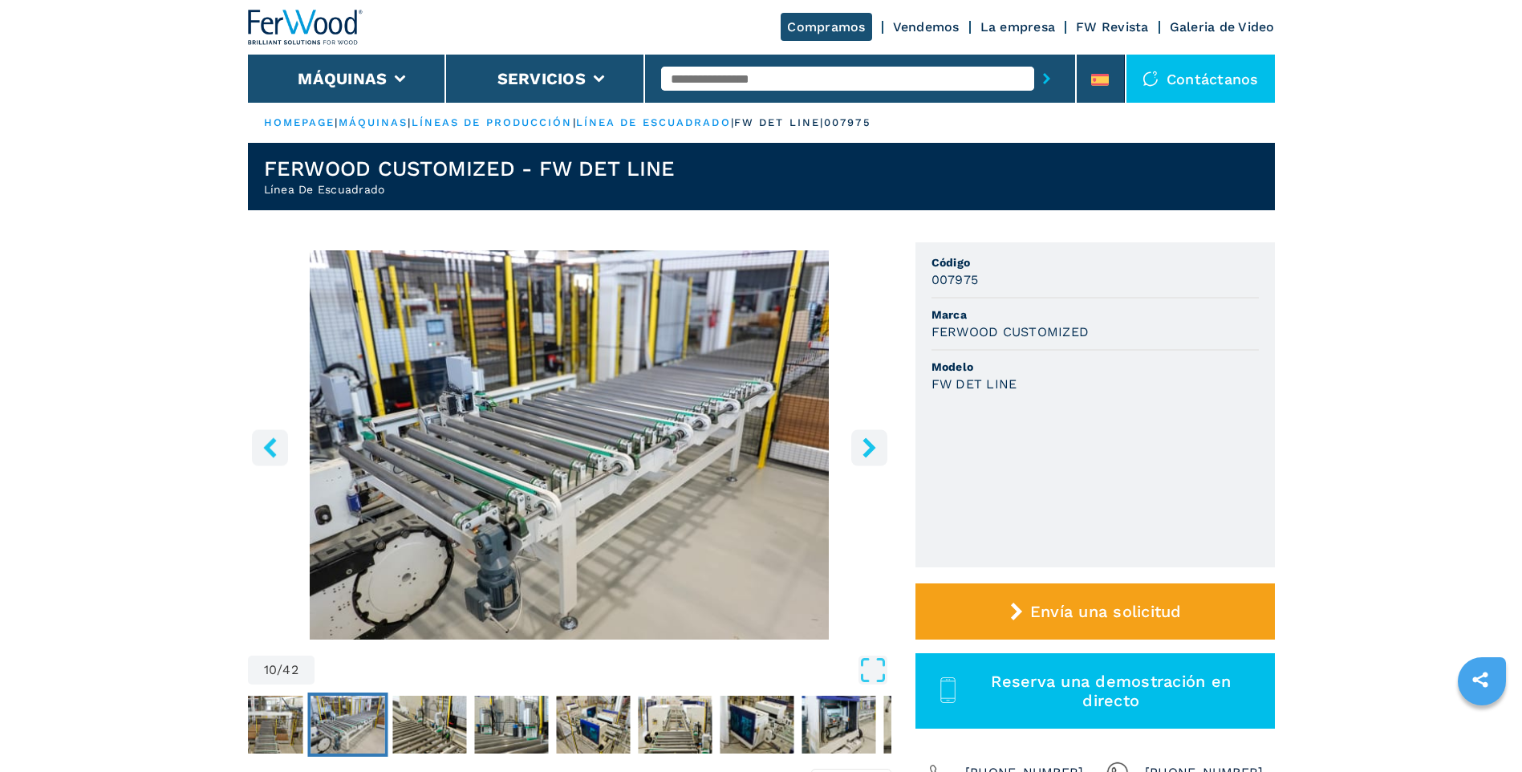
click at [273, 440] on icon "left-button" at bounding box center [269, 447] width 13 height 20
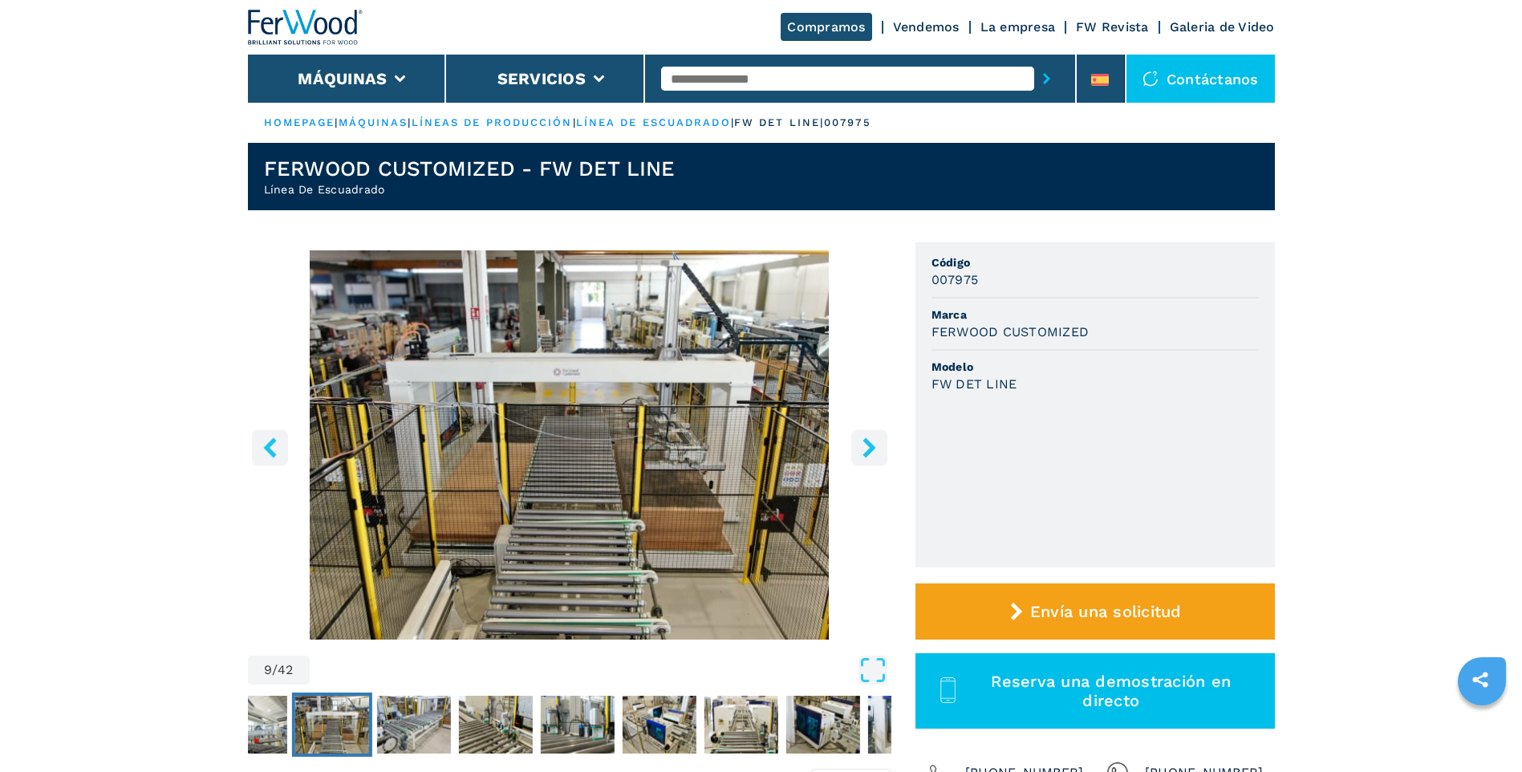
click at [273, 440] on icon "left-button" at bounding box center [269, 447] width 13 height 20
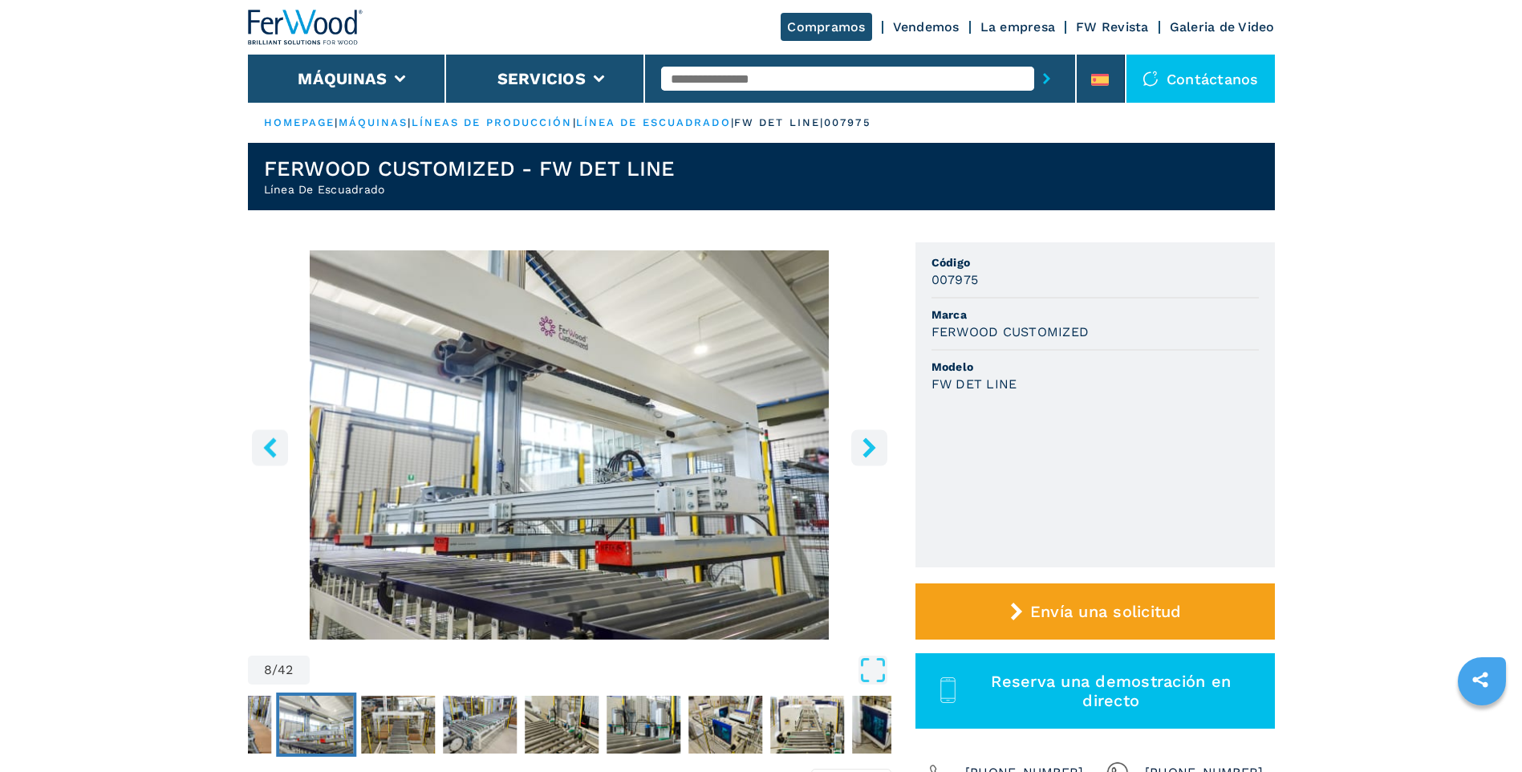
click at [273, 440] on icon "left-button" at bounding box center [269, 447] width 13 height 20
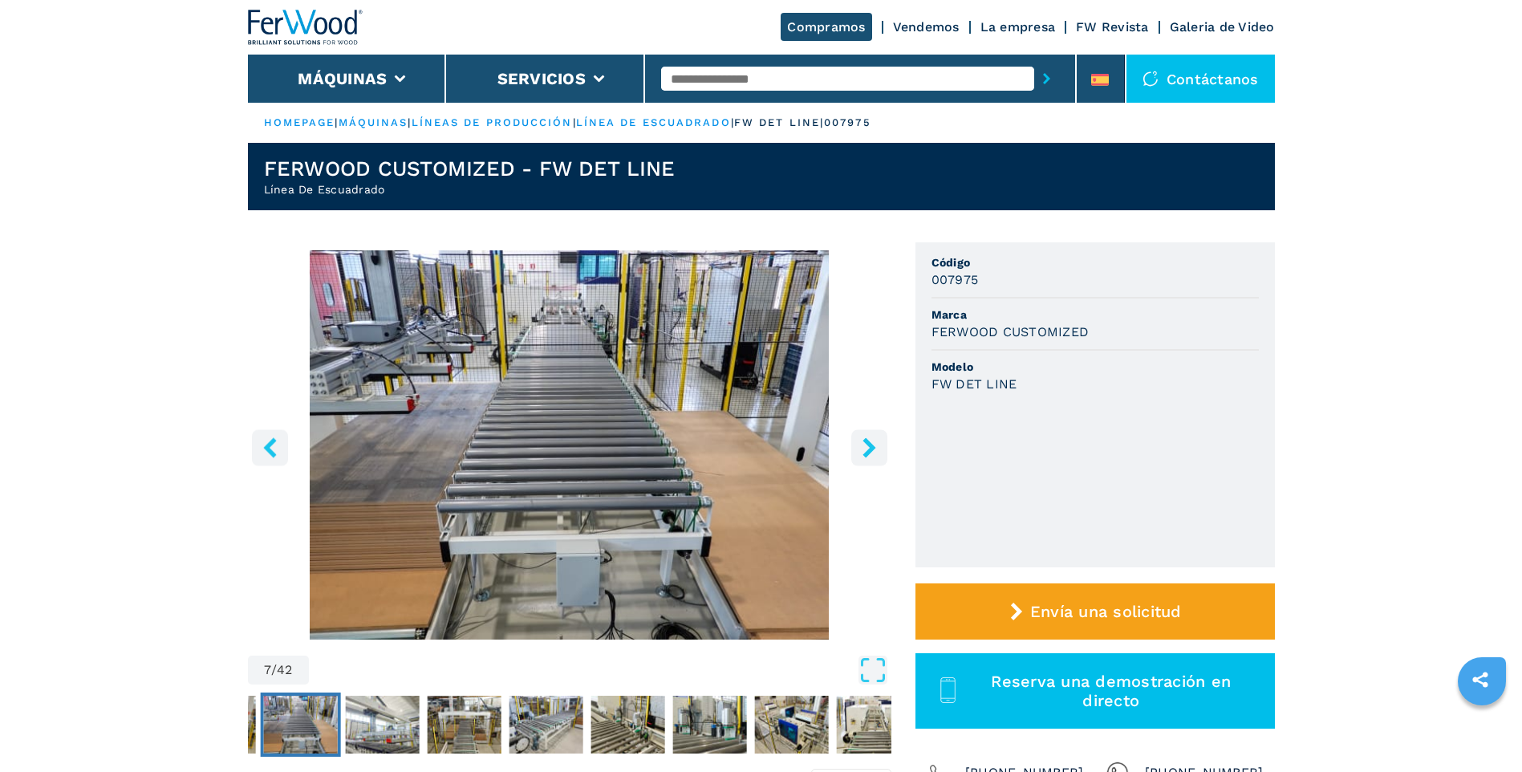
click at [273, 440] on icon "left-button" at bounding box center [269, 447] width 13 height 20
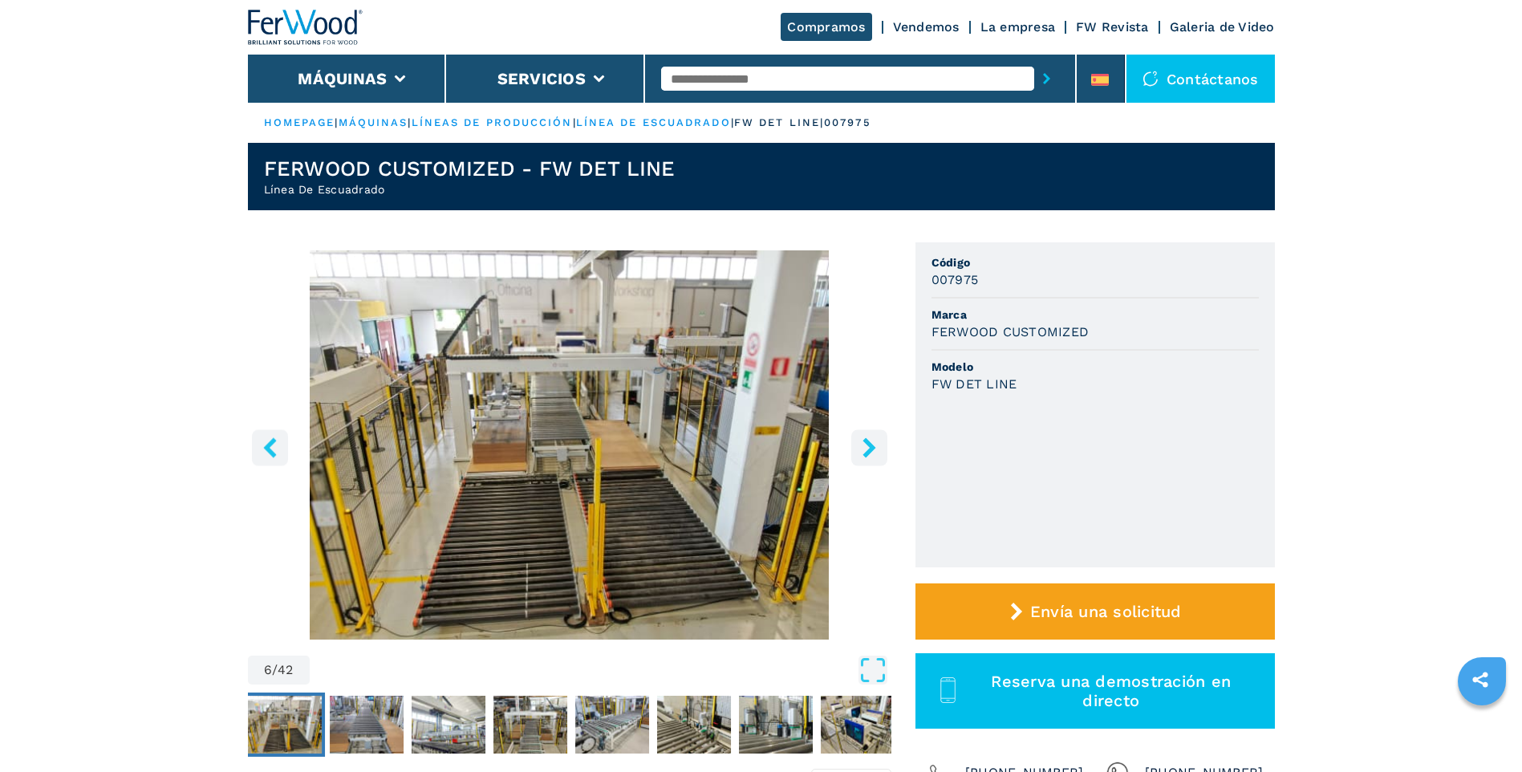
click at [273, 440] on icon "left-button" at bounding box center [269, 447] width 13 height 20
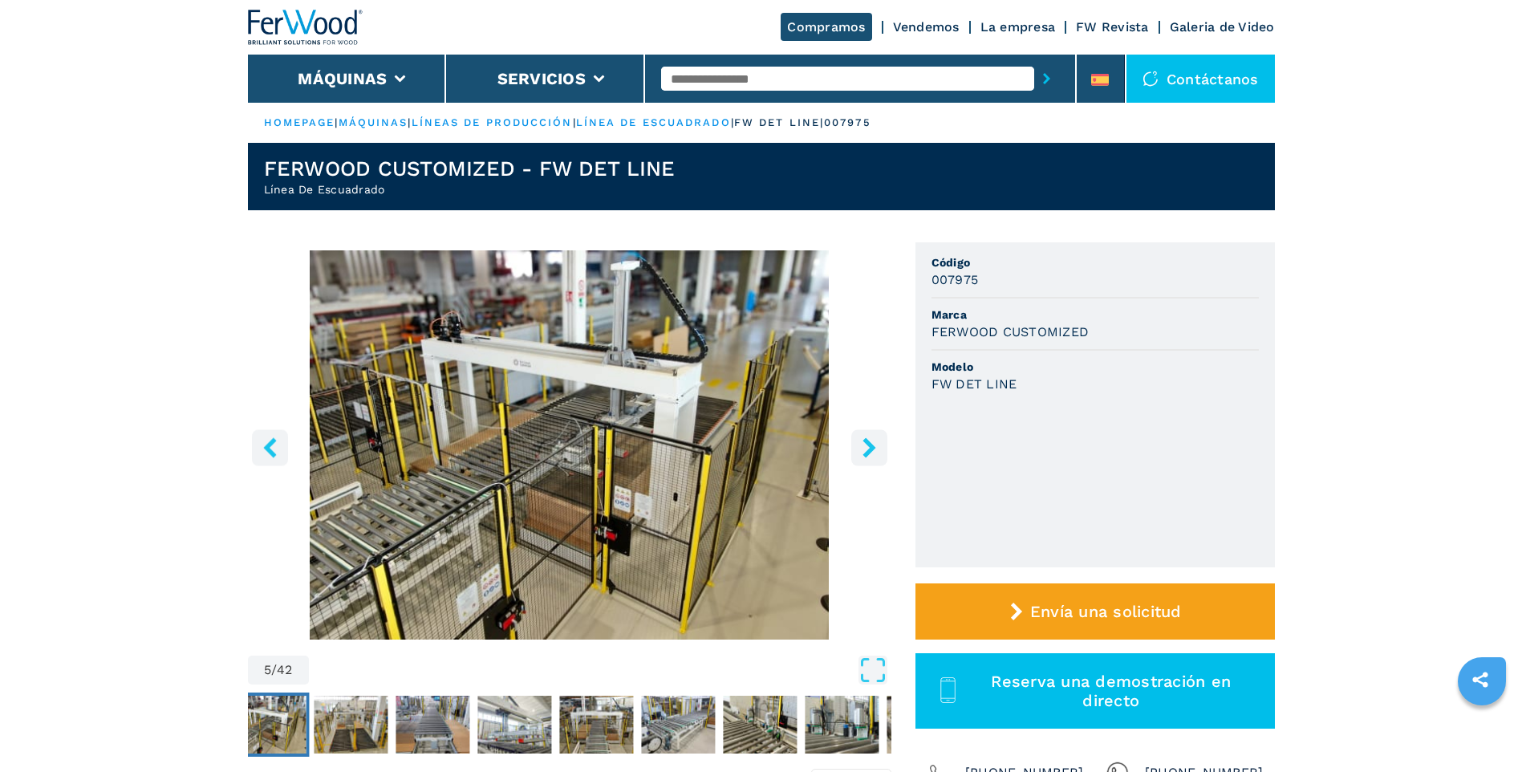
click at [273, 440] on icon "left-button" at bounding box center [269, 447] width 13 height 20
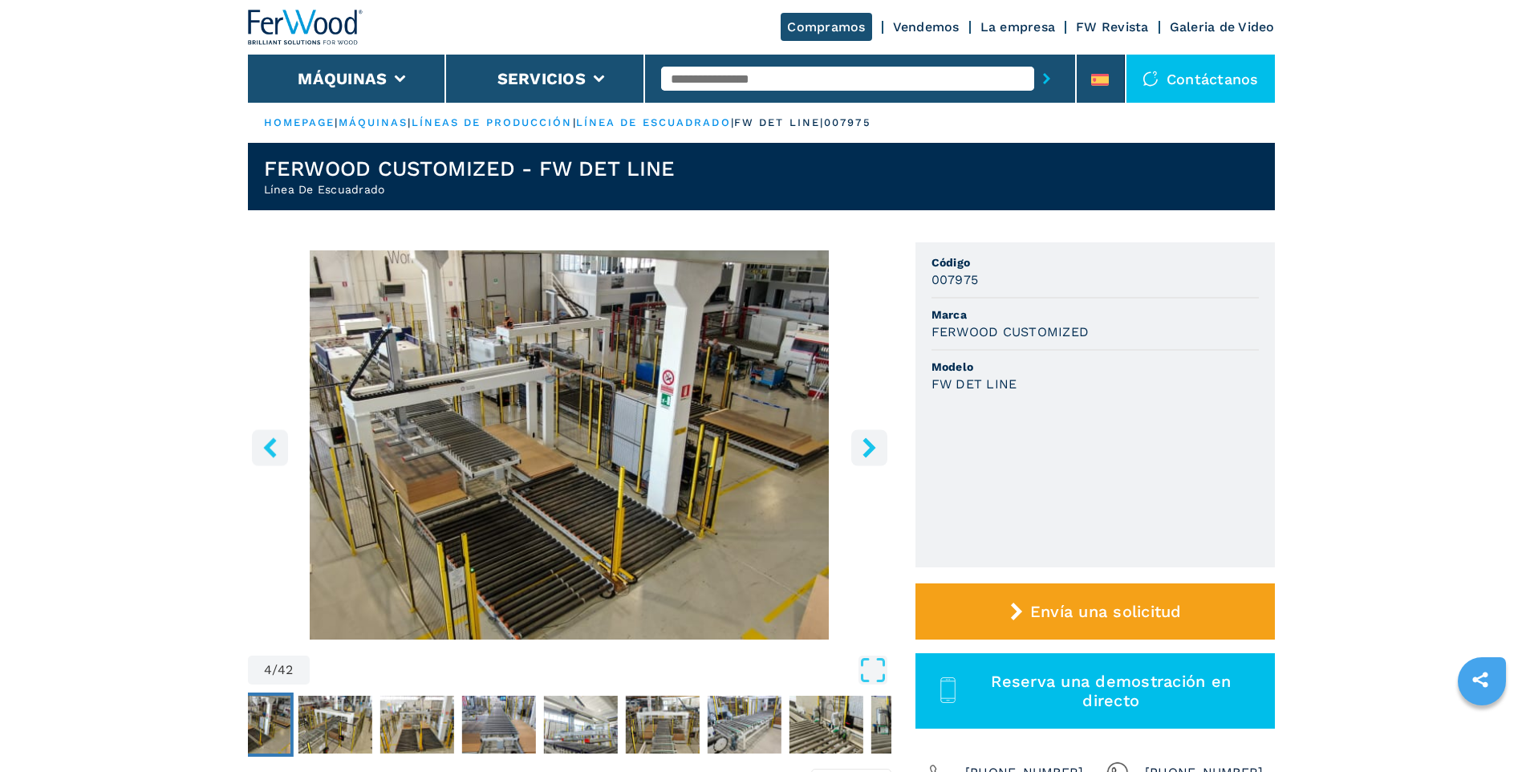
click at [273, 440] on icon "left-button" at bounding box center [269, 447] width 13 height 20
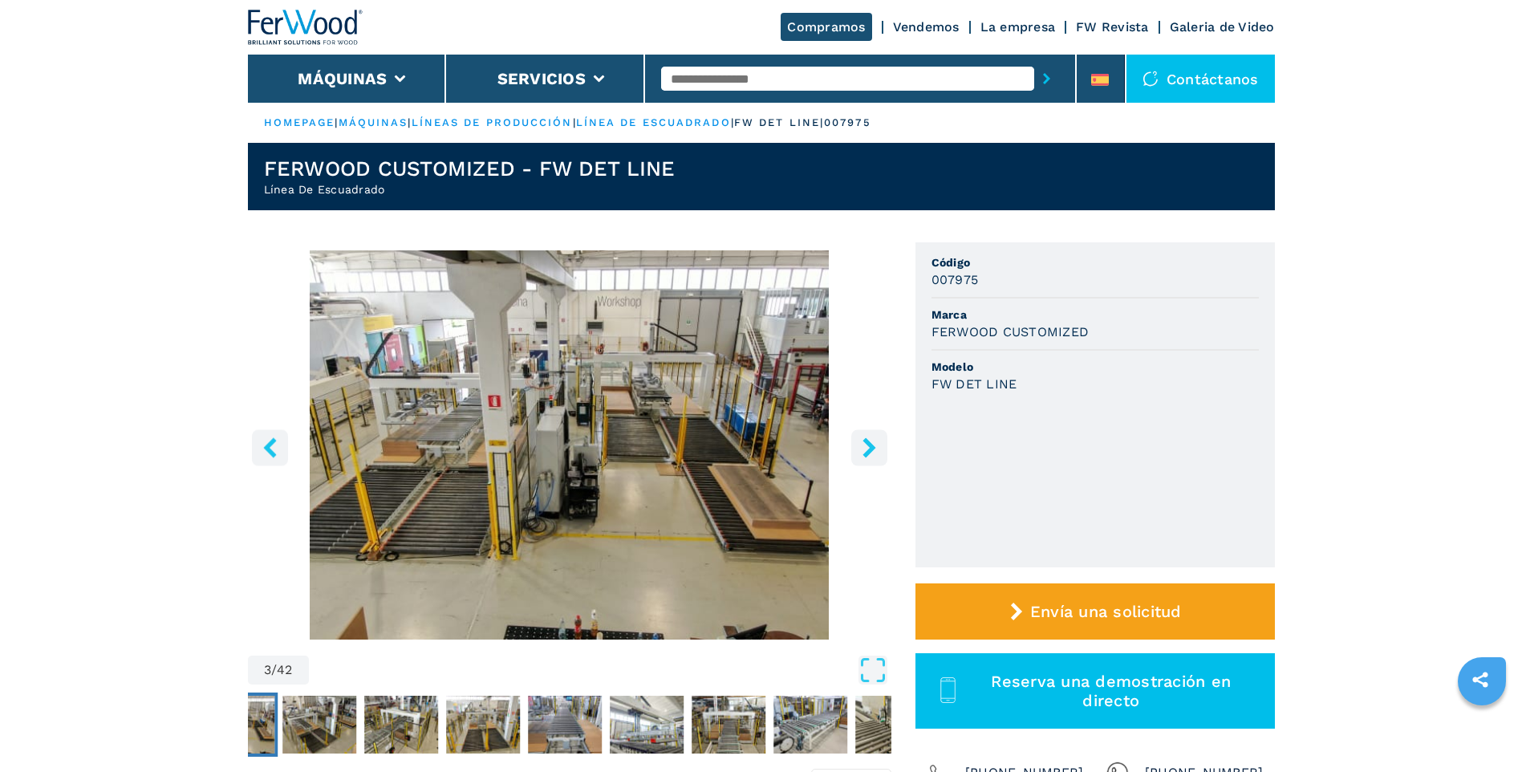
click at [273, 440] on icon "left-button" at bounding box center [269, 447] width 13 height 20
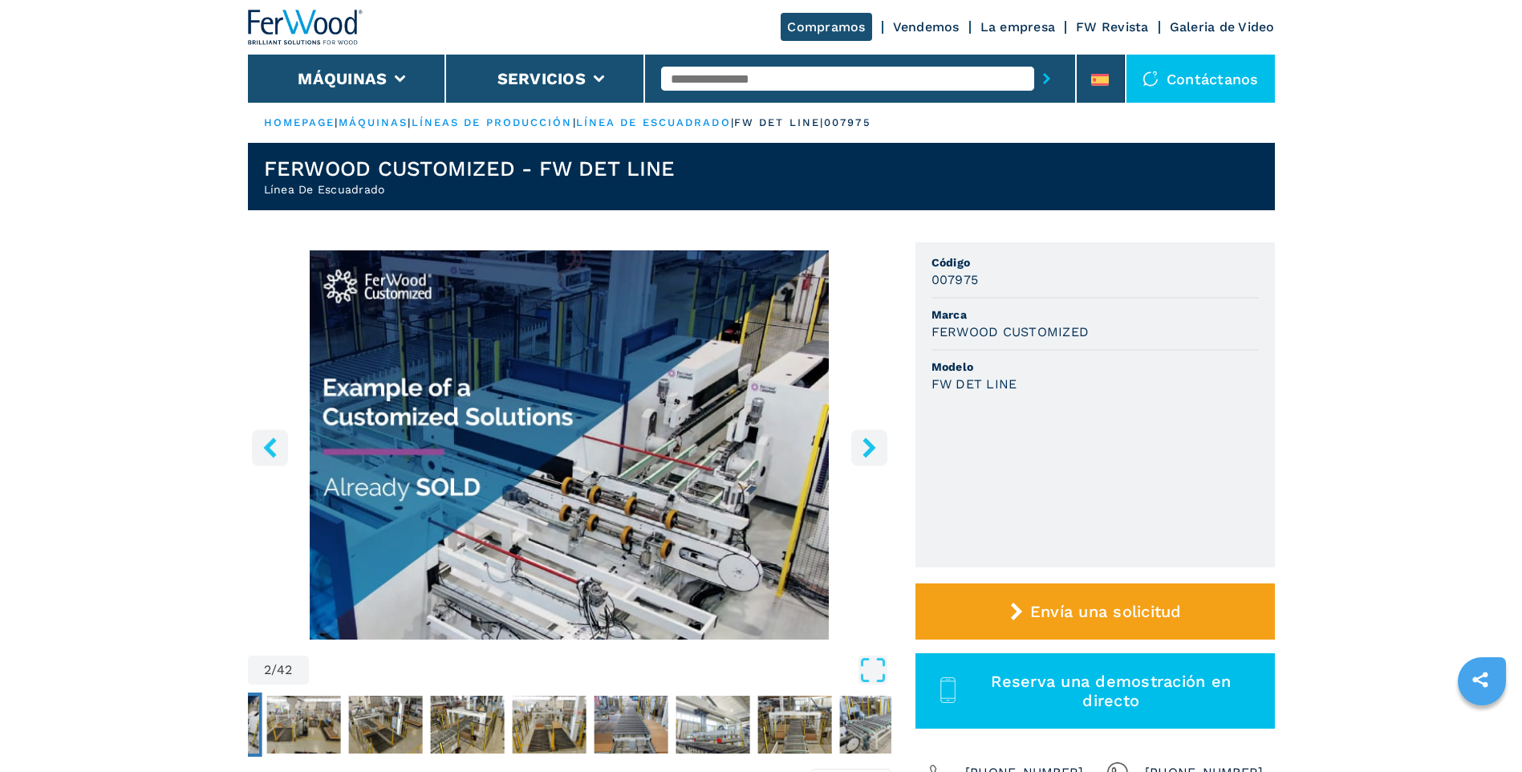
click at [273, 440] on icon "left-button" at bounding box center [269, 447] width 13 height 20
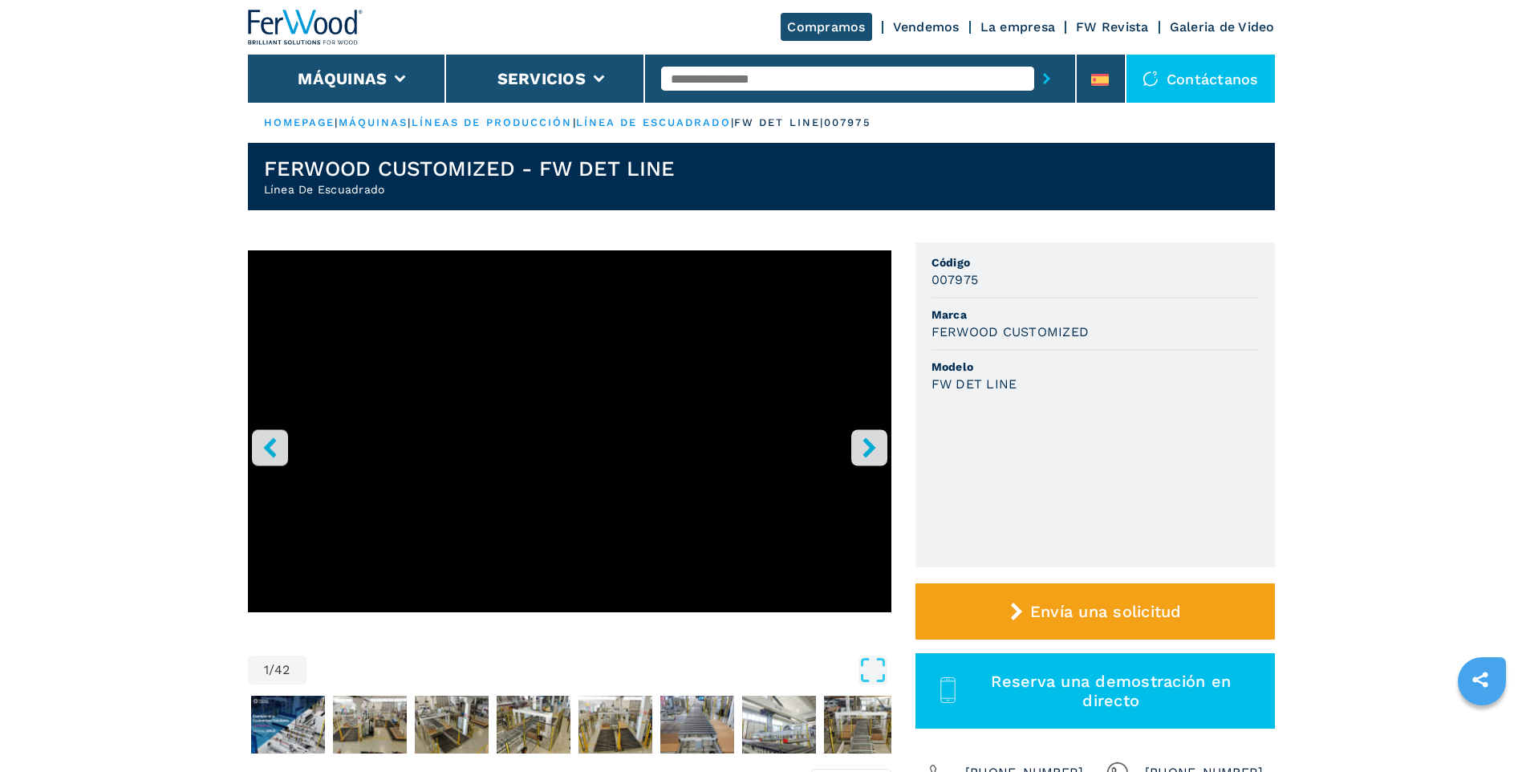
select select "**********"
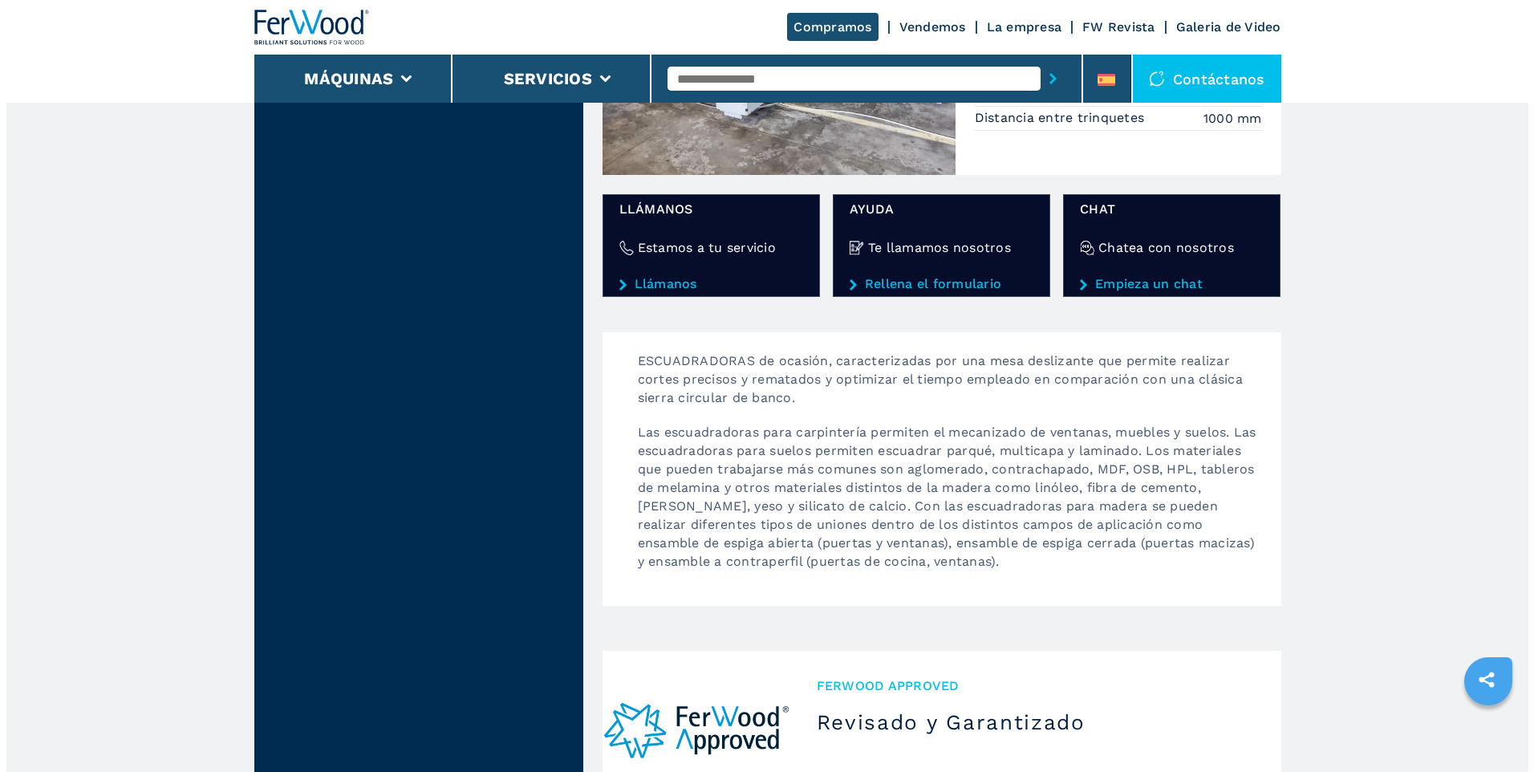
scroll to position [1605, 0]
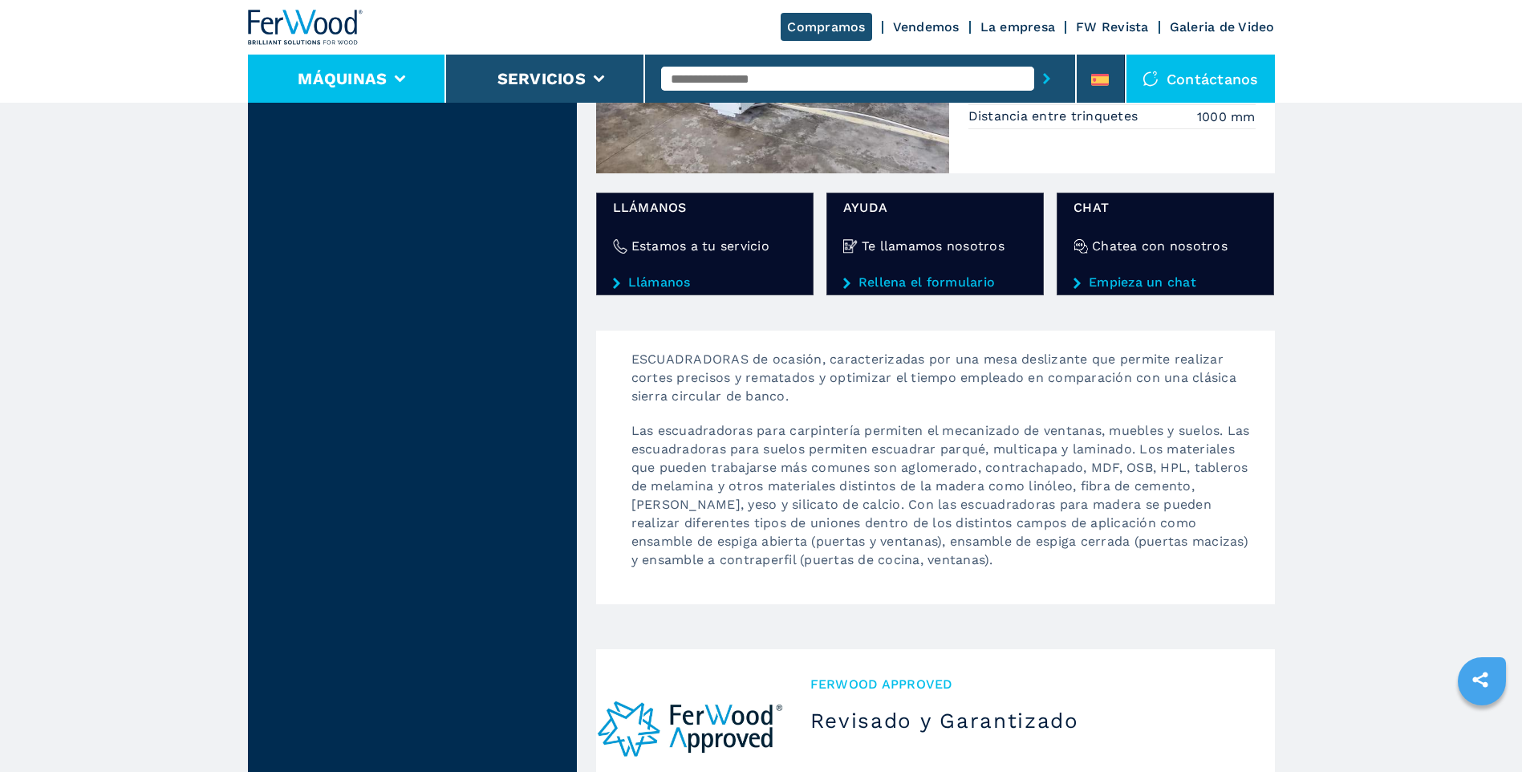
click at [390, 94] on li "Máquinas" at bounding box center [347, 79] width 199 height 48
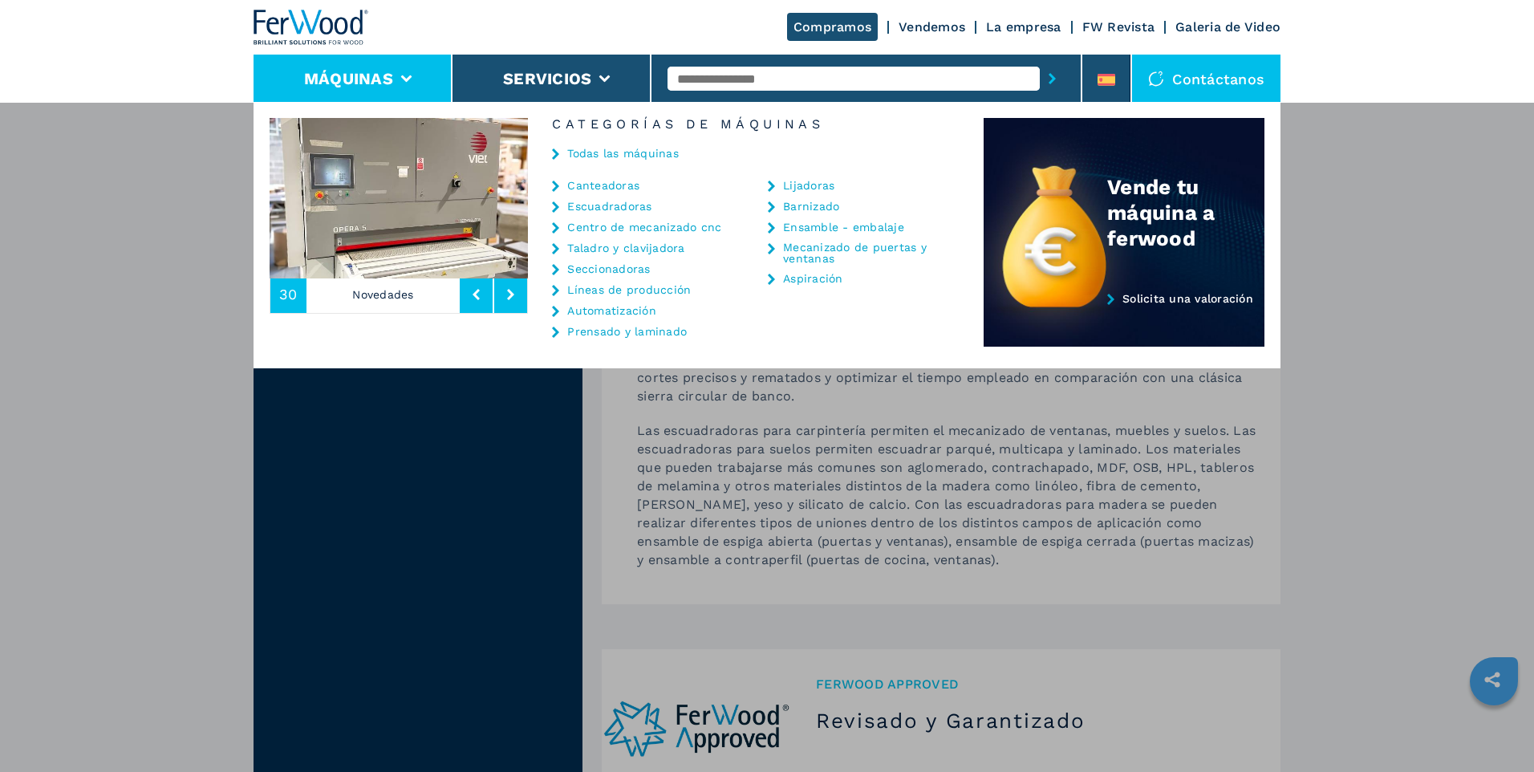
click at [698, 160] on div "Todas las máquinas" at bounding box center [756, 155] width 456 height 48
click at [379, 305] on p "Novedades" at bounding box center [384, 294] width 154 height 37
click at [377, 296] on p "Novedades" at bounding box center [384, 294] width 154 height 37
click at [290, 299] on span "30" at bounding box center [288, 294] width 18 height 14
click at [394, 199] on img at bounding box center [399, 198] width 258 height 160
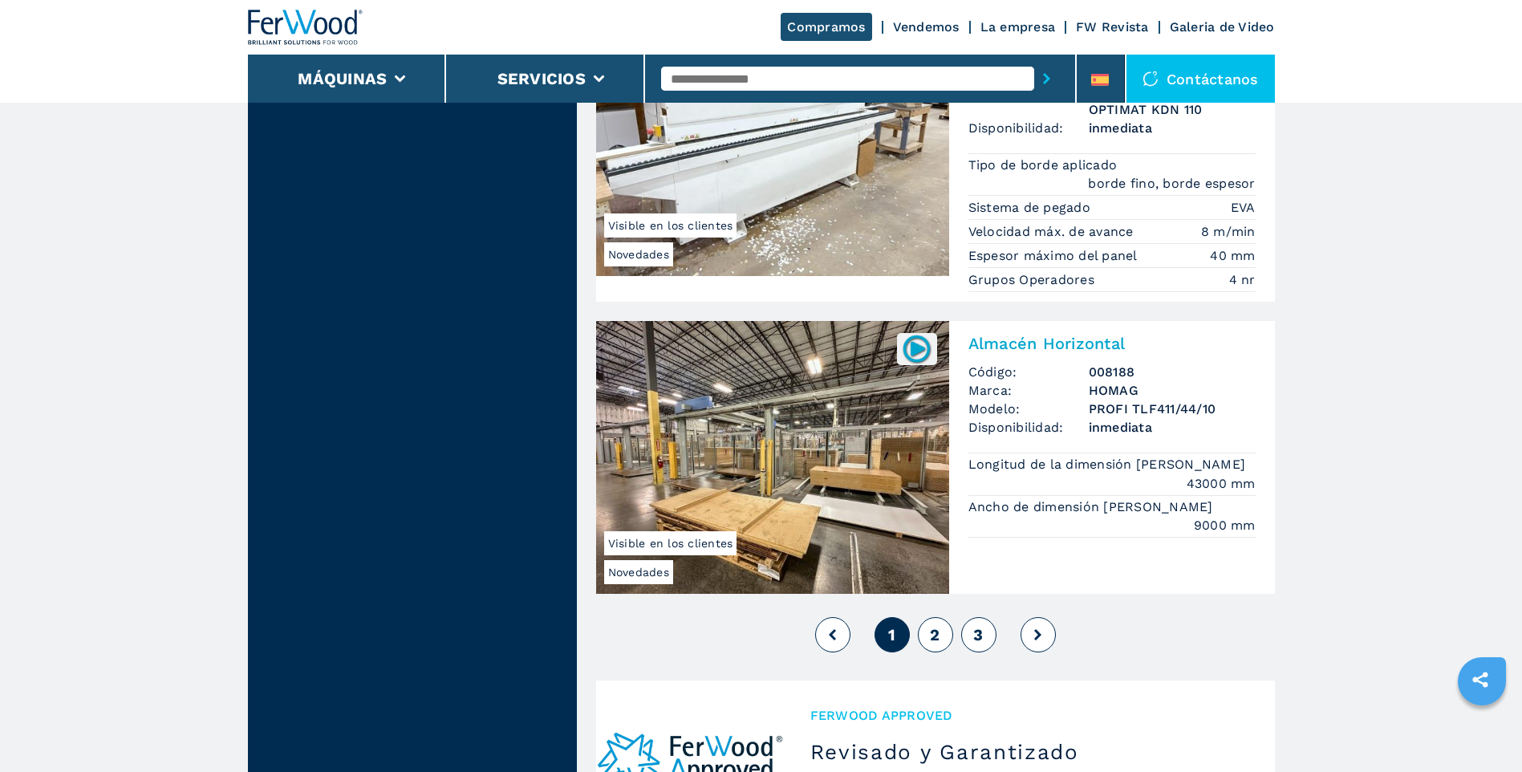
scroll to position [3939, 0]
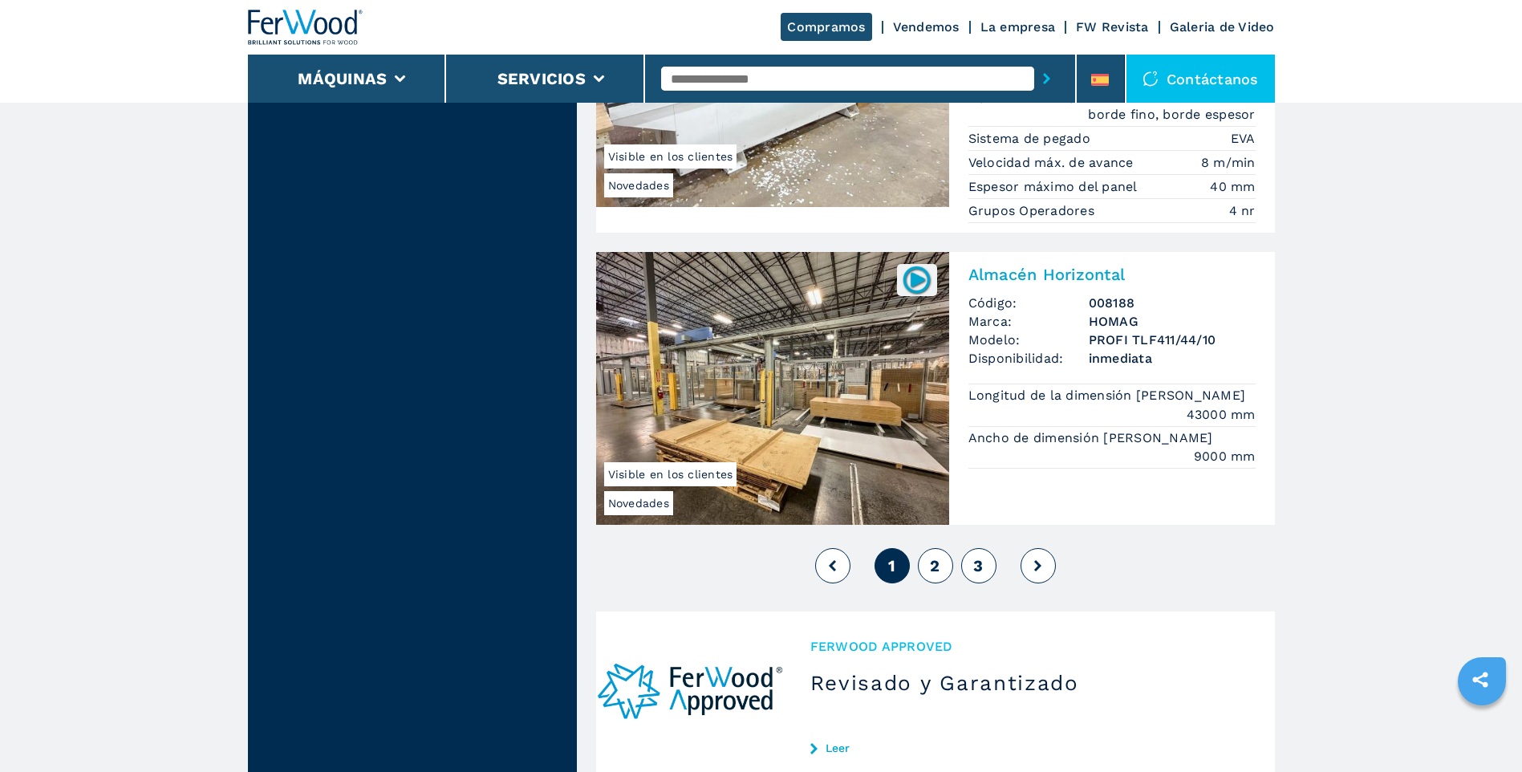
click at [940, 569] on button "2" at bounding box center [935, 565] width 35 height 35
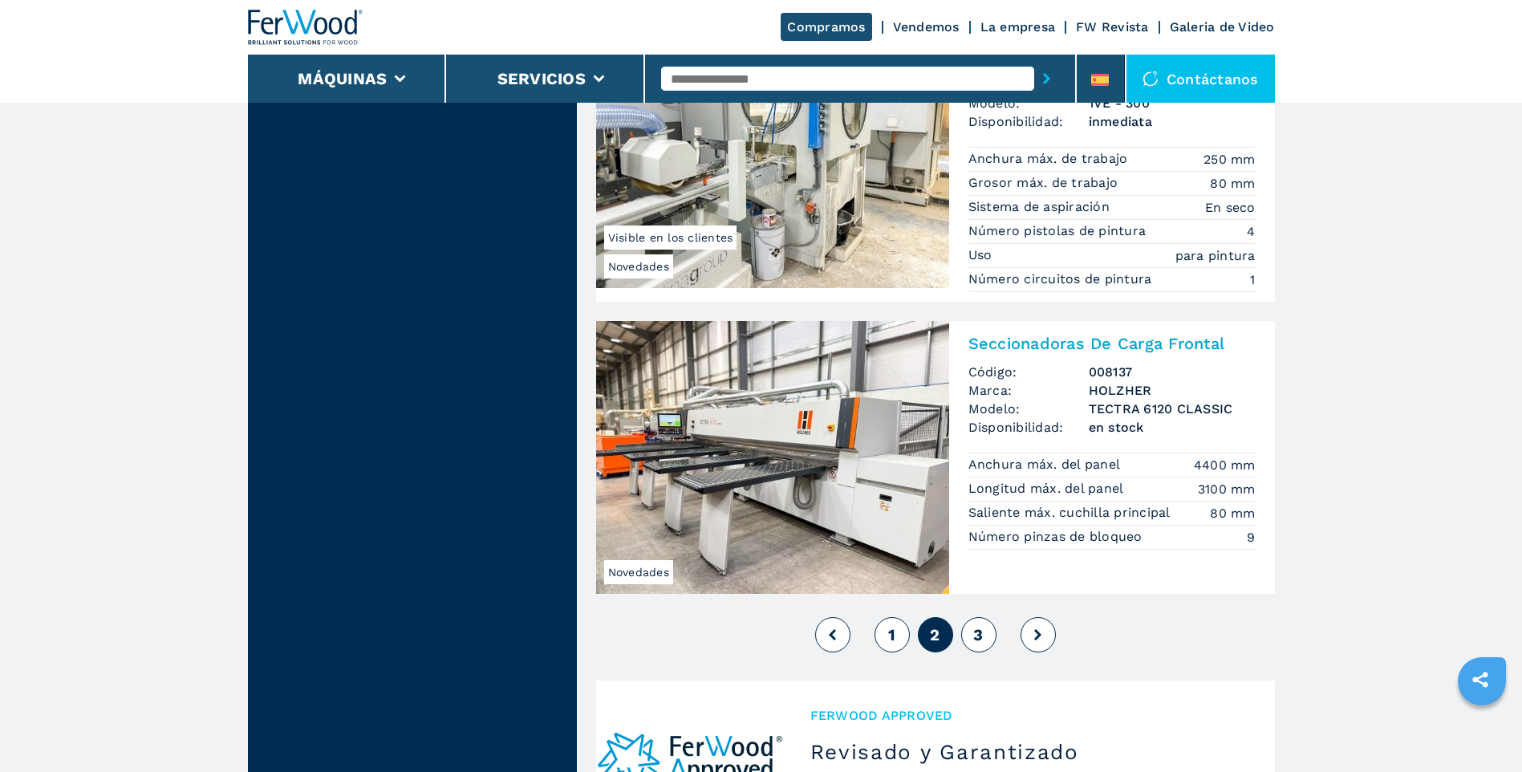
scroll to position [3771, 0]
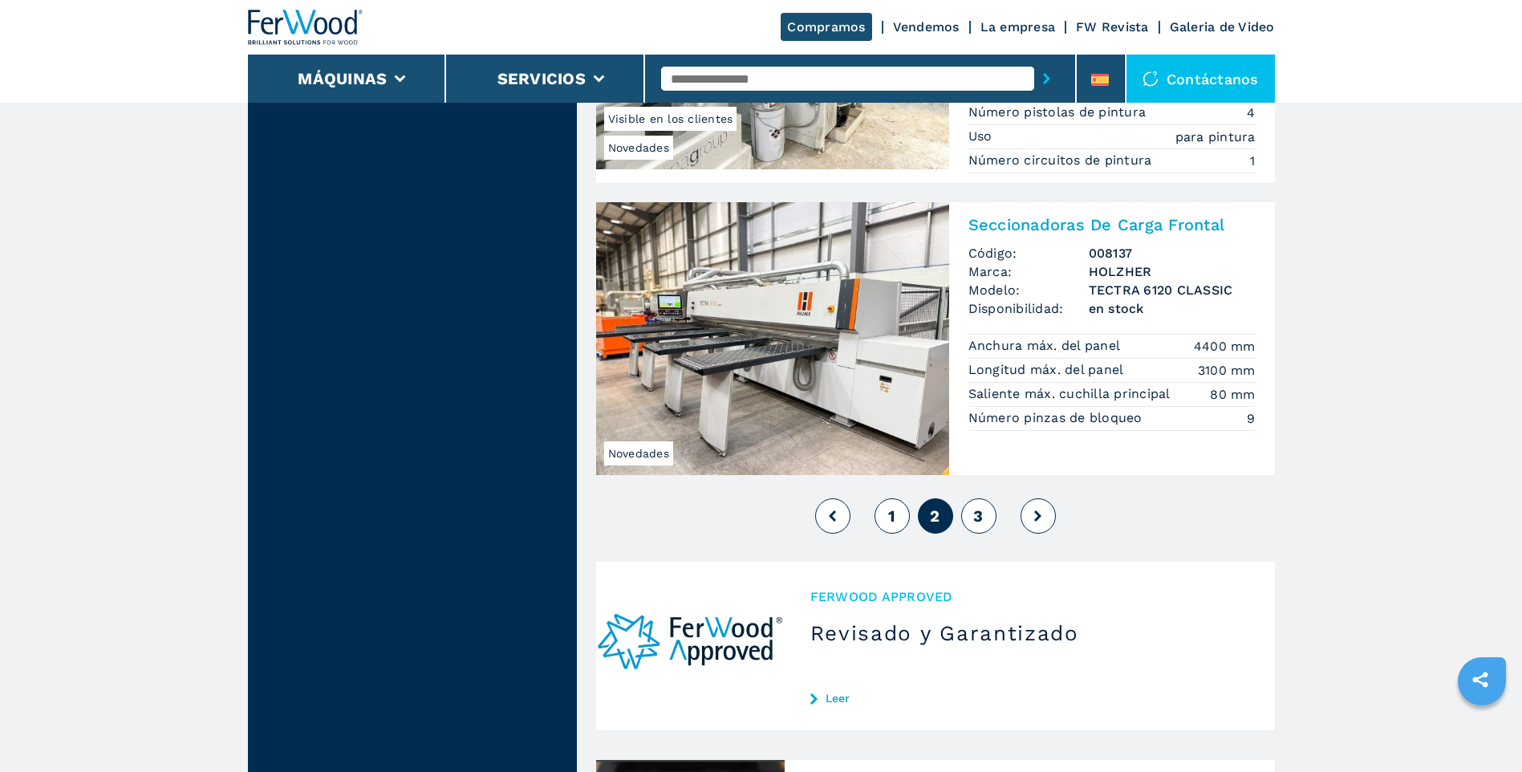
click at [973, 511] on span "3" at bounding box center [978, 515] width 10 height 19
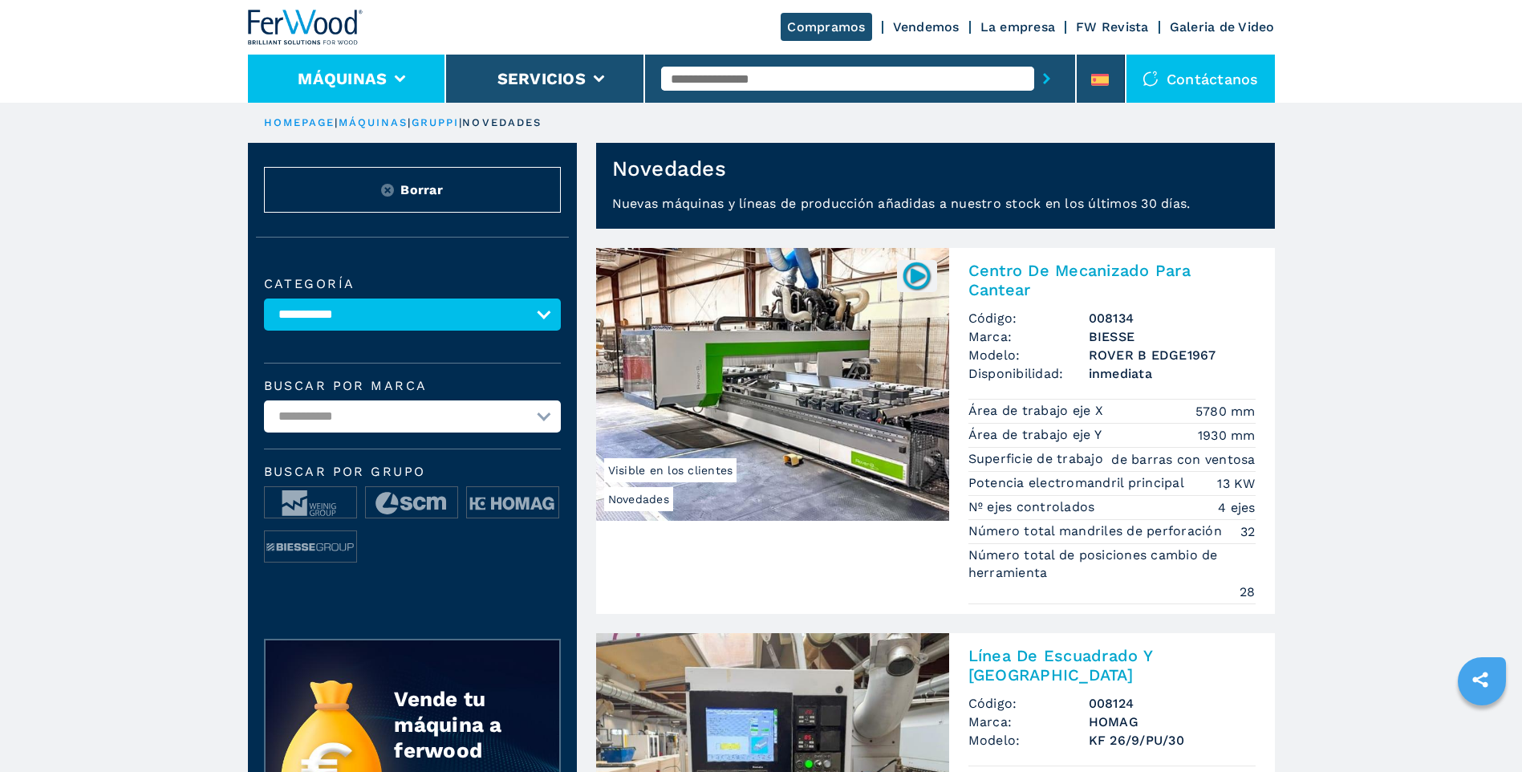
click at [336, 85] on button "Máquinas" at bounding box center [342, 78] width 89 height 19
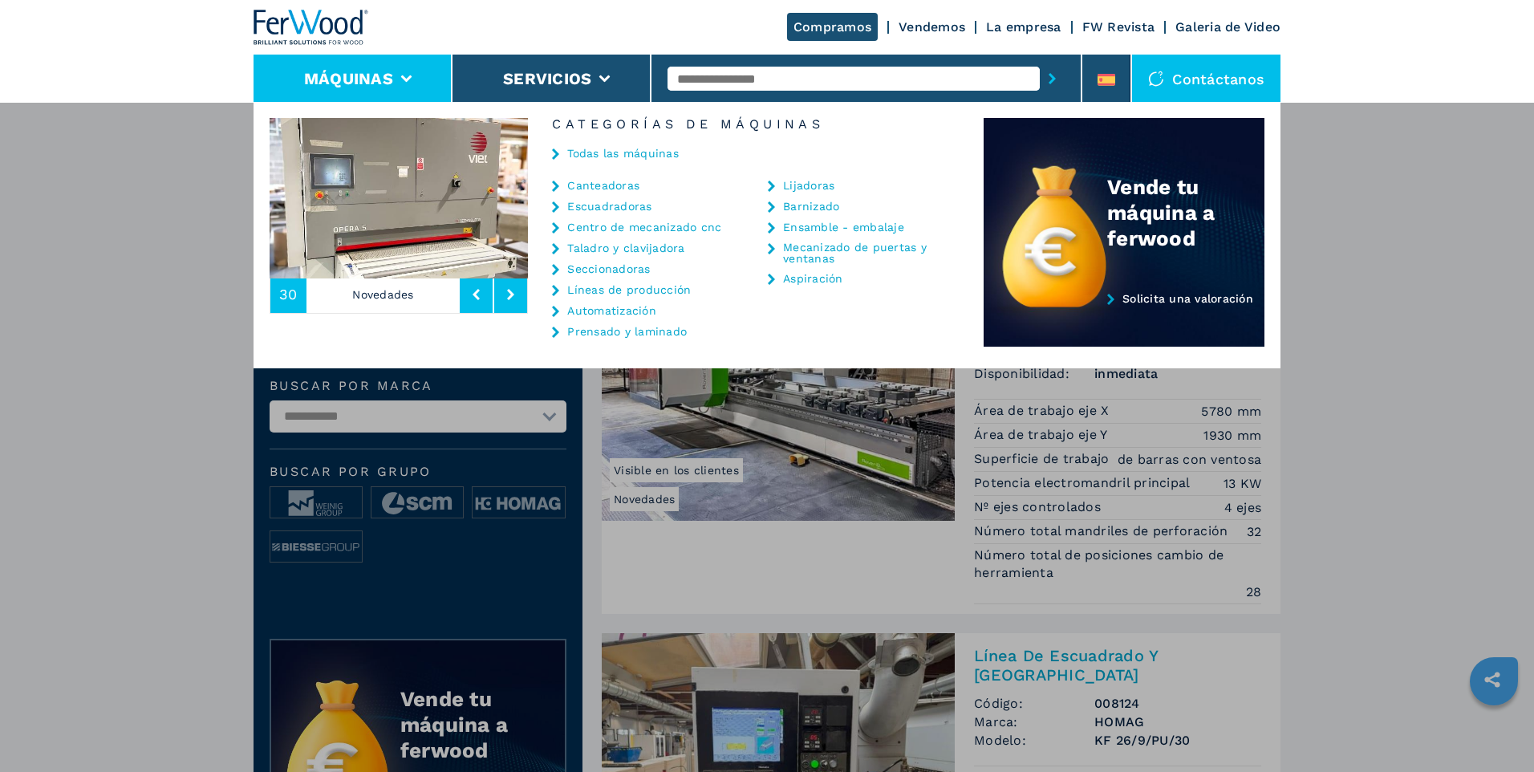
click at [631, 224] on link "Centro de mecanizado cnc" at bounding box center [644, 226] width 154 height 11
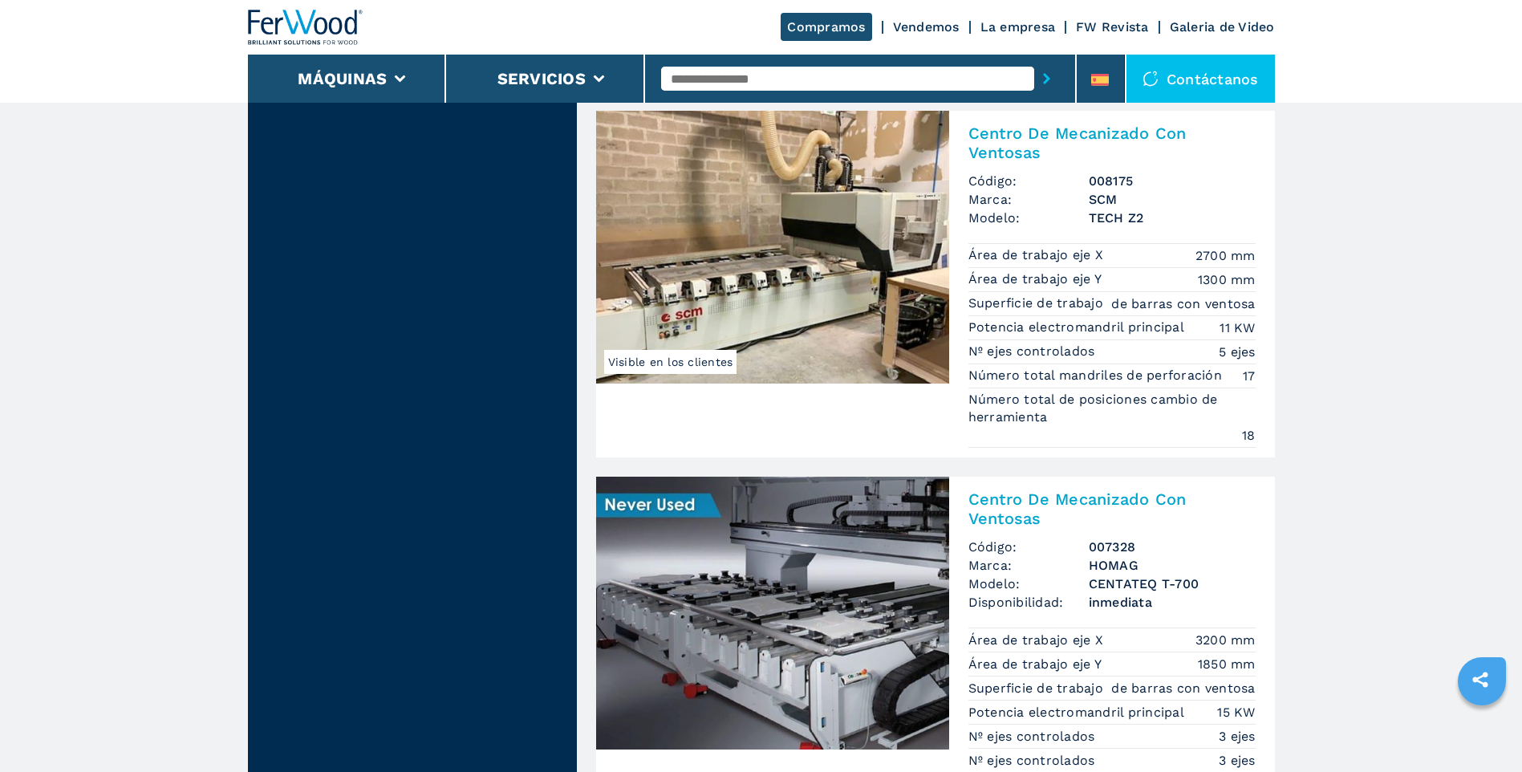
scroll to position [1846, 0]
